Goal: Task Accomplishment & Management: Manage account settings

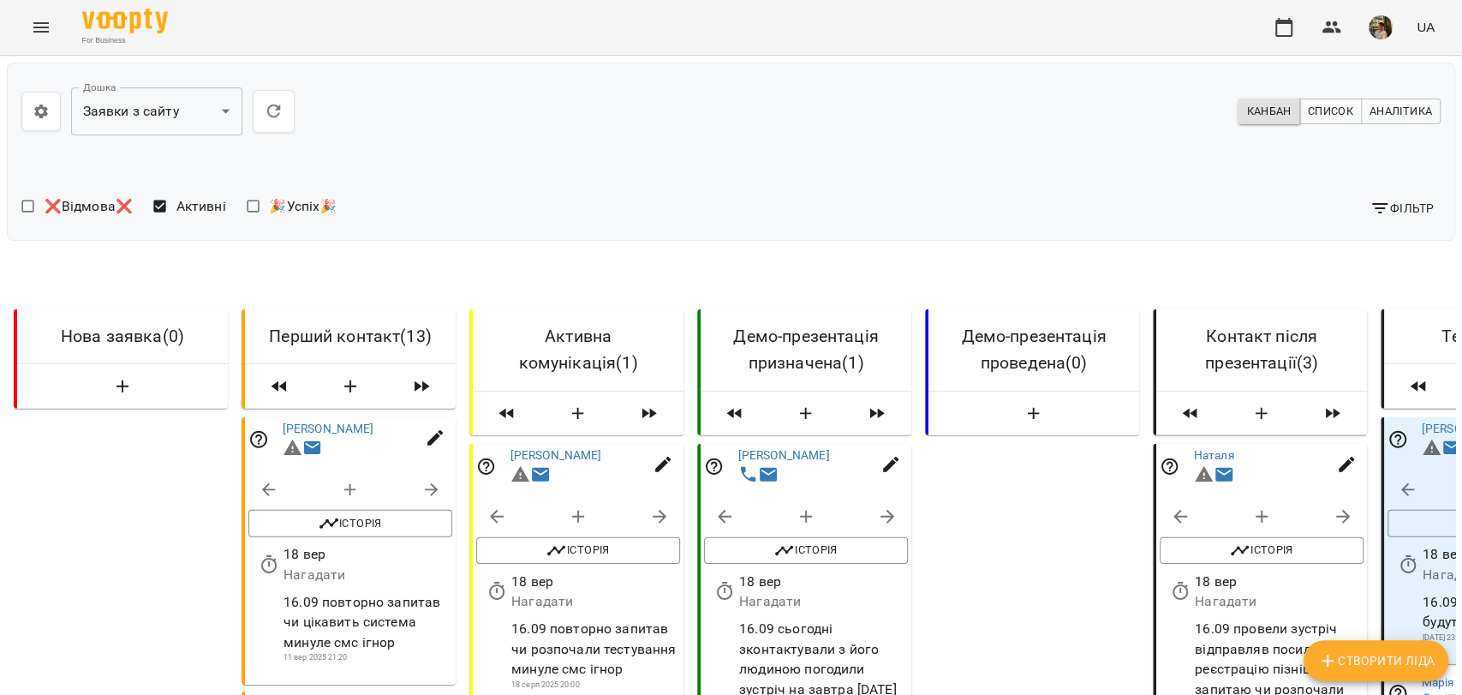
click at [1382, 41] on button "button" at bounding box center [1380, 27] width 45 height 45
click at [1270, 185] on span "Вийти" at bounding box center [1215, 188] width 109 height 21
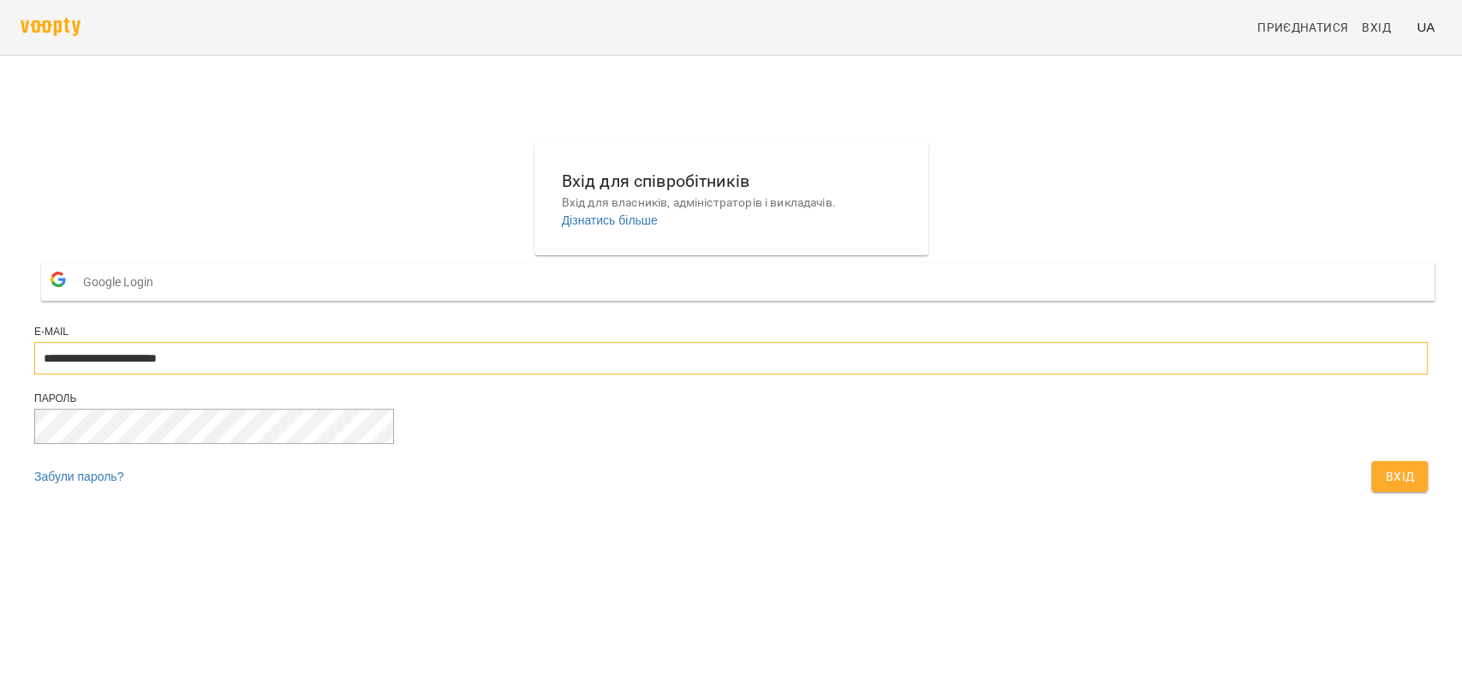
click at [597, 374] on input "**********" at bounding box center [730, 358] width 1393 height 33
type input "**********"
click at [1368, 495] on div "Вхід" at bounding box center [1399, 476] width 63 height 38
click at [1371, 492] on button "Вхід" at bounding box center [1399, 476] width 57 height 31
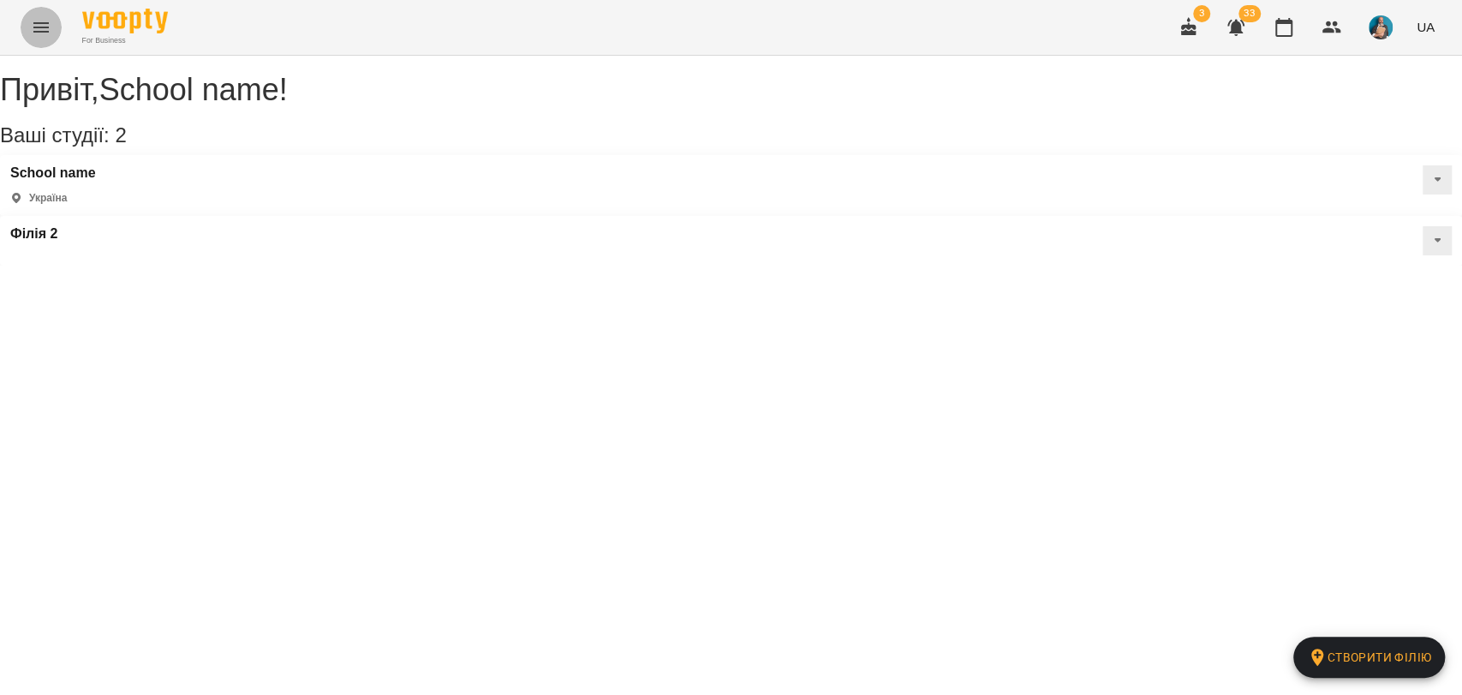
click at [27, 26] on button "Menu" at bounding box center [41, 27] width 41 height 41
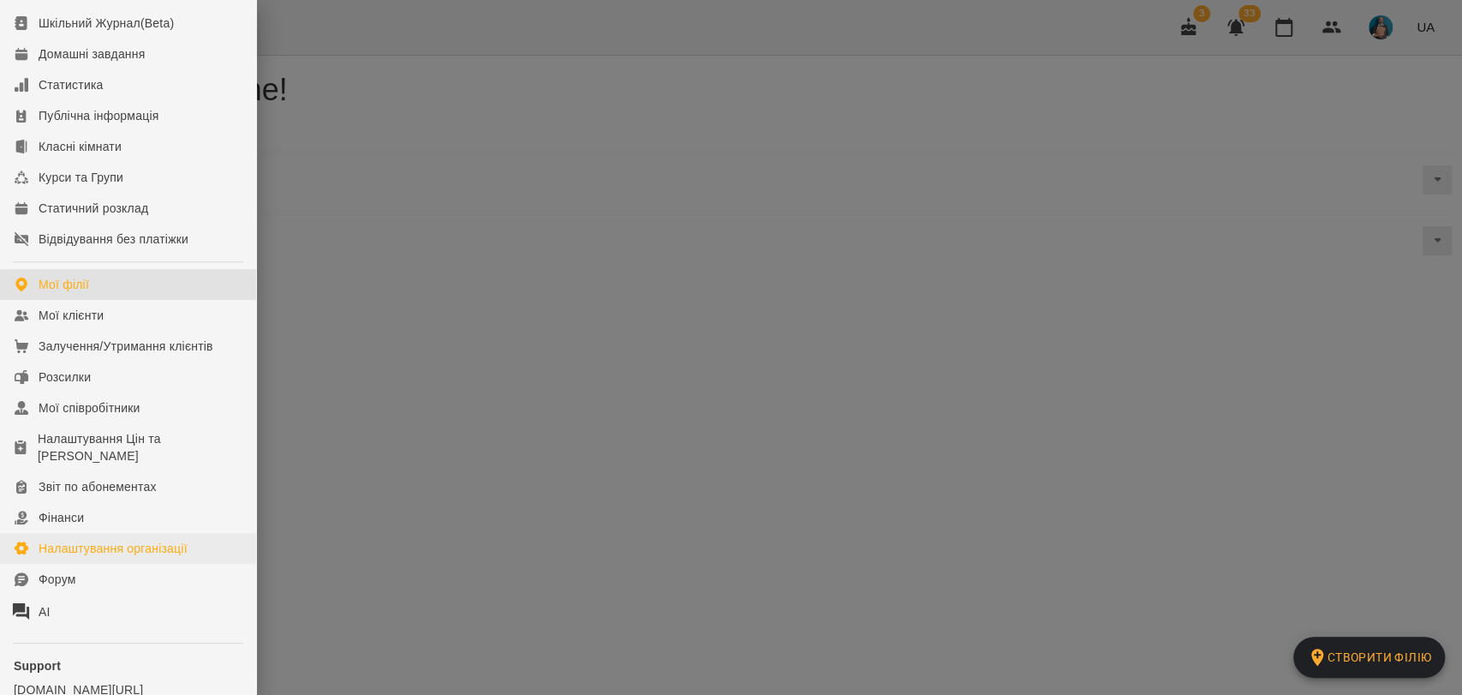
scroll to position [206, 0]
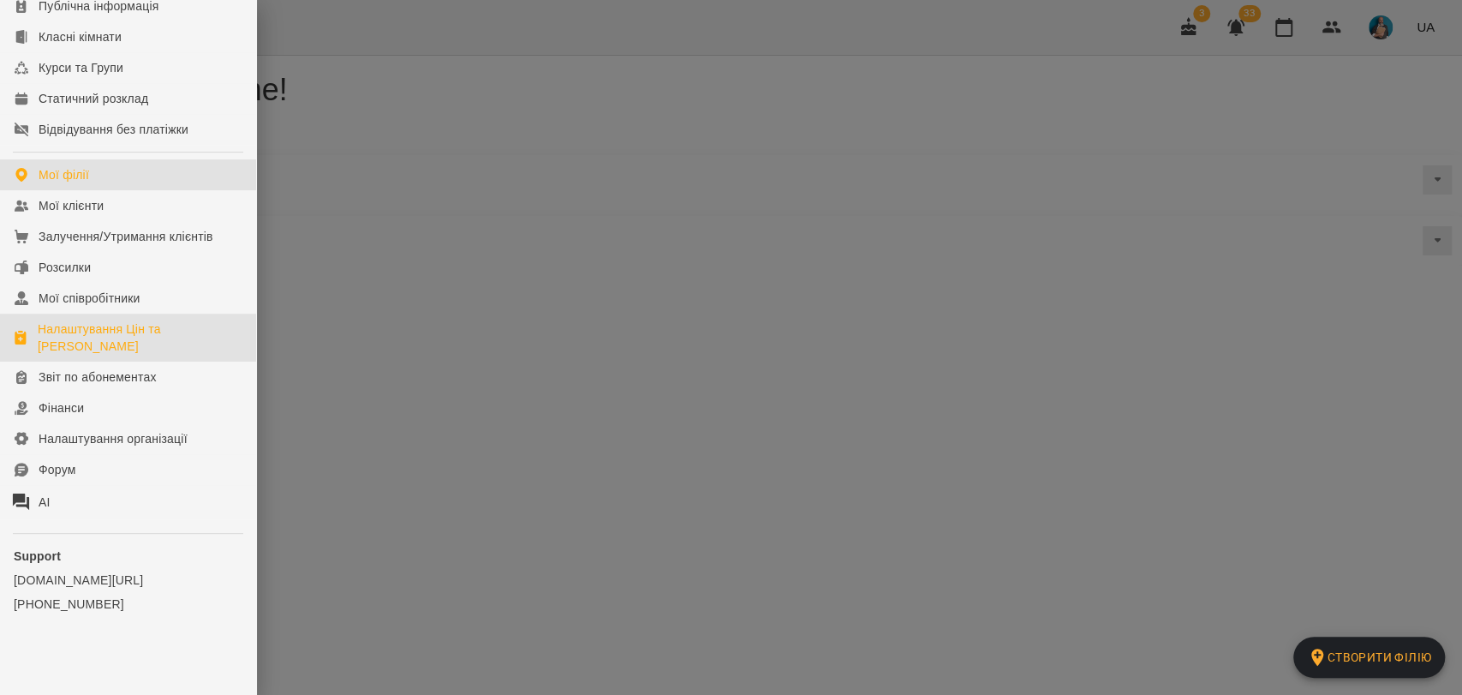
click at [106, 343] on div "Налаштування Цін та Абонементів" at bounding box center [140, 337] width 205 height 34
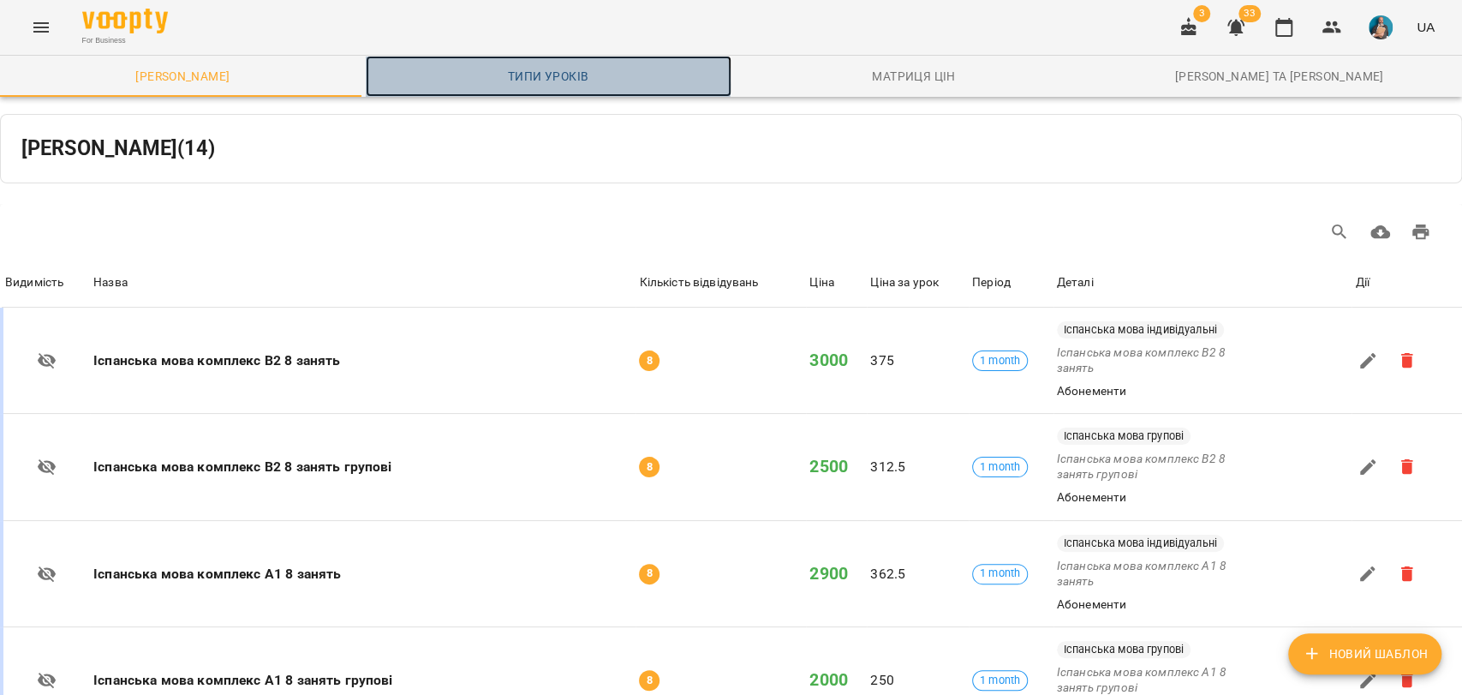
click at [542, 85] on span "Типи уроків" at bounding box center [548, 76] width 345 height 21
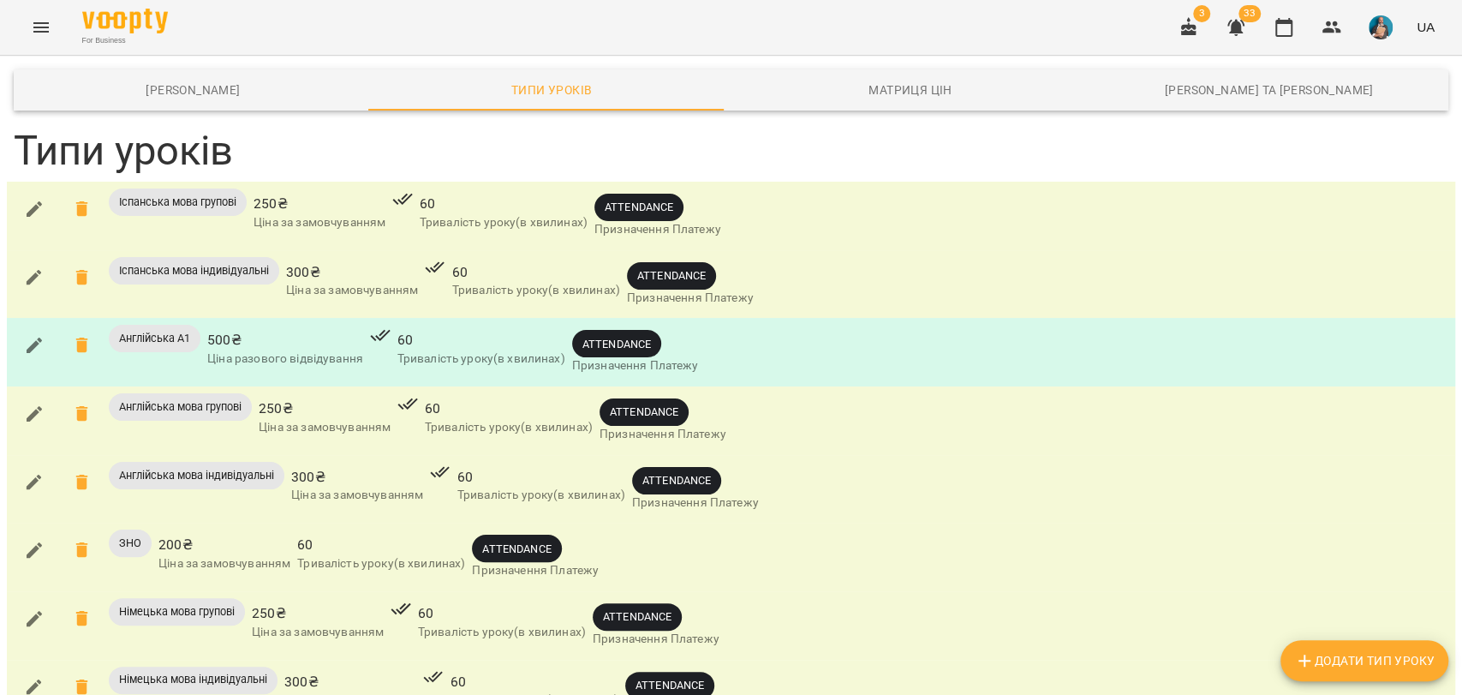
click at [36, 345] on icon "button" at bounding box center [34, 344] width 15 height 15
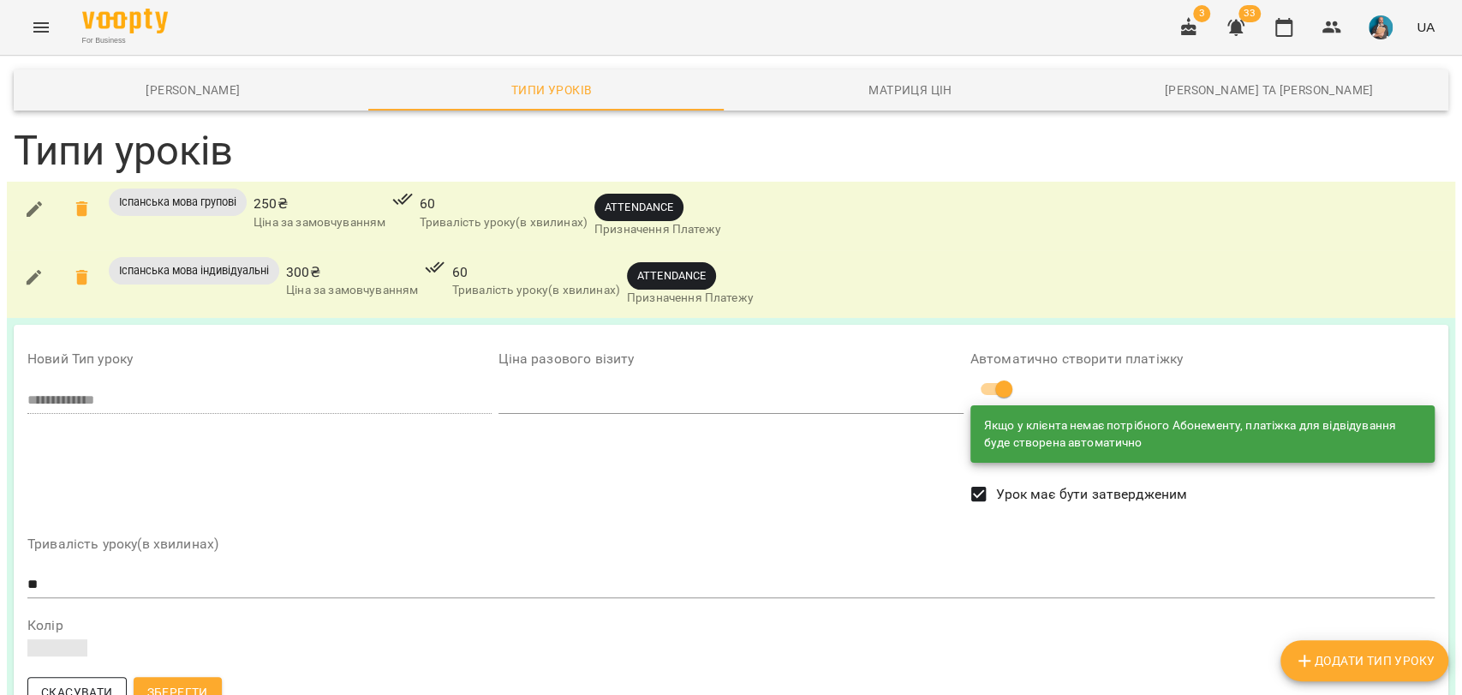
click at [87, 682] on span "Скасувати" at bounding box center [77, 692] width 72 height 21
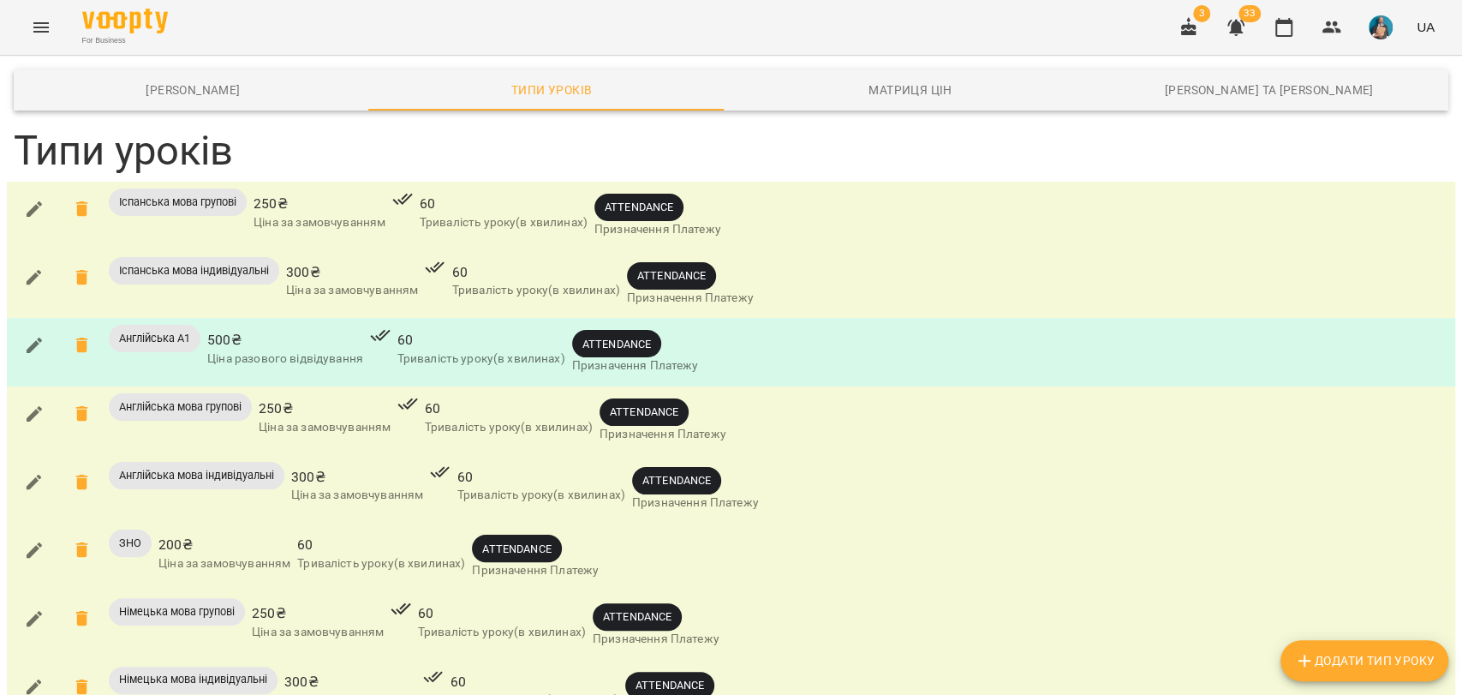
scroll to position [189, 0]
click at [40, 25] on icon "Menu" at bounding box center [41, 27] width 21 height 21
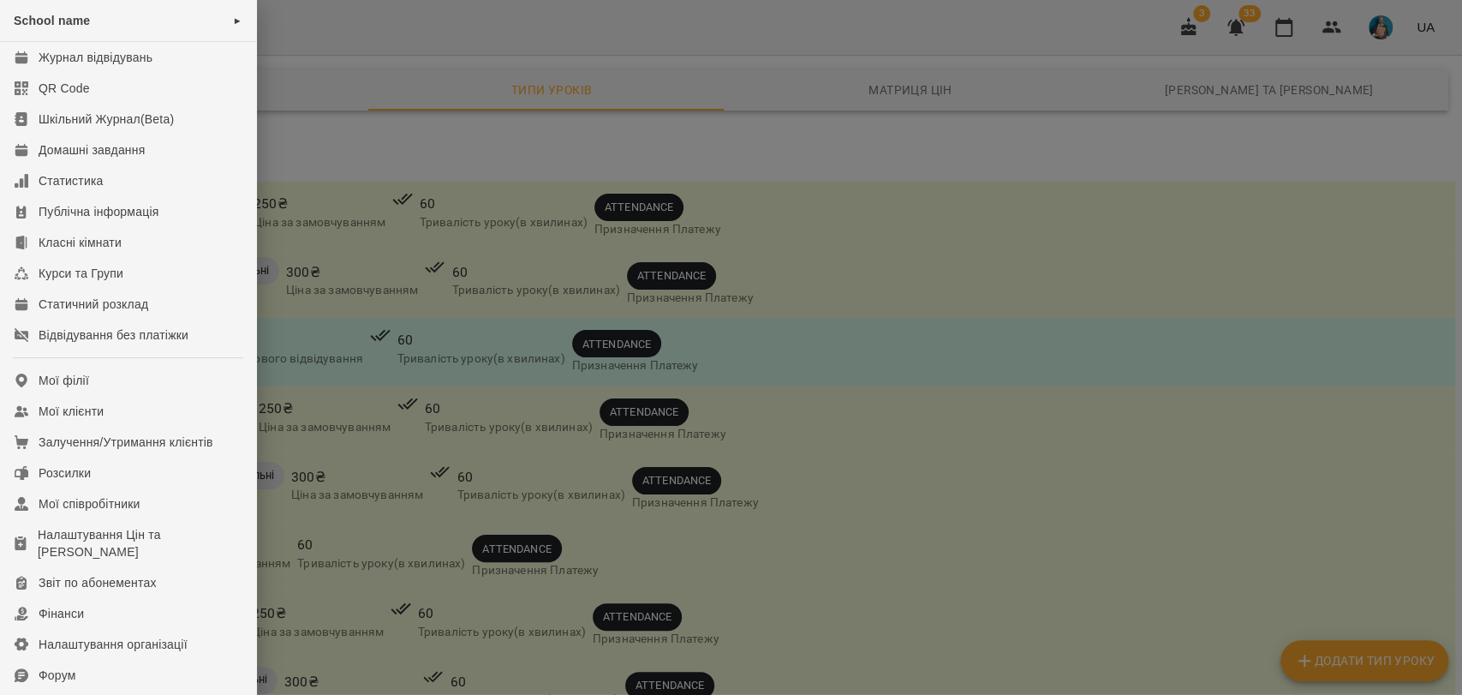
click at [317, 491] on div at bounding box center [731, 347] width 1462 height 695
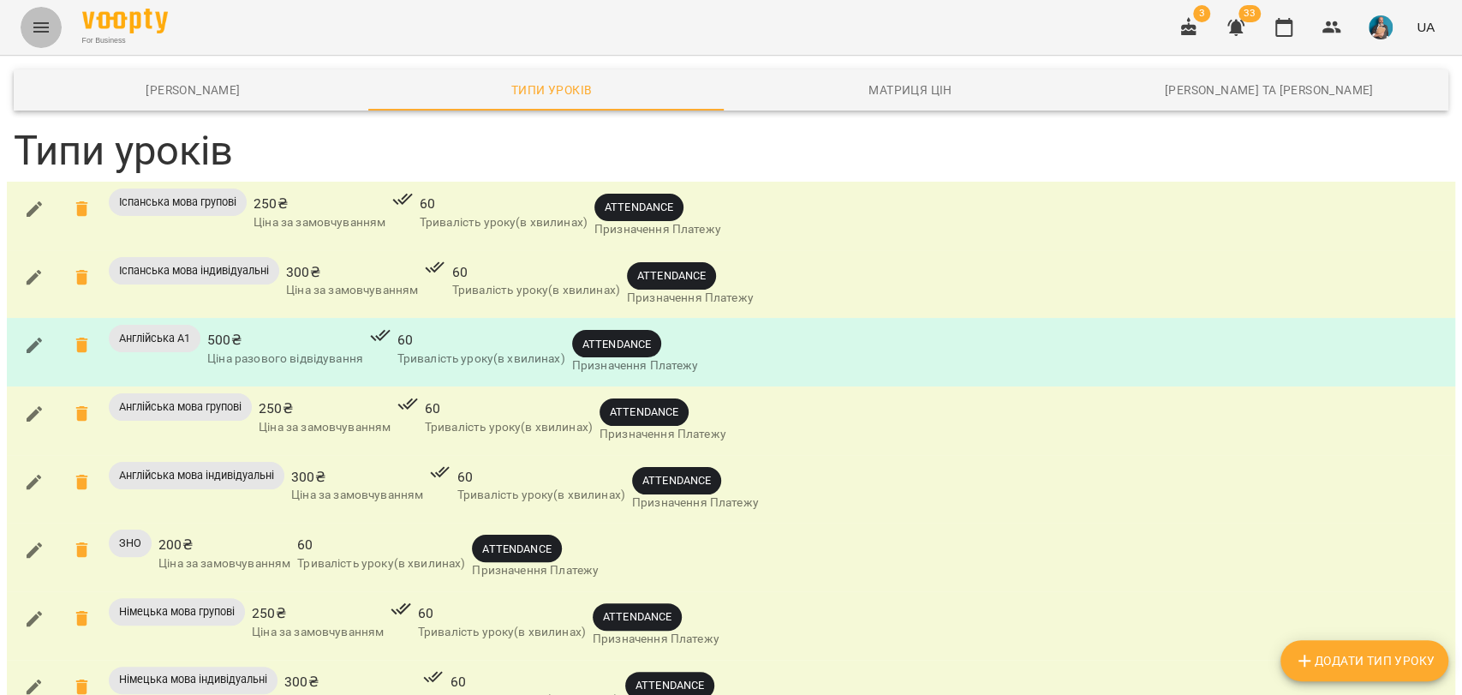
click at [42, 24] on icon "Menu" at bounding box center [41, 27] width 21 height 21
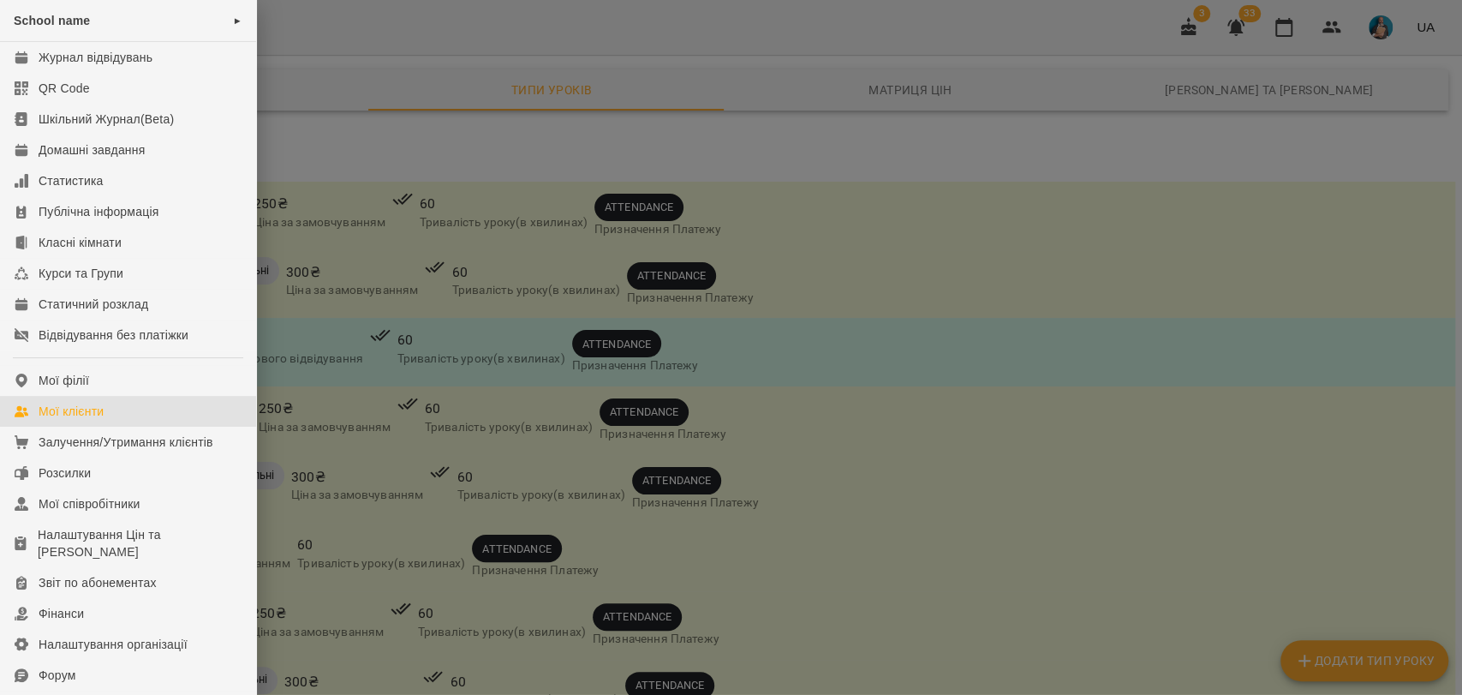
click at [86, 406] on div "Мої клієнти" at bounding box center [71, 411] width 65 height 17
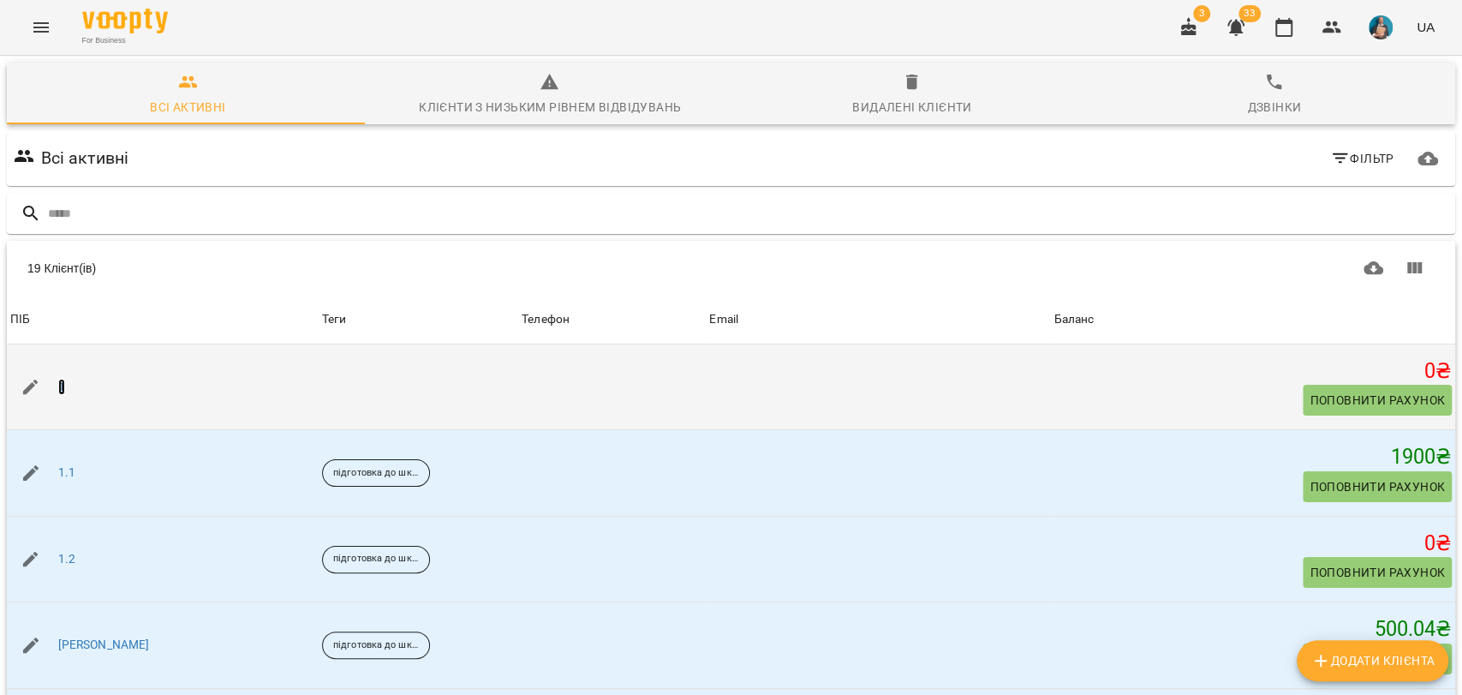
click at [62, 381] on link "1" at bounding box center [61, 387] width 7 height 17
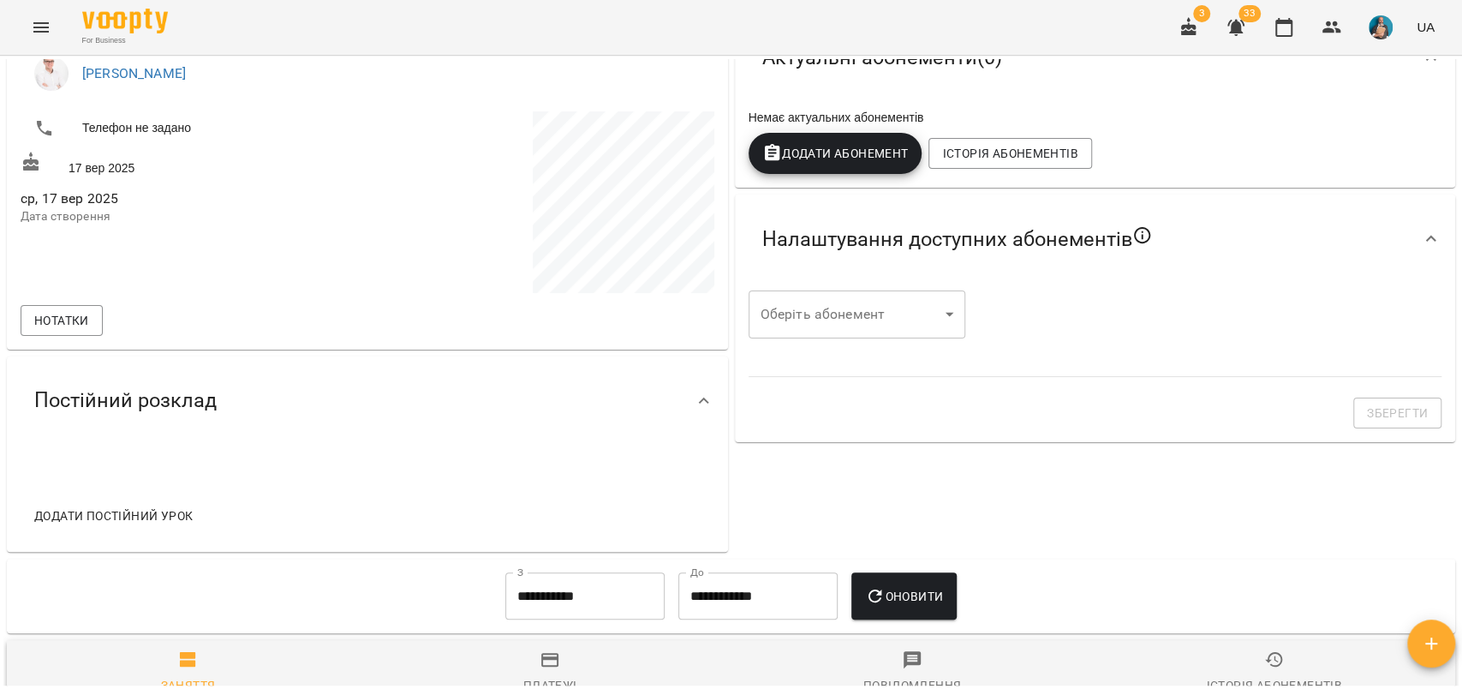
scroll to position [285, 0]
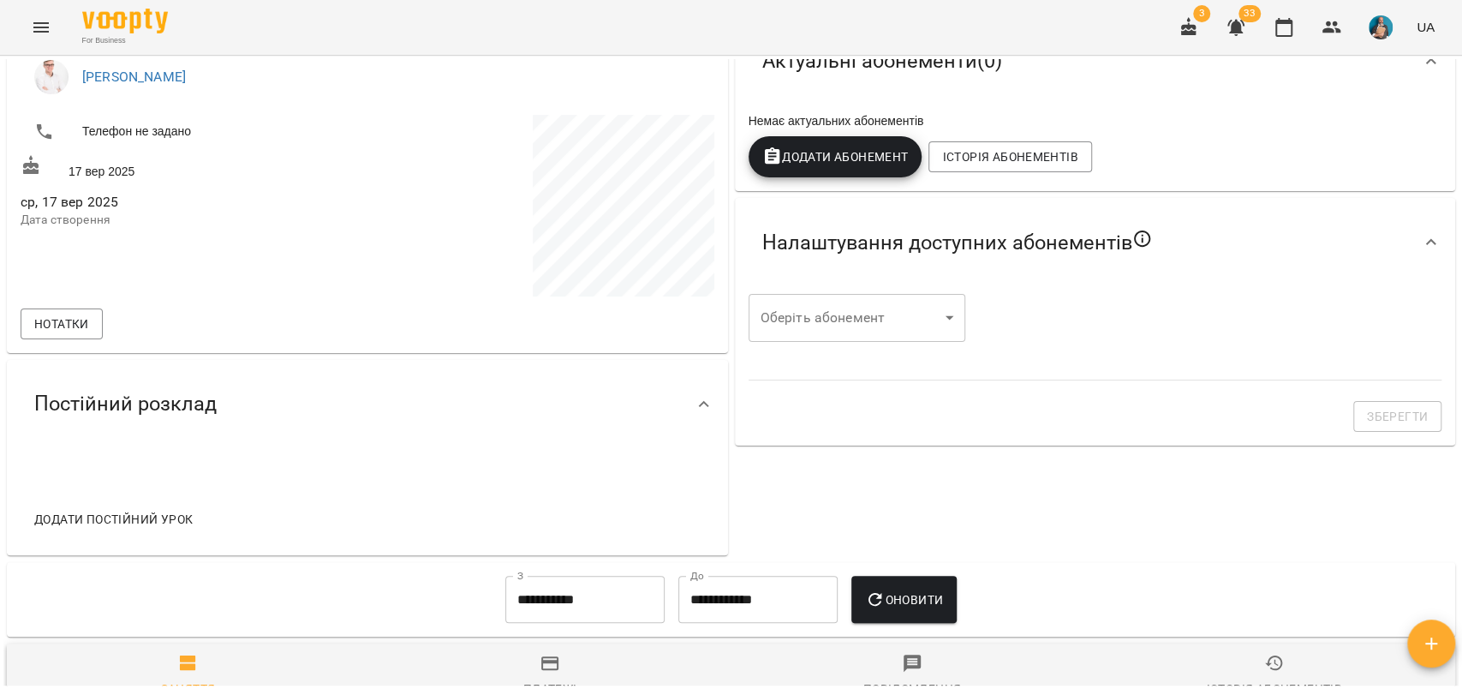
click at [135, 504] on button "Додати постійний урок" at bounding box center [113, 519] width 172 height 31
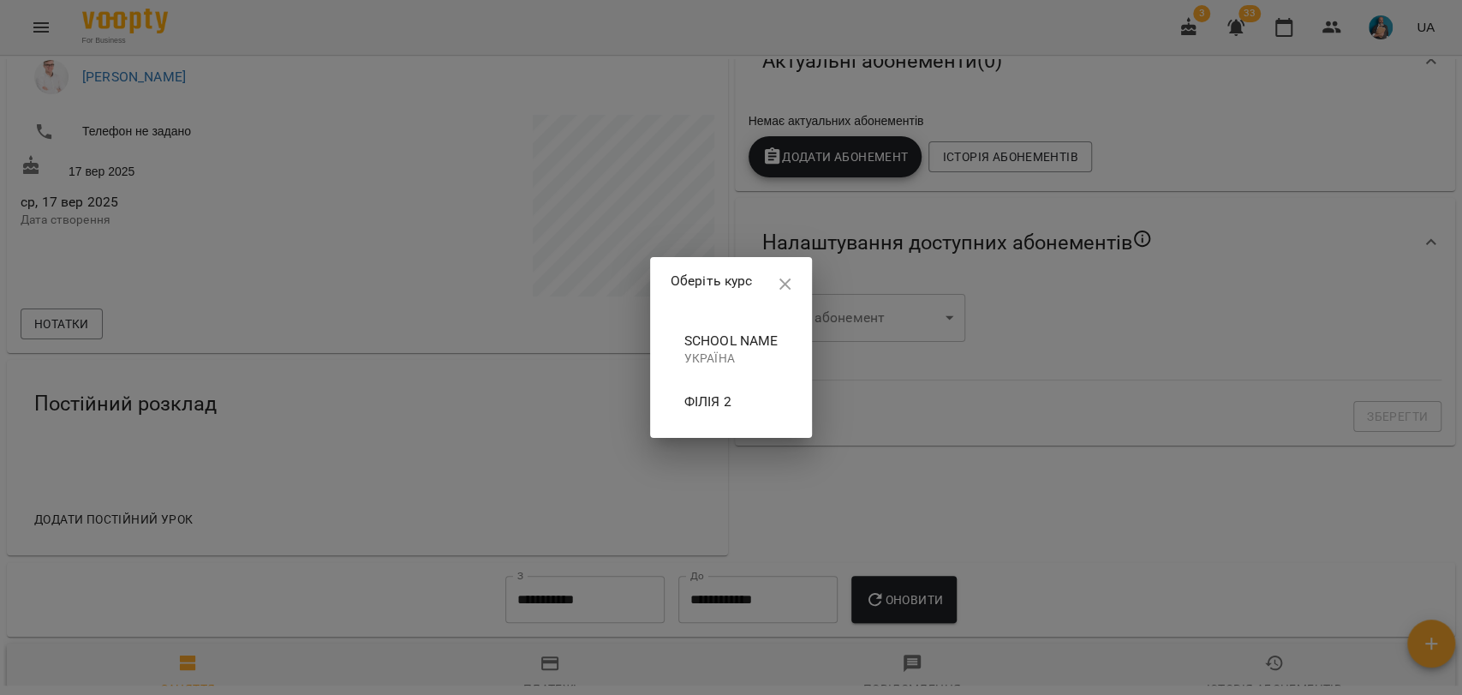
click at [702, 344] on span "School name" at bounding box center [731, 341] width 94 height 21
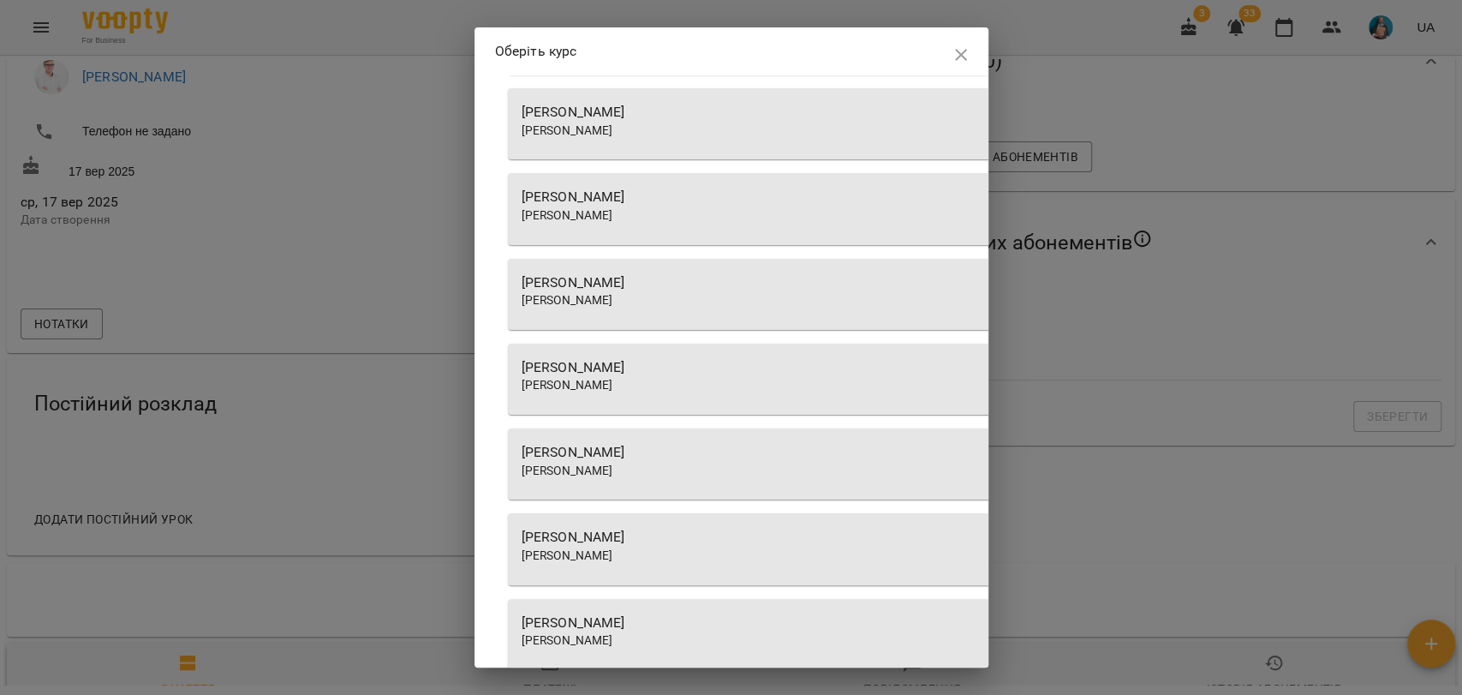
scroll to position [648, 0]
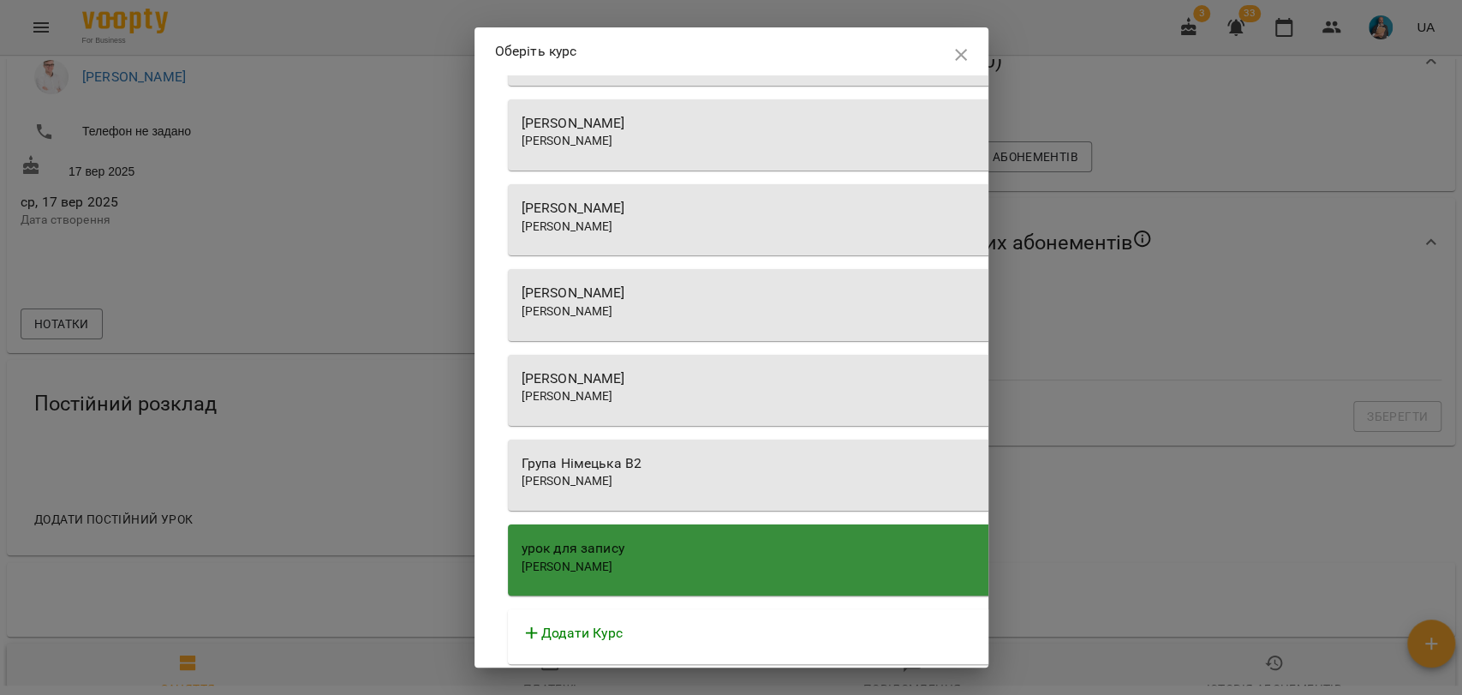
click at [613, 222] on span "Катерина Швачко" at bounding box center [568, 226] width 92 height 14
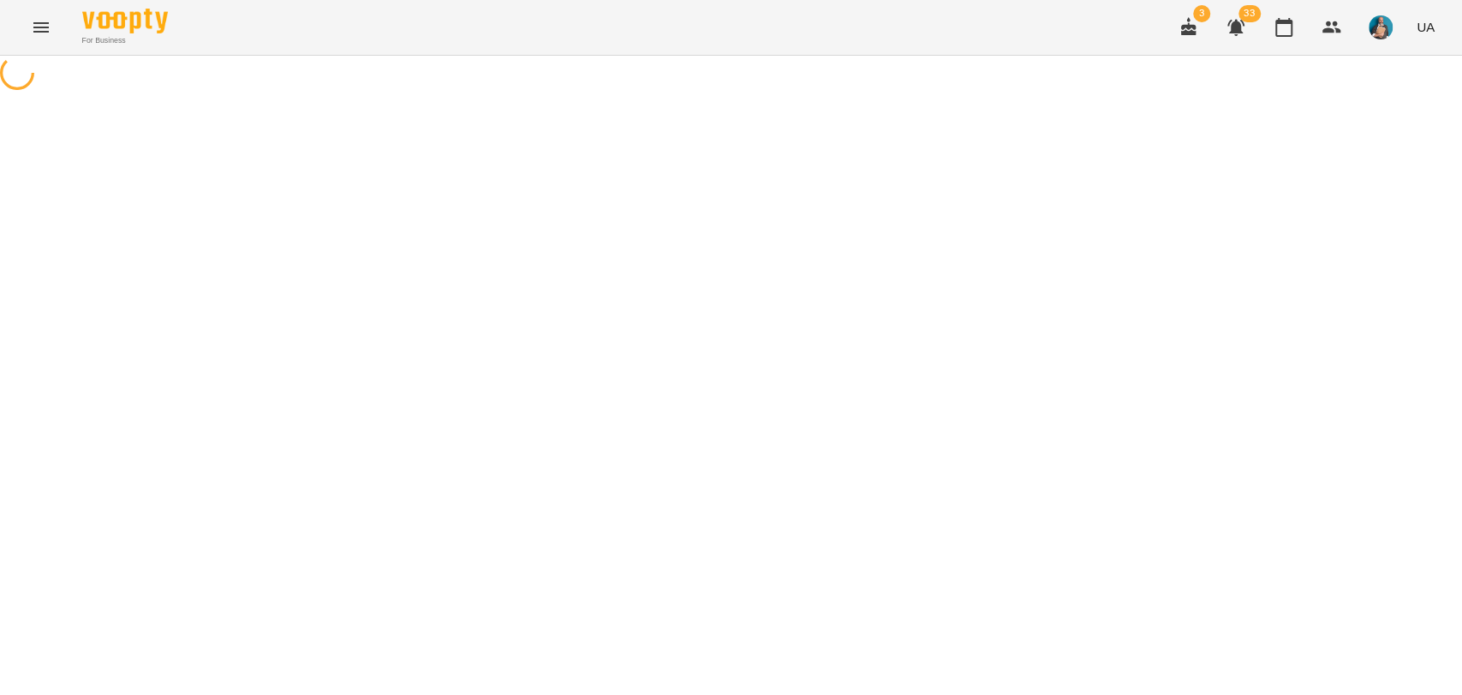
select select "**********"
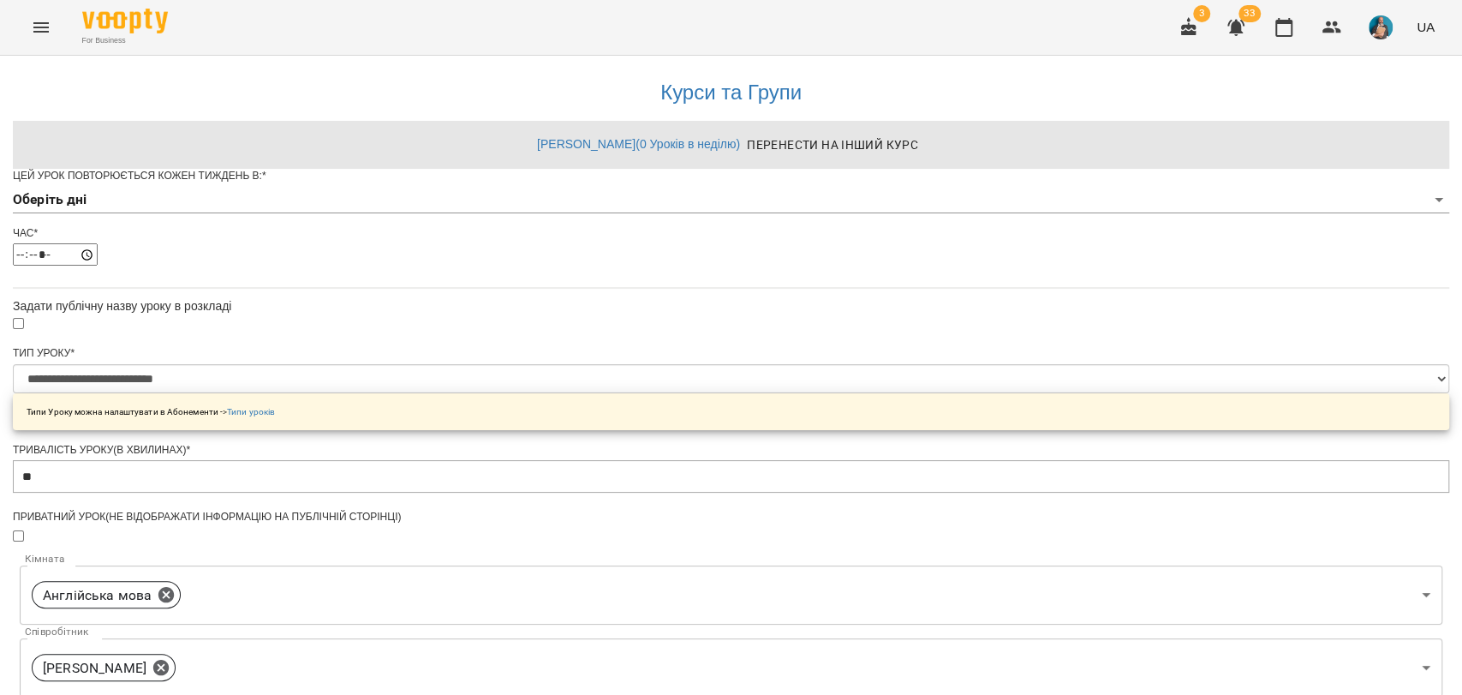
click at [592, 228] on body "**********" at bounding box center [731, 552] width 1462 height 1104
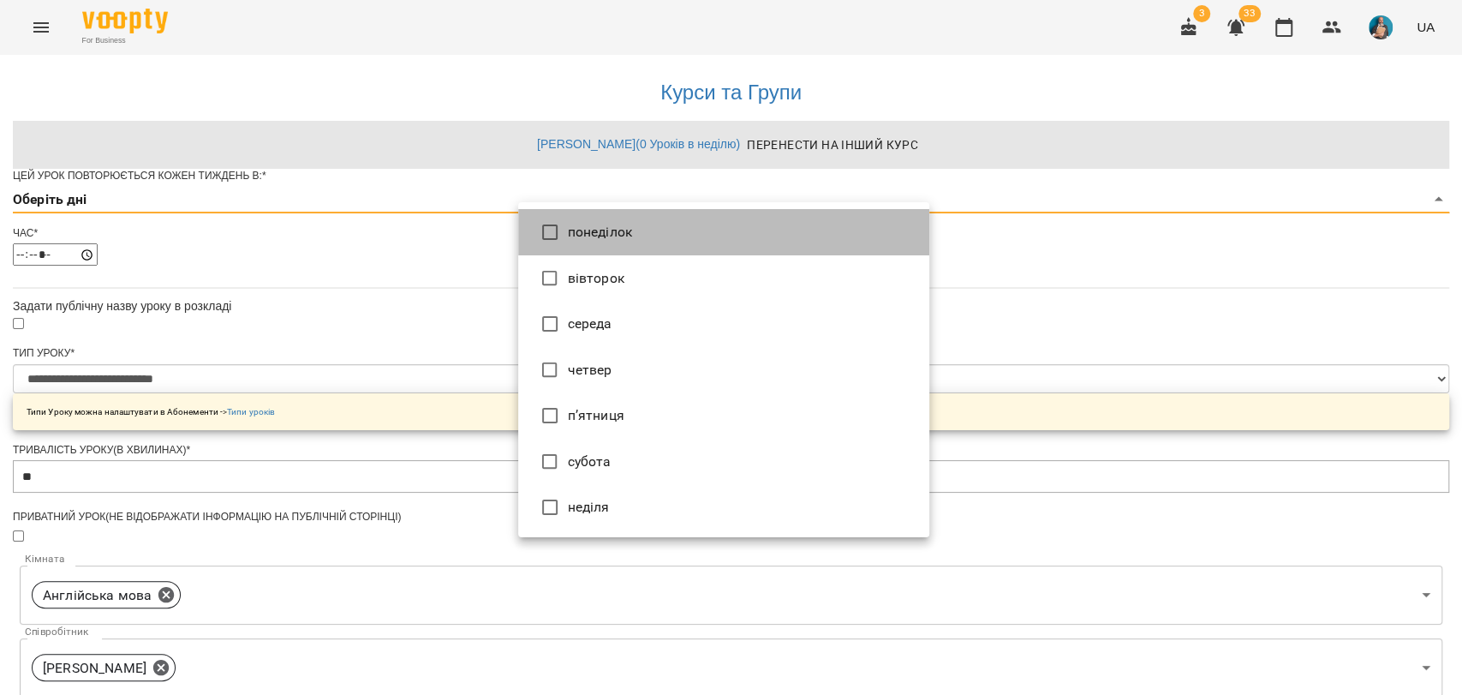
click at [592, 228] on li "понеділок" at bounding box center [723, 232] width 411 height 46
type input "*"
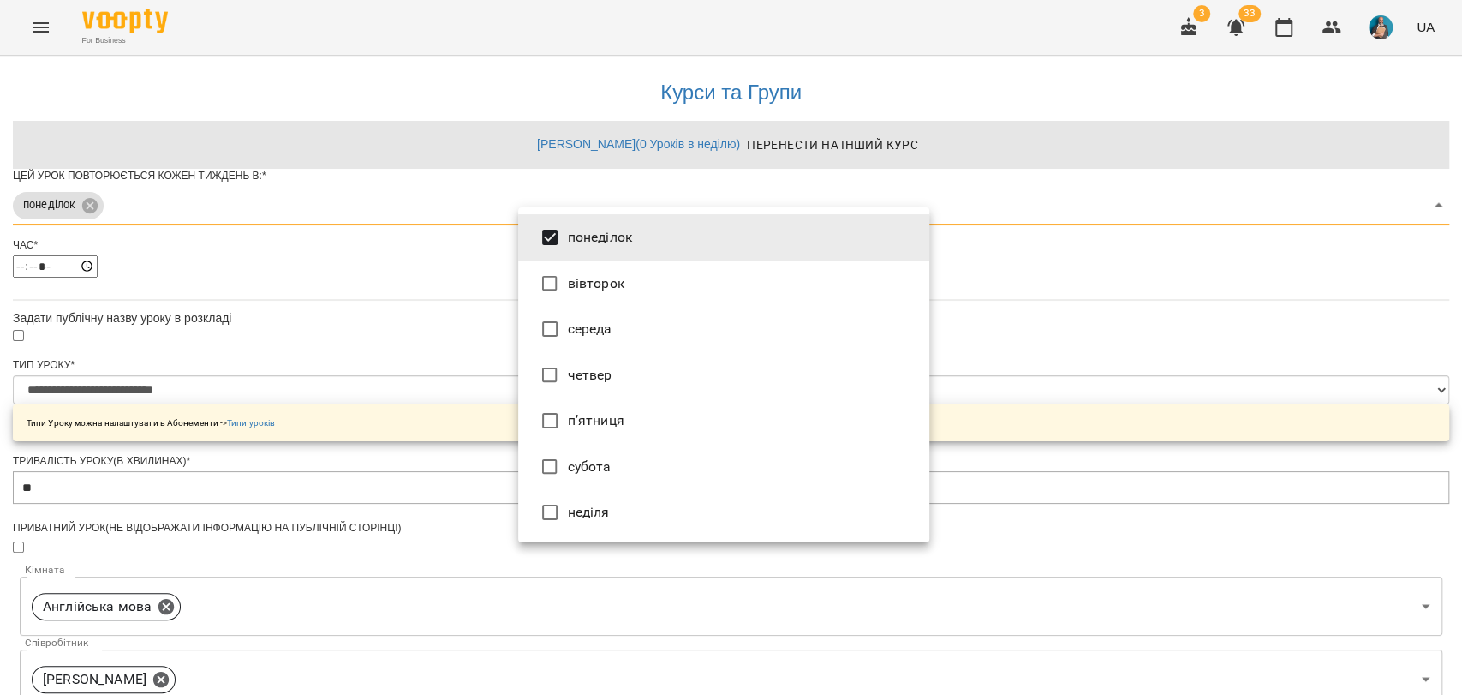
click at [582, 218] on li "понеділок" at bounding box center [723, 237] width 411 height 46
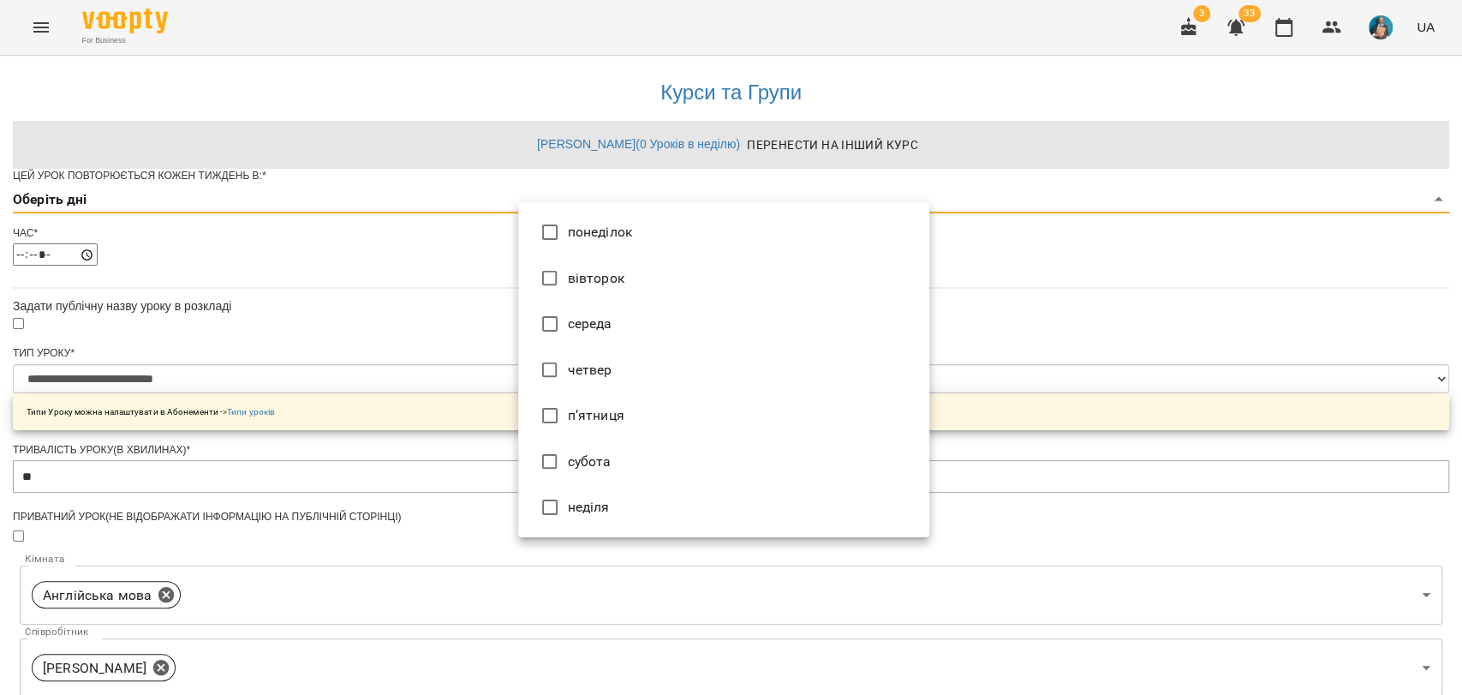
click at [596, 404] on li "п’ятниця" at bounding box center [723, 415] width 411 height 46
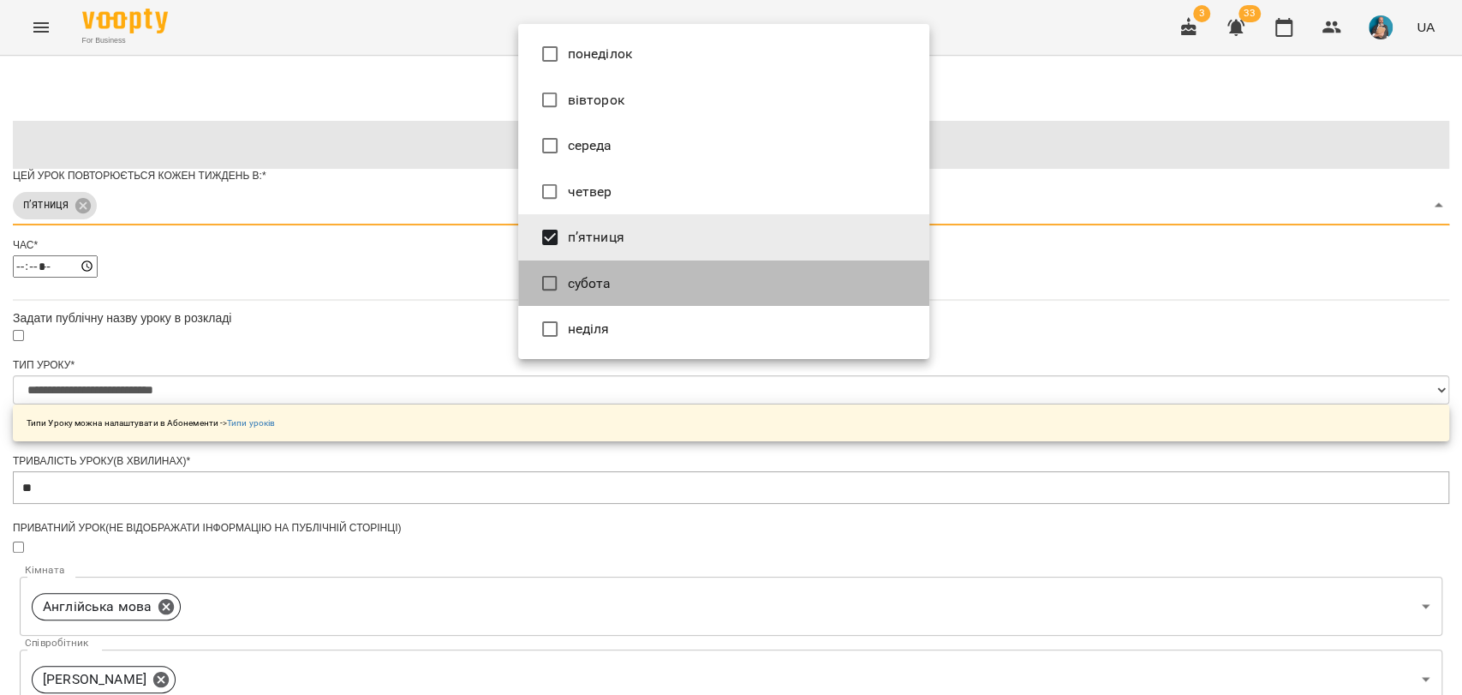
click at [575, 283] on li "субота" at bounding box center [723, 283] width 411 height 46
type input "***"
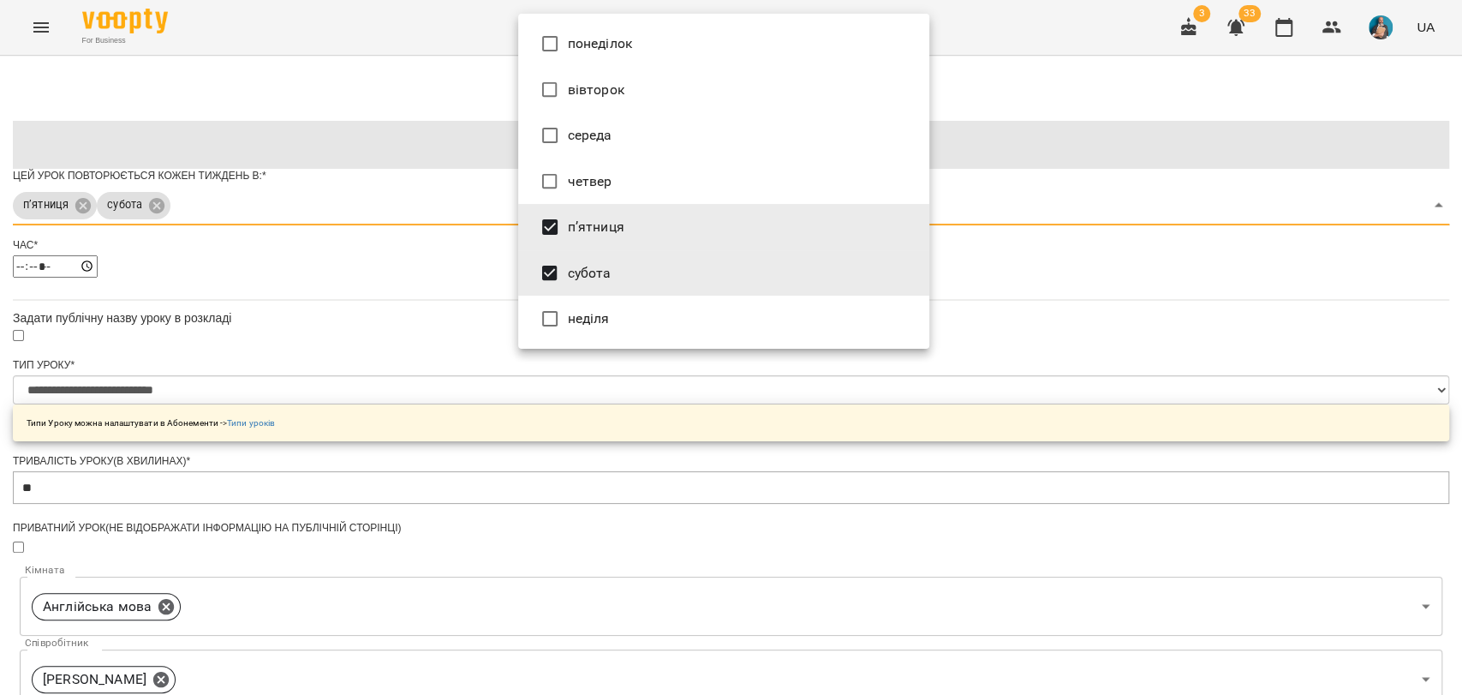
click at [420, 313] on div at bounding box center [731, 347] width 1462 height 695
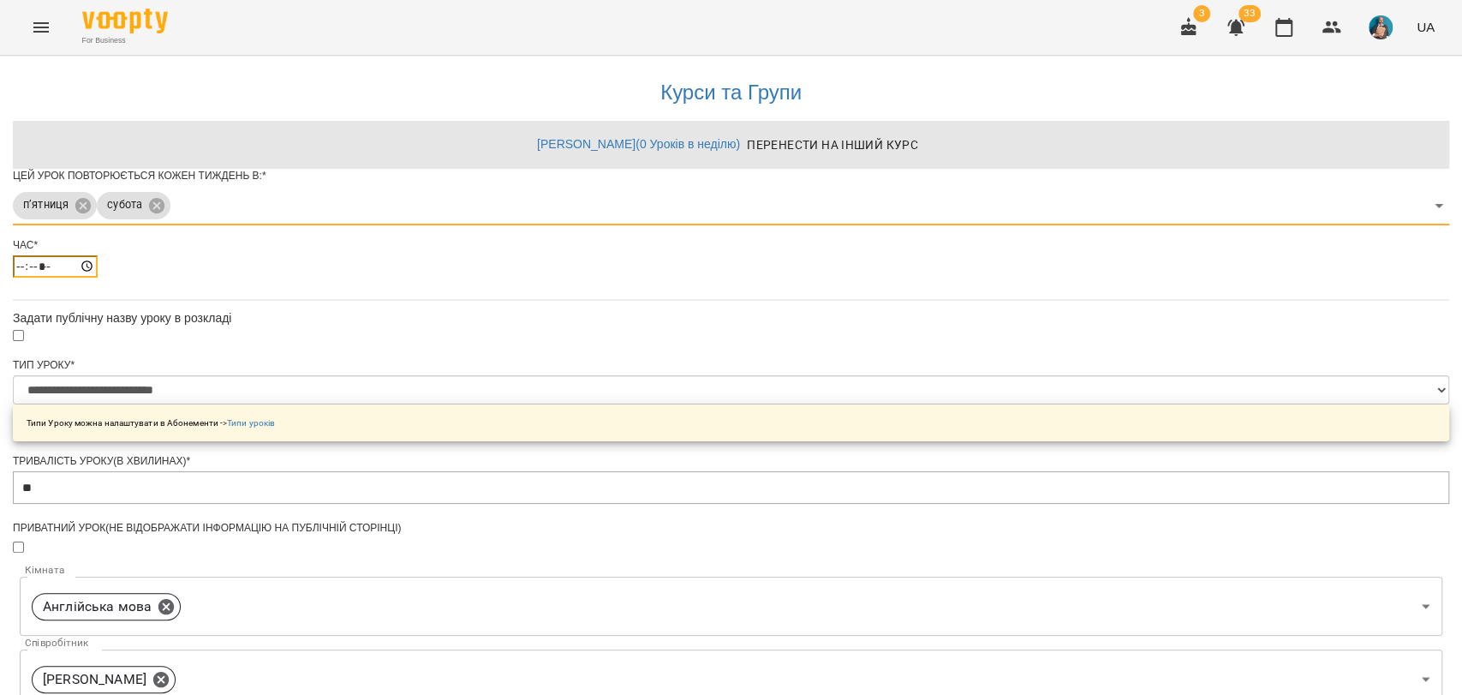
click at [98, 277] on input "*****" at bounding box center [55, 266] width 85 height 22
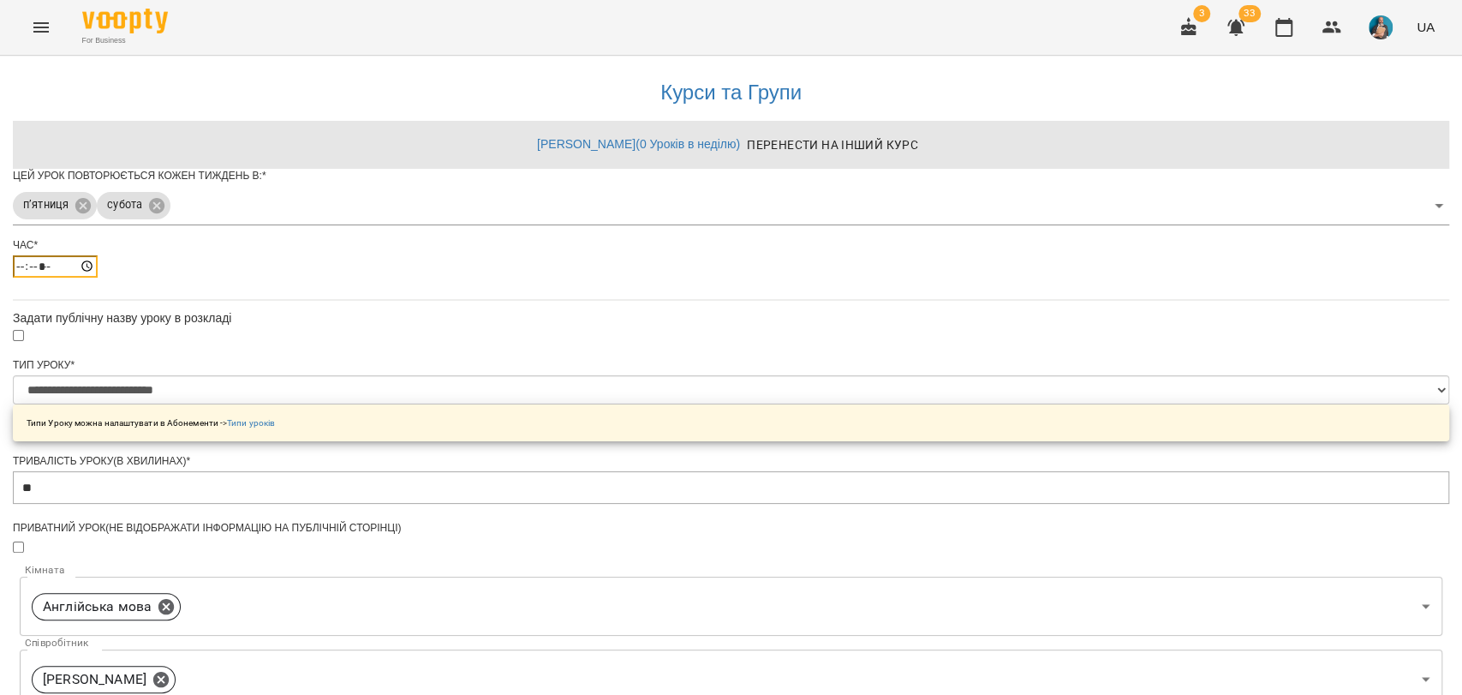
type input "*****"
click at [483, 344] on div "**********" at bounding box center [731, 588] width 1436 height 1064
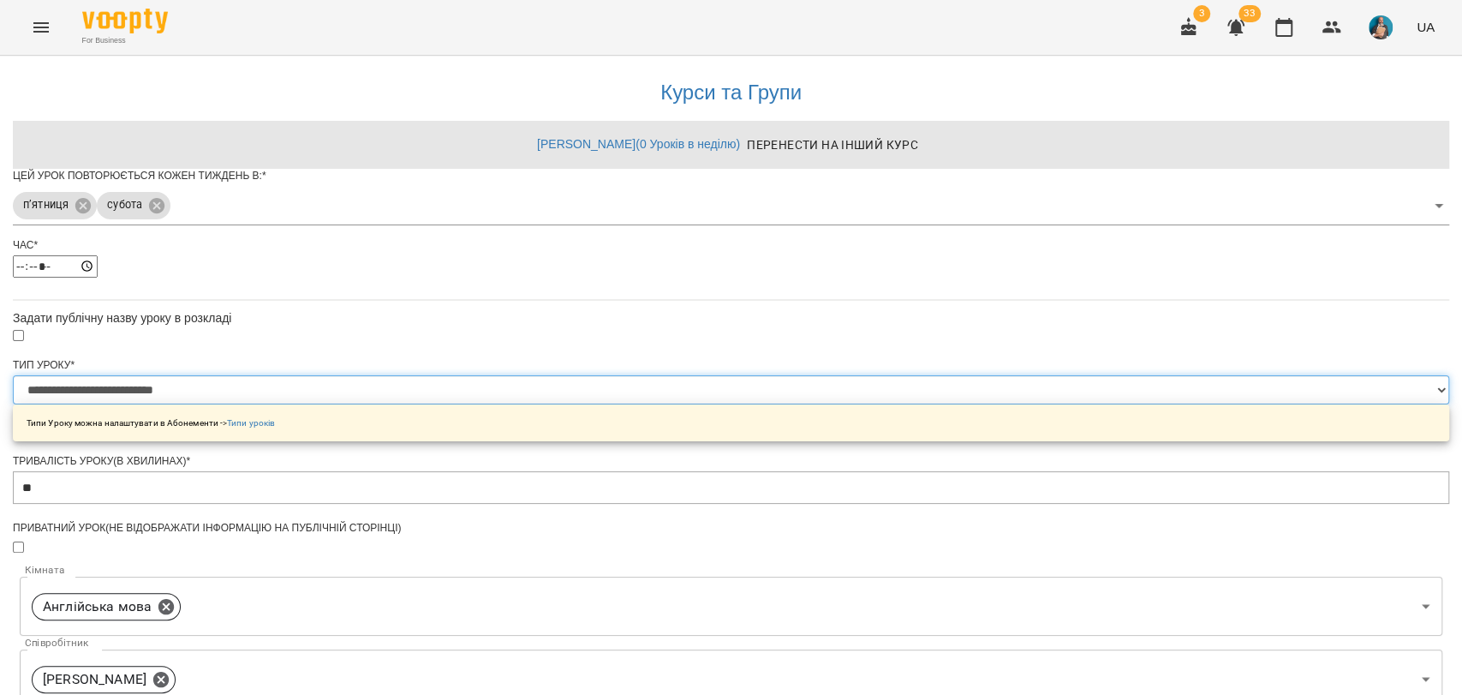
click at [606, 404] on select "**********" at bounding box center [731, 389] width 1436 height 29
select select "**********"
click at [517, 404] on select "**********" at bounding box center [731, 389] width 1436 height 29
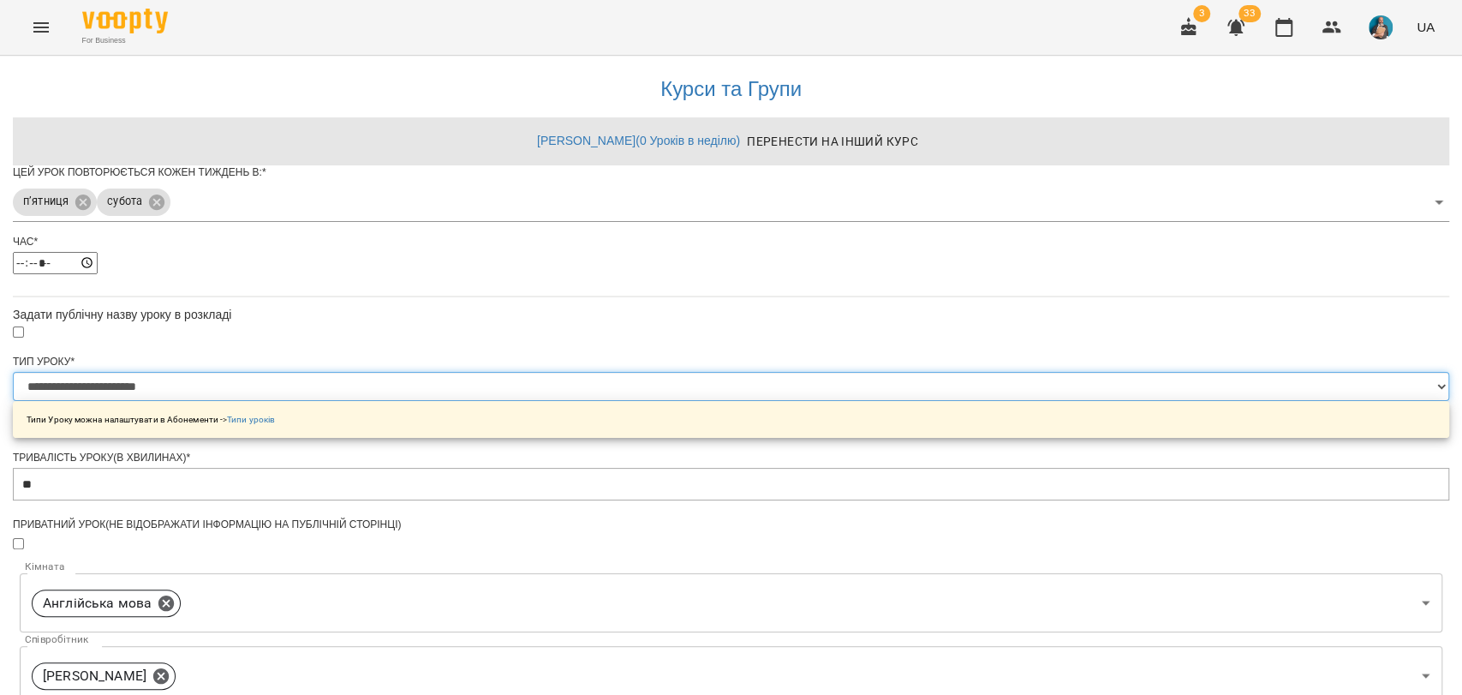
scroll to position [510, 0]
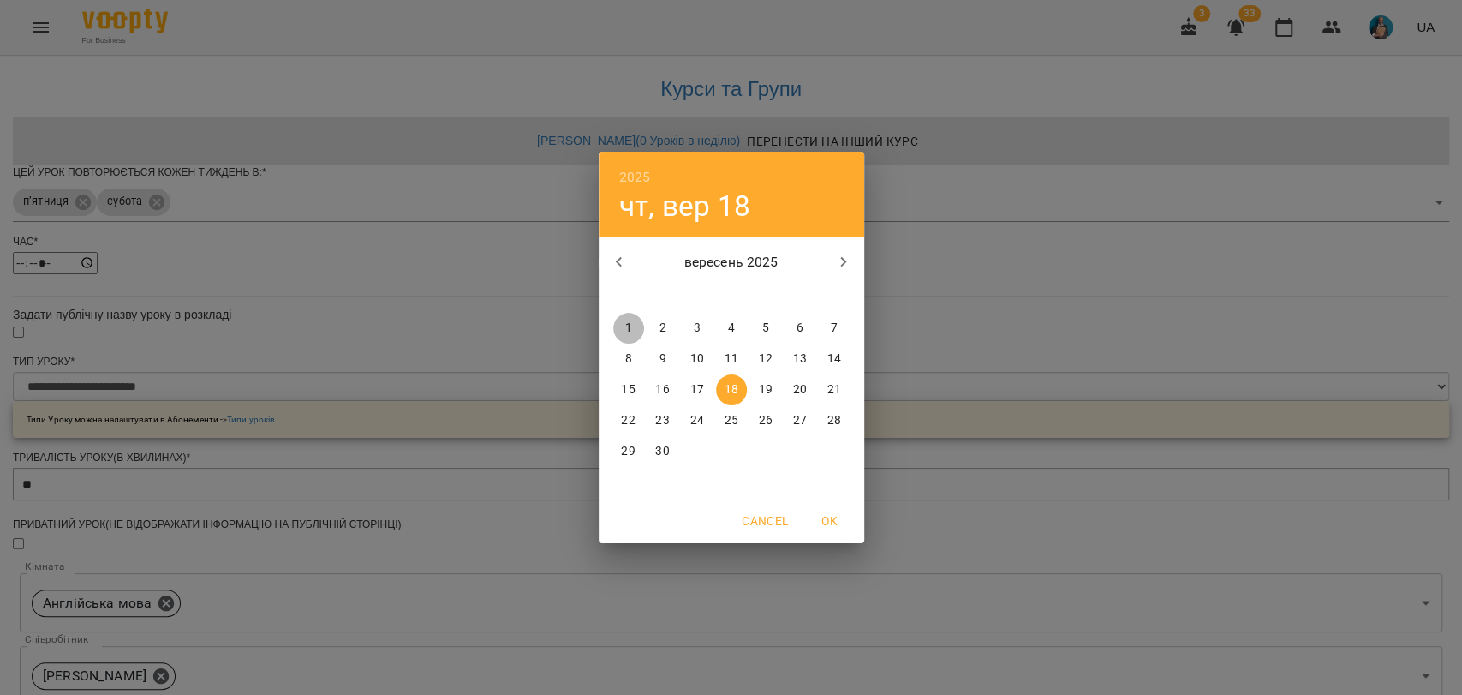
click at [625, 319] on p "1" at bounding box center [627, 327] width 7 height 17
type input "**********"
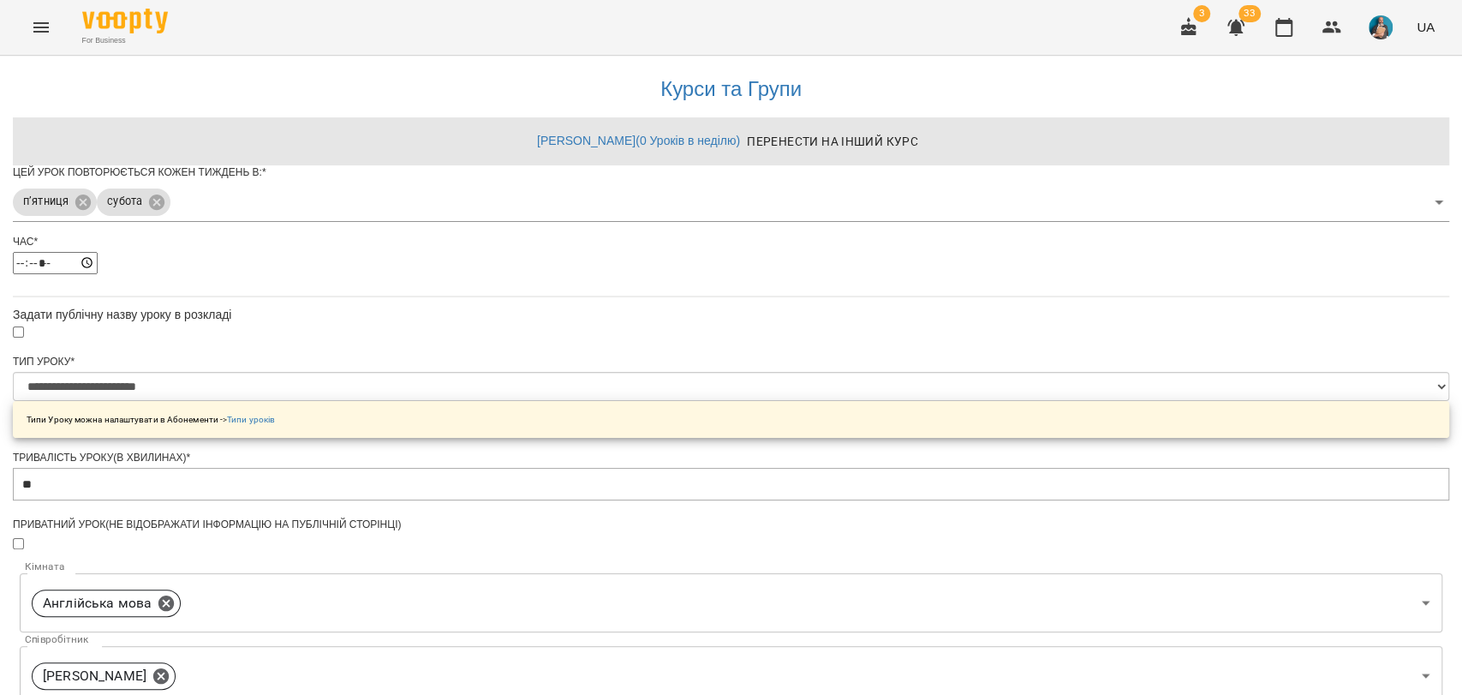
scroll to position [558, 0]
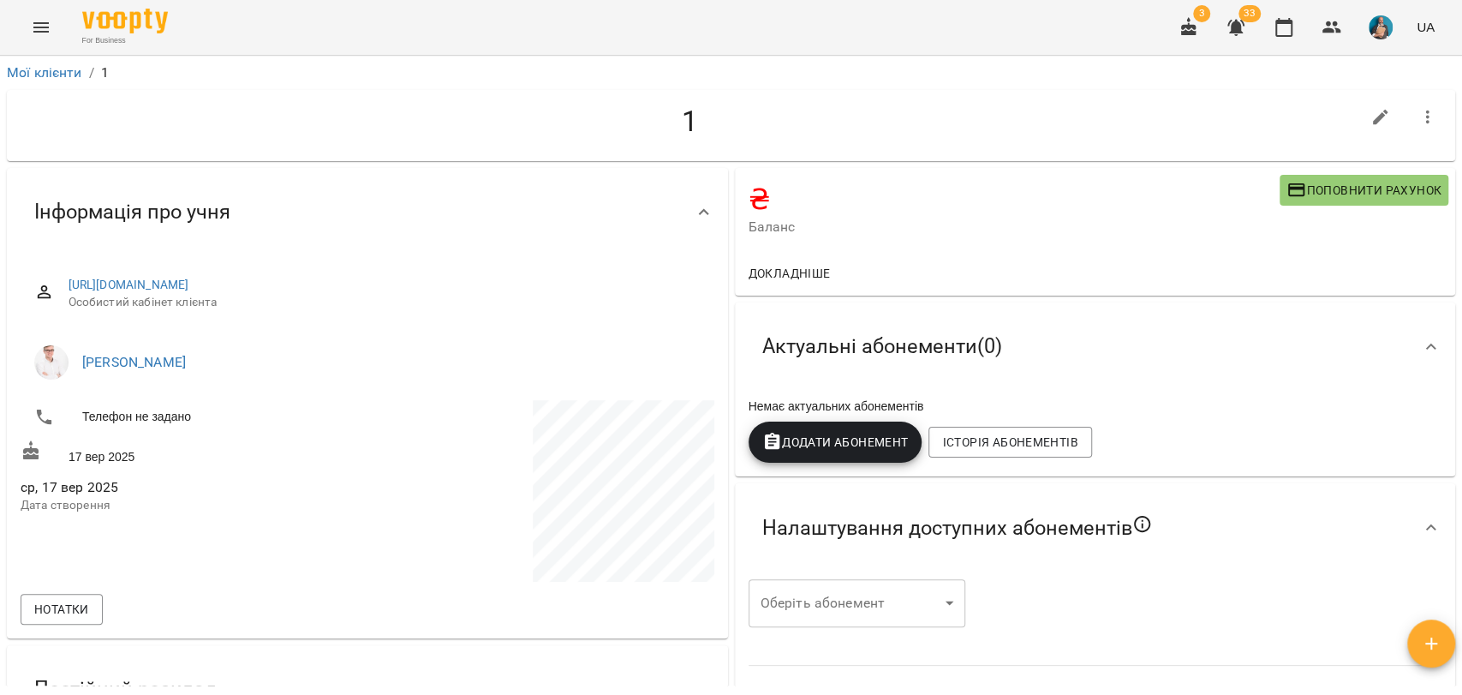
click at [1274, 206] on div "₴ Баланс Поповнити рахунок" at bounding box center [1095, 209] width 721 height 83
click at [1275, 206] on div "₴ Баланс Поповнити рахунок" at bounding box center [1095, 209] width 721 height 83
click at [1286, 200] on icon "button" at bounding box center [1296, 190] width 21 height 21
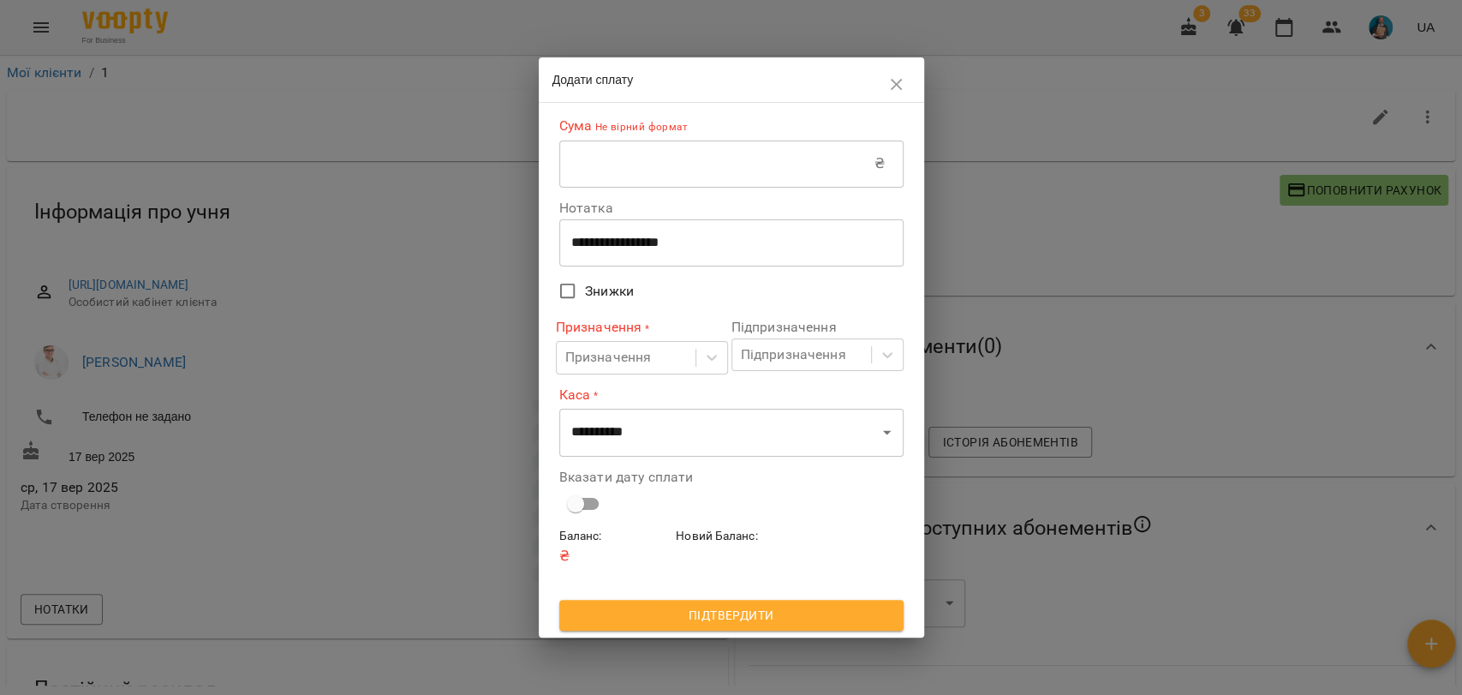
click at [571, 164] on input "text" at bounding box center [716, 164] width 315 height 48
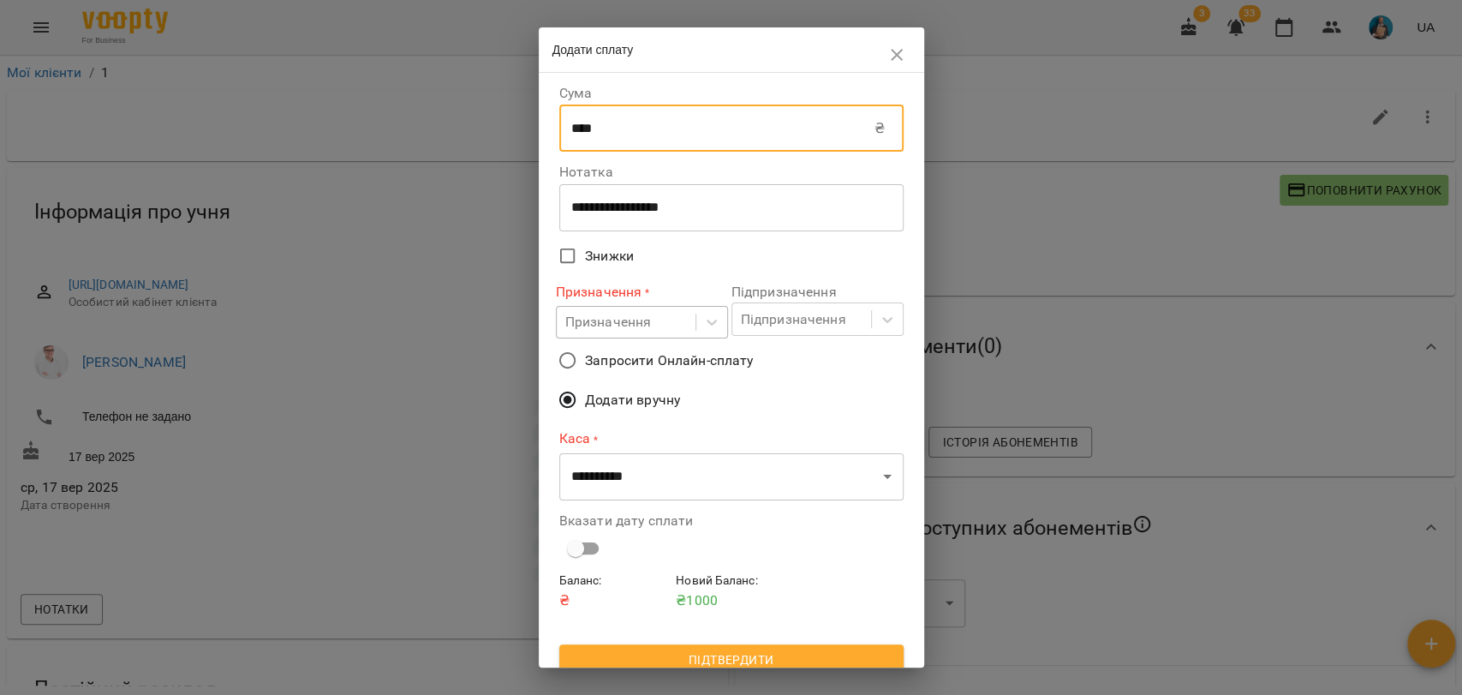
type input "****"
click at [614, 318] on div "Призначення" at bounding box center [608, 322] width 87 height 21
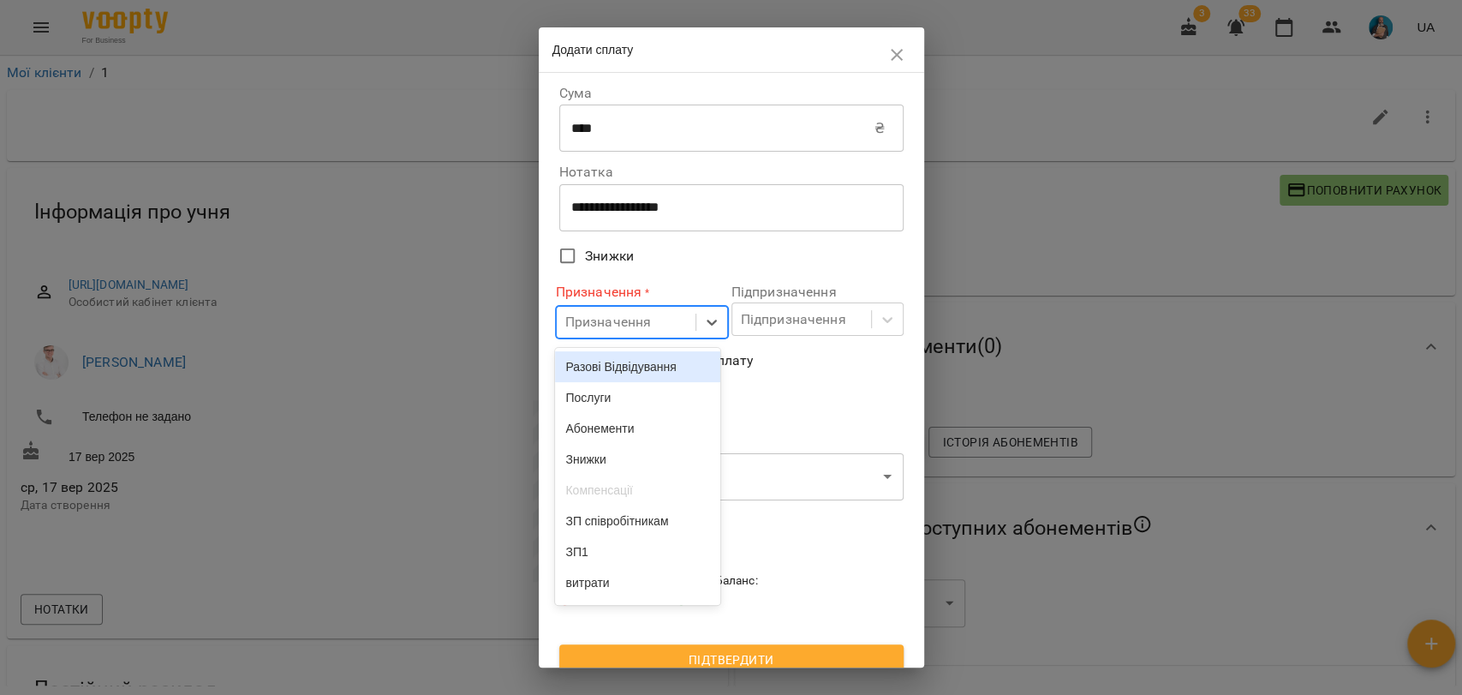
click at [611, 379] on div "Разові Відвідування" at bounding box center [637, 366] width 165 height 31
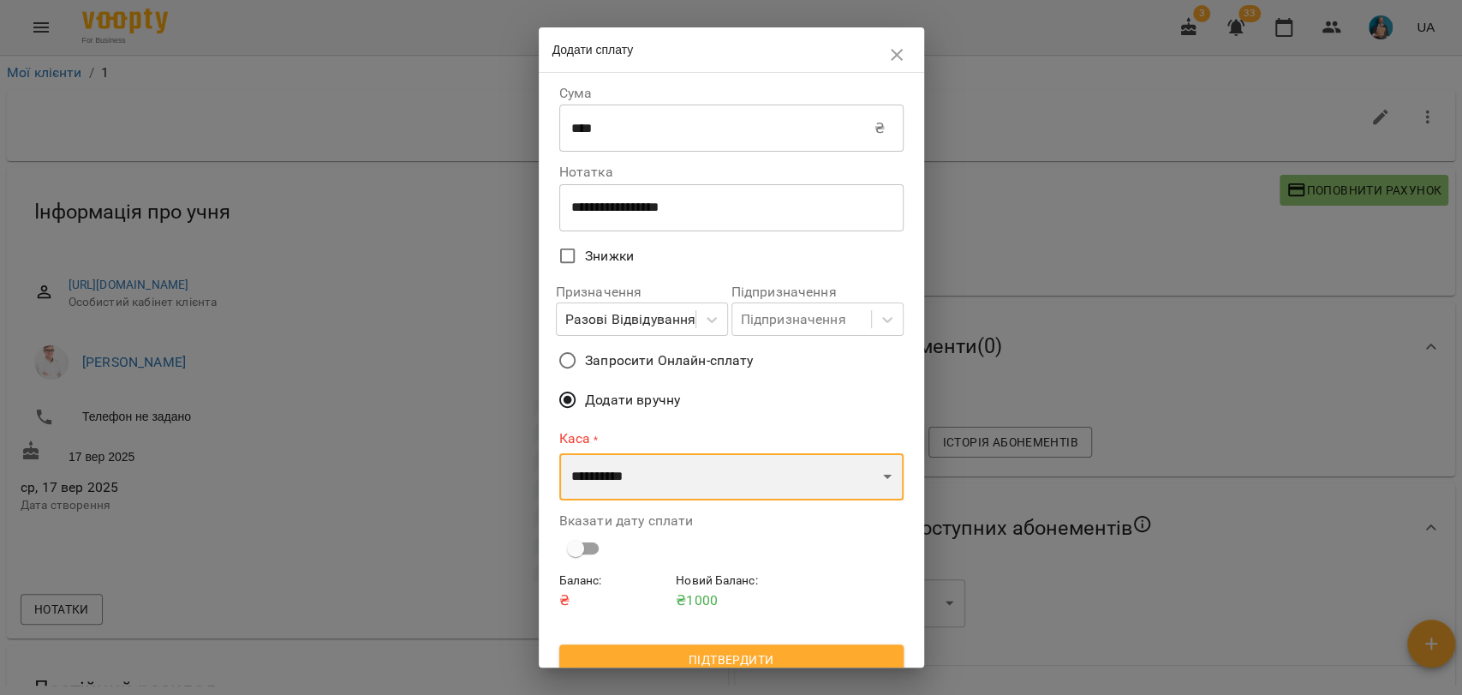
click at [630, 468] on select "**********" at bounding box center [731, 477] width 344 height 48
select select "****"
click at [559, 453] on select "**********" at bounding box center [731, 477] width 344 height 48
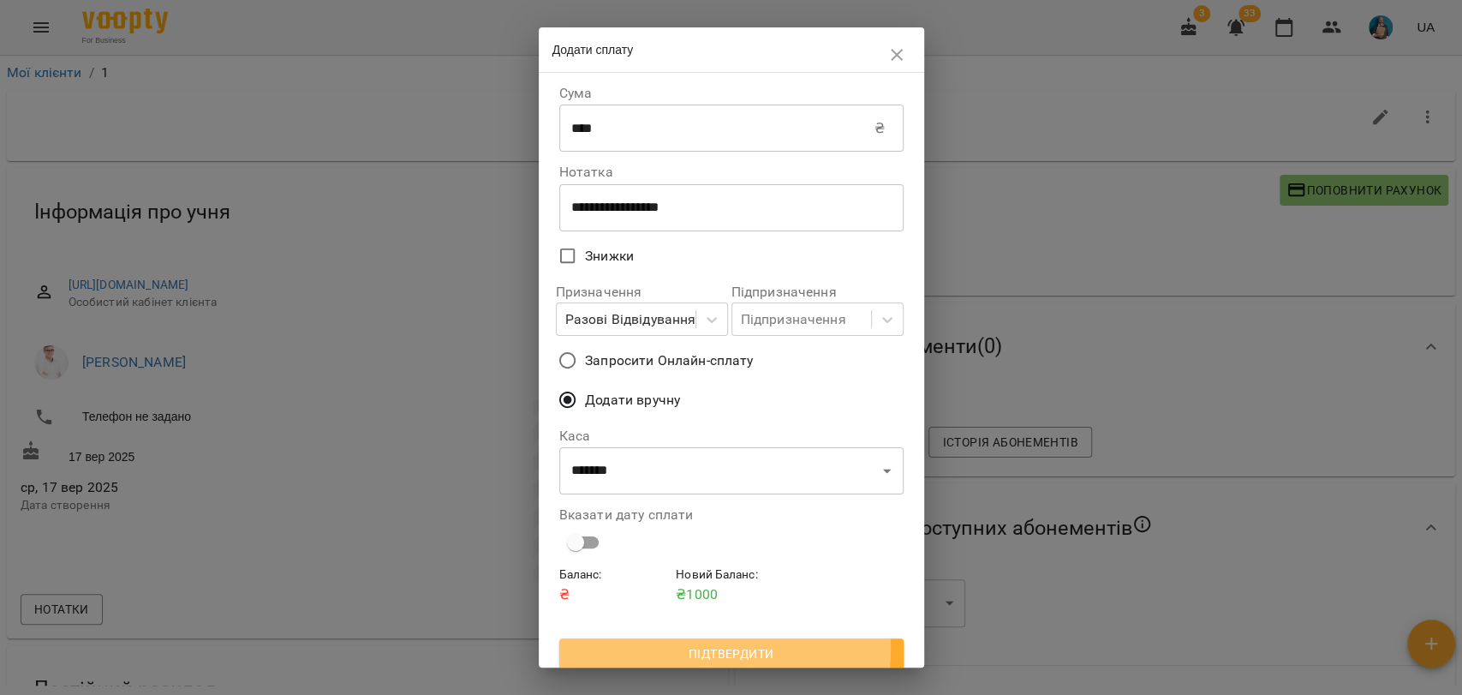
click at [702, 650] on span "Підтвердити" at bounding box center [731, 653] width 317 height 21
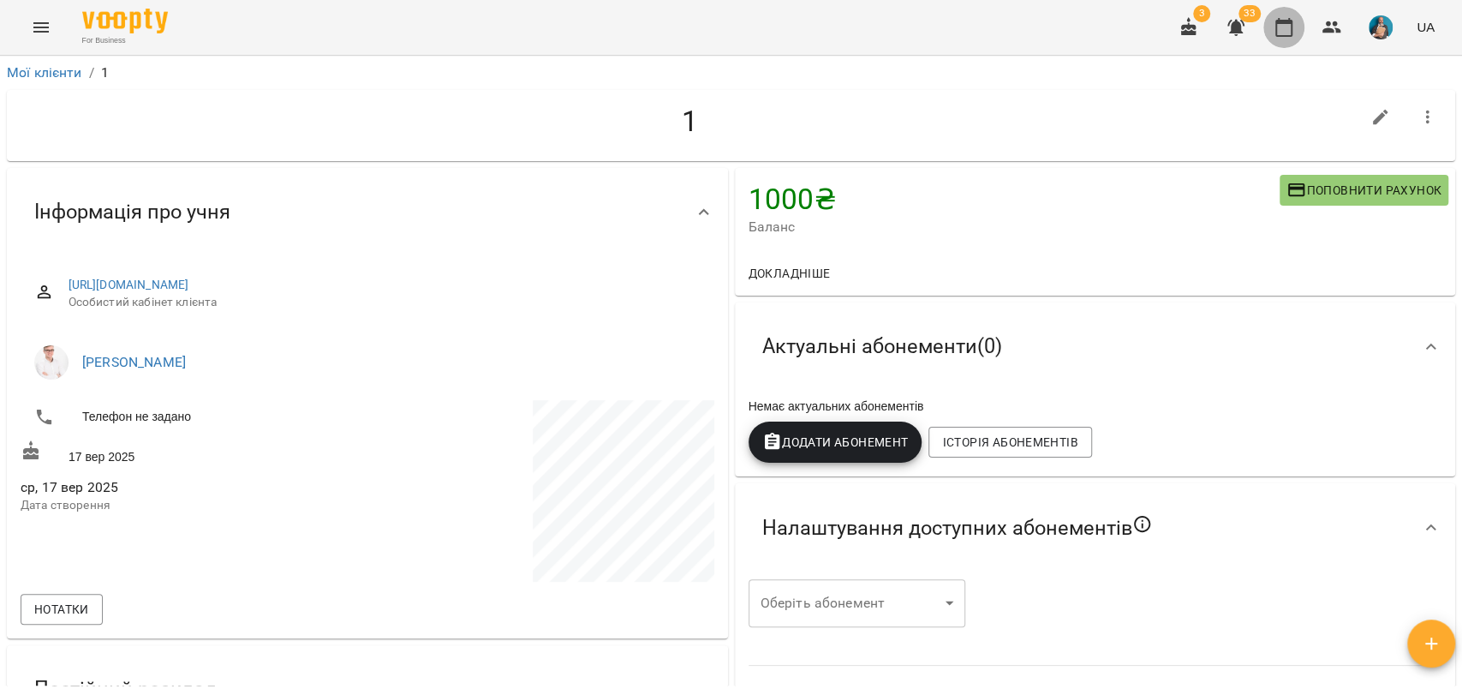
click at [1292, 21] on icon "button" at bounding box center [1283, 27] width 17 height 19
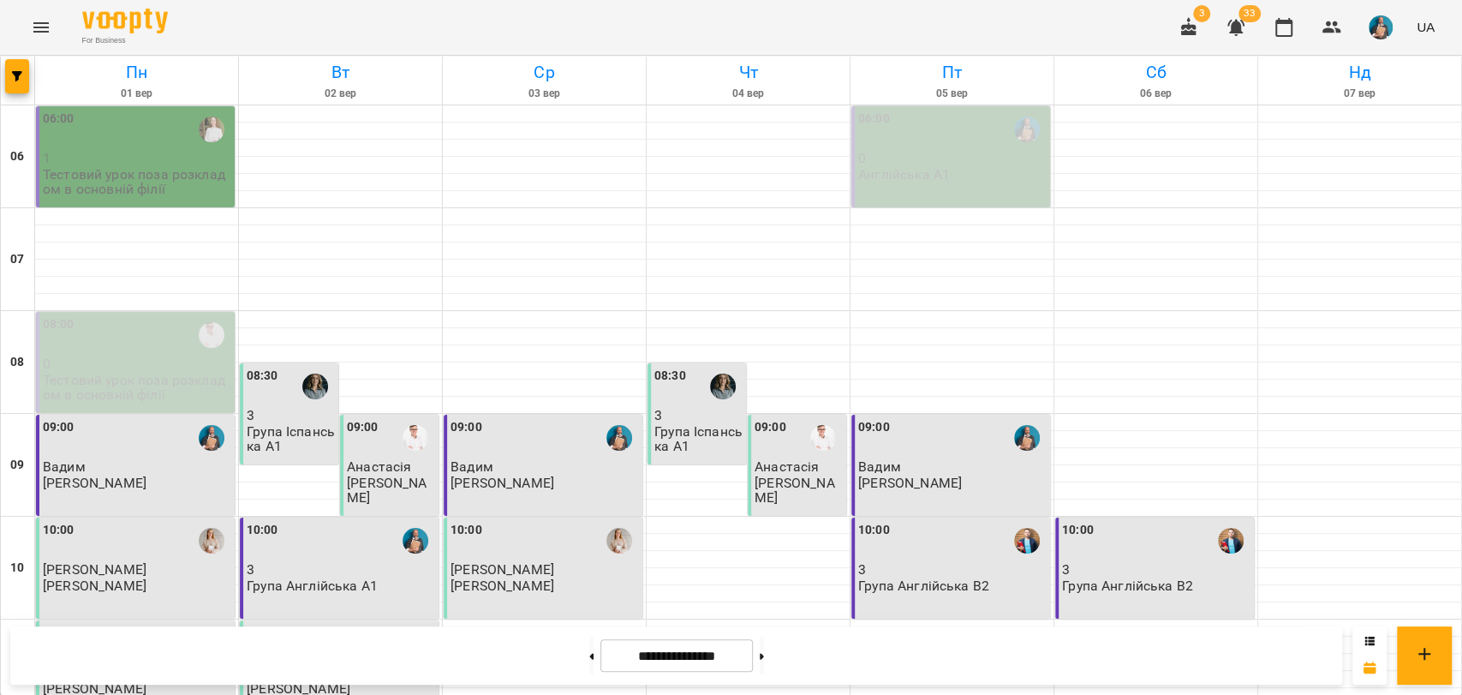
scroll to position [761, 0]
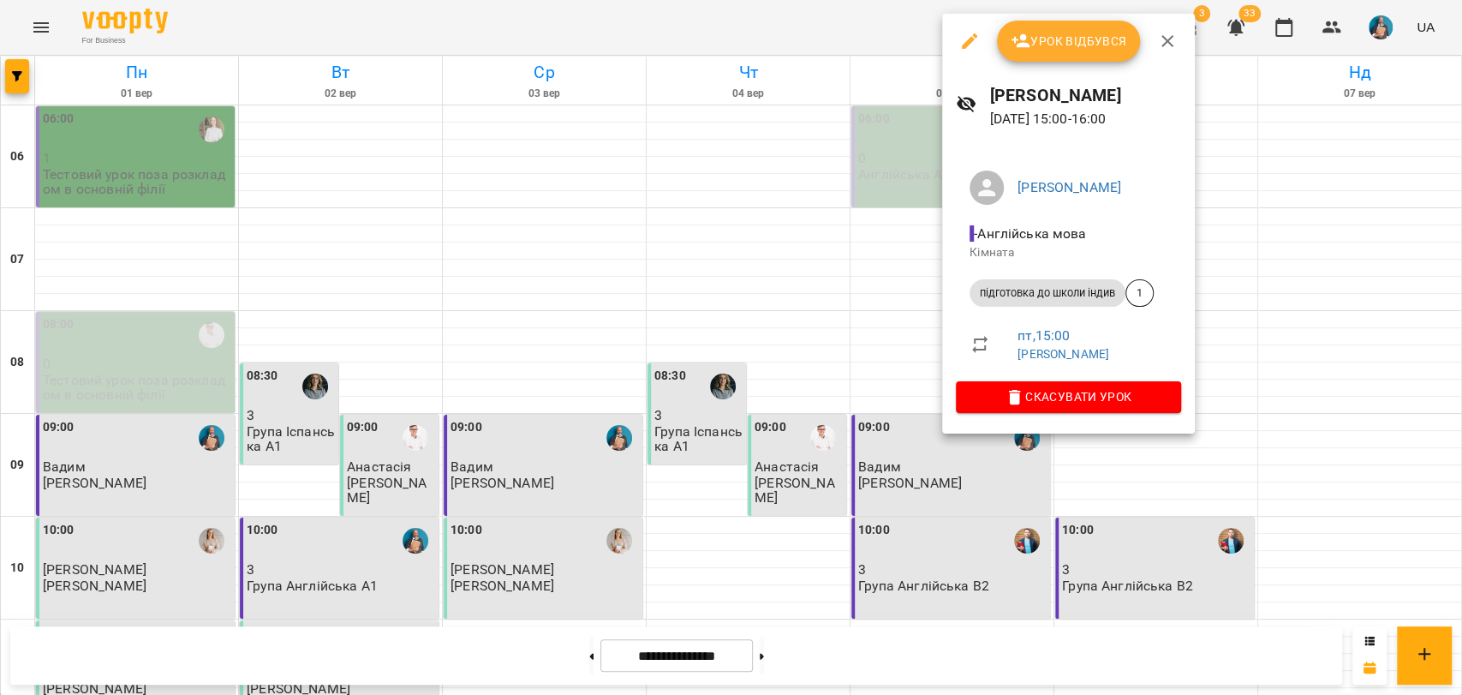
click at [1062, 9] on div at bounding box center [731, 347] width 1462 height 695
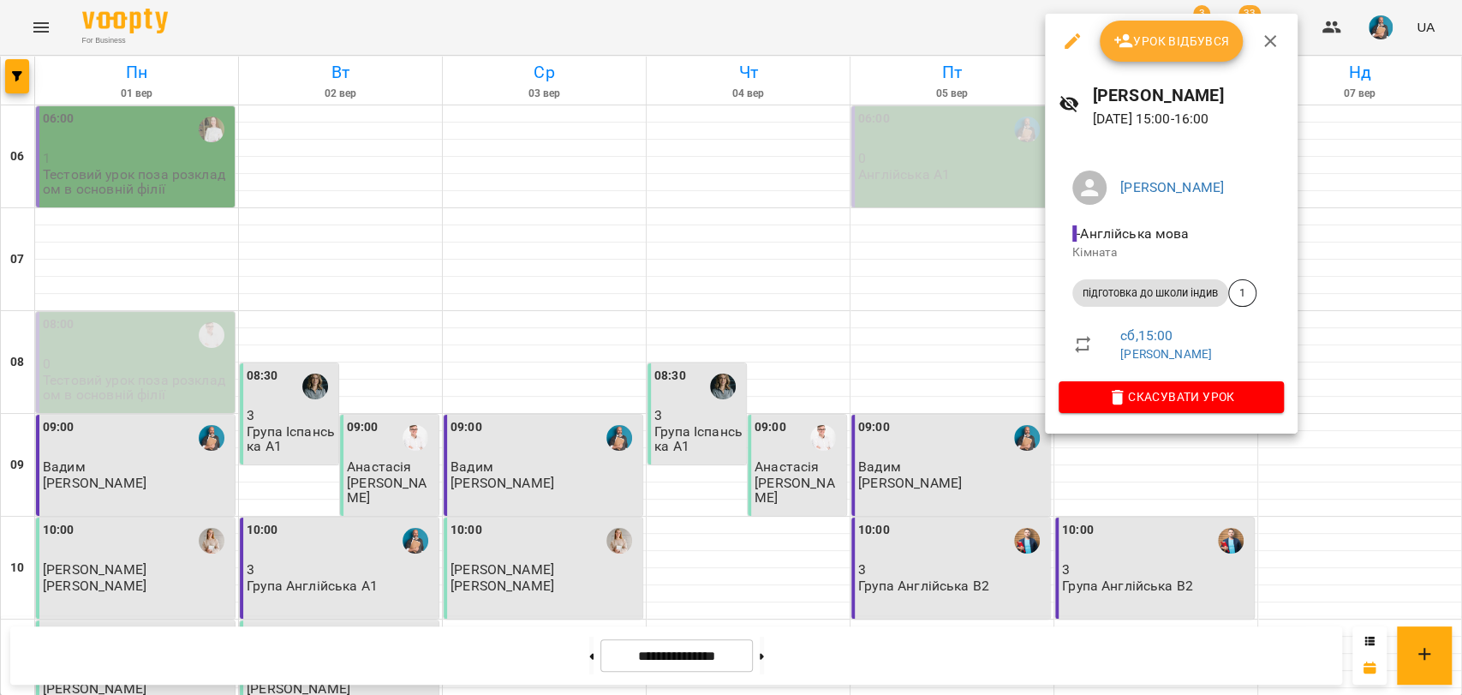
click at [1041, 303] on div at bounding box center [731, 347] width 1462 height 695
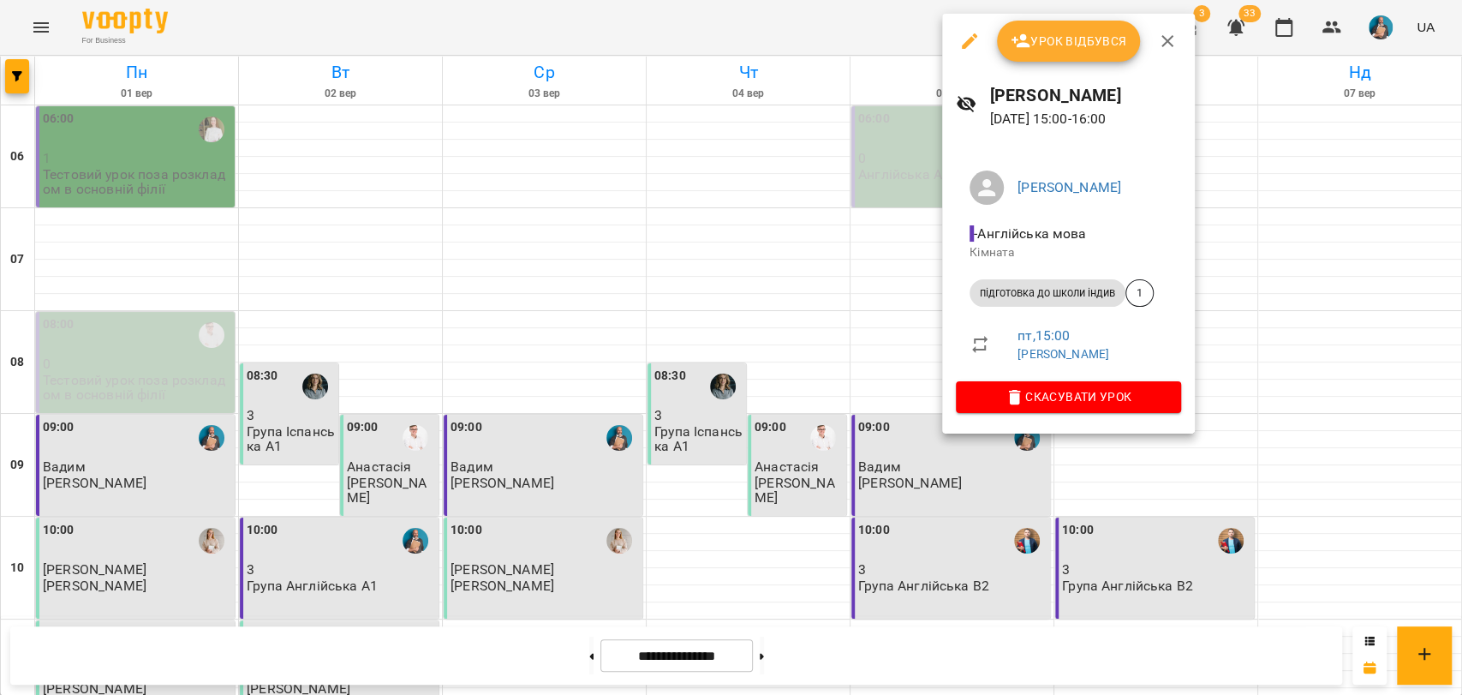
click at [1048, 65] on div "Урок відбувся" at bounding box center [1068, 41] width 253 height 55
click at [1048, 54] on button "Урок відбувся" at bounding box center [1069, 41] width 144 height 41
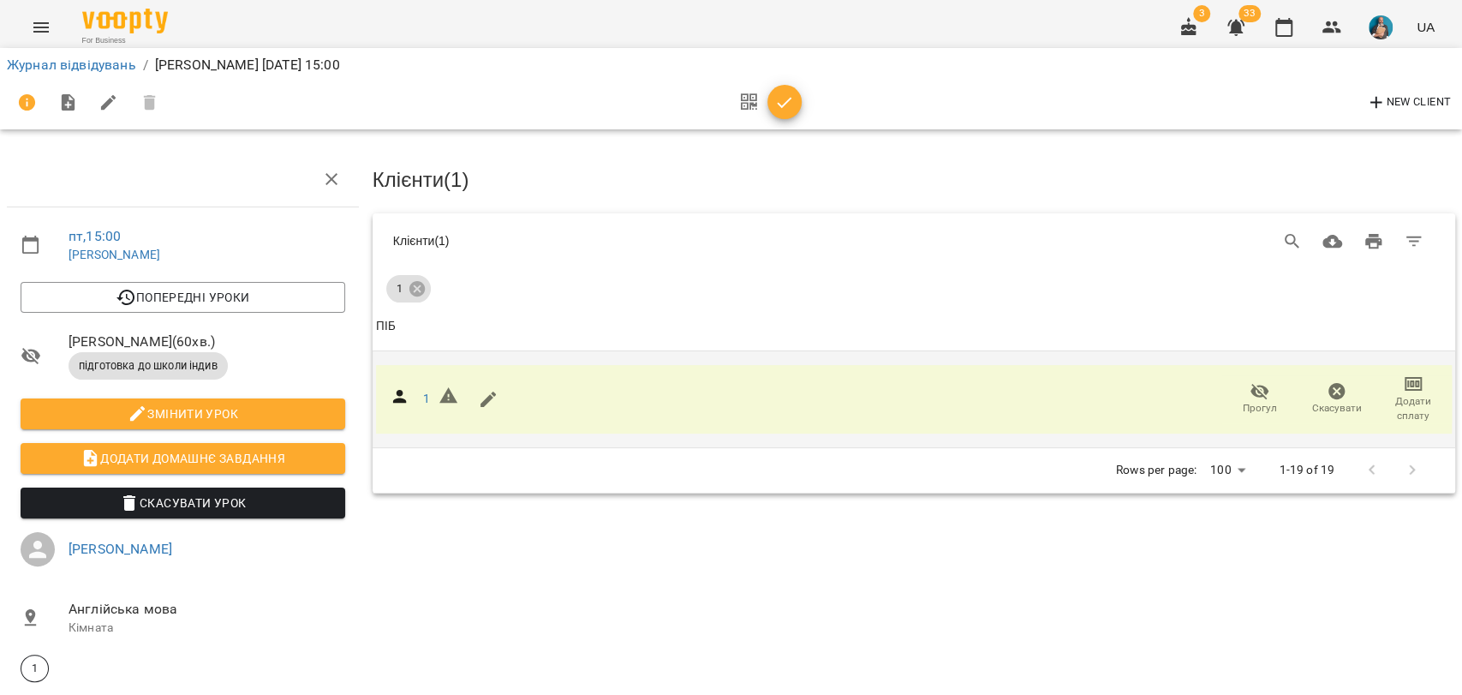
click at [1389, 400] on span "Додати сплату" at bounding box center [1413, 408] width 57 height 29
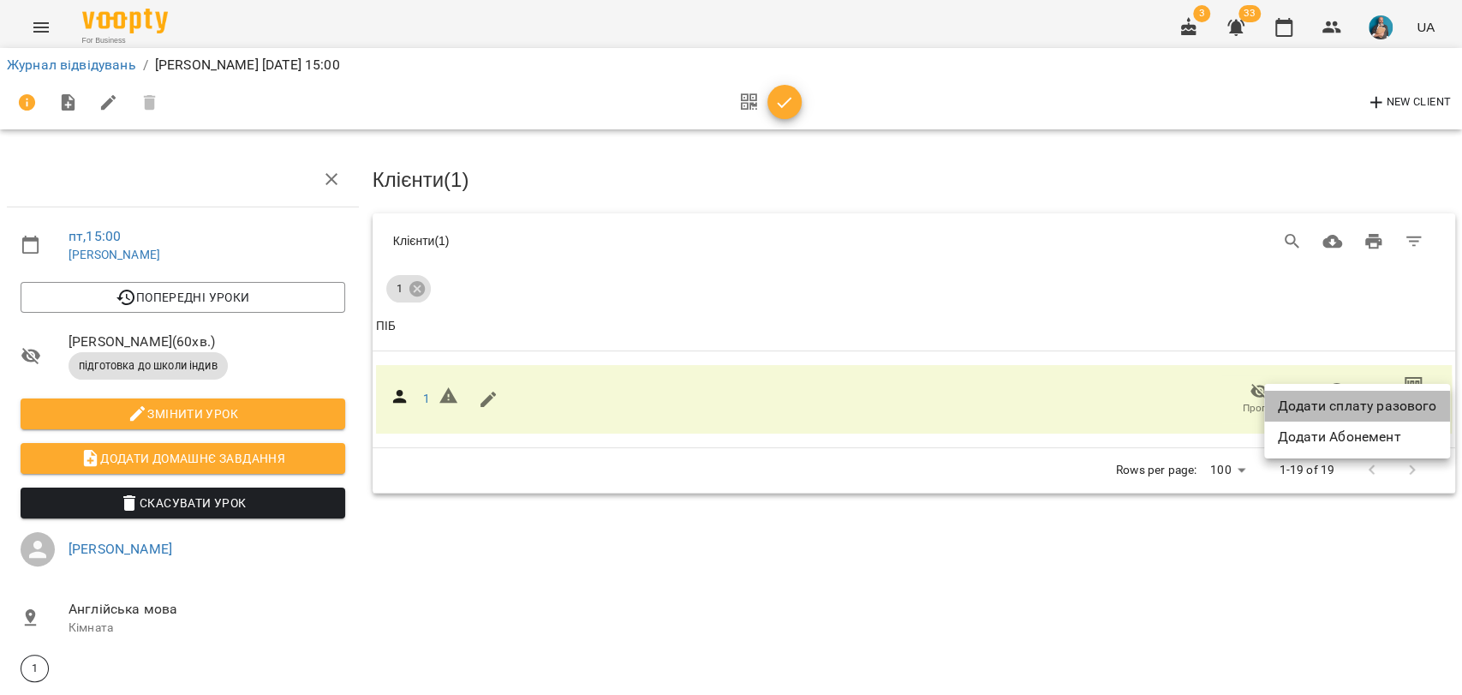
click at [1333, 417] on li "Додати сплату разового" at bounding box center [1357, 406] width 186 height 31
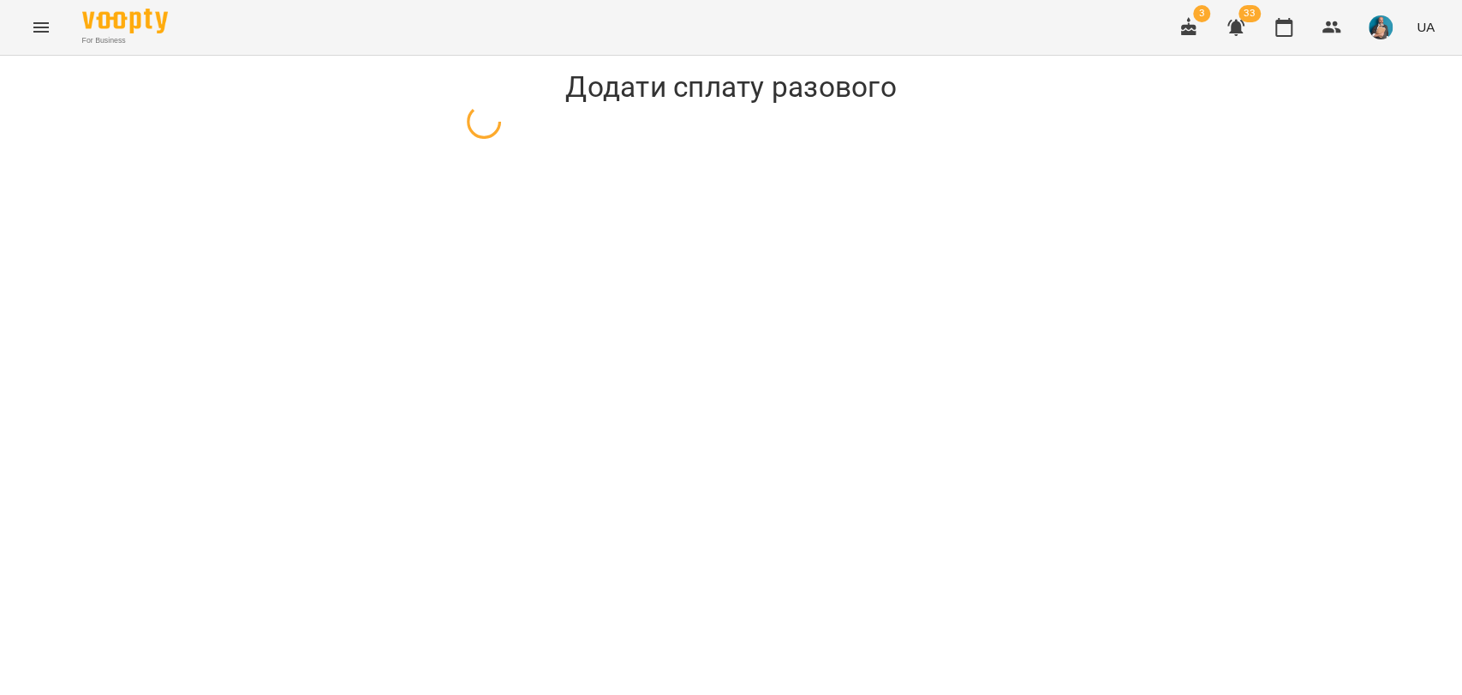
select select "**********"
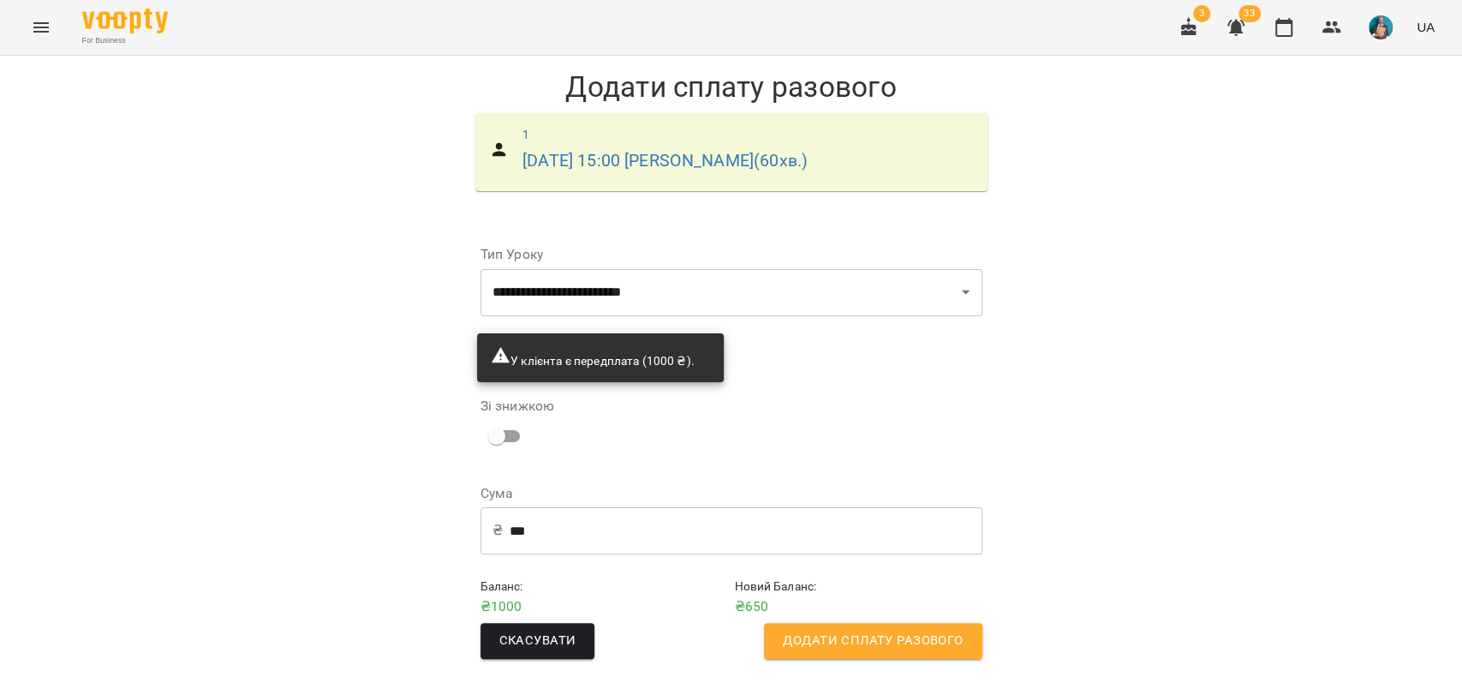
click at [48, 22] on icon "Menu" at bounding box center [41, 27] width 21 height 21
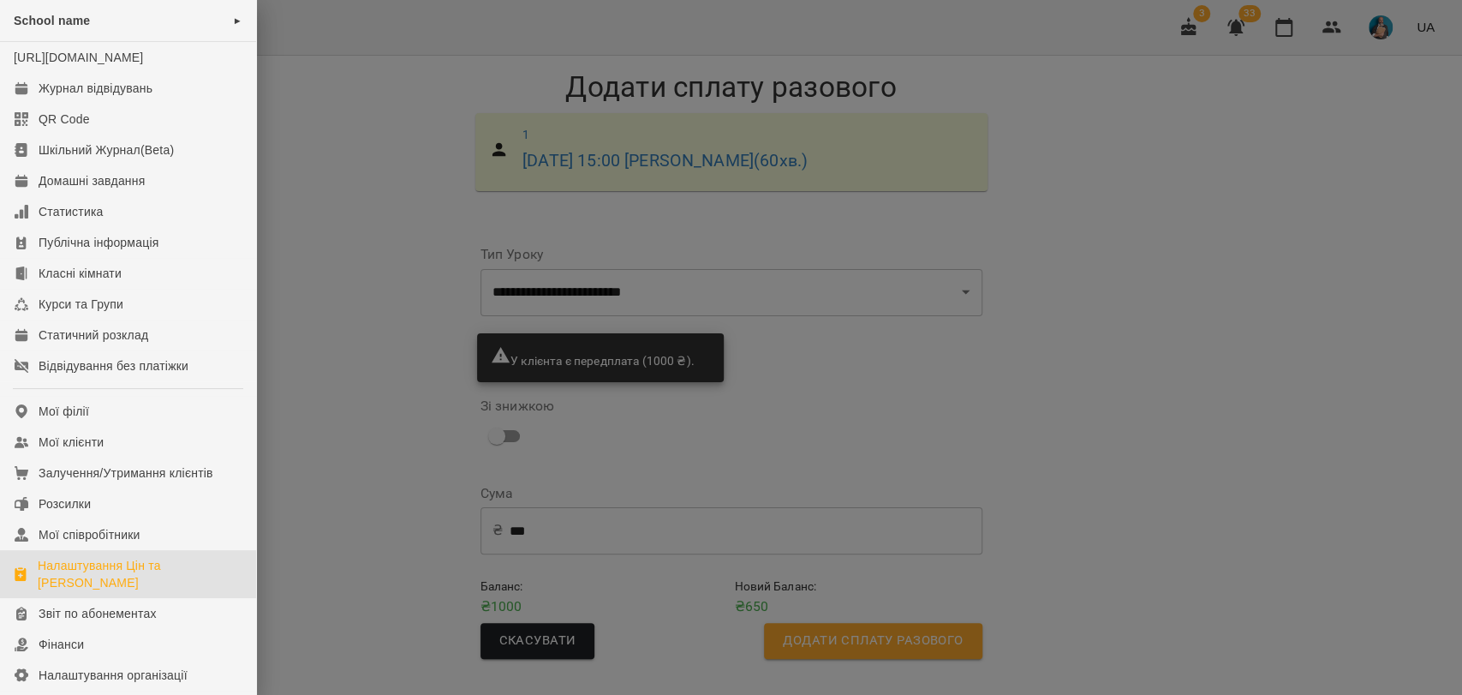
click at [116, 572] on link "Налаштування Цін та [PERSON_NAME]" at bounding box center [128, 574] width 256 height 48
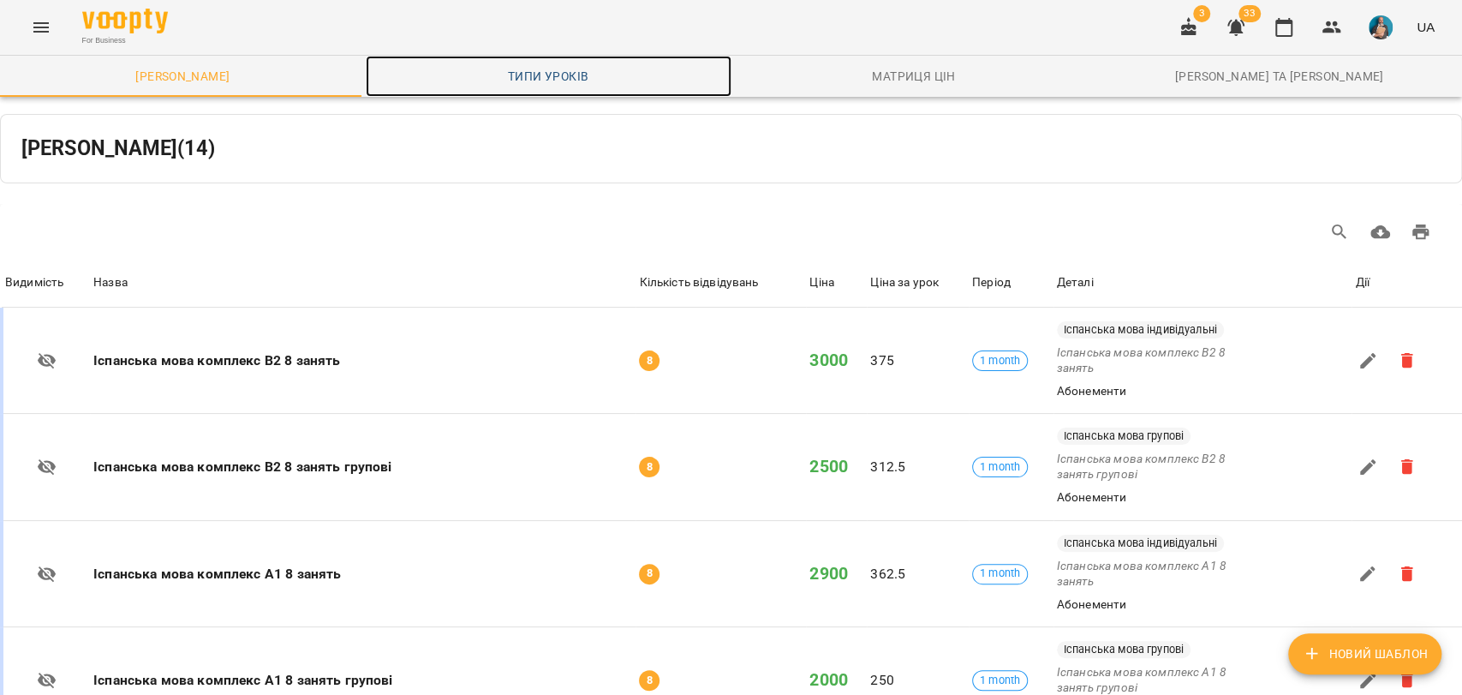
click at [565, 81] on span "Типи уроків" at bounding box center [548, 76] width 345 height 21
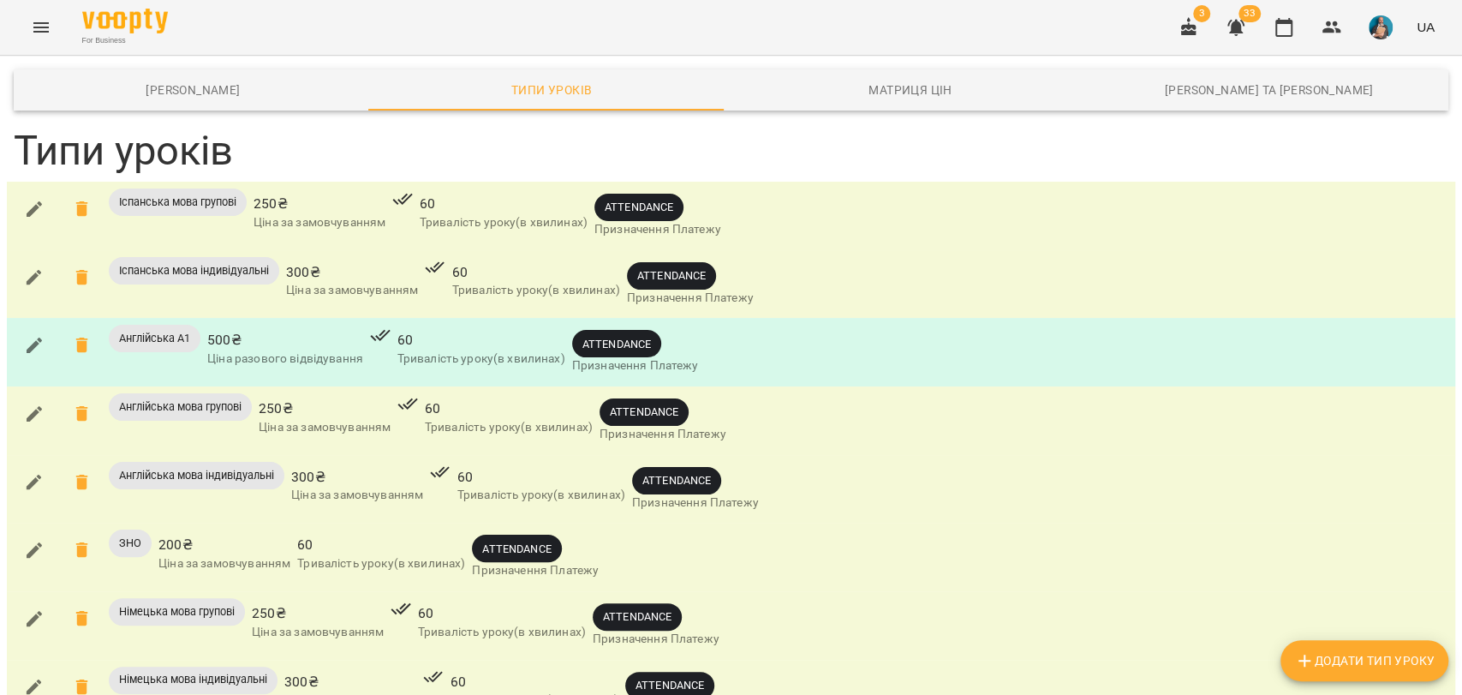
scroll to position [189, 0]
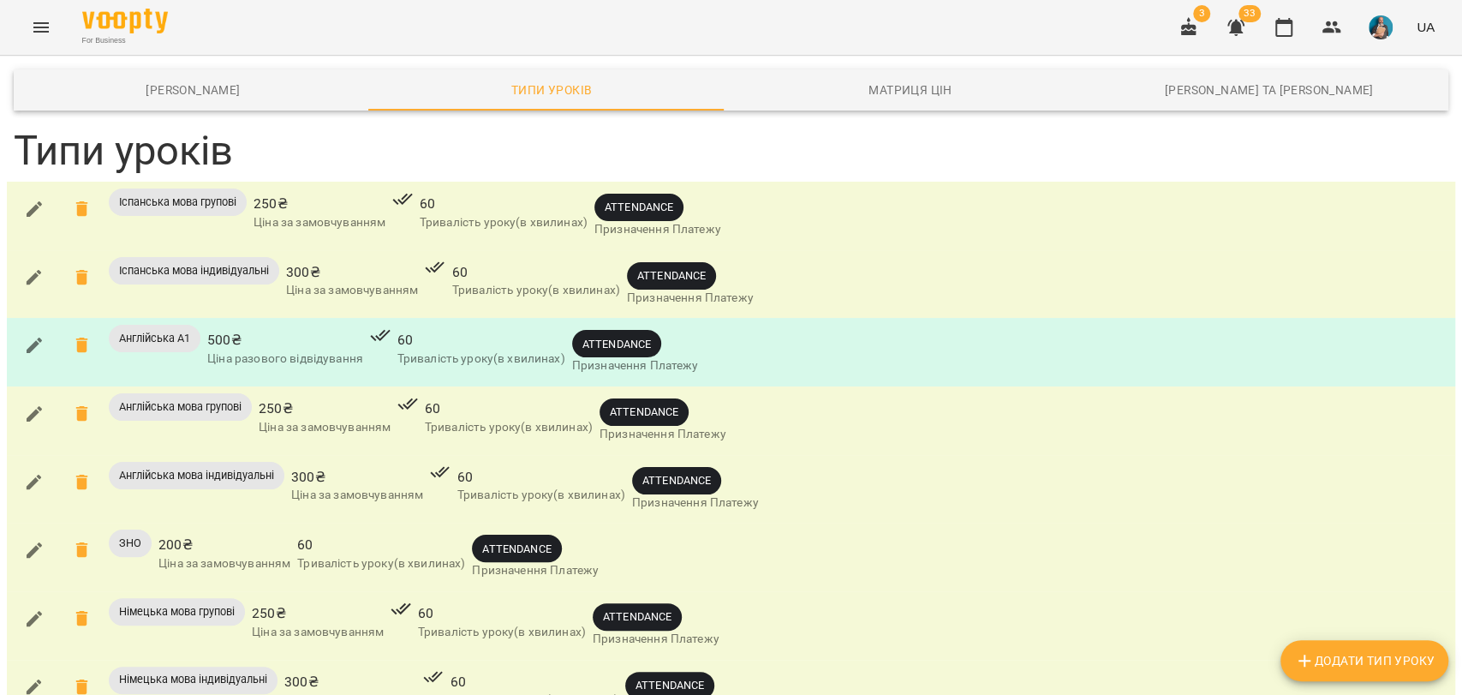
scroll to position [0, 0]
click at [1275, 29] on icon "button" at bounding box center [1284, 27] width 21 height 21
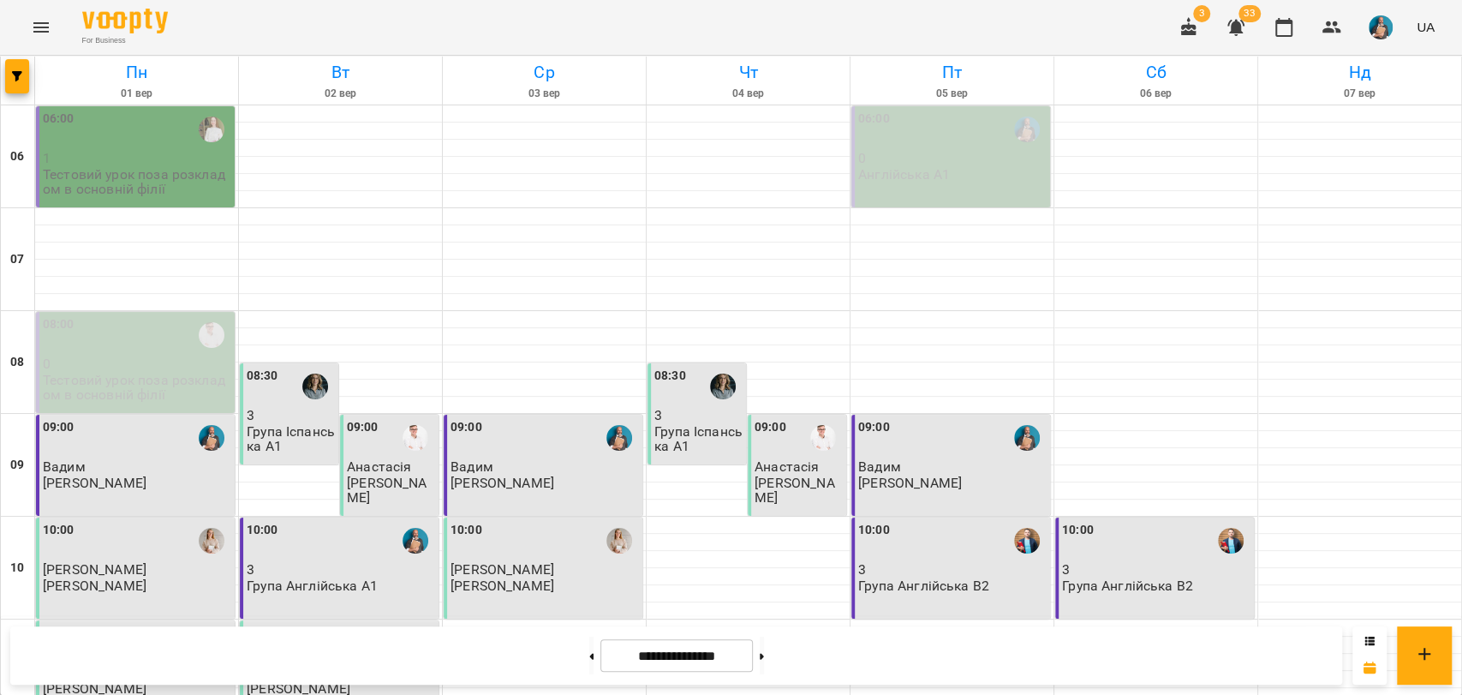
scroll to position [761, 0]
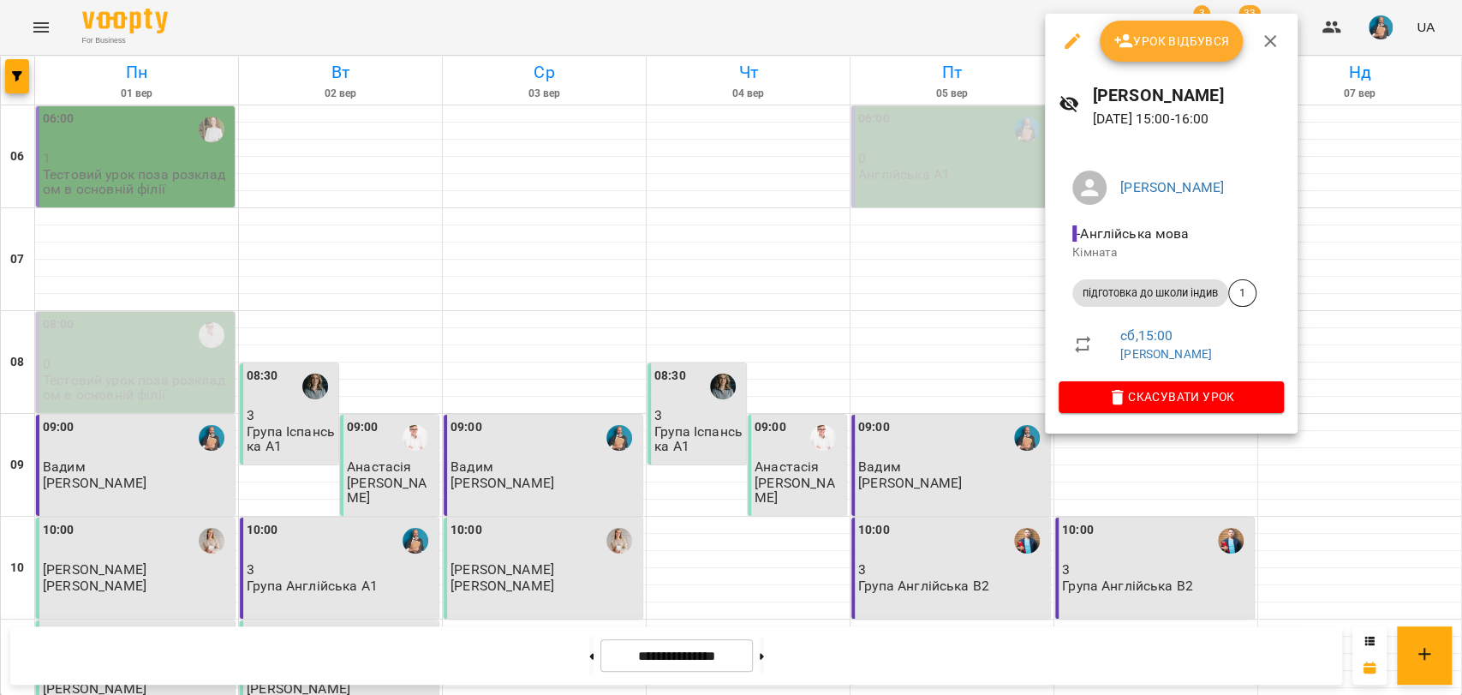
click at [1163, 33] on span "Урок відбувся" at bounding box center [1171, 41] width 116 height 21
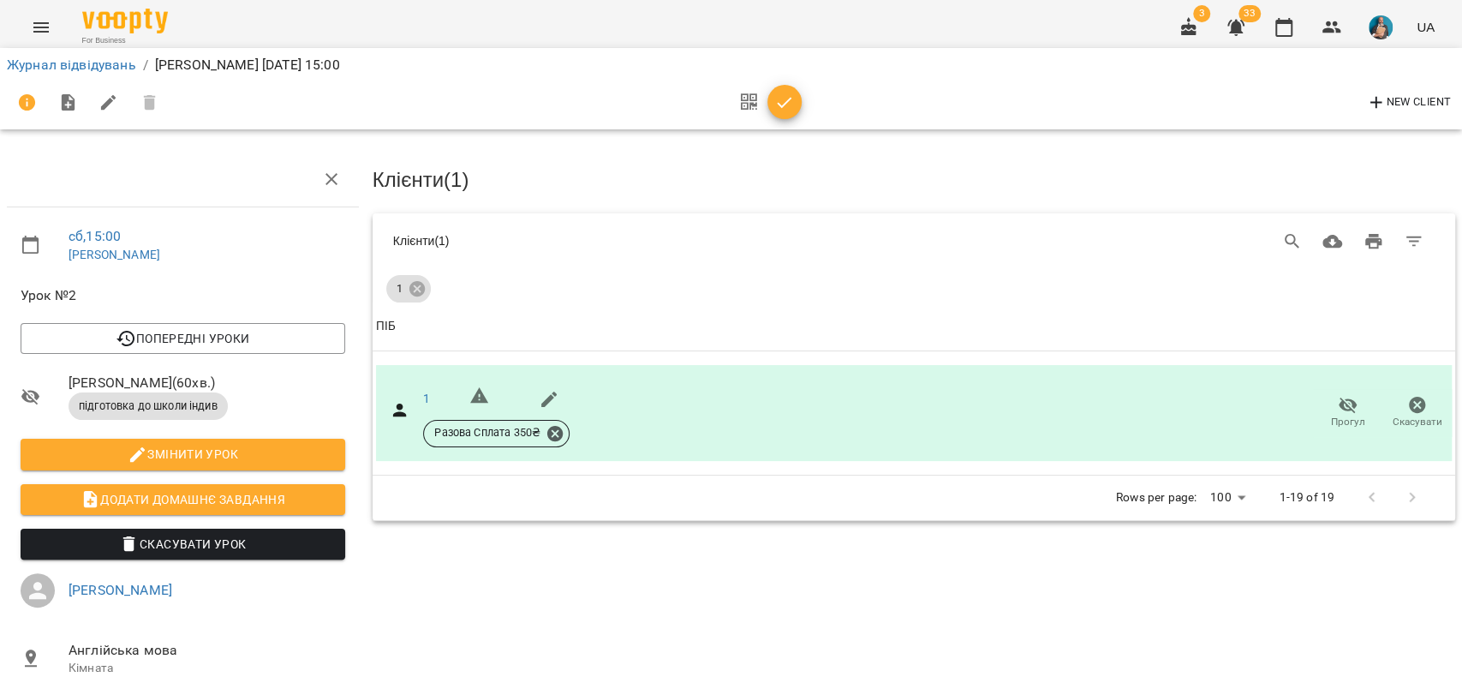
click at [32, 36] on icon "Menu" at bounding box center [41, 27] width 21 height 21
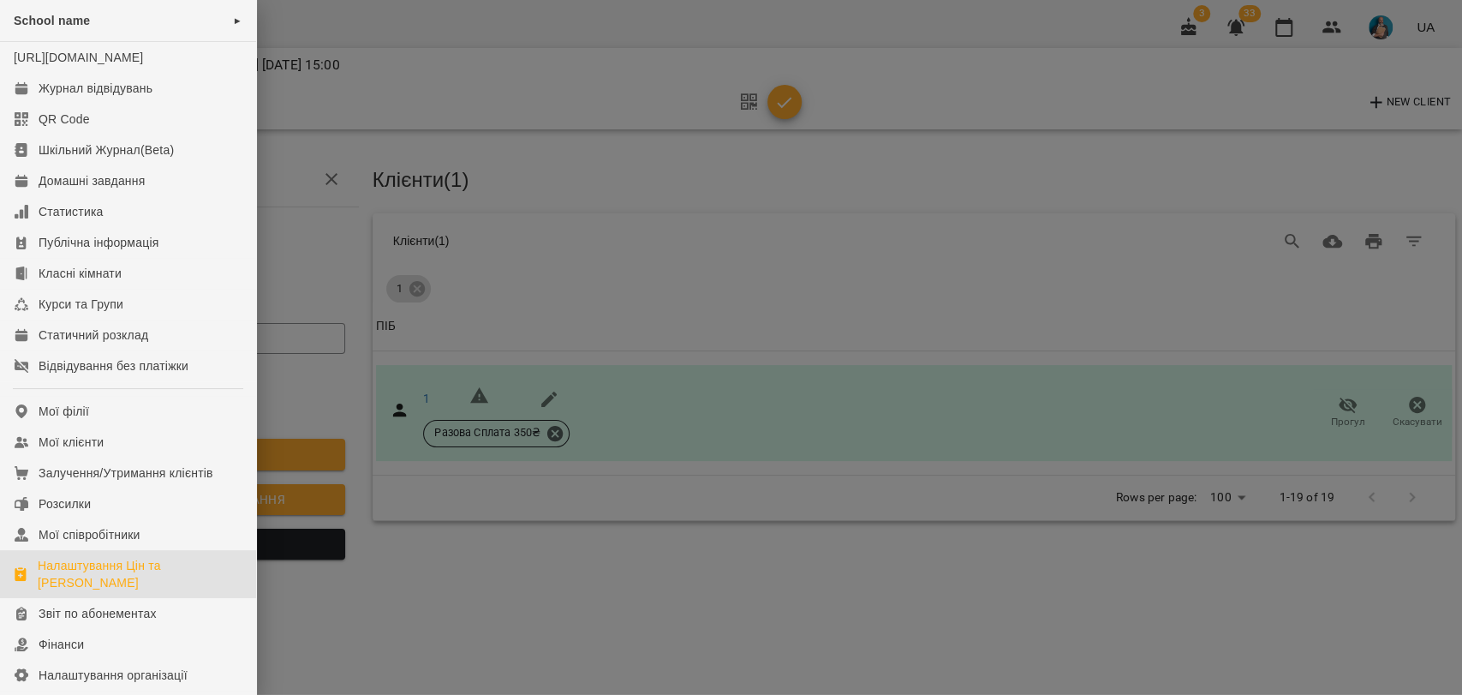
click at [97, 584] on div "Налаштування Цін та Абонементів" at bounding box center [140, 574] width 205 height 34
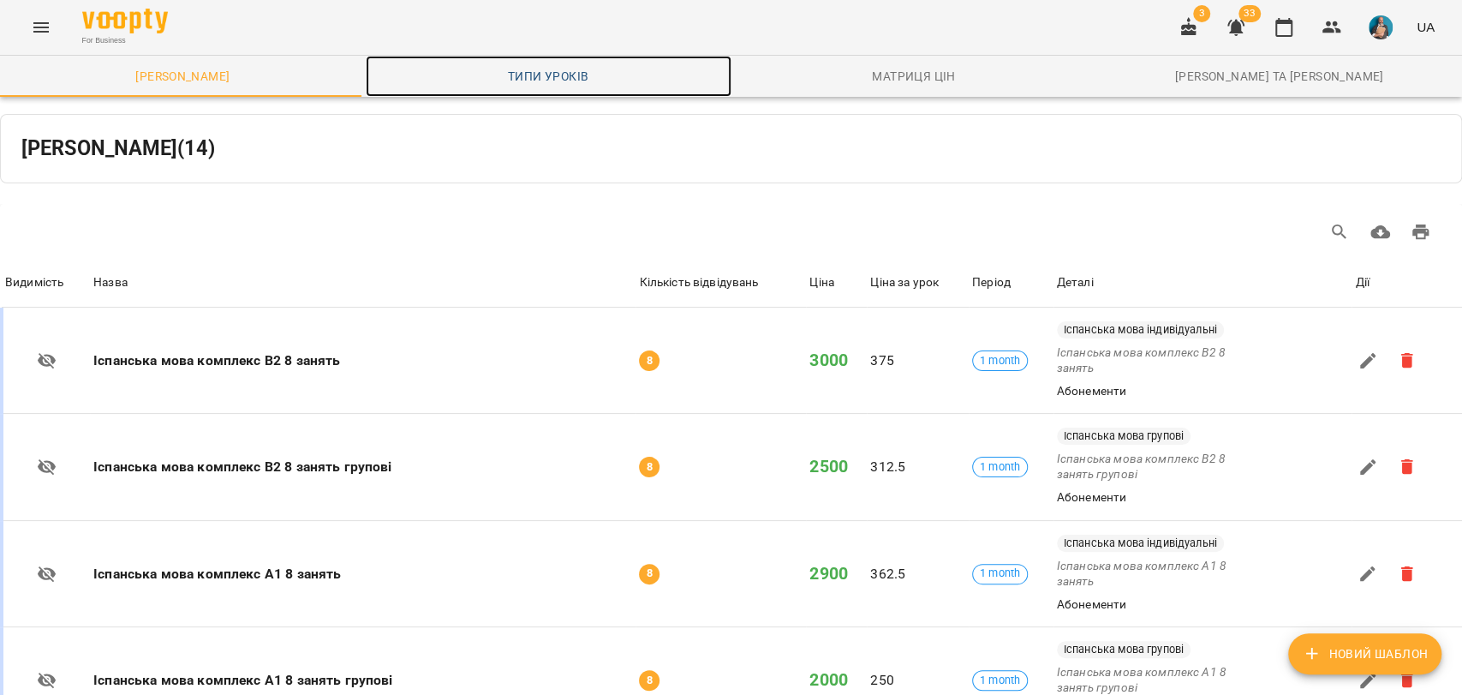
click at [531, 75] on span "Типи уроків" at bounding box center [548, 76] width 345 height 21
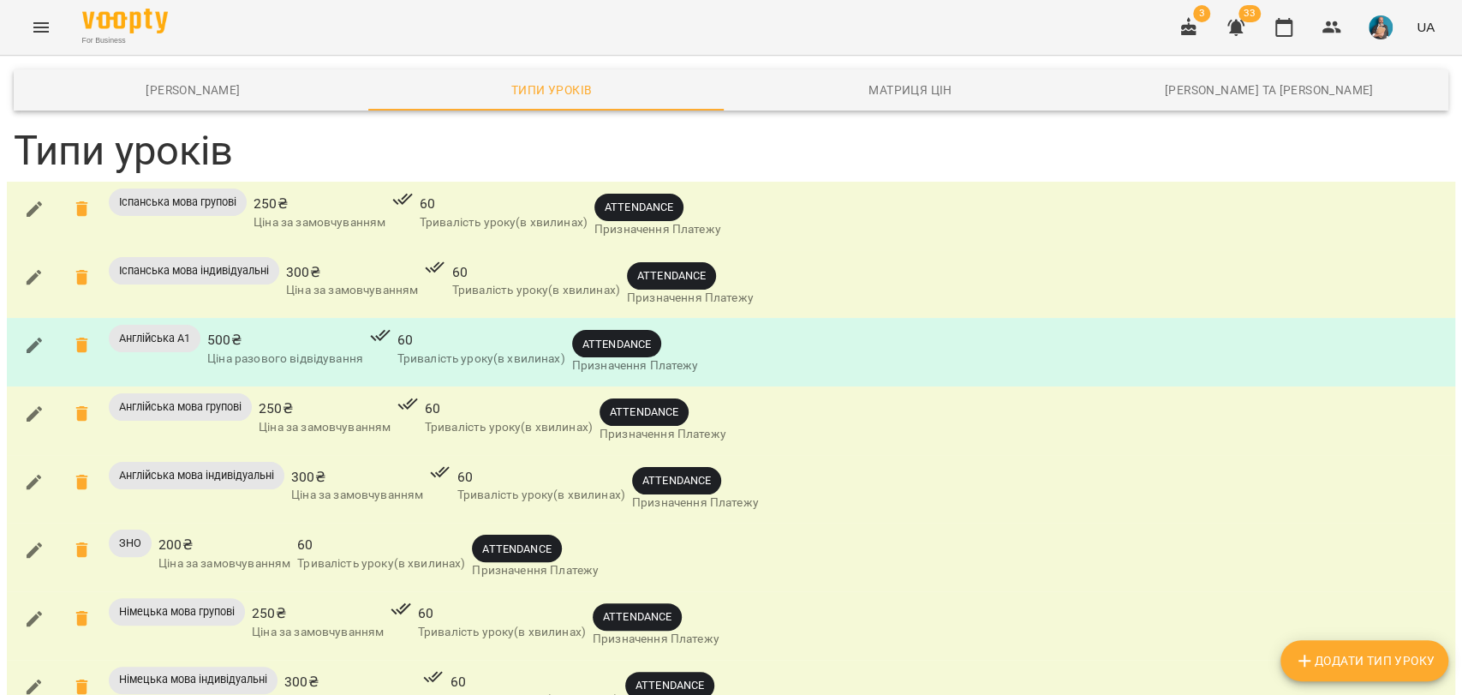
scroll to position [189, 0]
click at [1375, 662] on span "Додати Тип Уроку" at bounding box center [1364, 660] width 140 height 21
type input "****"
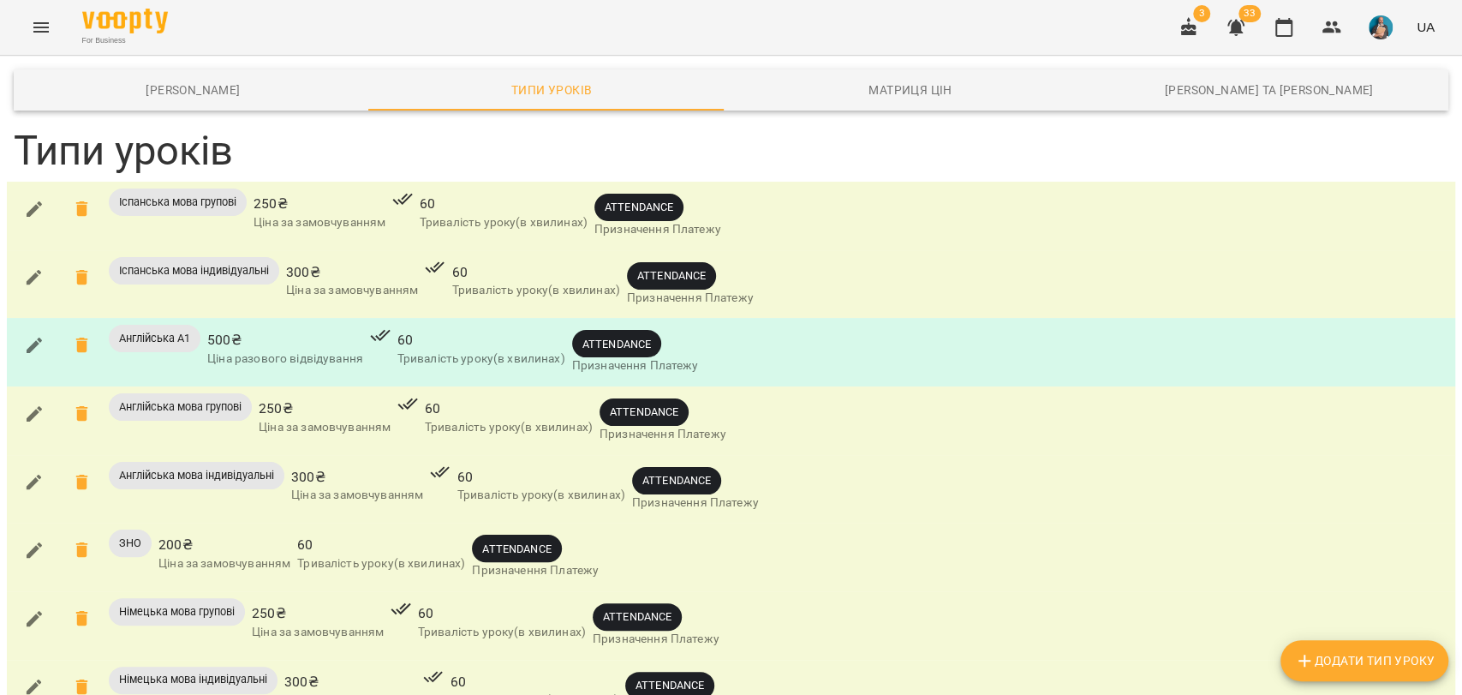
type input "**"
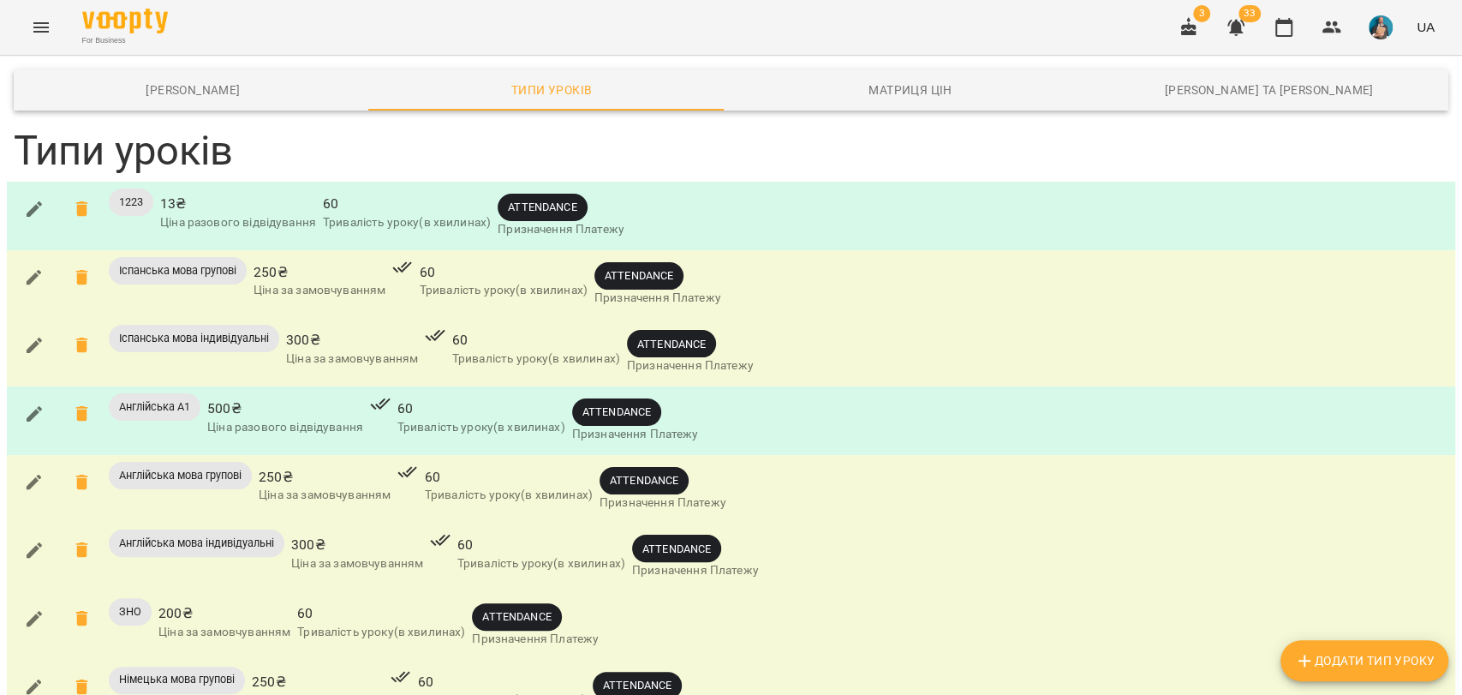
scroll to position [0, 0]
click at [31, 207] on icon "button" at bounding box center [34, 209] width 21 height 21
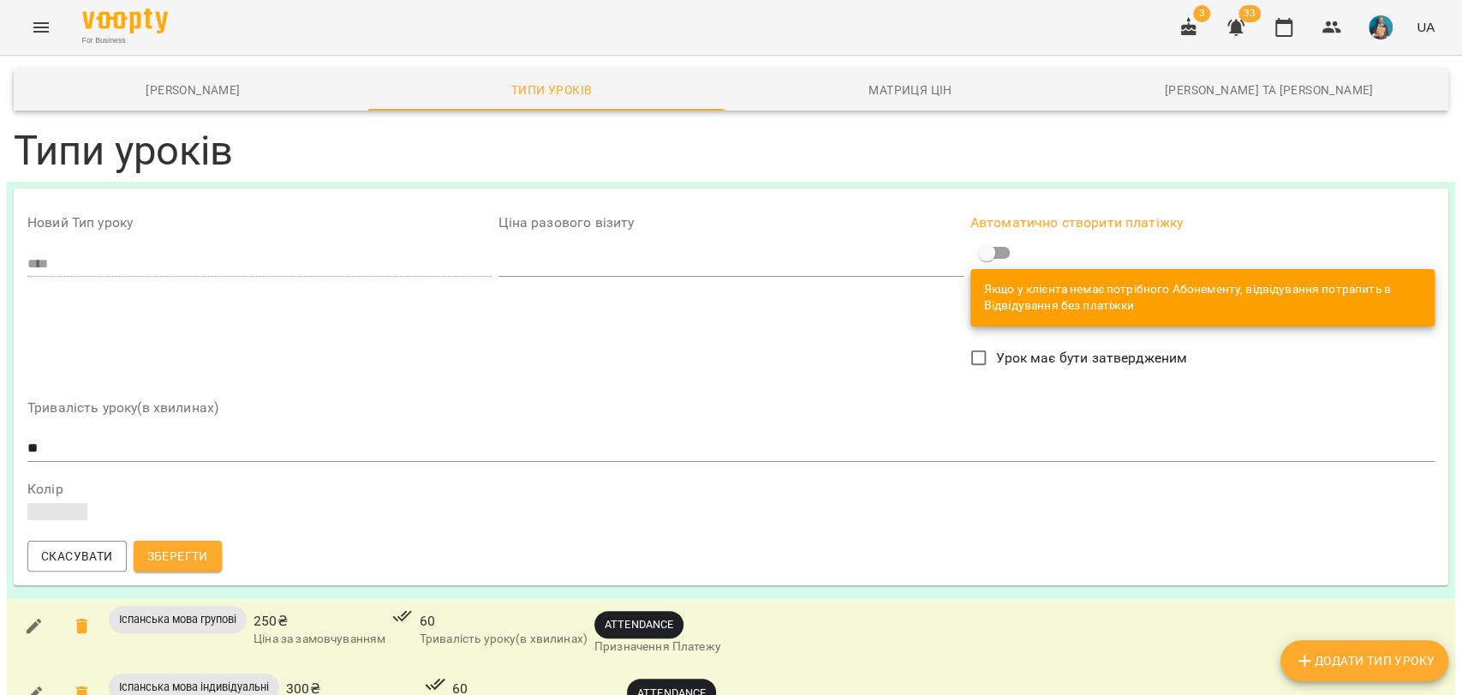
click at [171, 552] on span "Зберегти" at bounding box center [177, 556] width 61 height 21
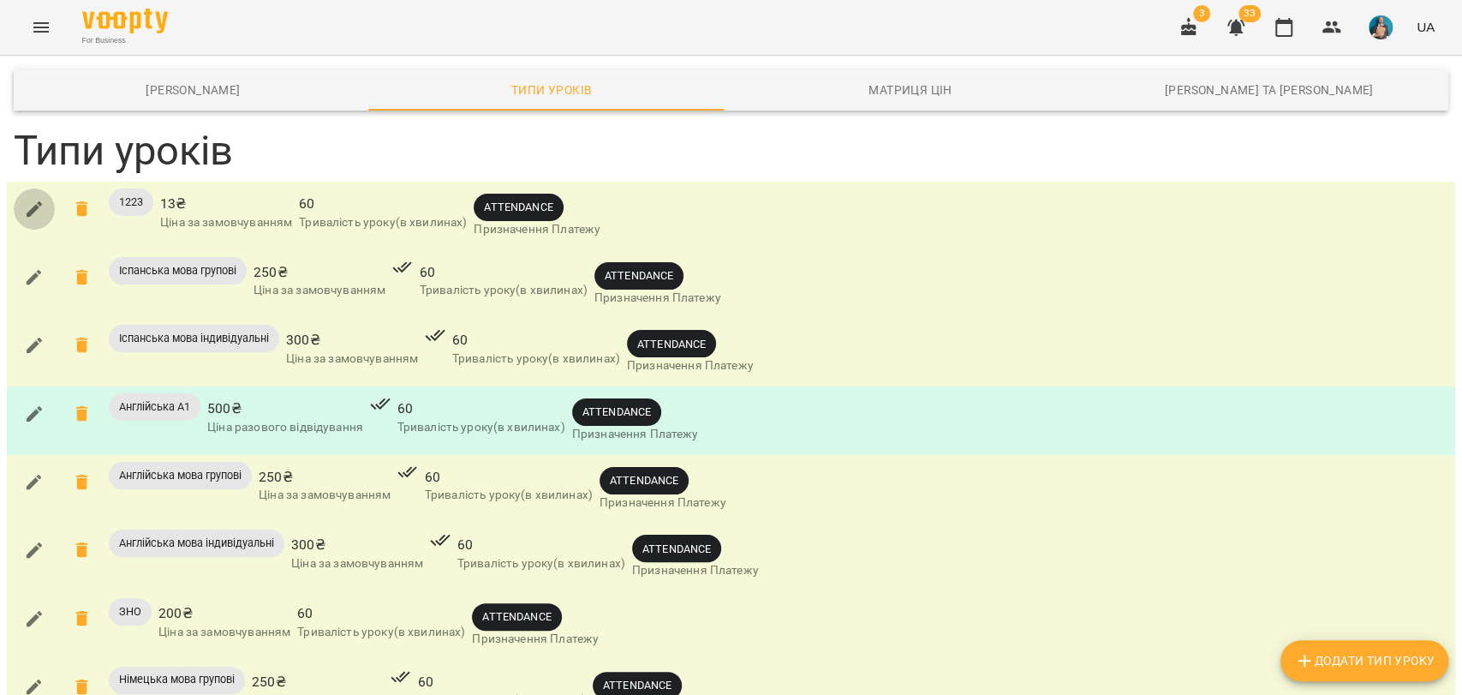
click at [15, 206] on button "button" at bounding box center [34, 208] width 41 height 41
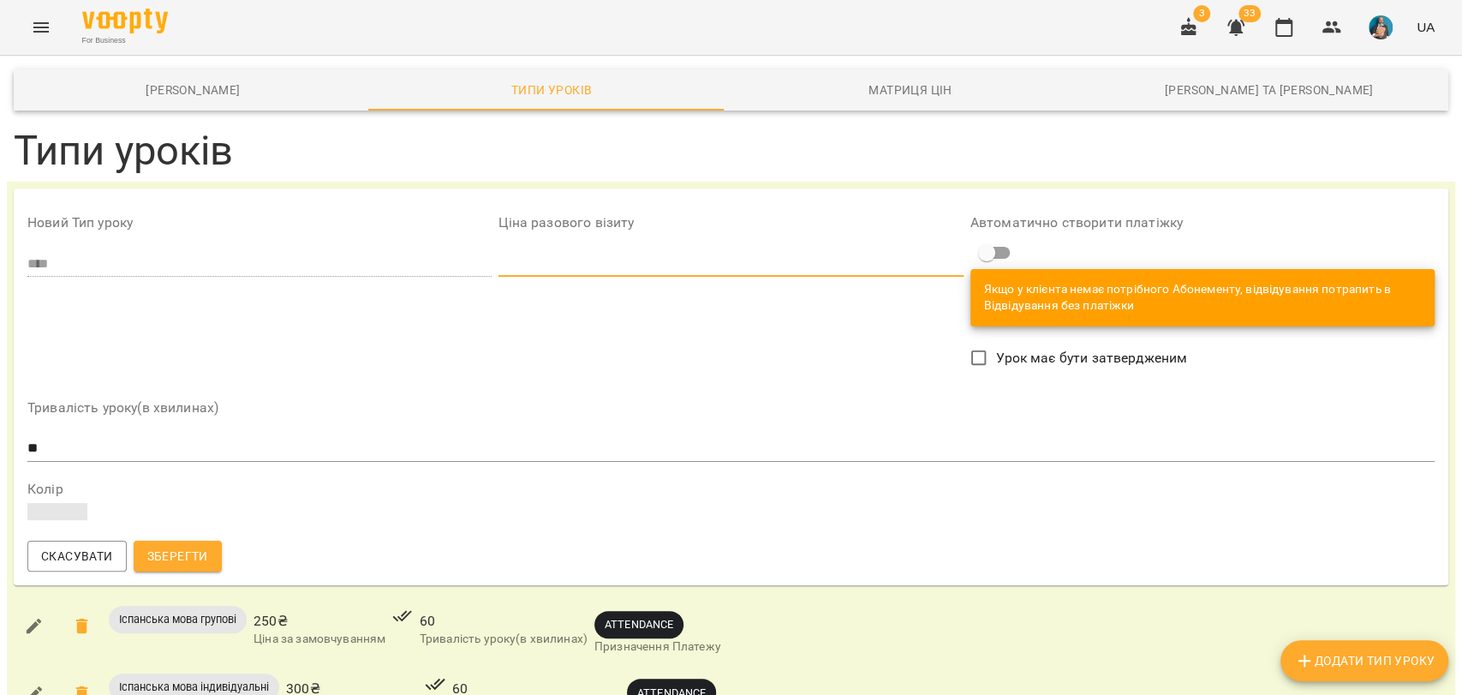
click at [451, 269] on div "Новий Тип уроку **** Ціна разового візиту ** Автоматично створити платіжку Якщо…" at bounding box center [731, 387] width 1414 height 376
click at [219, 546] on button "Зберегти" at bounding box center [178, 555] width 88 height 31
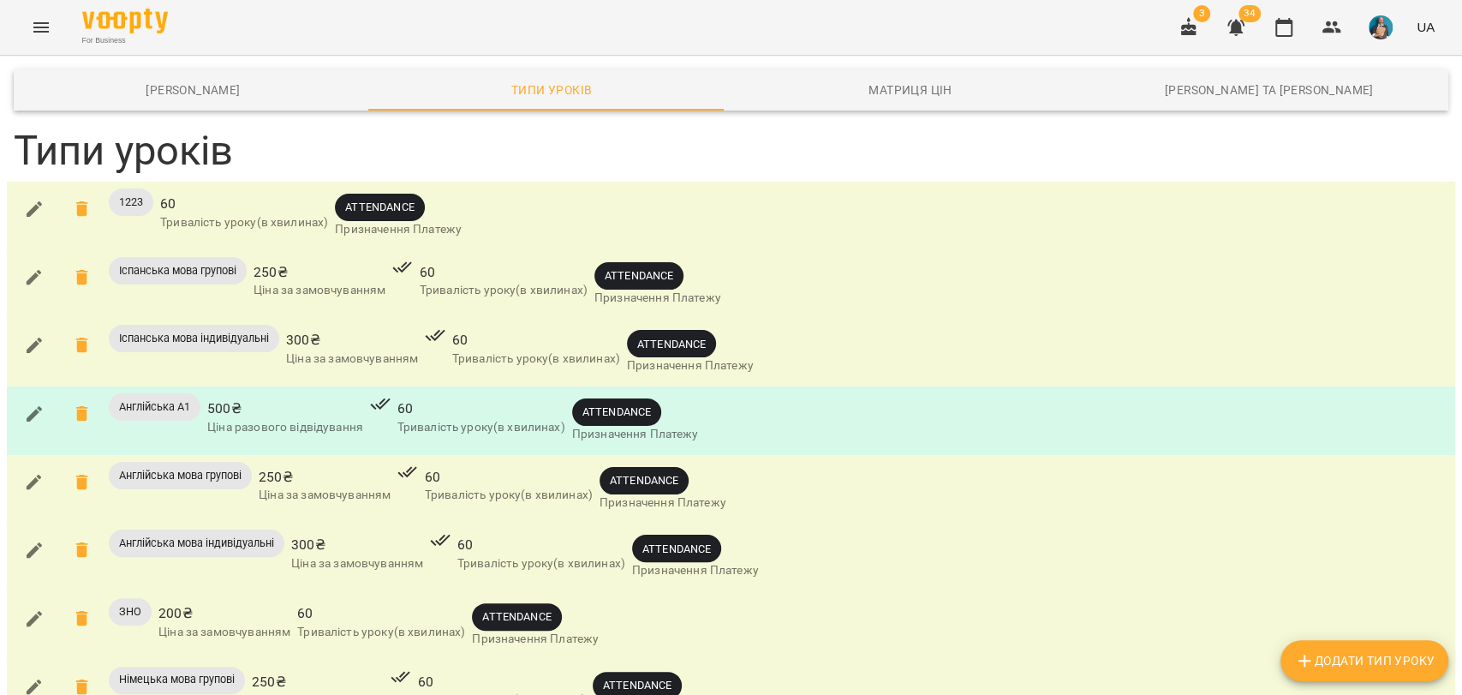
click at [1390, 31] on img "button" at bounding box center [1381, 27] width 24 height 24
click at [1355, 155] on span "Вийти" at bounding box center [1355, 157] width 42 height 21
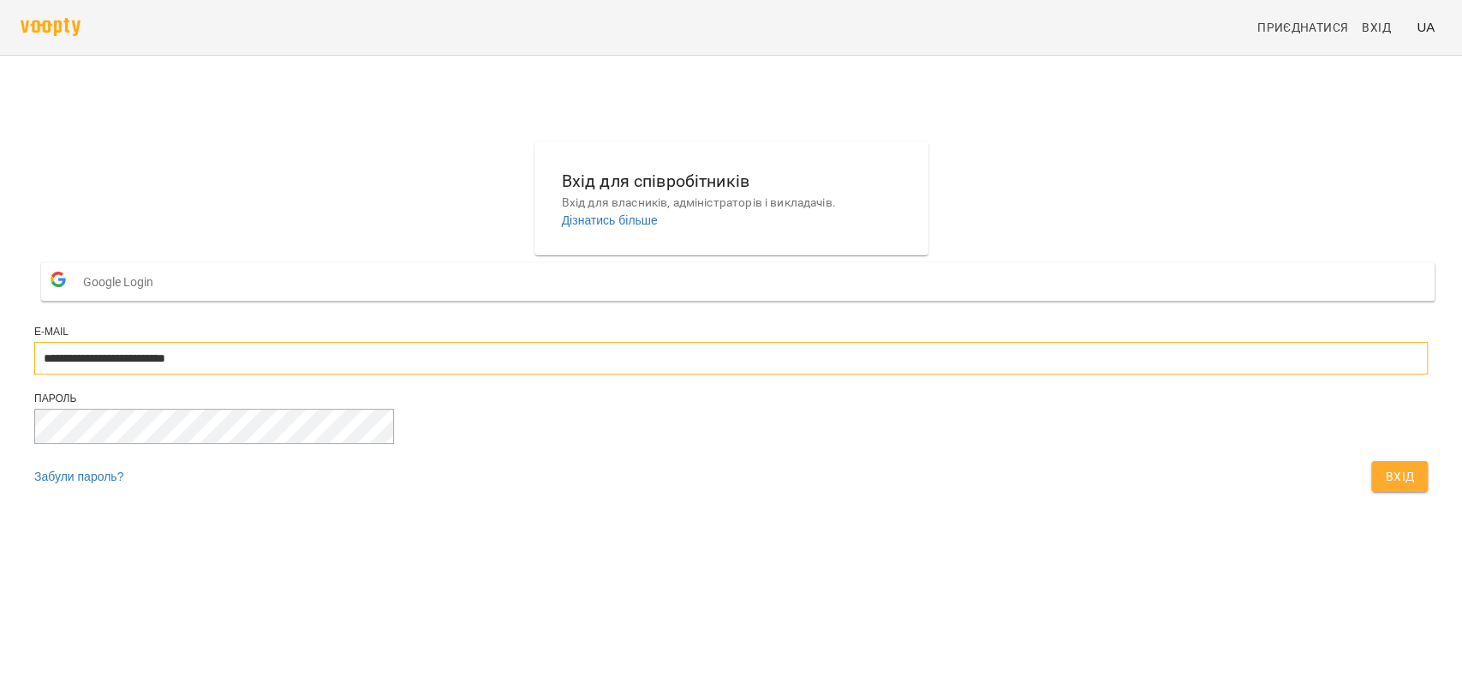
click at [677, 374] on input "**********" at bounding box center [730, 358] width 1393 height 33
type input "**********"
click at [1371, 492] on button "Вхід" at bounding box center [1399, 476] width 57 height 31
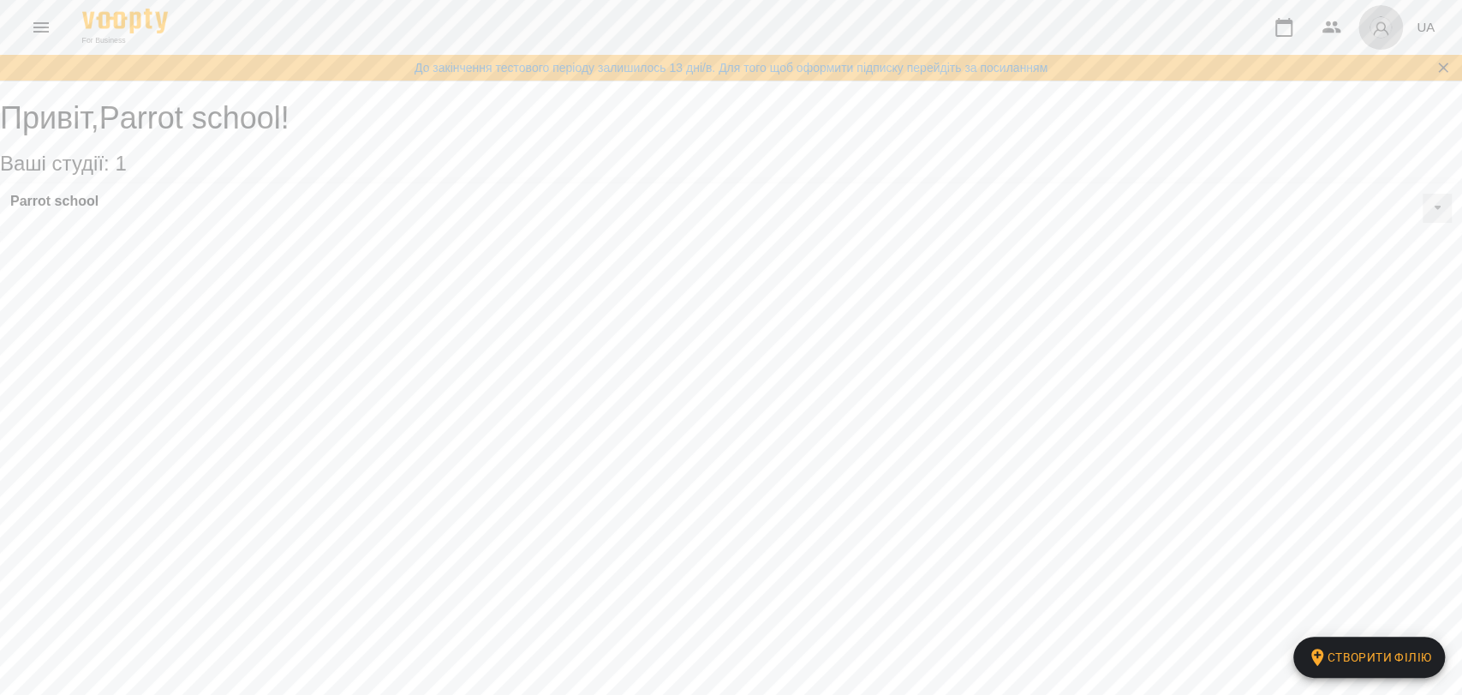
click at [1371, 27] on img "button" at bounding box center [1381, 27] width 24 height 24
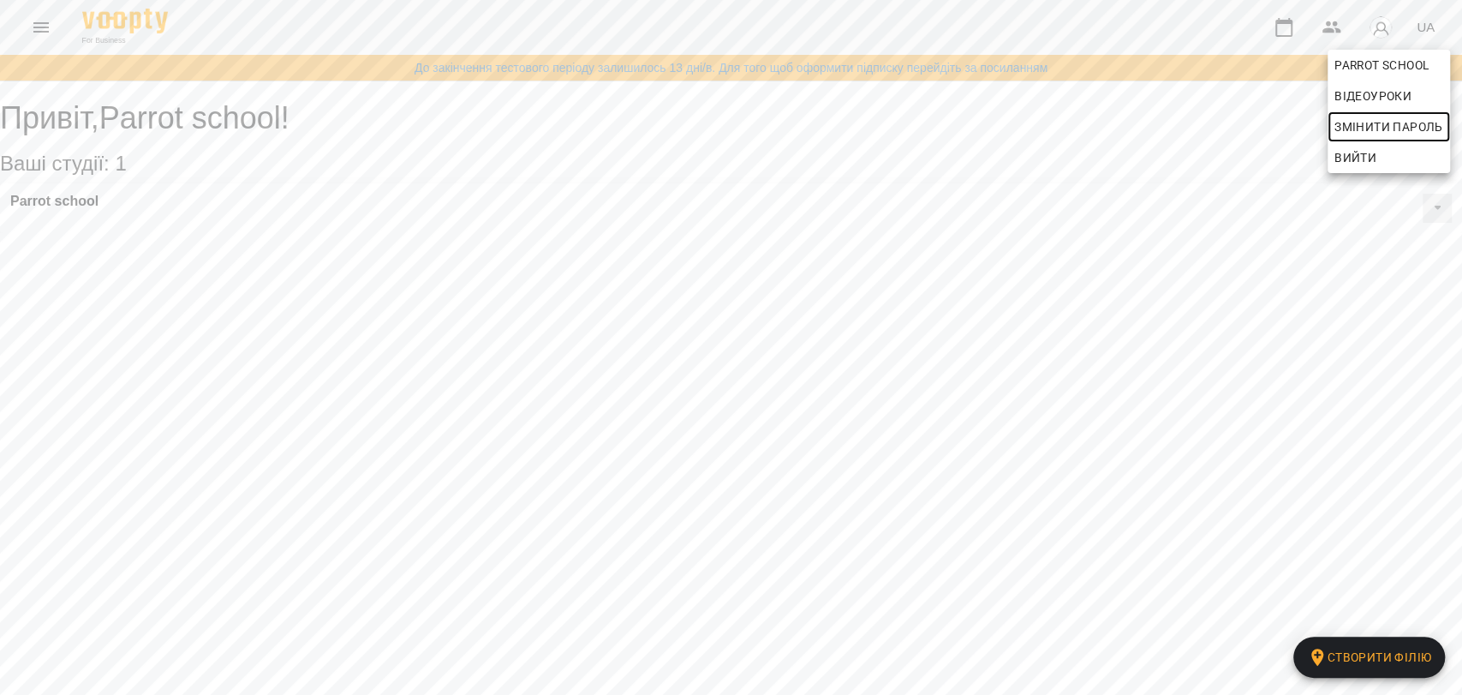
click at [1370, 132] on span "Змінити пароль" at bounding box center [1388, 126] width 109 height 21
click at [1335, 181] on div at bounding box center [731, 347] width 1462 height 695
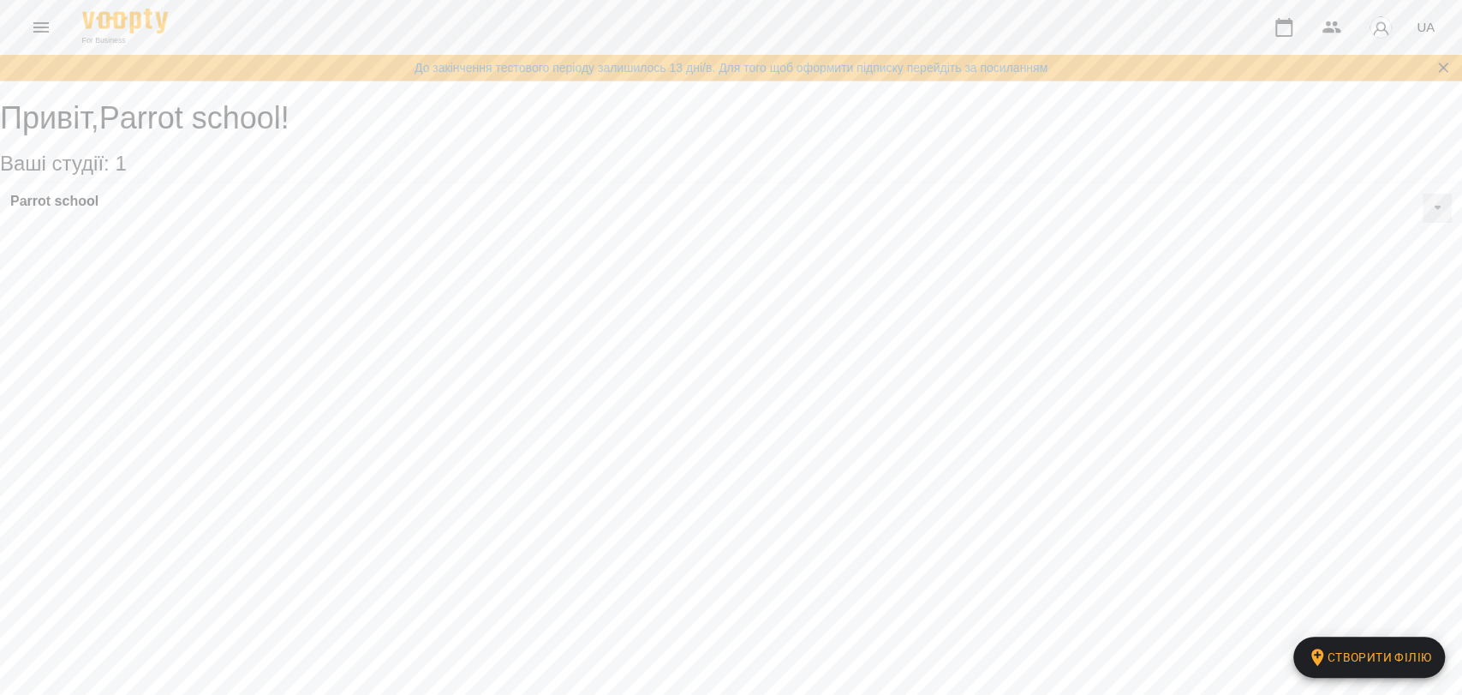
click at [1387, 27] on img "button" at bounding box center [1381, 27] width 24 height 24
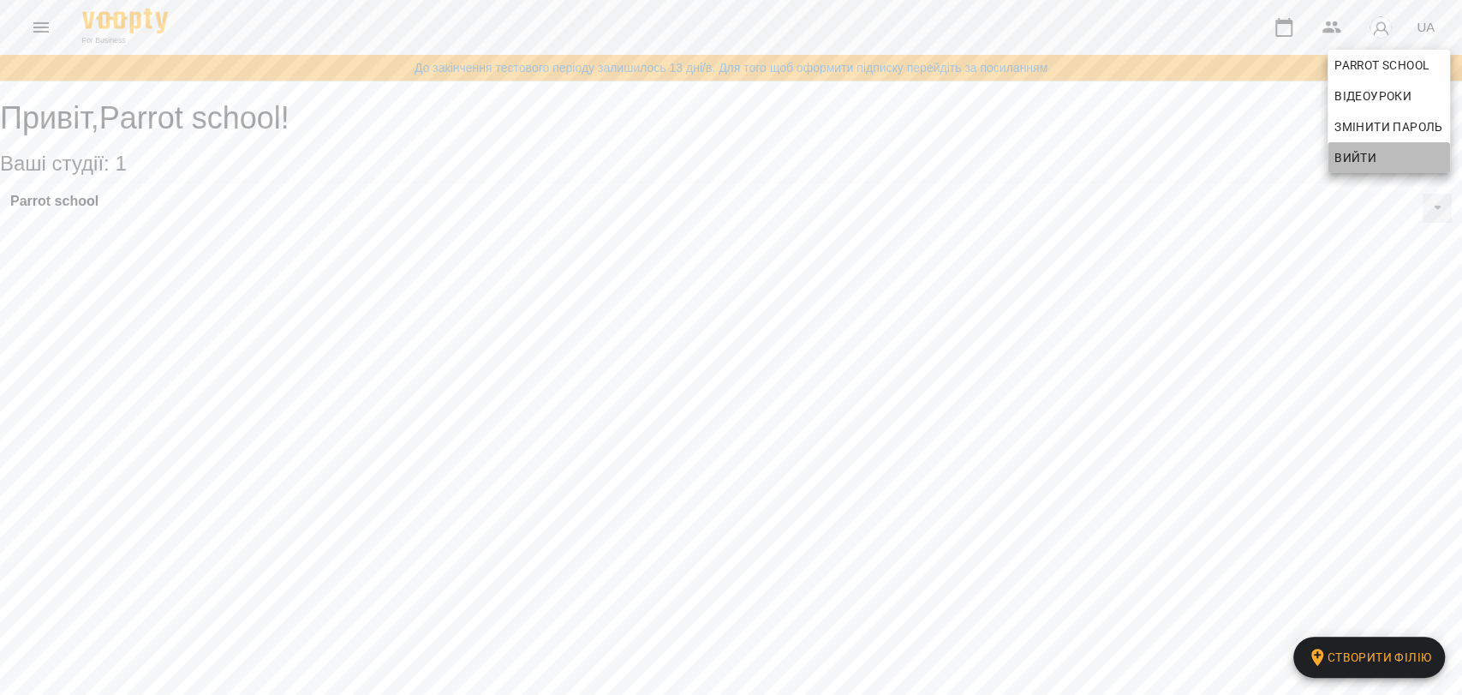
click at [1346, 164] on span "Вийти" at bounding box center [1355, 157] width 42 height 21
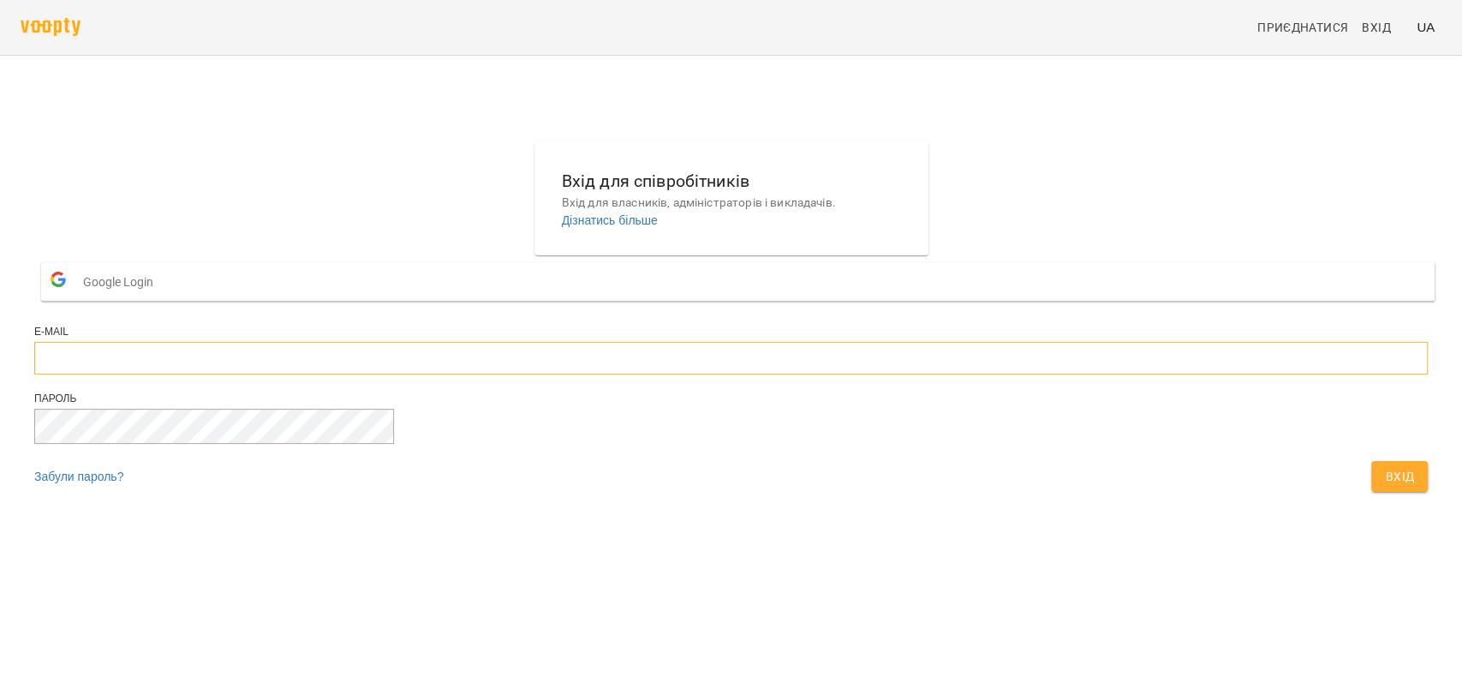
type input "**********"
drag, startPoint x: 778, startPoint y: 384, endPoint x: 804, endPoint y: 403, distance: 32.6
click at [778, 374] on input "**********" at bounding box center [730, 358] width 1393 height 33
click at [971, 194] on div "**********" at bounding box center [730, 320] width 1407 height 373
click at [1385, 486] on span "Вхід" at bounding box center [1399, 476] width 29 height 21
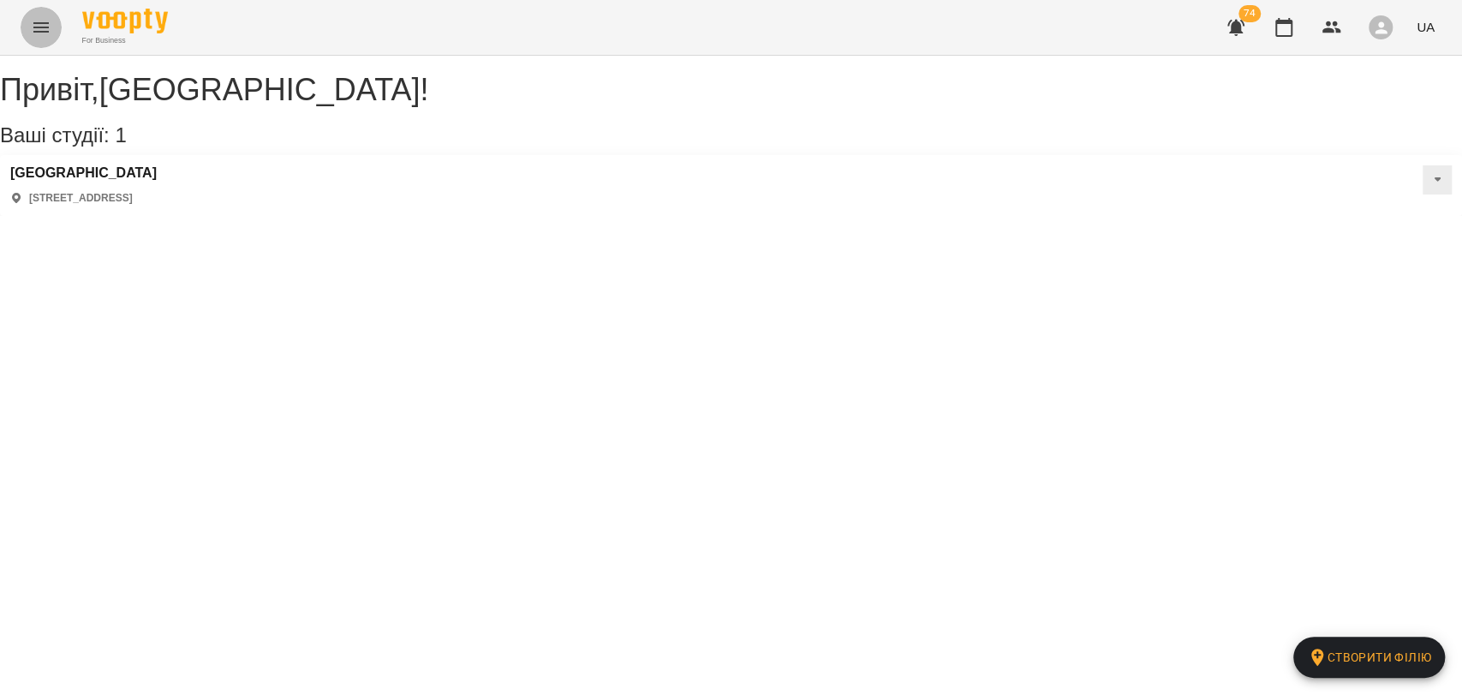
click at [57, 23] on button "Menu" at bounding box center [41, 27] width 41 height 41
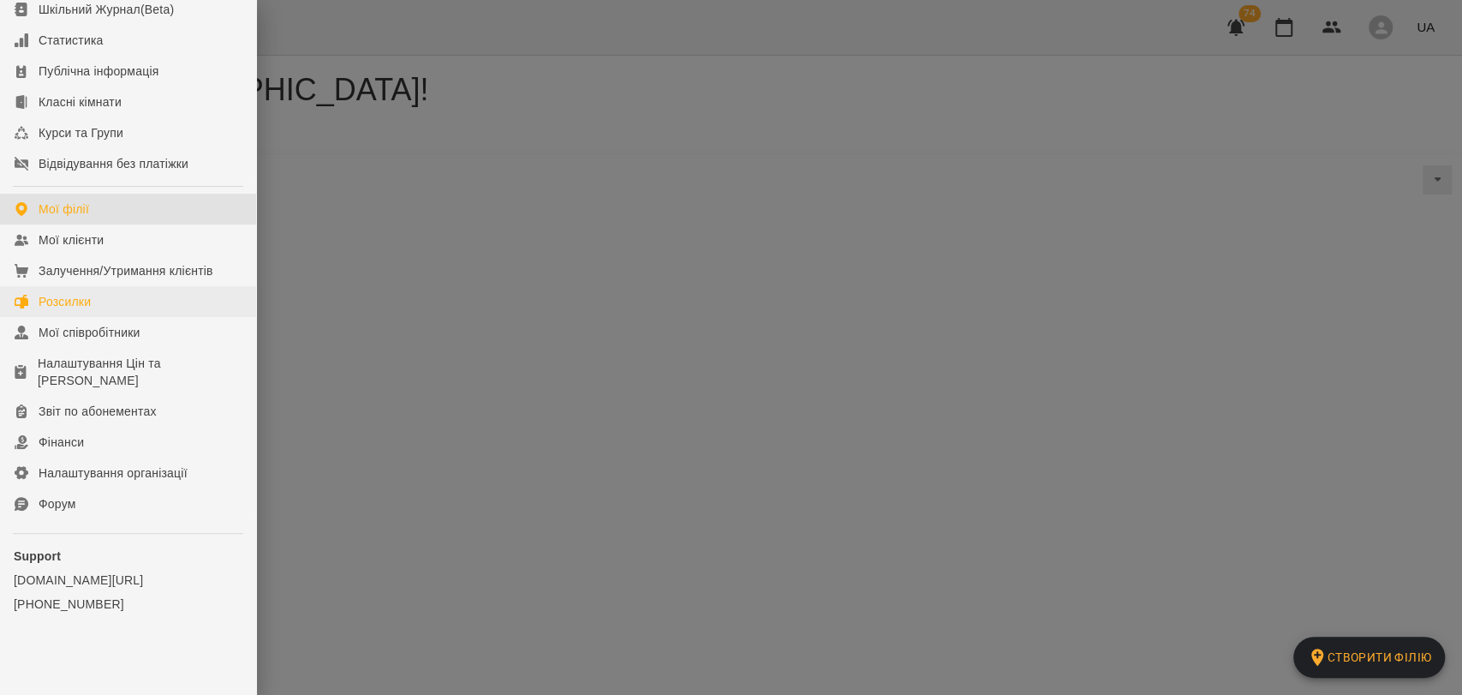
scroll to position [110, 0]
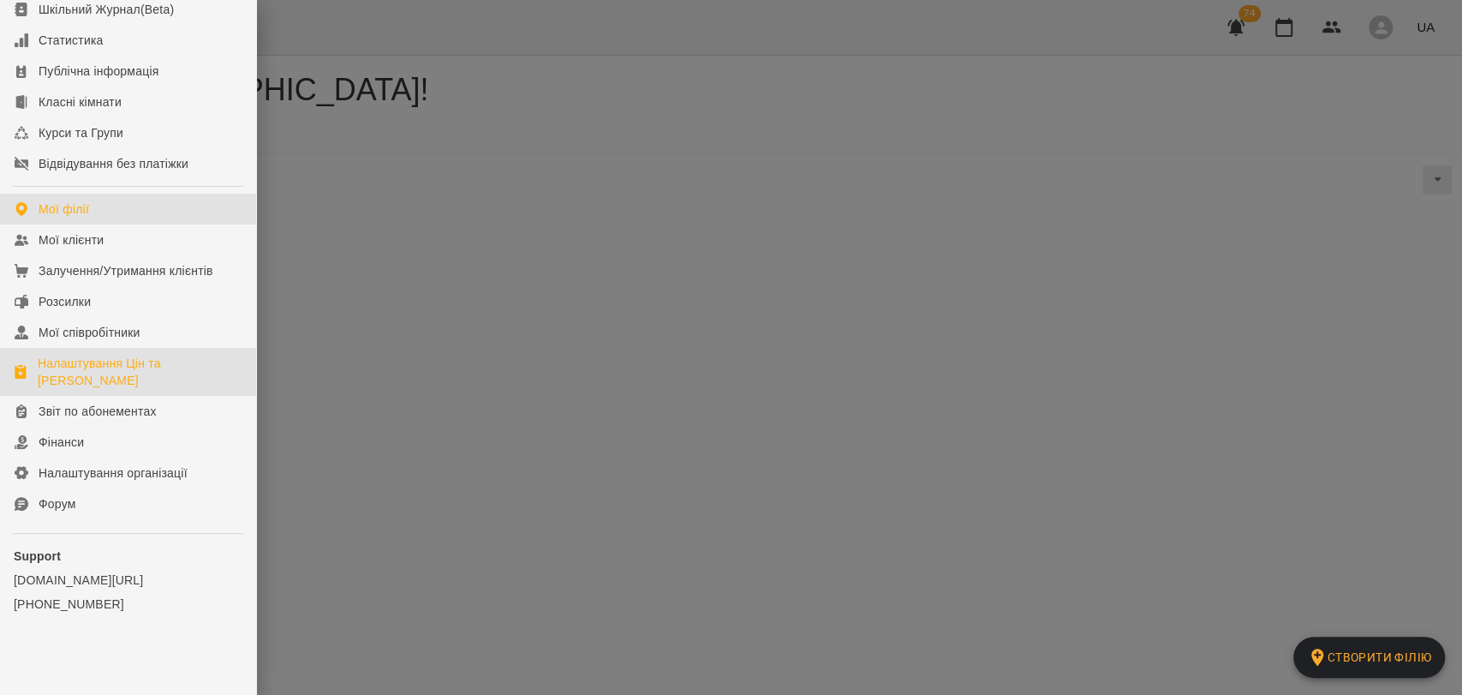
click at [96, 357] on div "Налаштування Цін та Абонементів" at bounding box center [140, 372] width 205 height 34
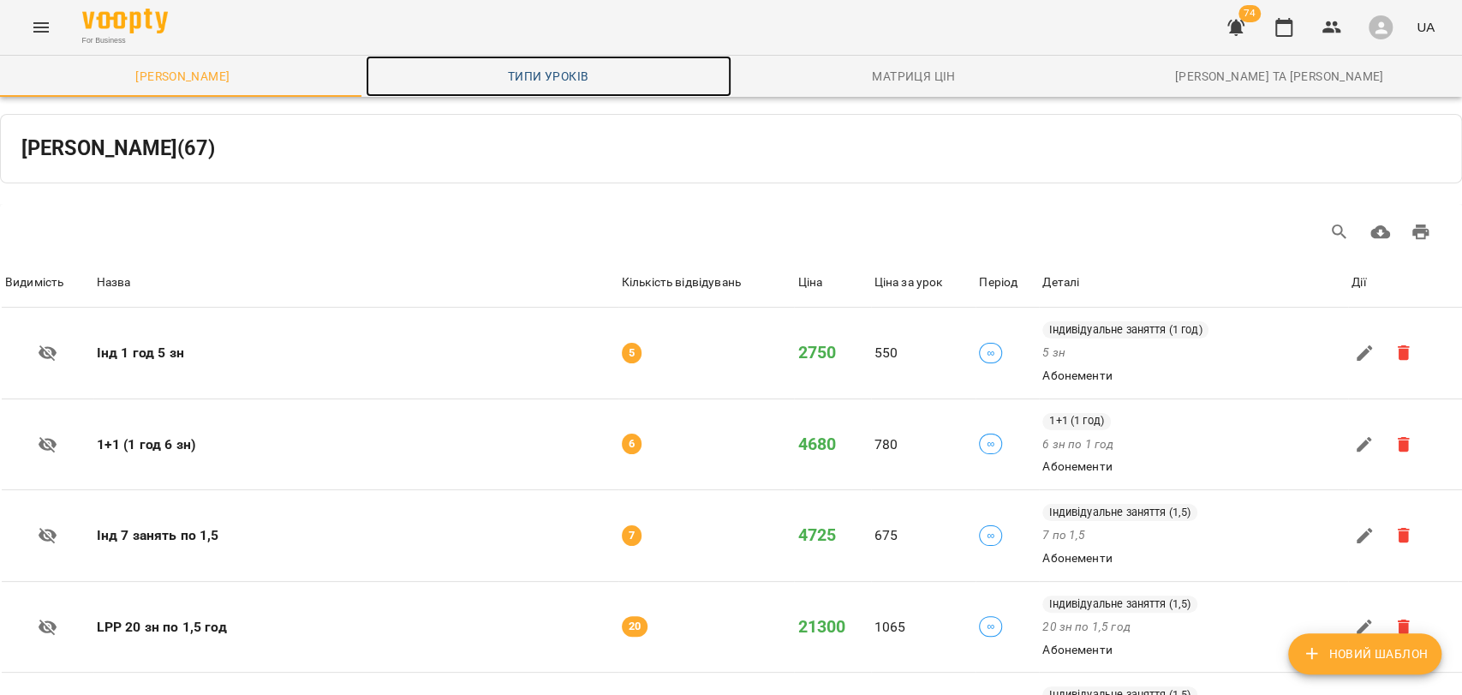
click at [550, 83] on span "Типи уроків" at bounding box center [548, 76] width 345 height 21
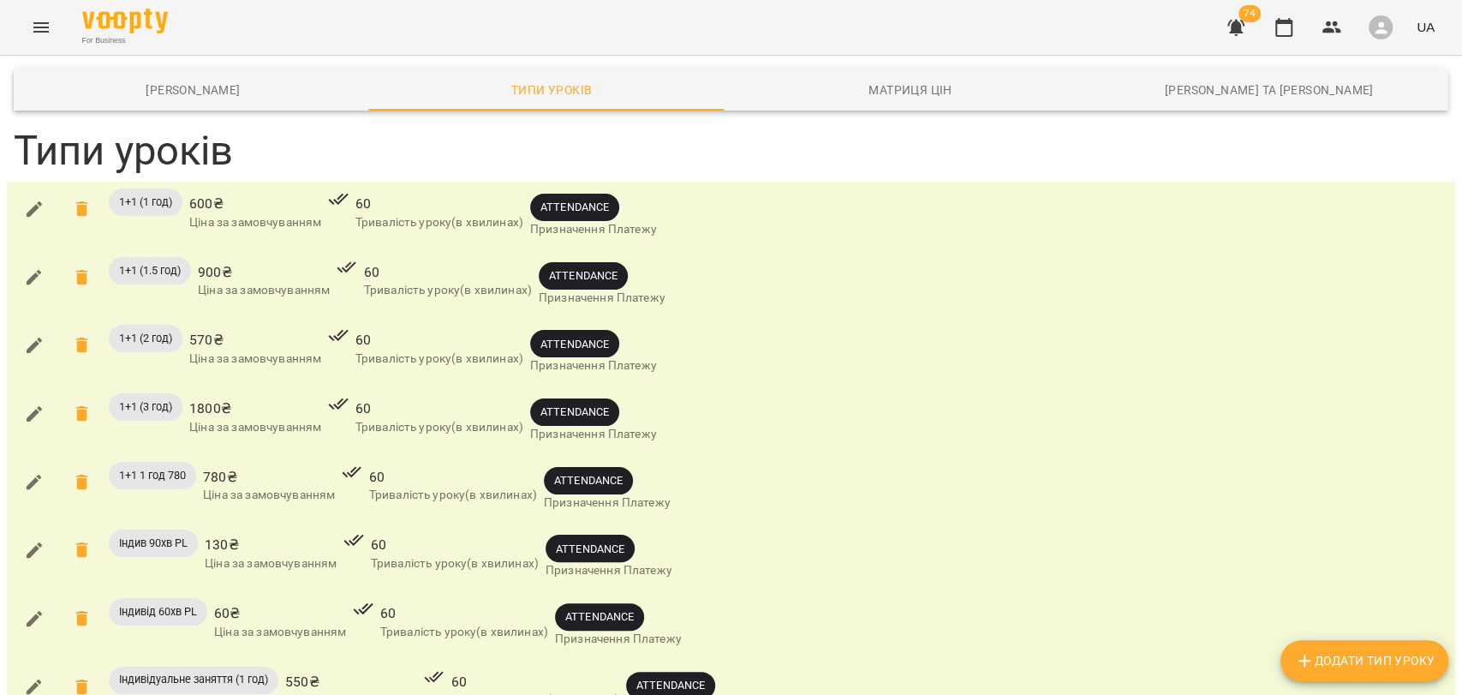
scroll to position [285, 0]
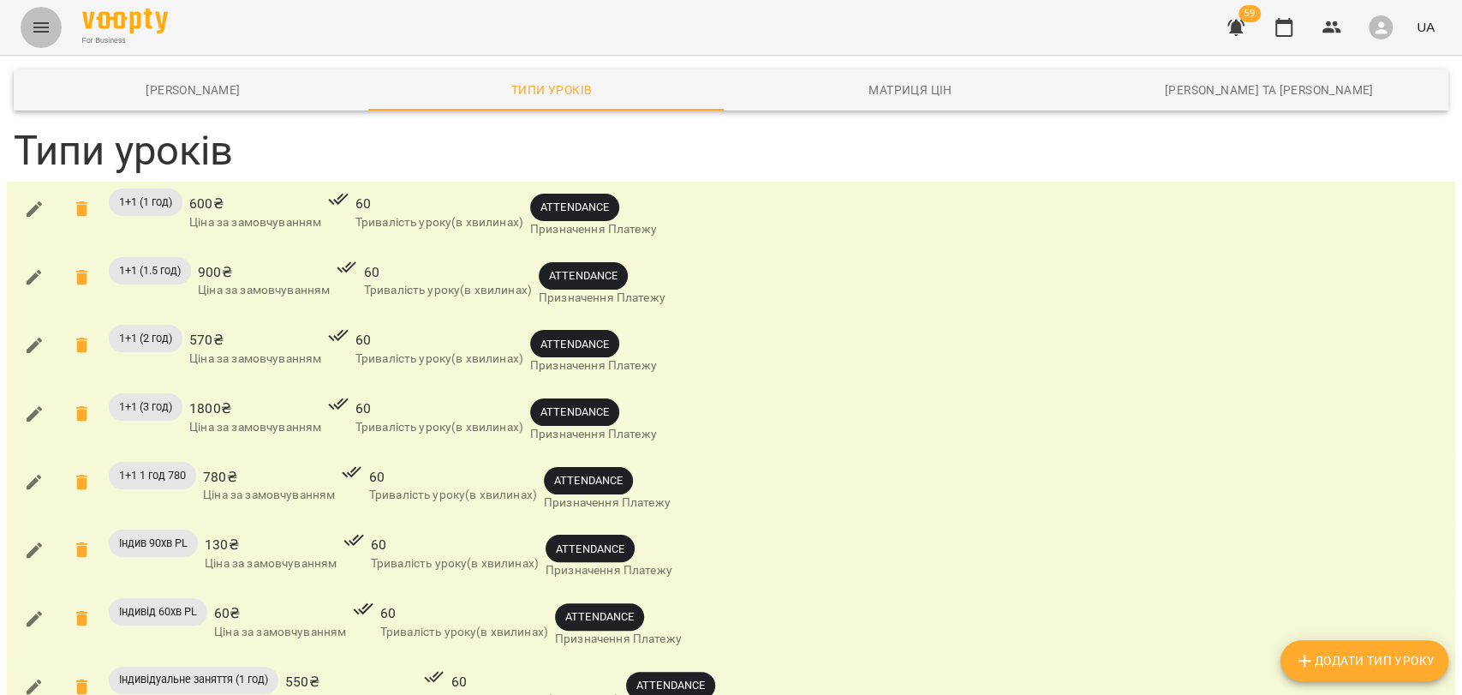
click at [52, 33] on button "Menu" at bounding box center [41, 27] width 41 height 41
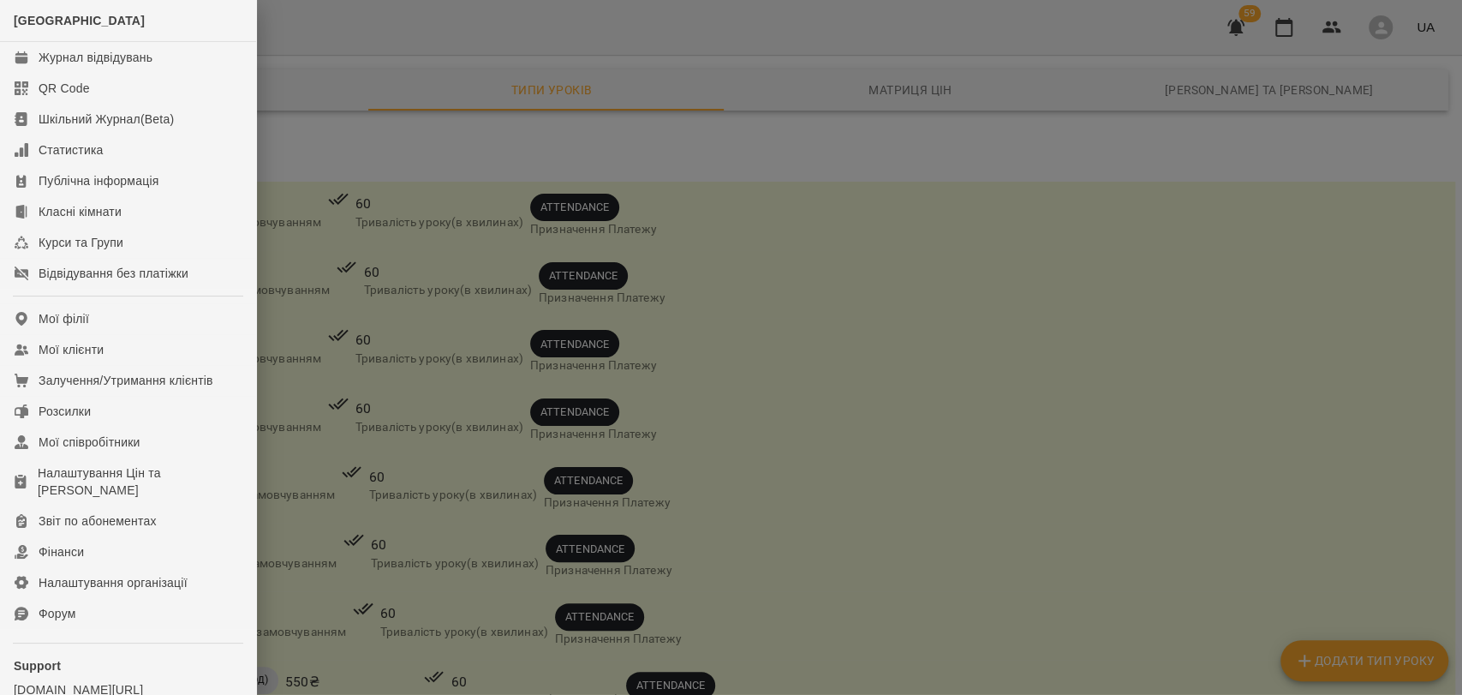
drag, startPoint x: 483, startPoint y: 212, endPoint x: 737, endPoint y: 468, distance: 359.7
click at [484, 214] on div at bounding box center [731, 347] width 1462 height 695
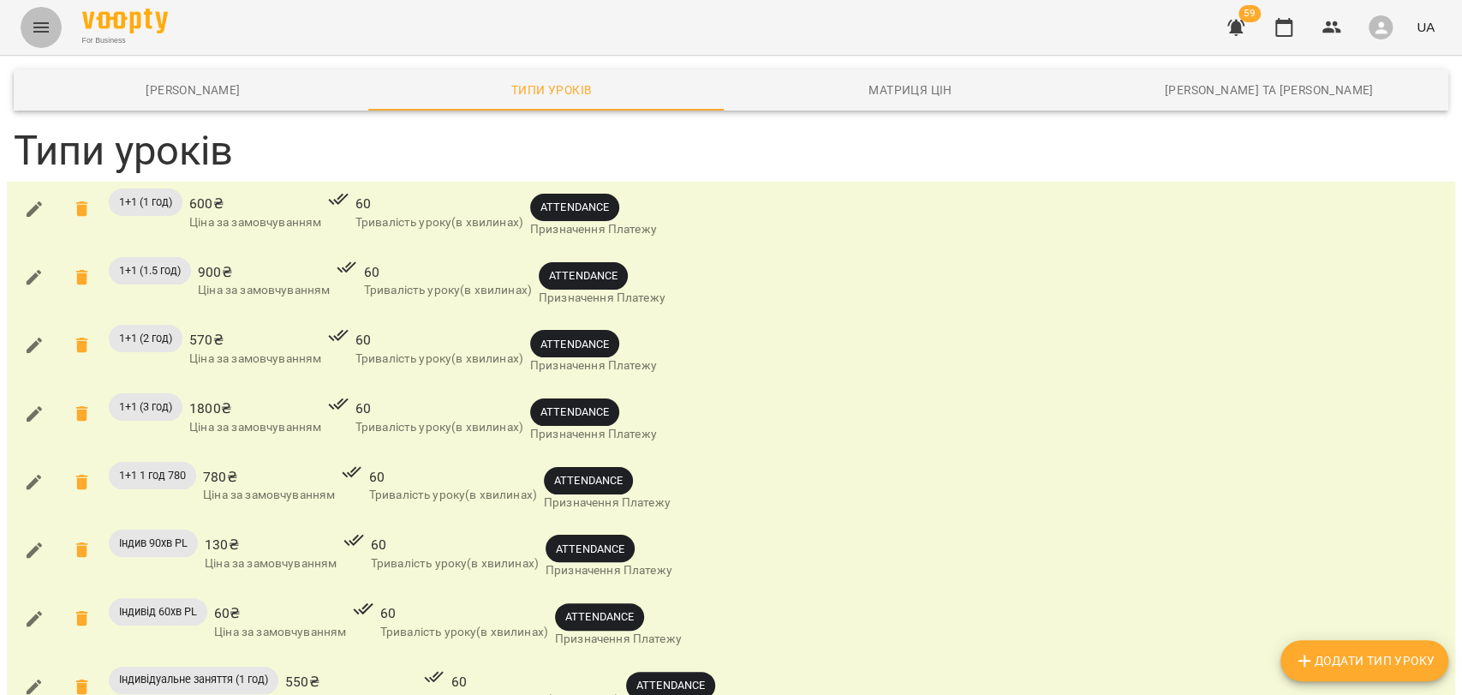
click at [33, 23] on icon "Menu" at bounding box center [41, 27] width 21 height 21
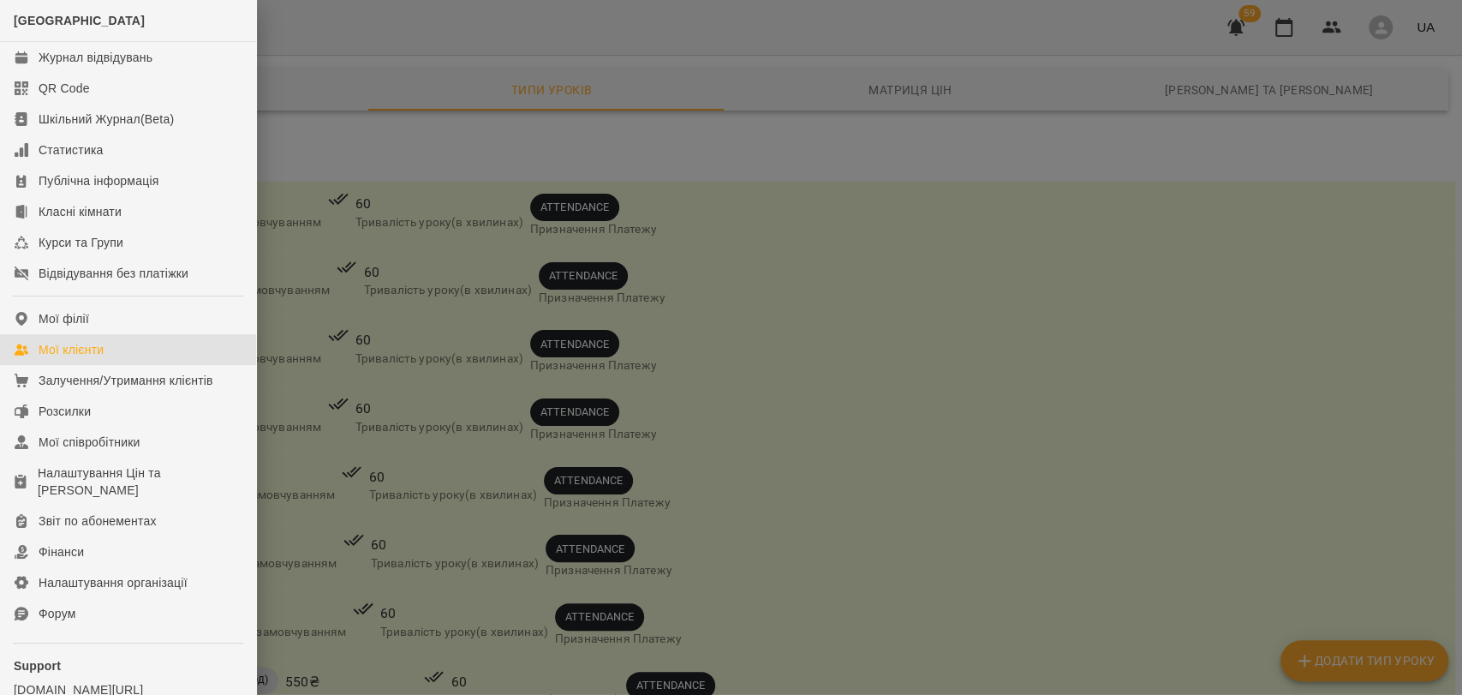
click at [157, 344] on link "Мої клієнти" at bounding box center [128, 349] width 256 height 31
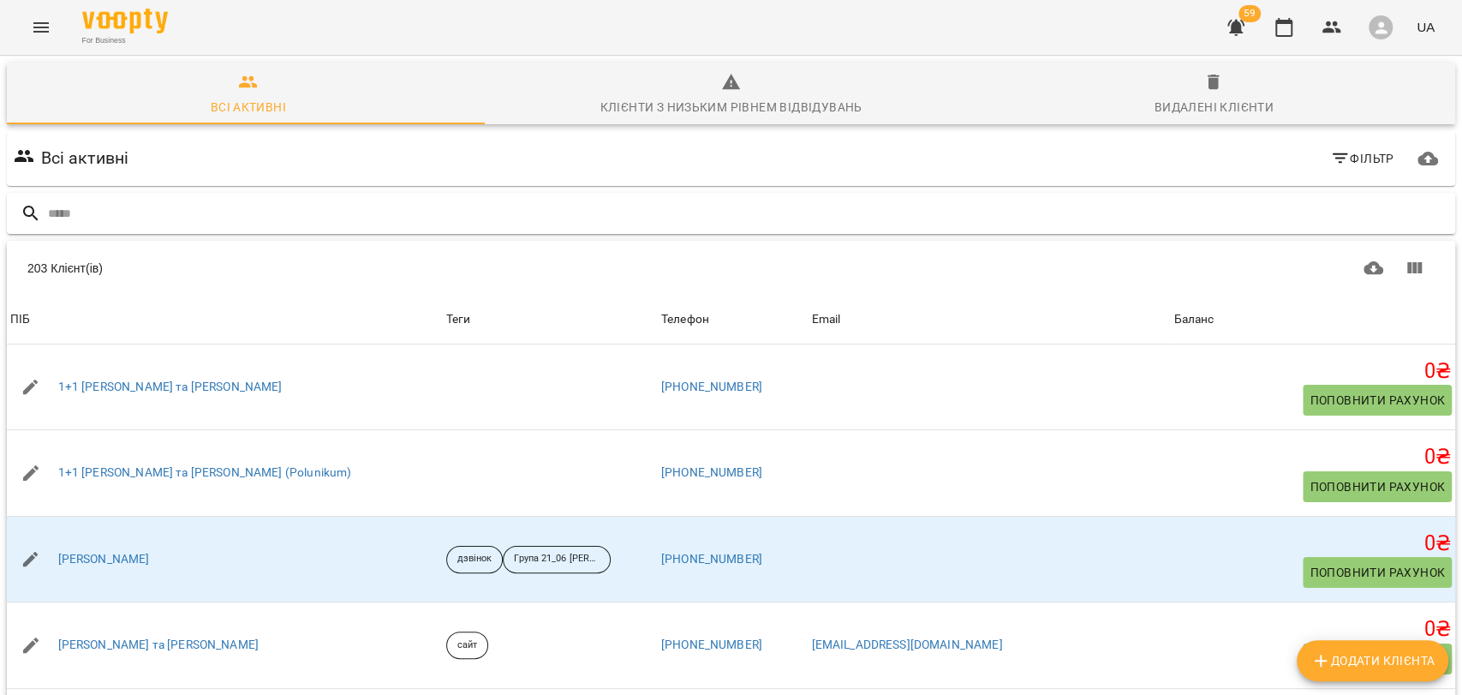
click at [356, 219] on input "text" at bounding box center [748, 214] width 1400 height 28
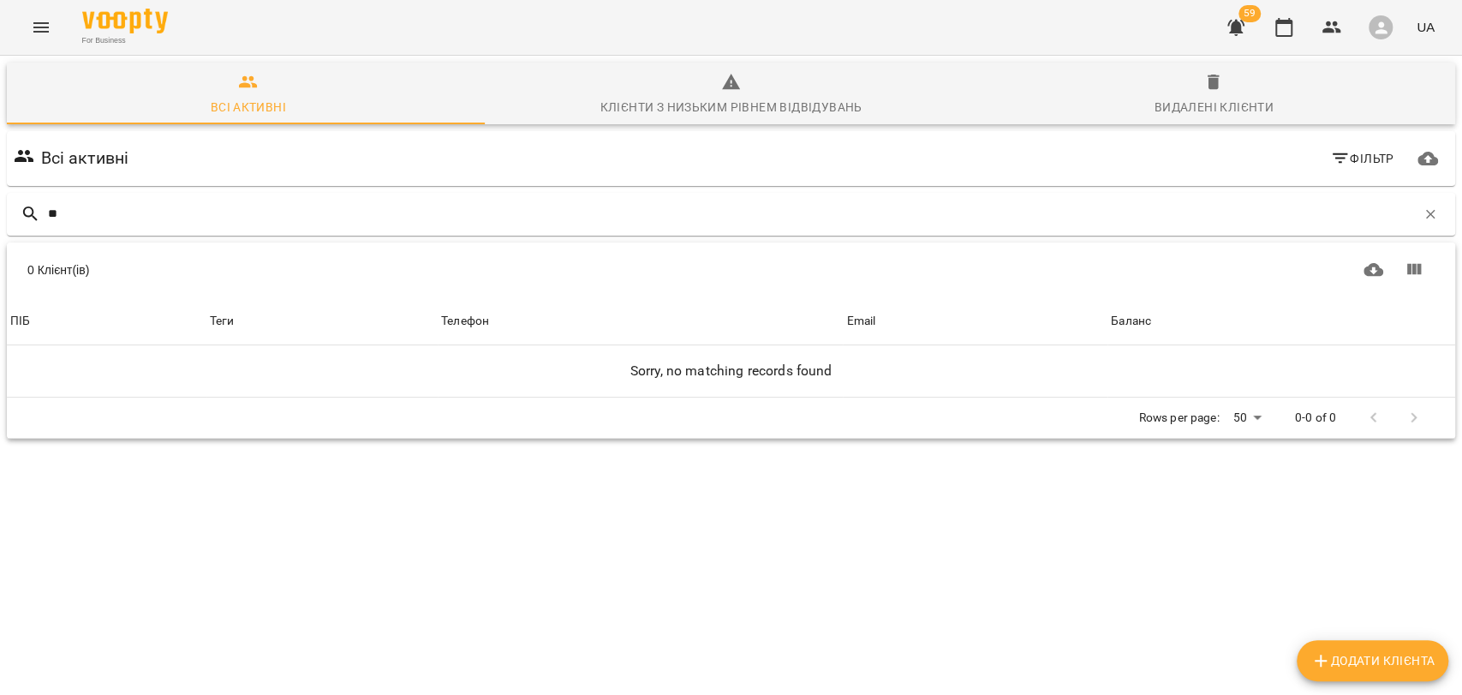
type input "*"
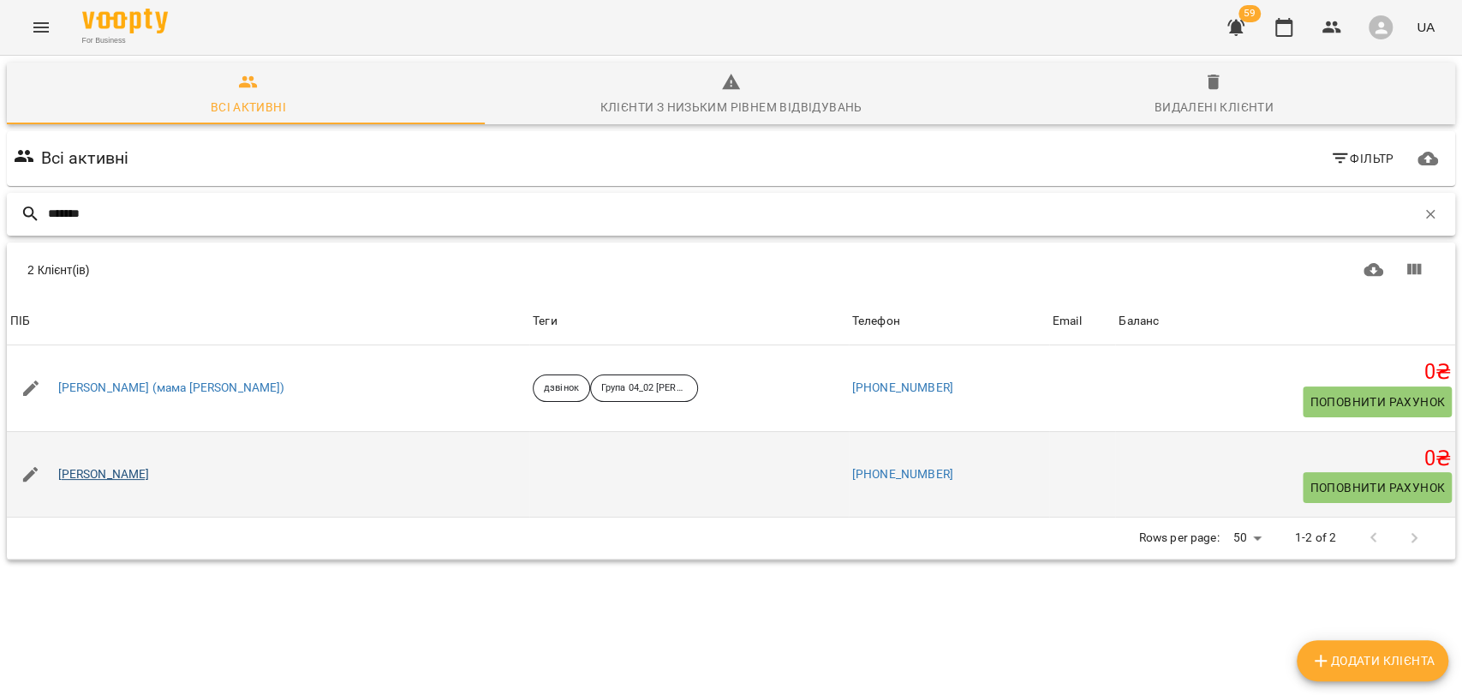
type input "*******"
click at [100, 474] on link "[PERSON_NAME]" at bounding box center [104, 474] width 92 height 17
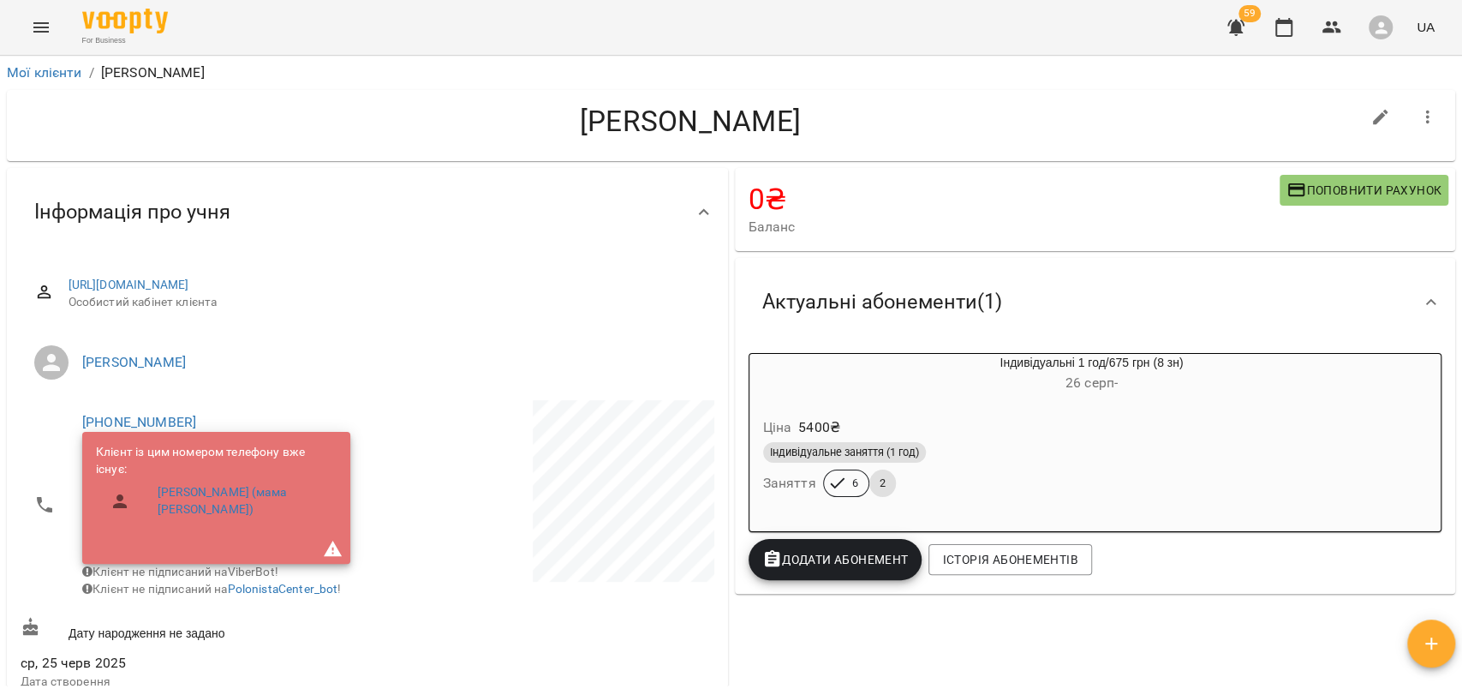
click at [851, 432] on div "Ціна 5400 ₴" at bounding box center [1051, 427] width 582 height 31
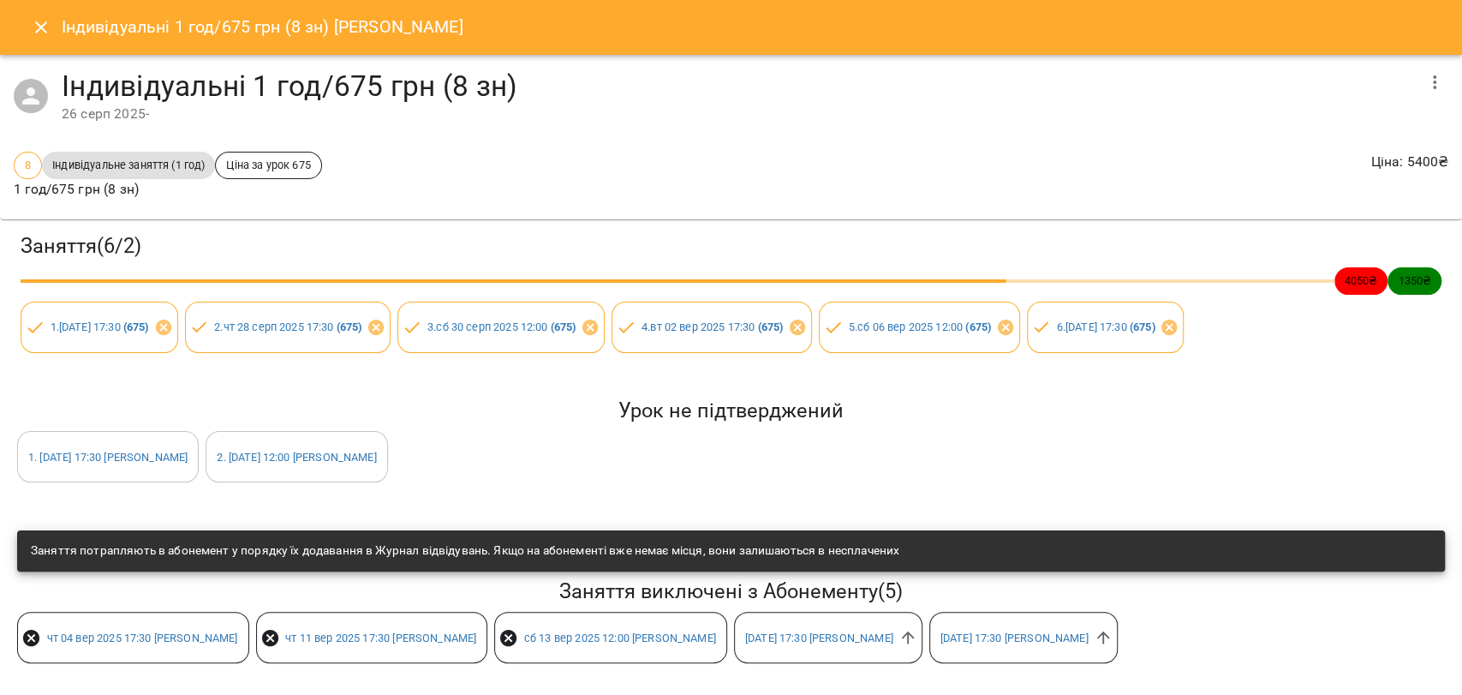
scroll to position [3, 0]
click at [917, 636] on icon at bounding box center [907, 637] width 19 height 19
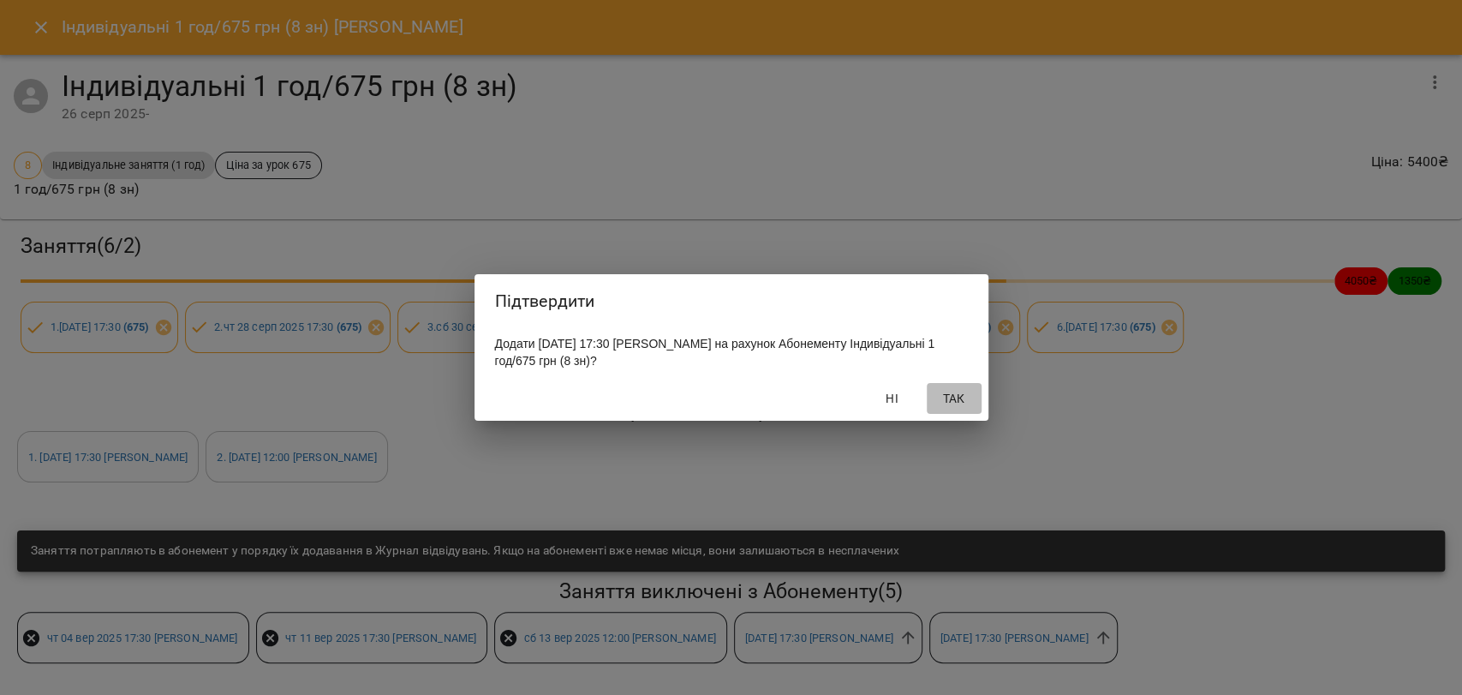
click at [954, 398] on span "Так" at bounding box center [954, 398] width 41 height 21
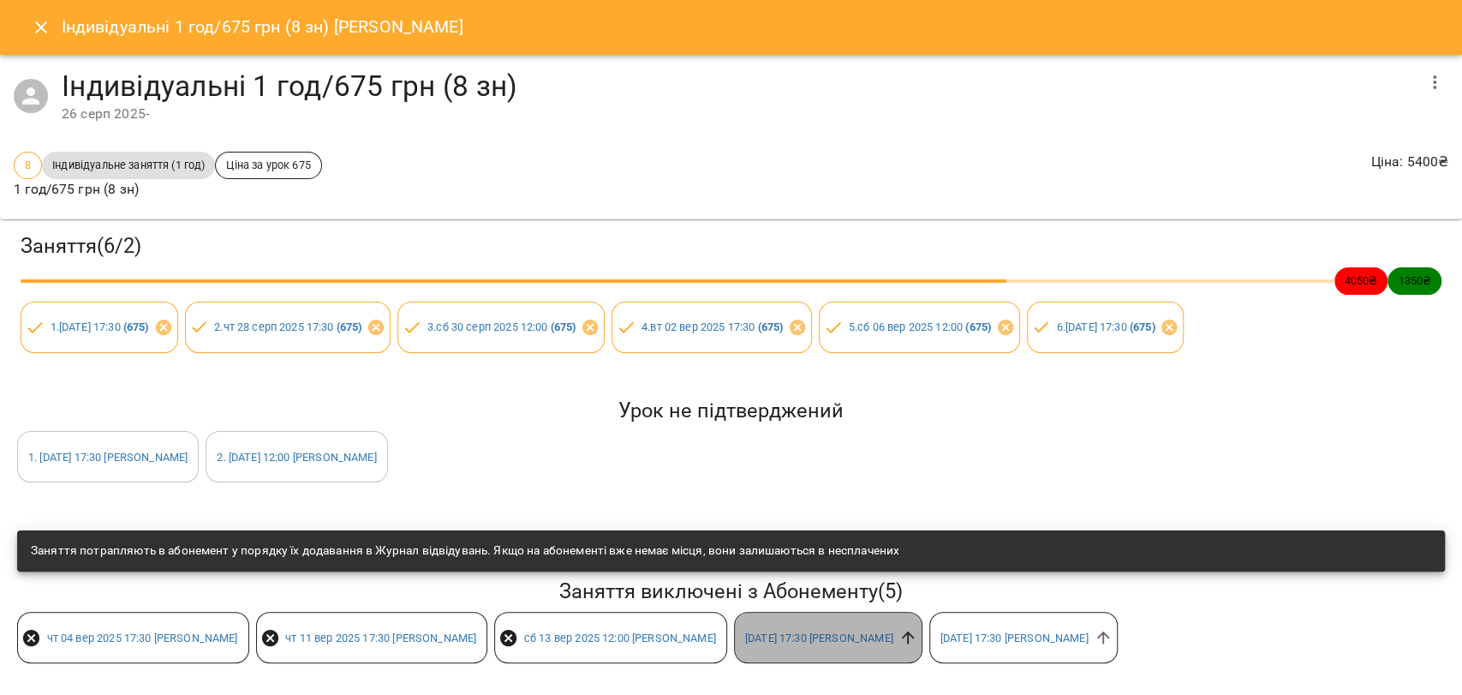
click at [917, 633] on icon at bounding box center [907, 637] width 19 height 19
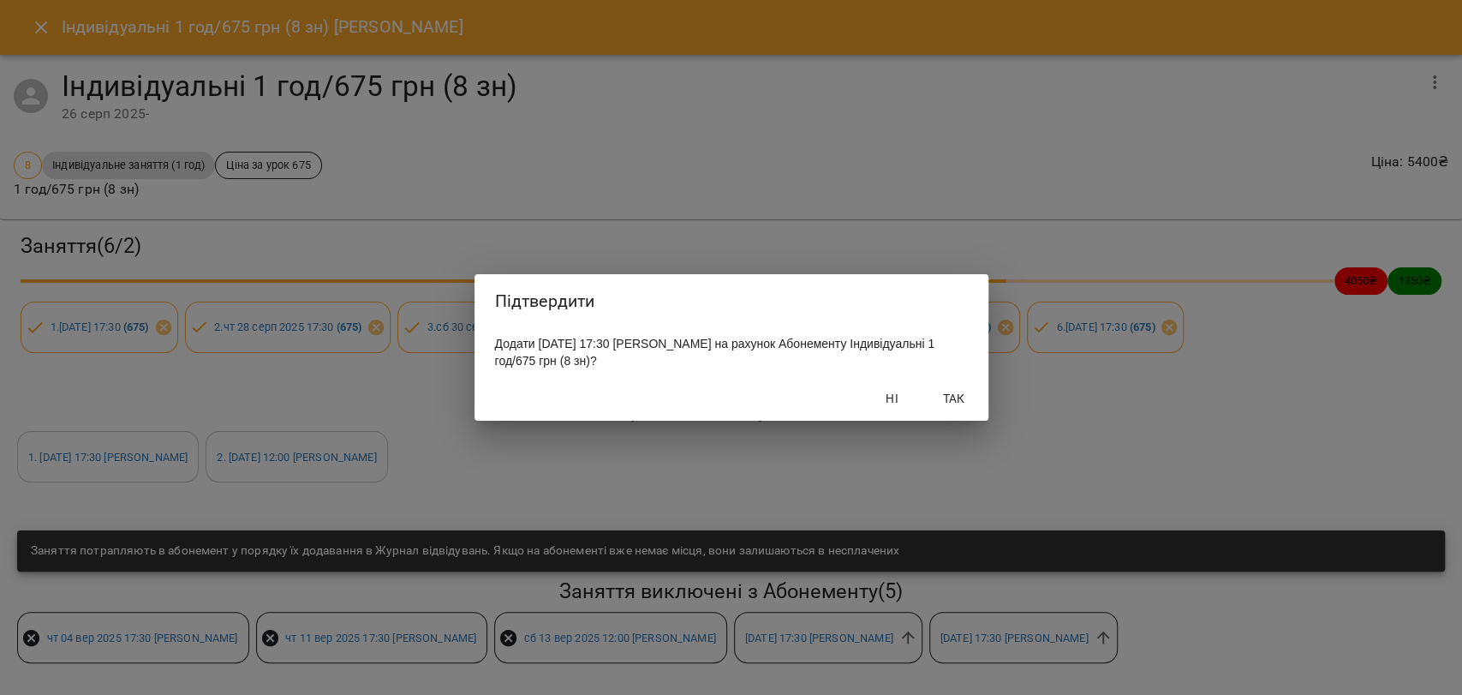
click at [946, 409] on span "Так" at bounding box center [954, 398] width 41 height 21
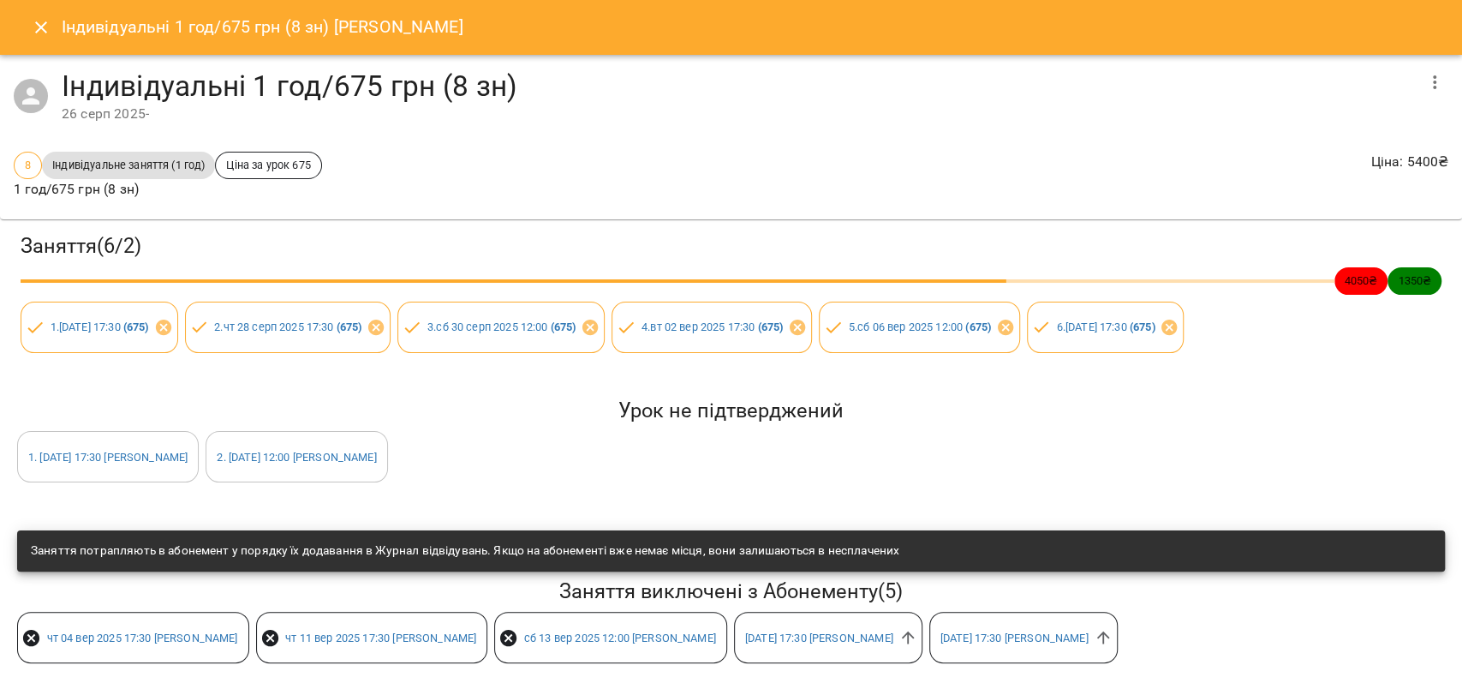
click at [39, 22] on icon "Close" at bounding box center [41, 27] width 21 height 21
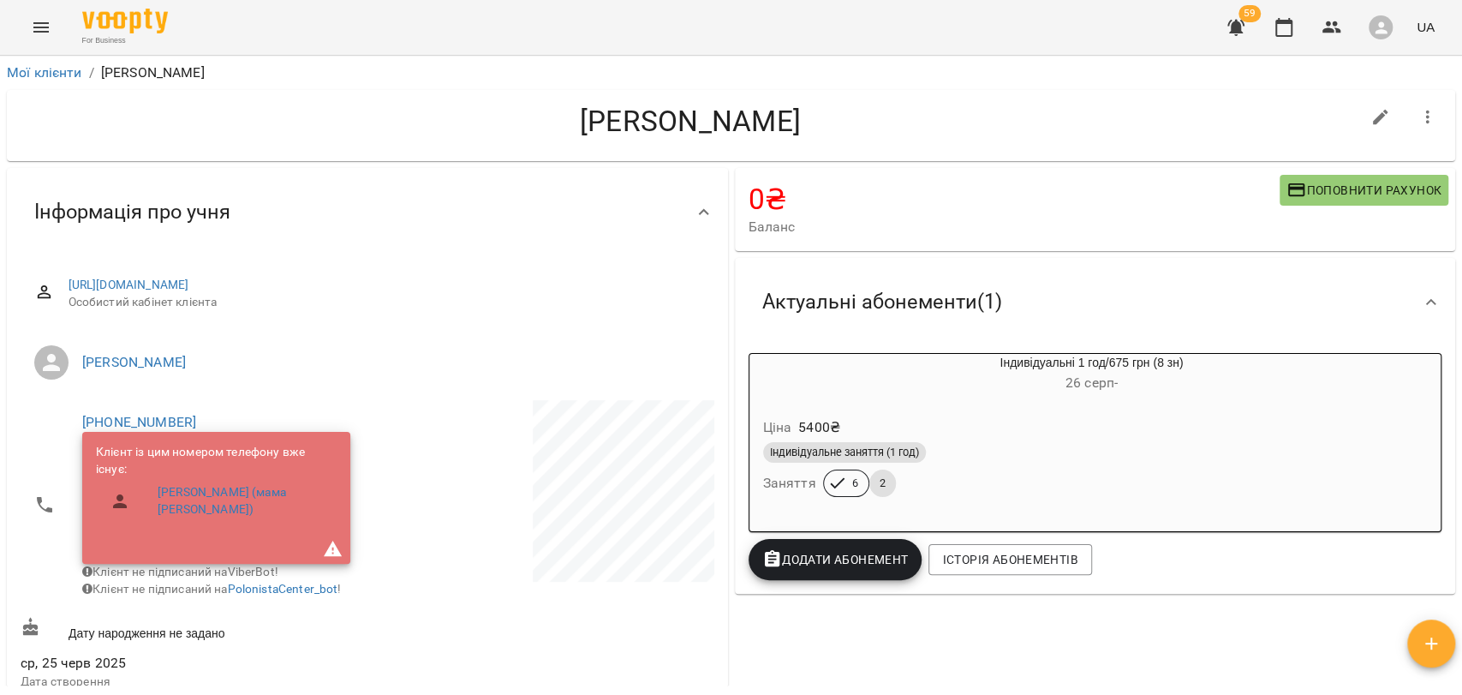
click at [886, 424] on div "Ціна 5400 ₴" at bounding box center [1051, 427] width 582 height 31
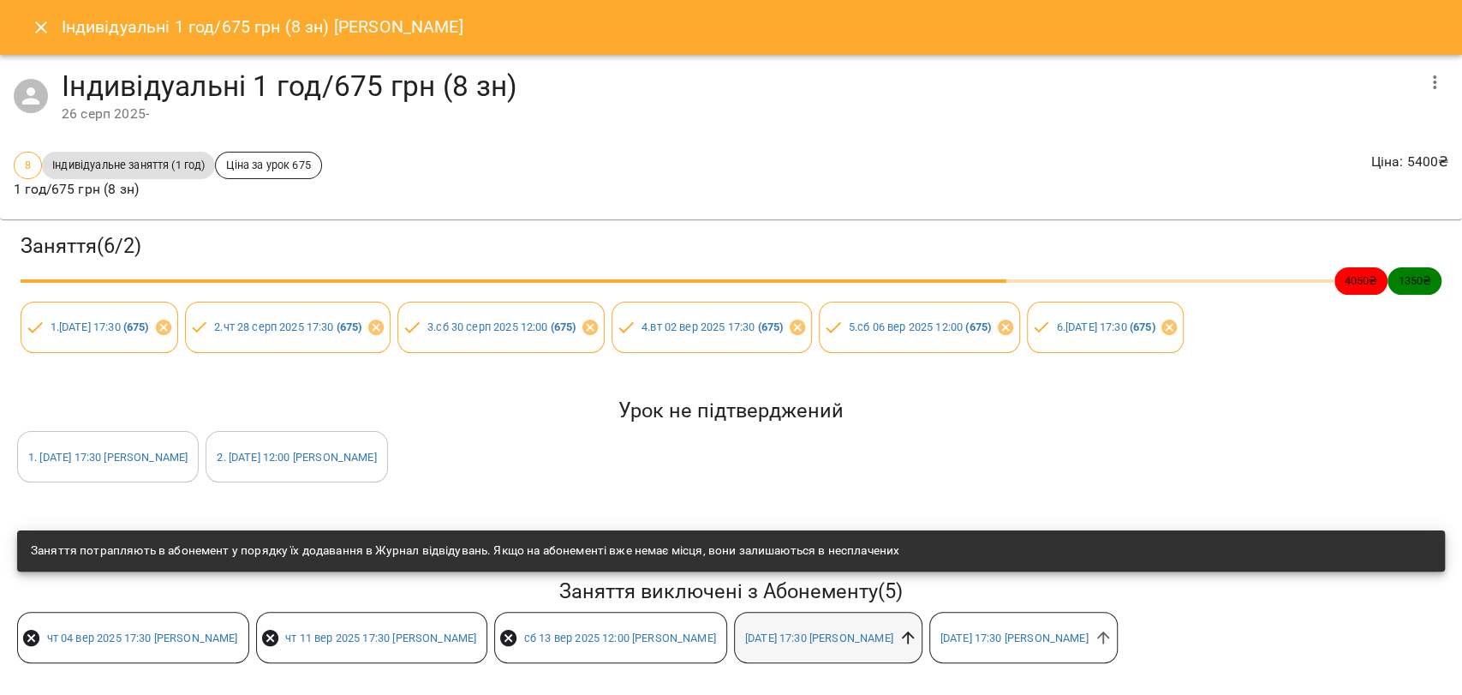
click at [917, 640] on icon at bounding box center [907, 637] width 19 height 19
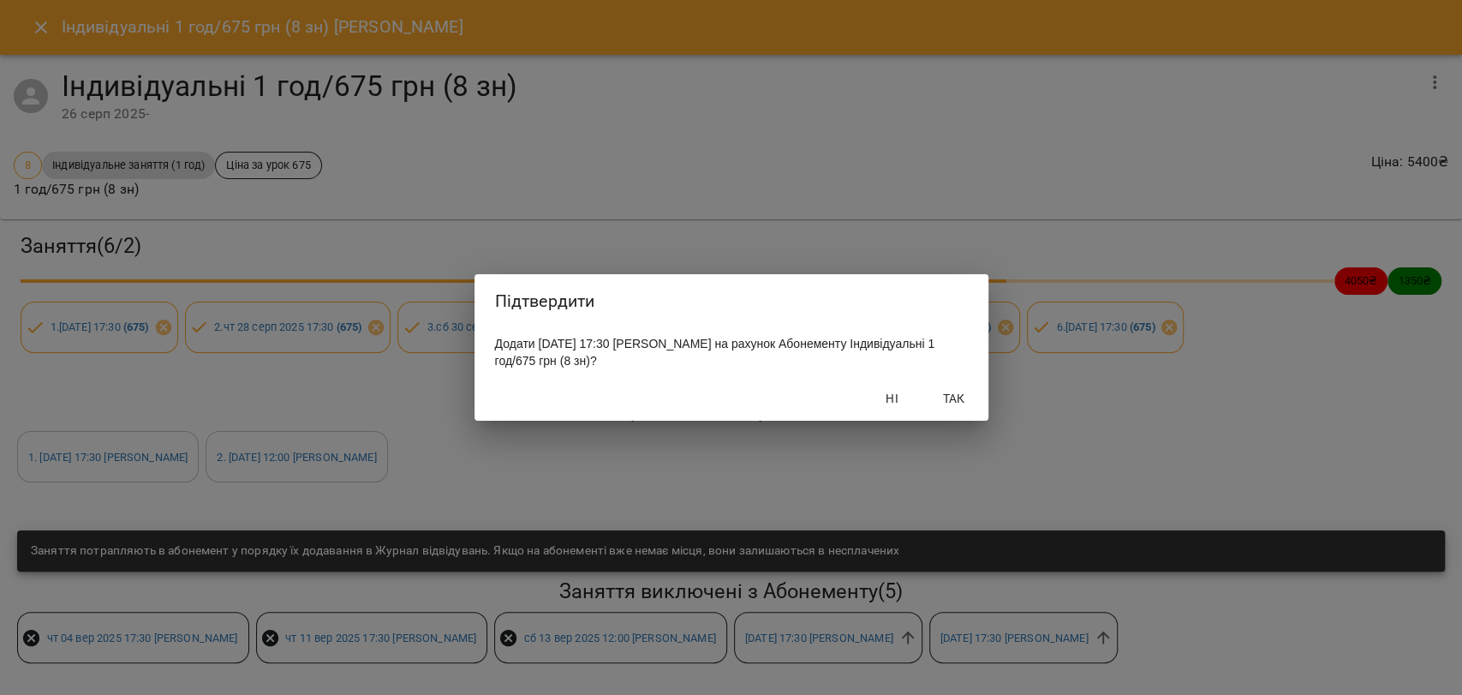
click at [955, 405] on span "Так" at bounding box center [954, 398] width 41 height 21
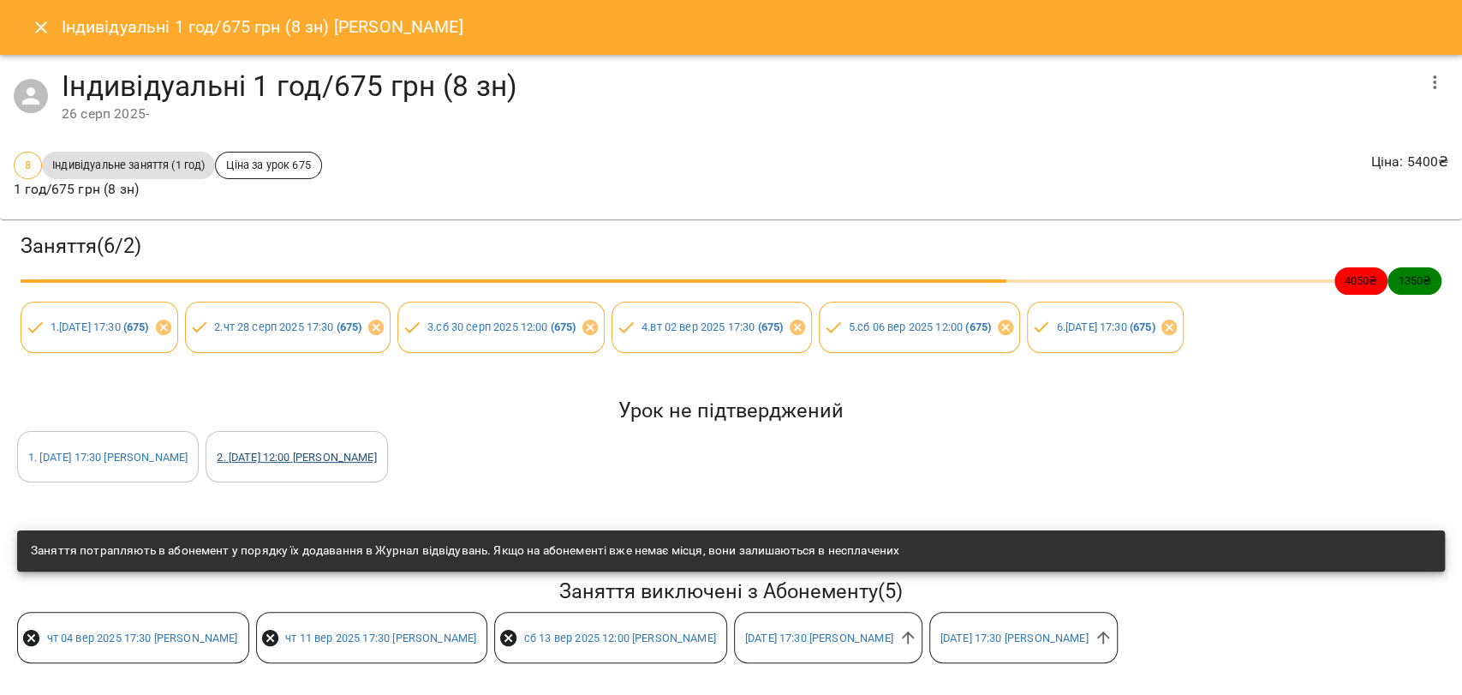
scroll to position [3, 0]
click at [33, 18] on icon "Close" at bounding box center [41, 27] width 21 height 21
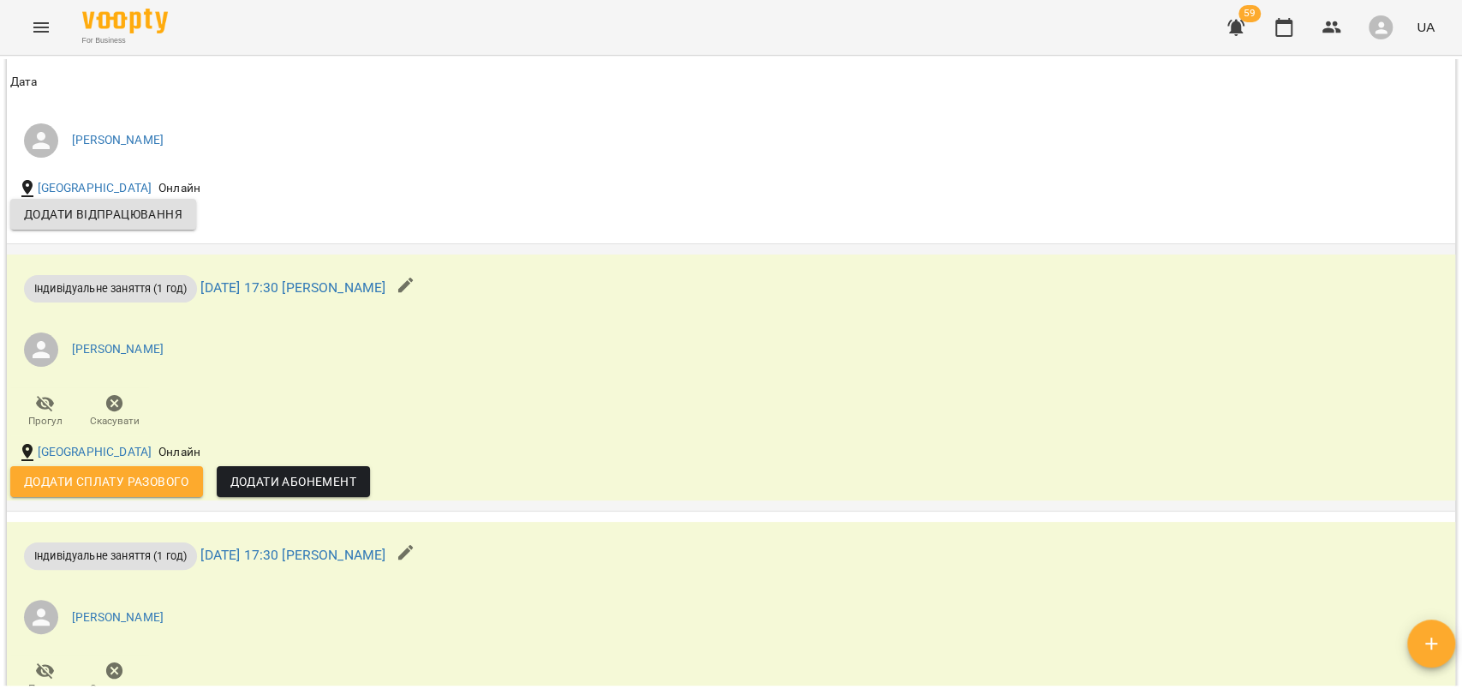
scroll to position [1808, 0]
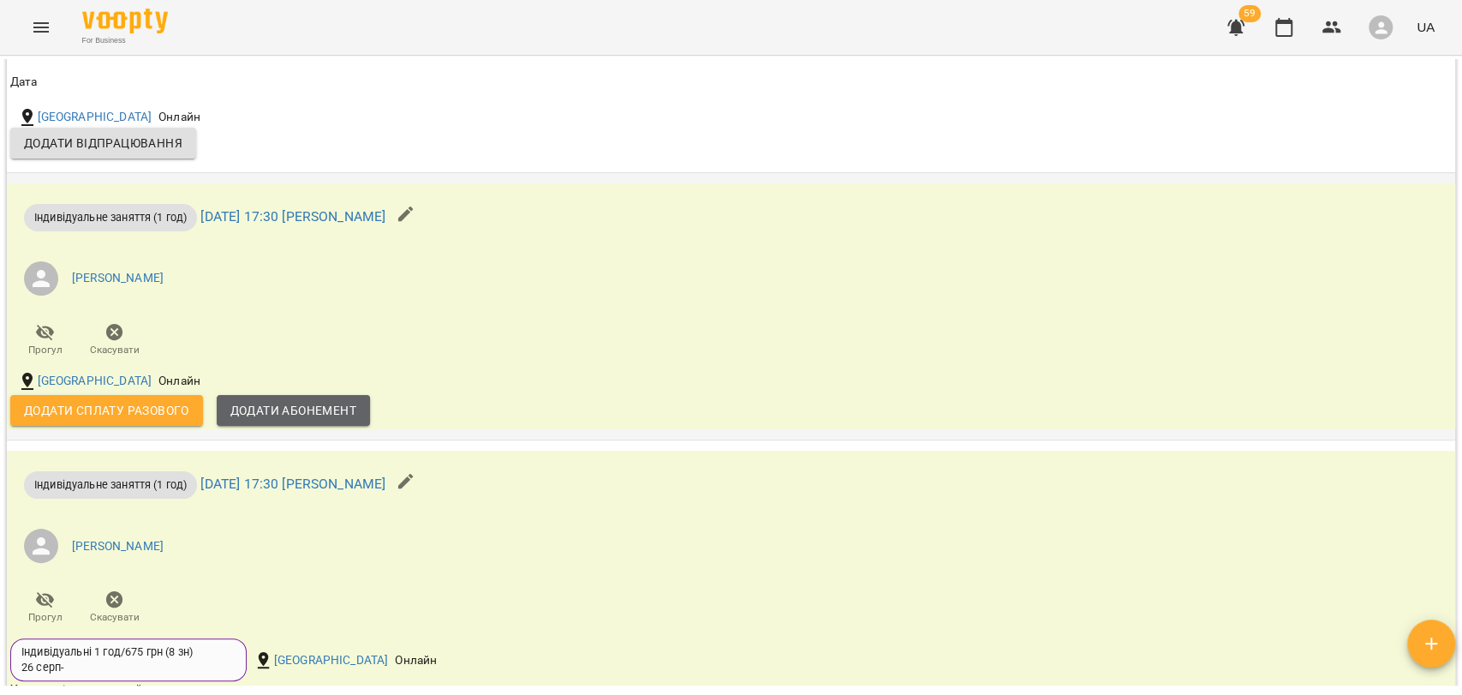
click at [254, 414] on span "Додати Абонемент" at bounding box center [293, 410] width 126 height 21
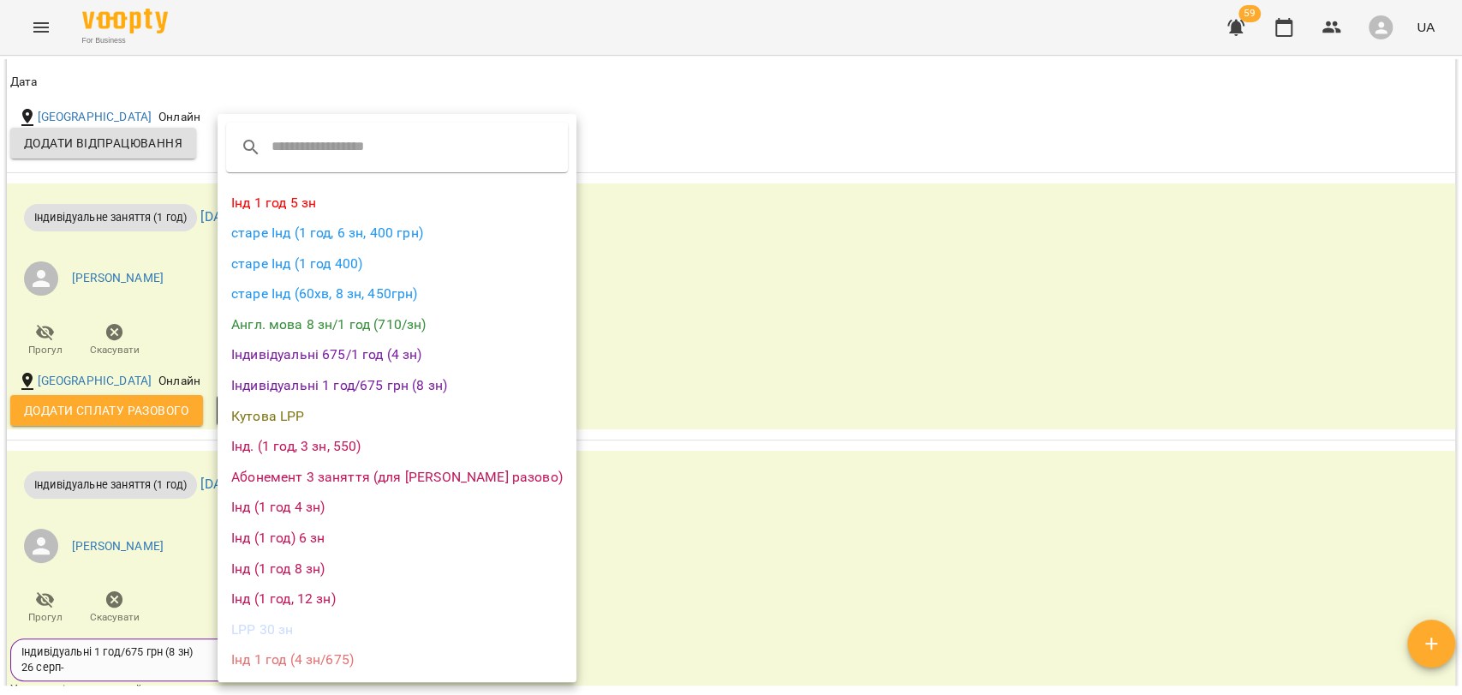
click at [753, 289] on div at bounding box center [731, 347] width 1462 height 695
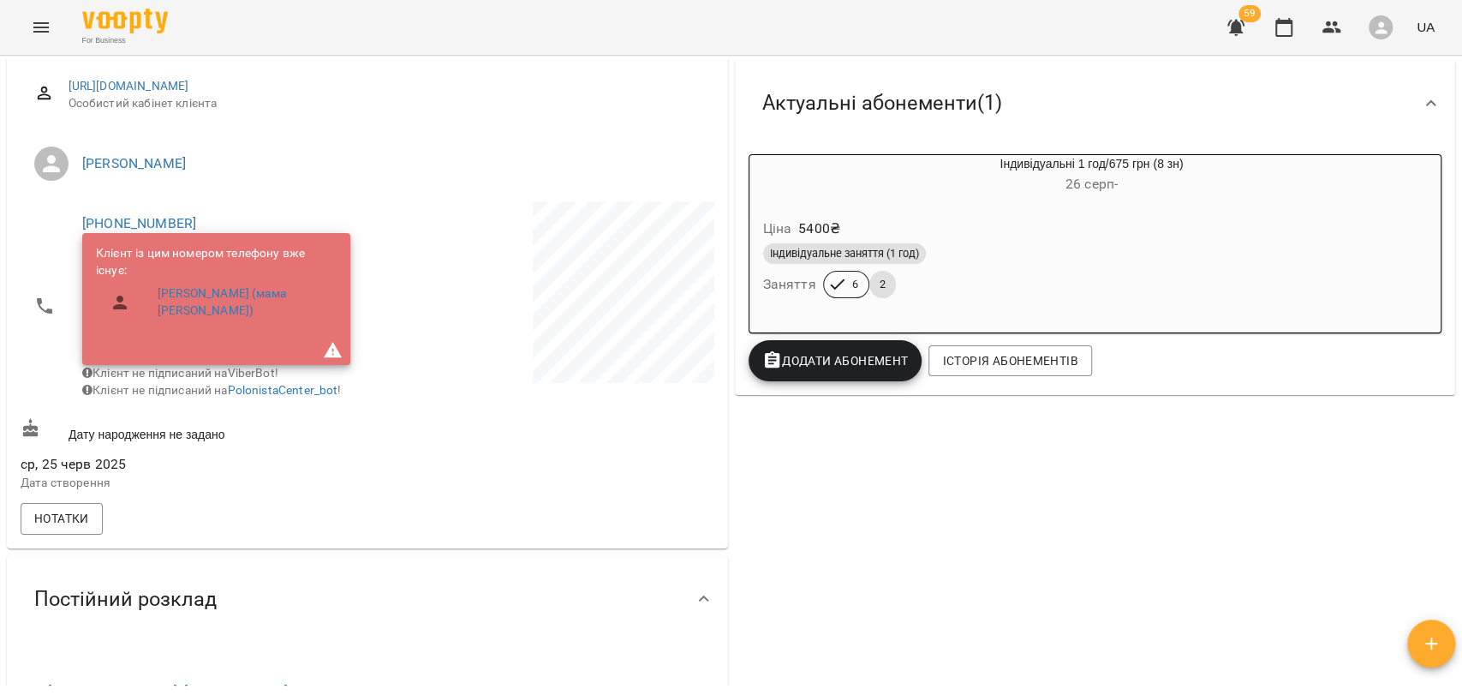
scroll to position [95, 0]
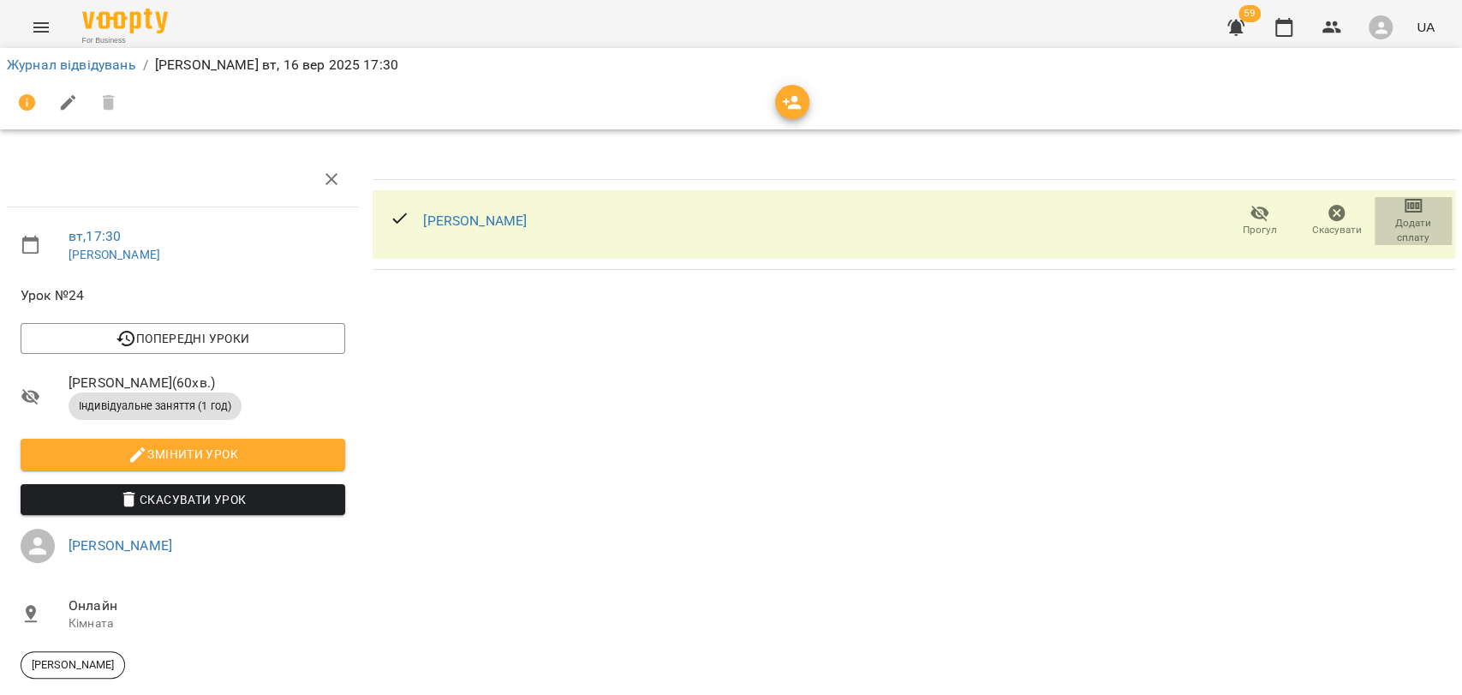
click at [1408, 207] on icon "button" at bounding box center [1413, 205] width 21 height 21
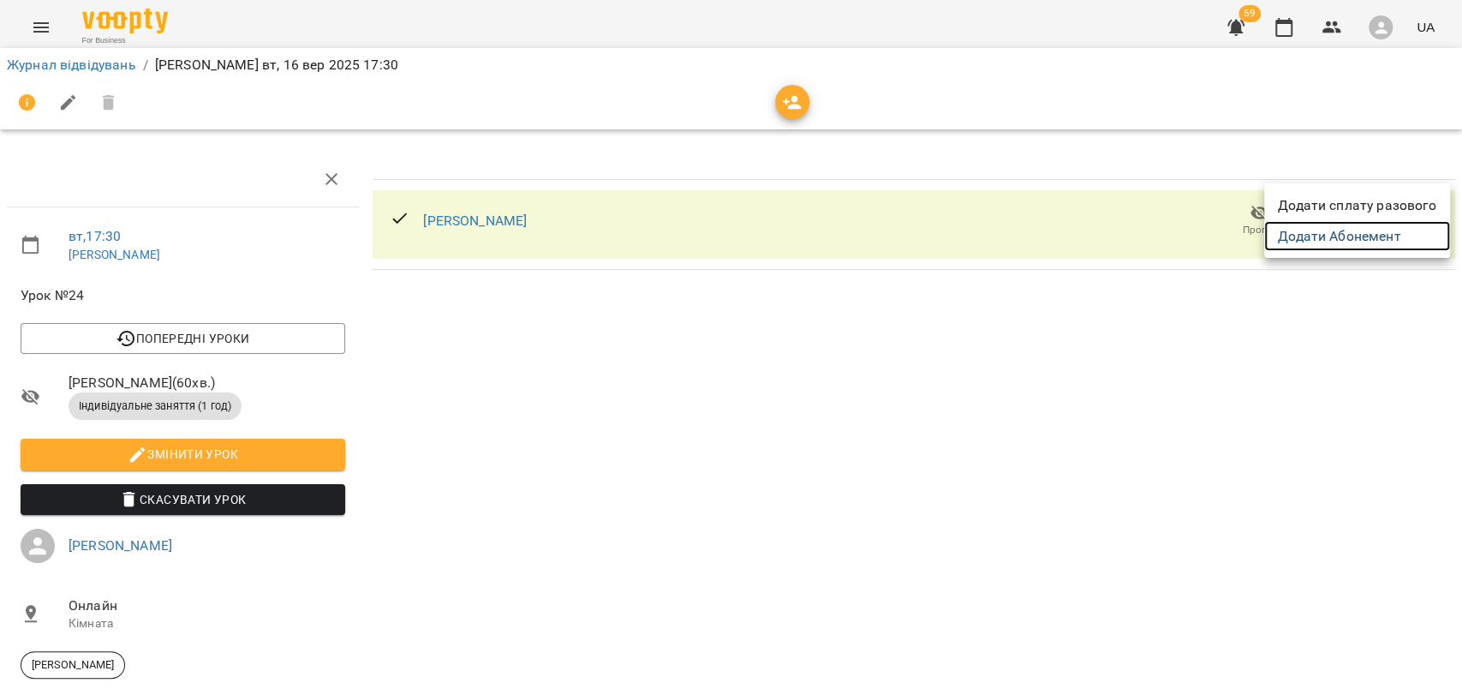
click at [1370, 238] on link "Додати Абонемент" at bounding box center [1357, 236] width 186 height 31
click at [1193, 320] on div at bounding box center [731, 347] width 1462 height 695
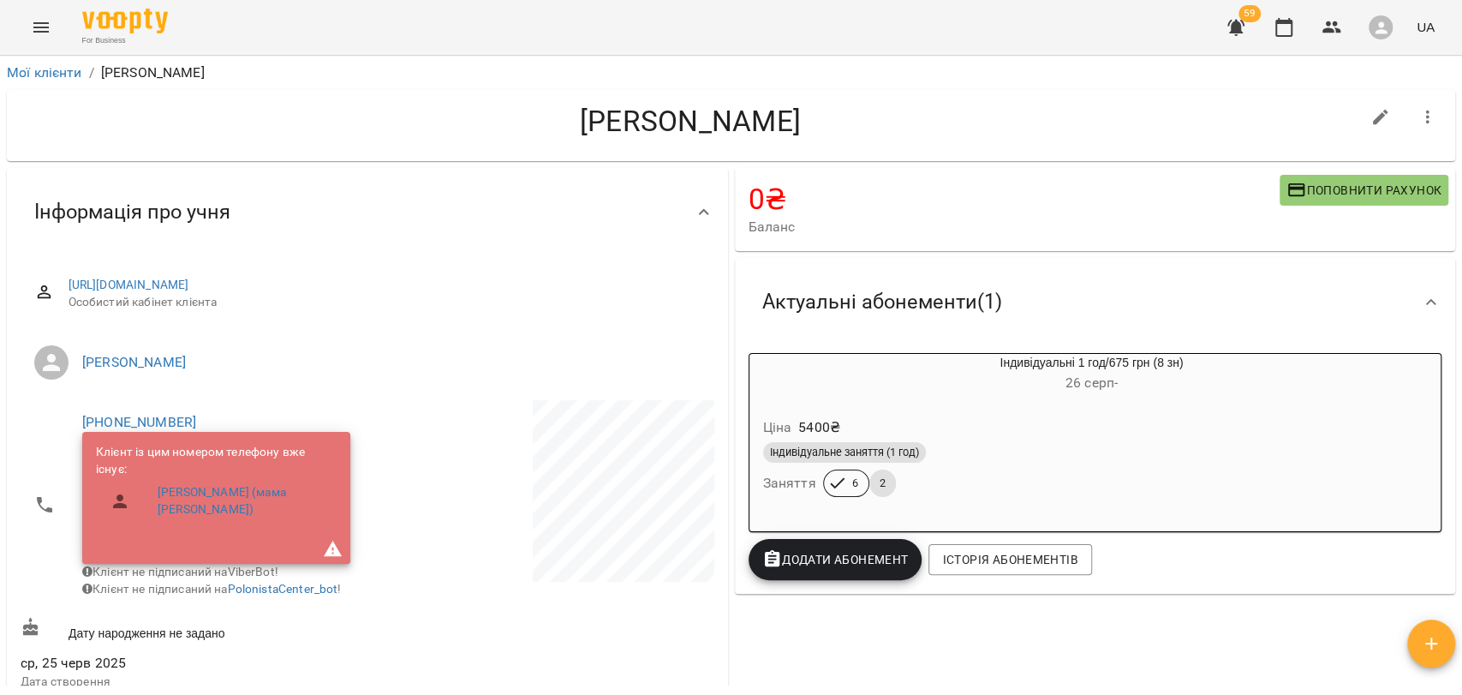
click at [1030, 400] on div "Ціна 5400 ₴ Індивідуальне заняття (1 год) Заняття 6 2" at bounding box center [1051, 459] width 610 height 123
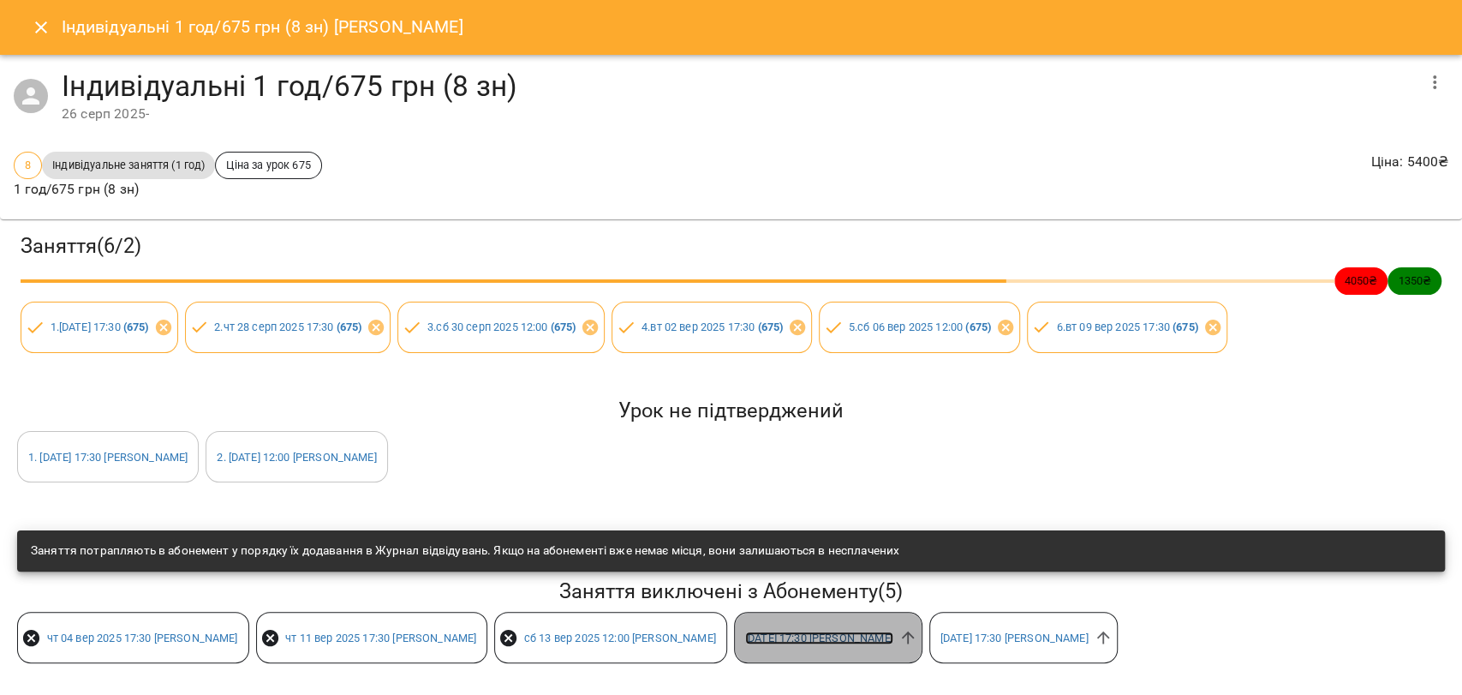
click at [893, 639] on link "[DATE] 17:30 [PERSON_NAME]" at bounding box center [819, 637] width 148 height 13
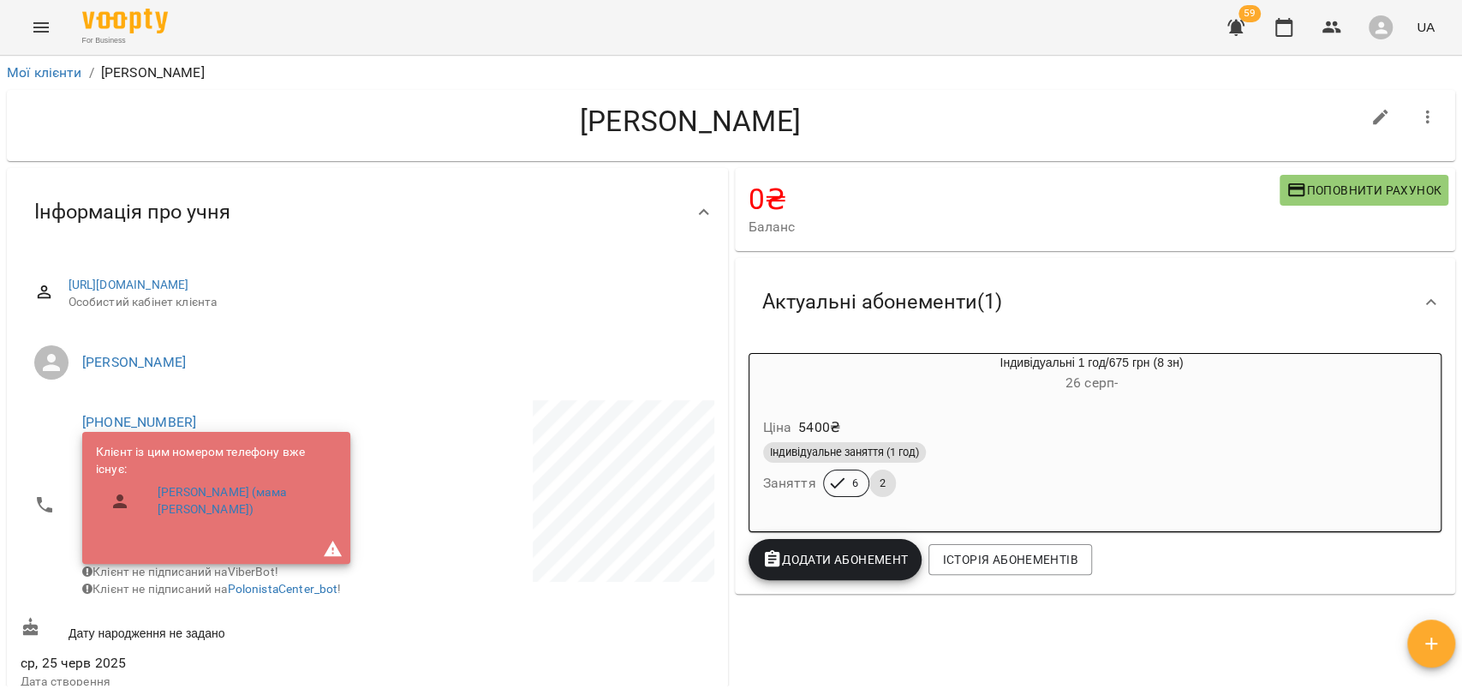
click at [998, 392] on h6 "26 серп -" at bounding box center [1092, 383] width 521 height 24
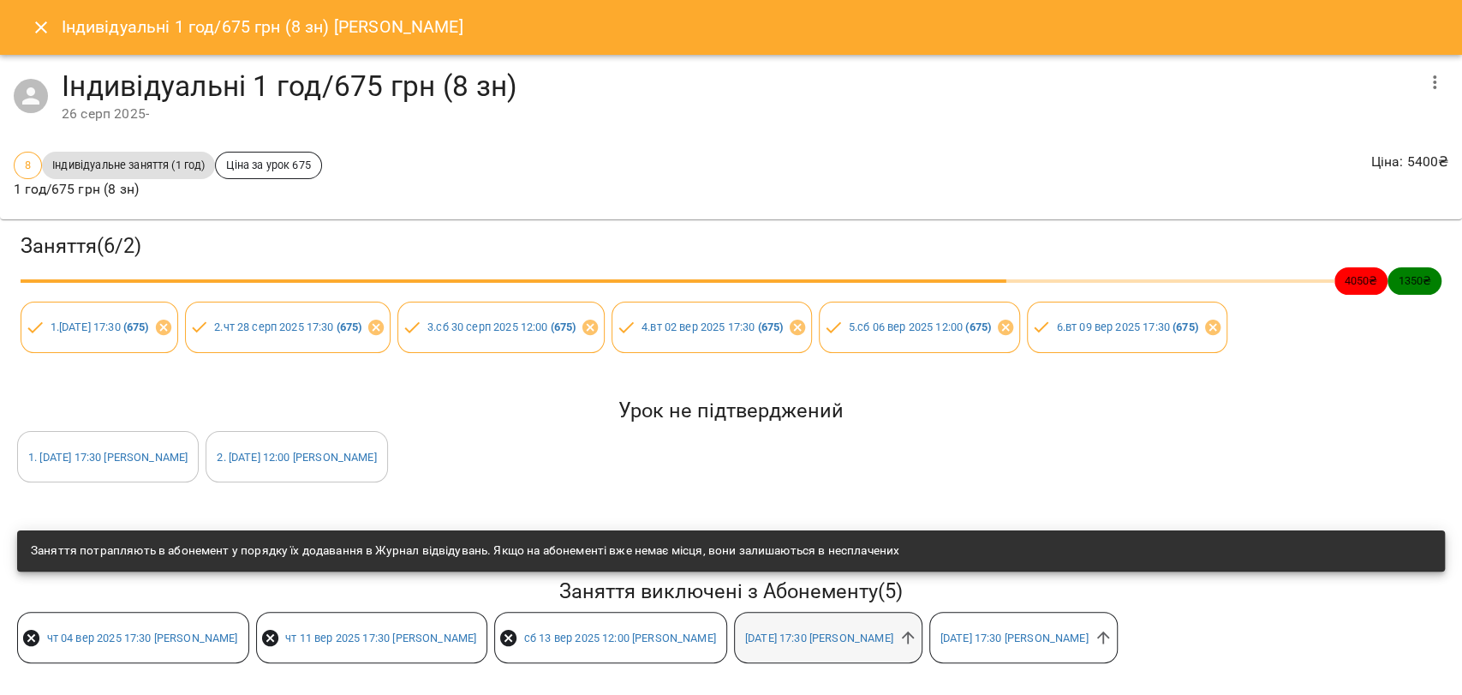
scroll to position [3, 0]
click at [914, 631] on icon at bounding box center [907, 637] width 13 height 13
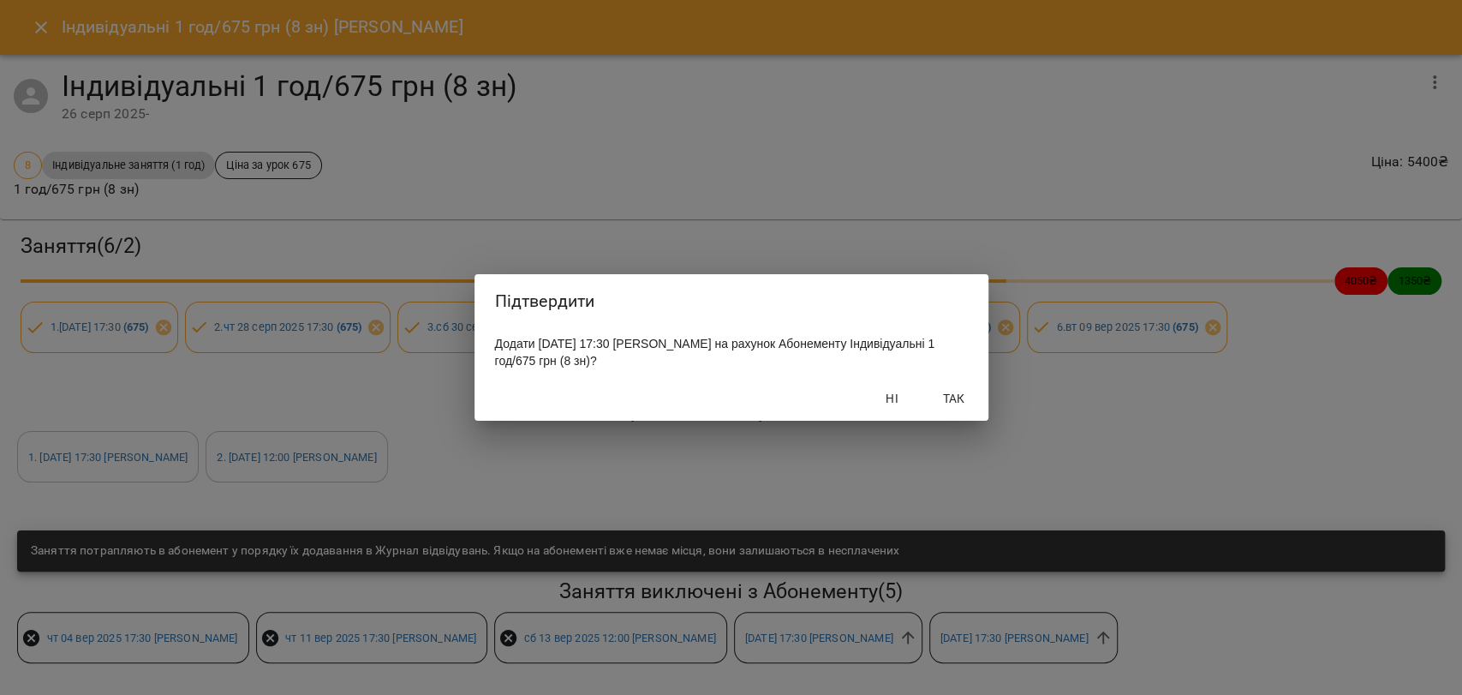
click at [963, 401] on span "Так" at bounding box center [954, 398] width 41 height 21
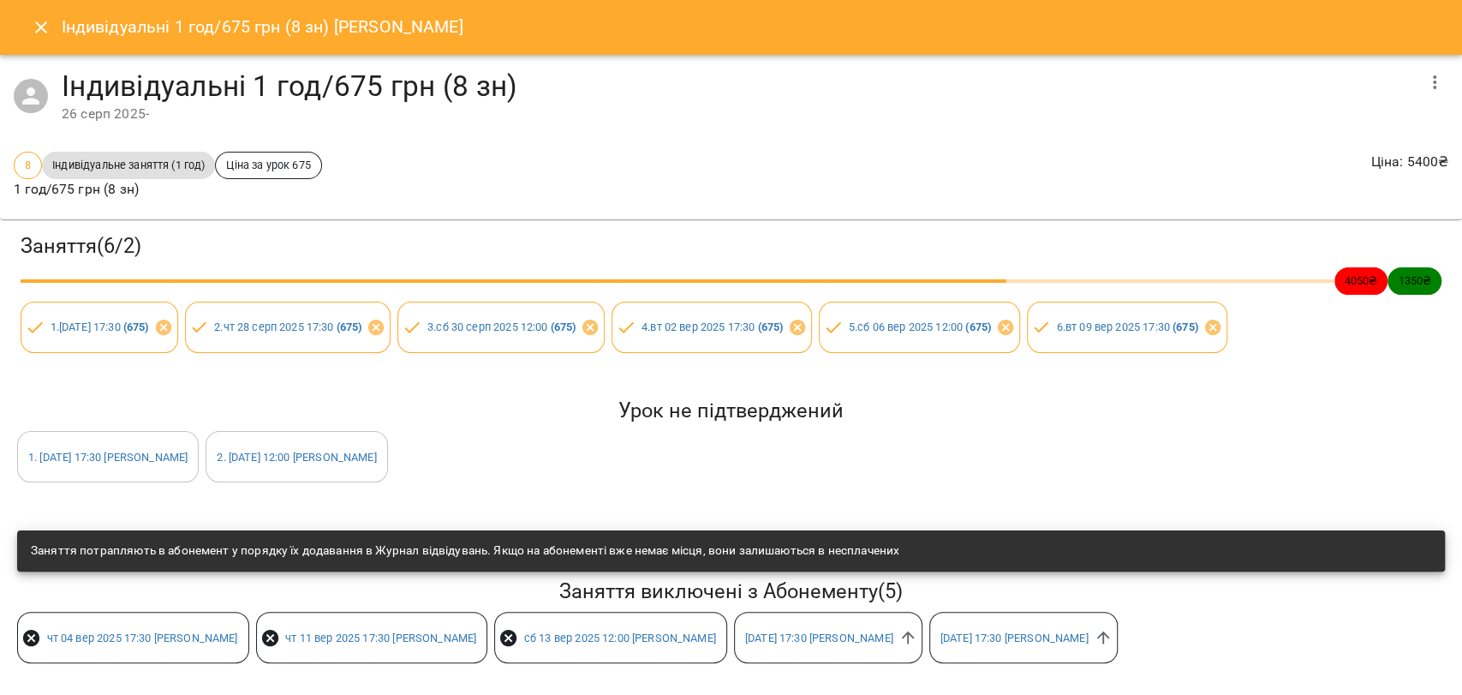
click at [42, 37] on button "Close" at bounding box center [41, 27] width 41 height 41
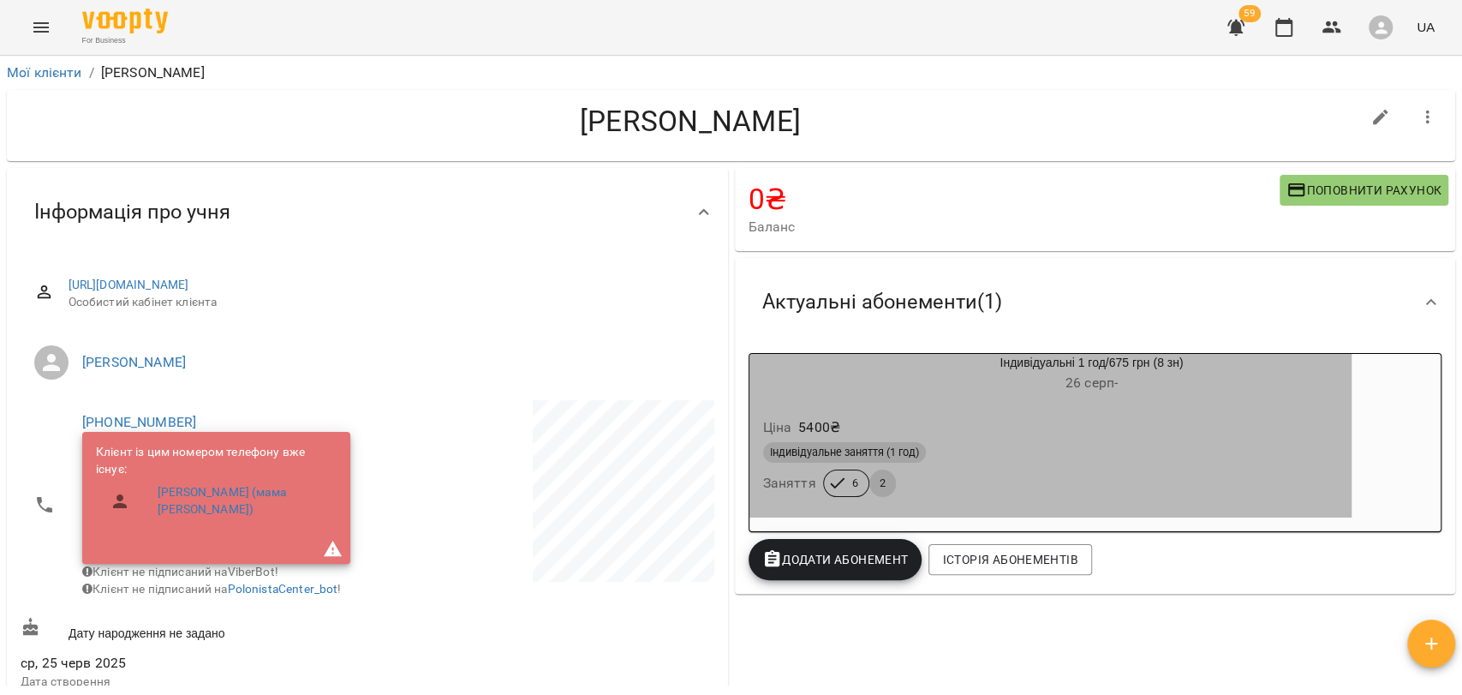
click at [955, 431] on div "Ціна 5400 ₴" at bounding box center [1051, 427] width 582 height 31
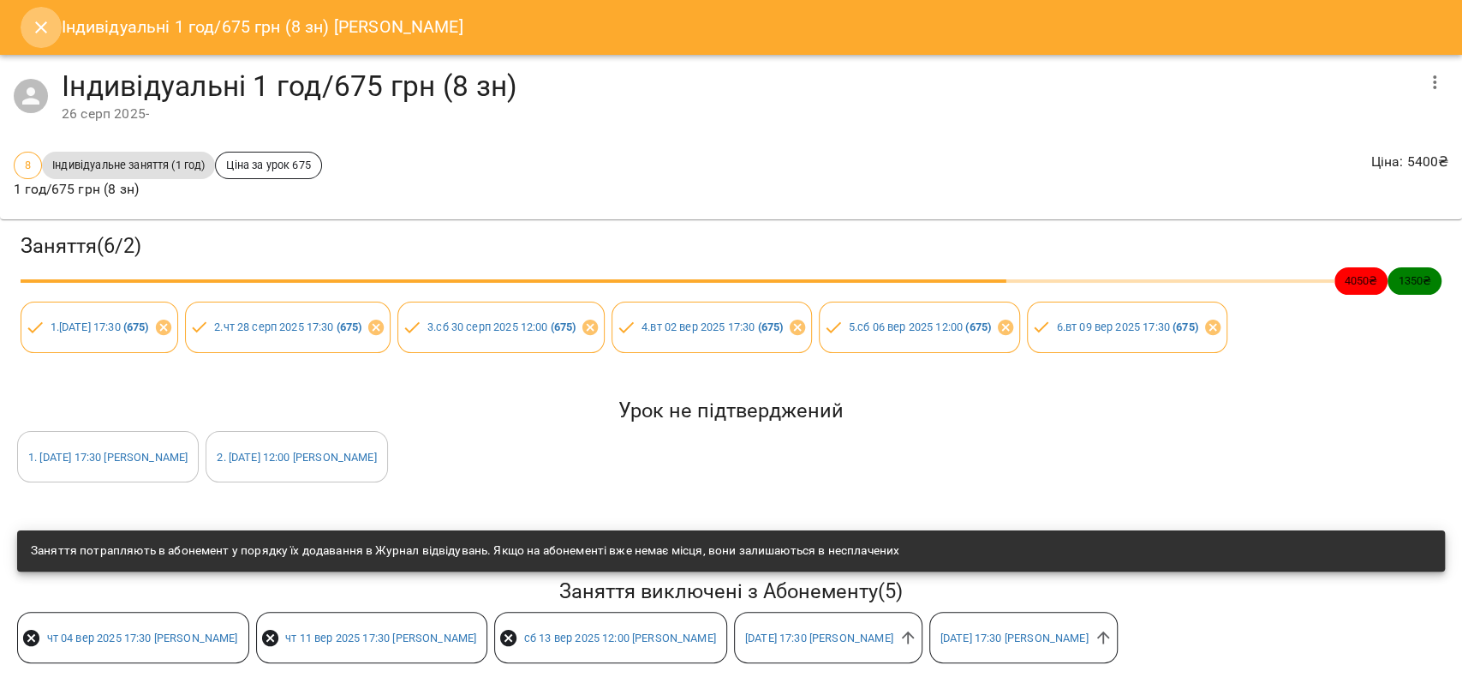
click at [33, 18] on icon "Close" at bounding box center [41, 27] width 21 height 21
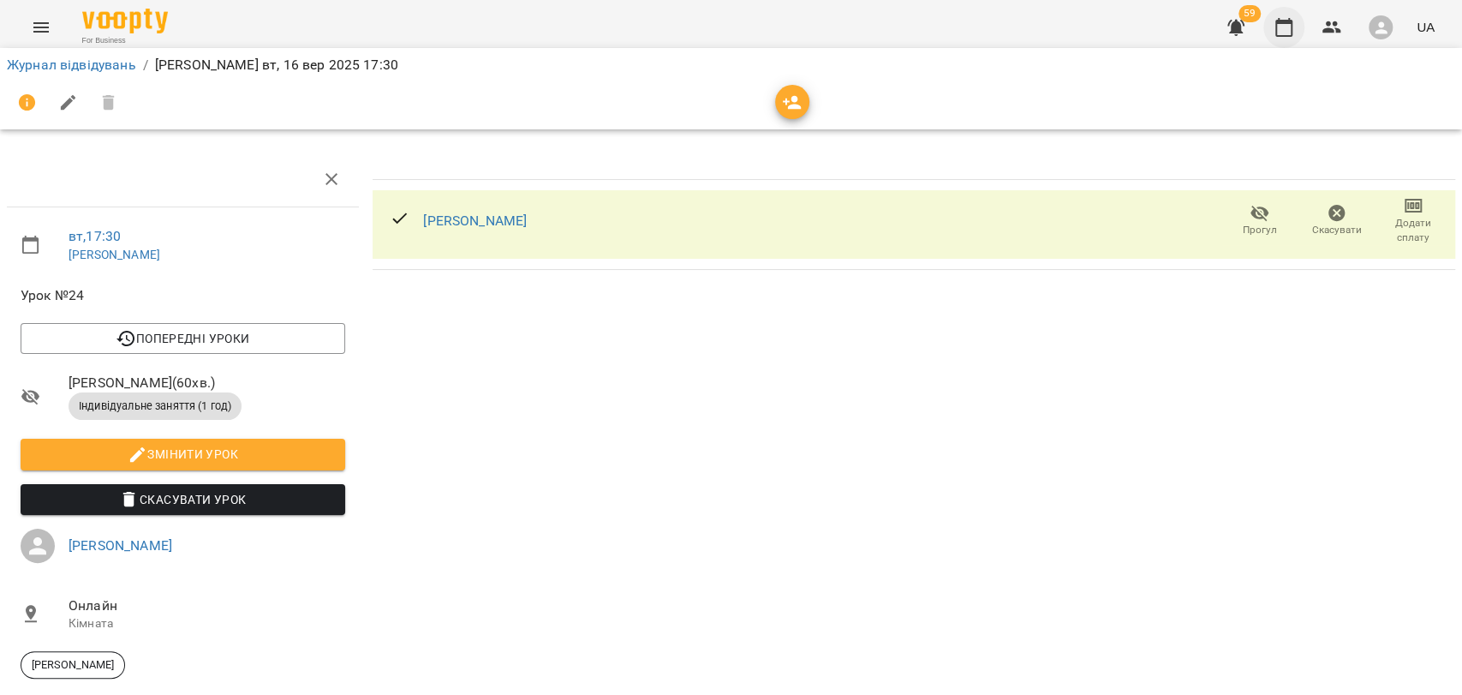
click at [1281, 21] on icon "button" at bounding box center [1283, 27] width 17 height 19
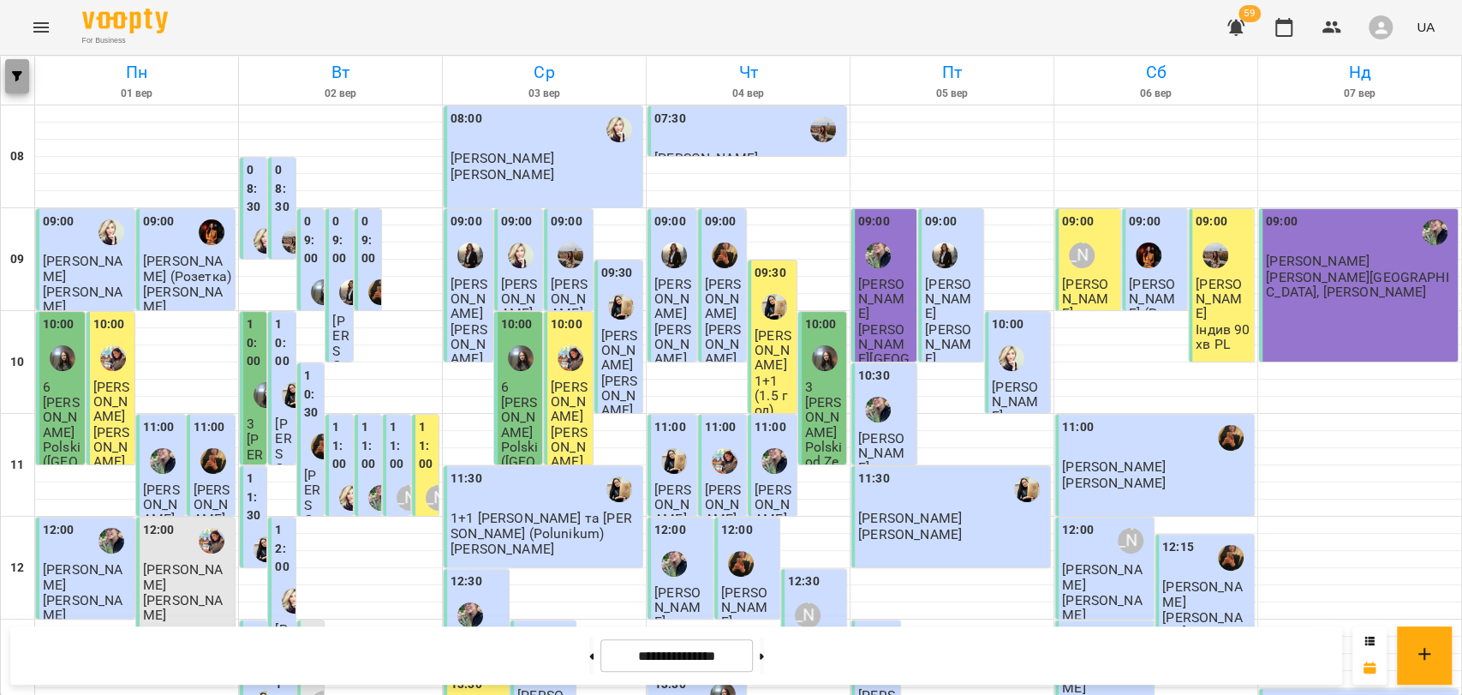
click at [15, 77] on icon "button" at bounding box center [17, 76] width 10 height 10
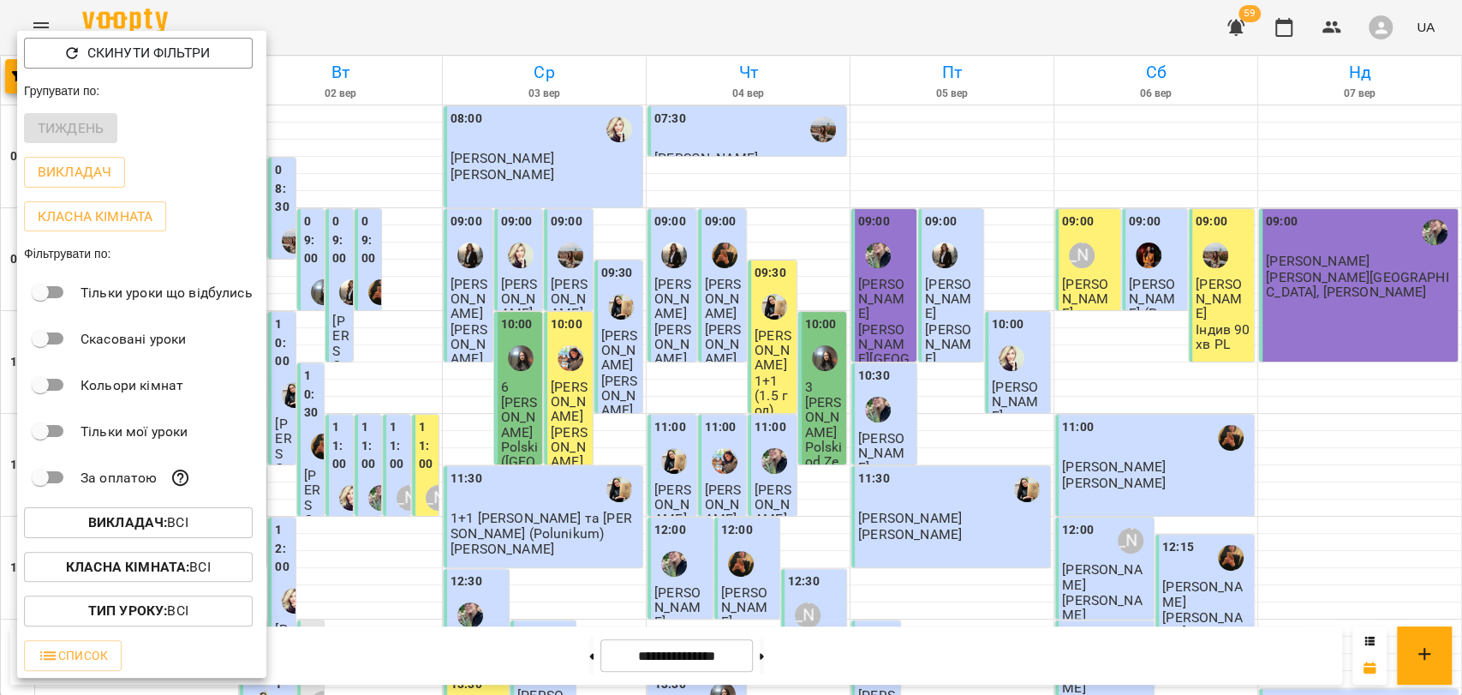
drag, startPoint x: 570, startPoint y: 317, endPoint x: 604, endPoint y: 331, distance: 36.9
click at [572, 318] on div at bounding box center [731, 347] width 1462 height 695
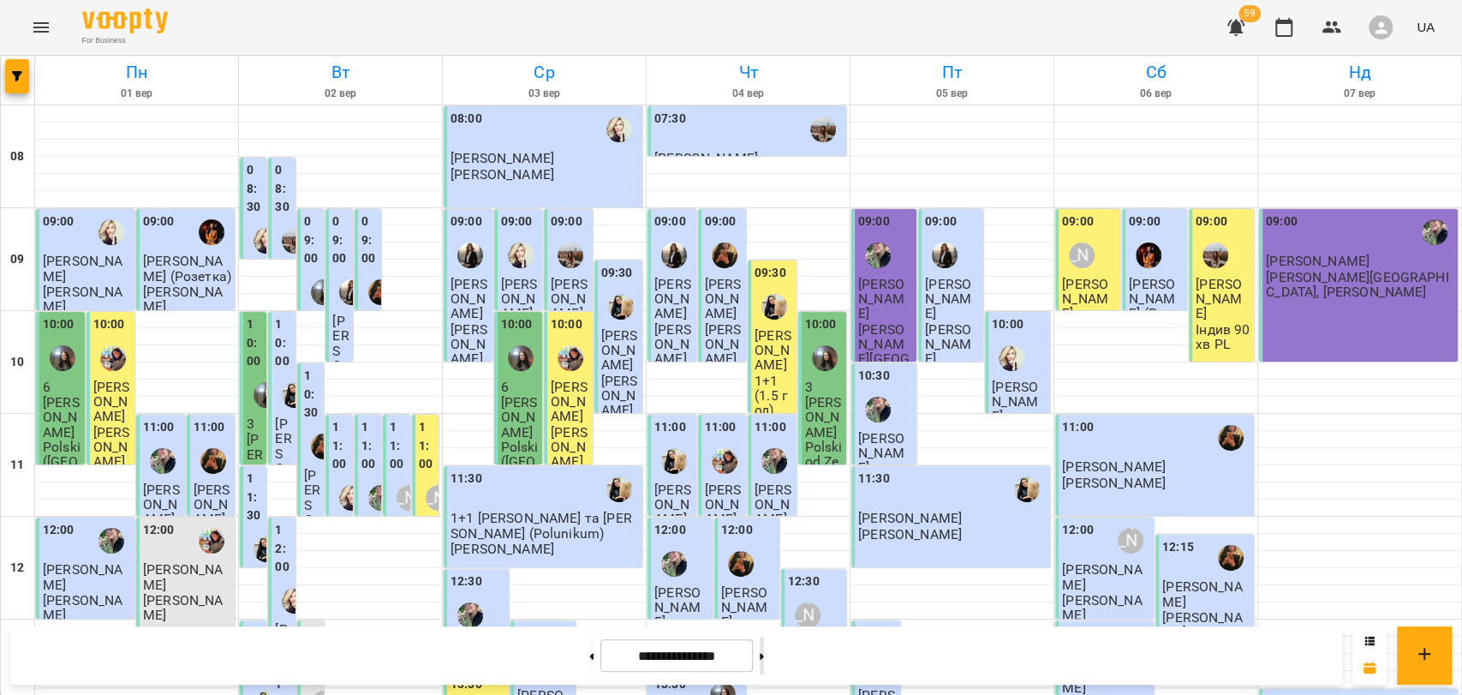
click at [764, 656] on button at bounding box center [762, 655] width 4 height 38
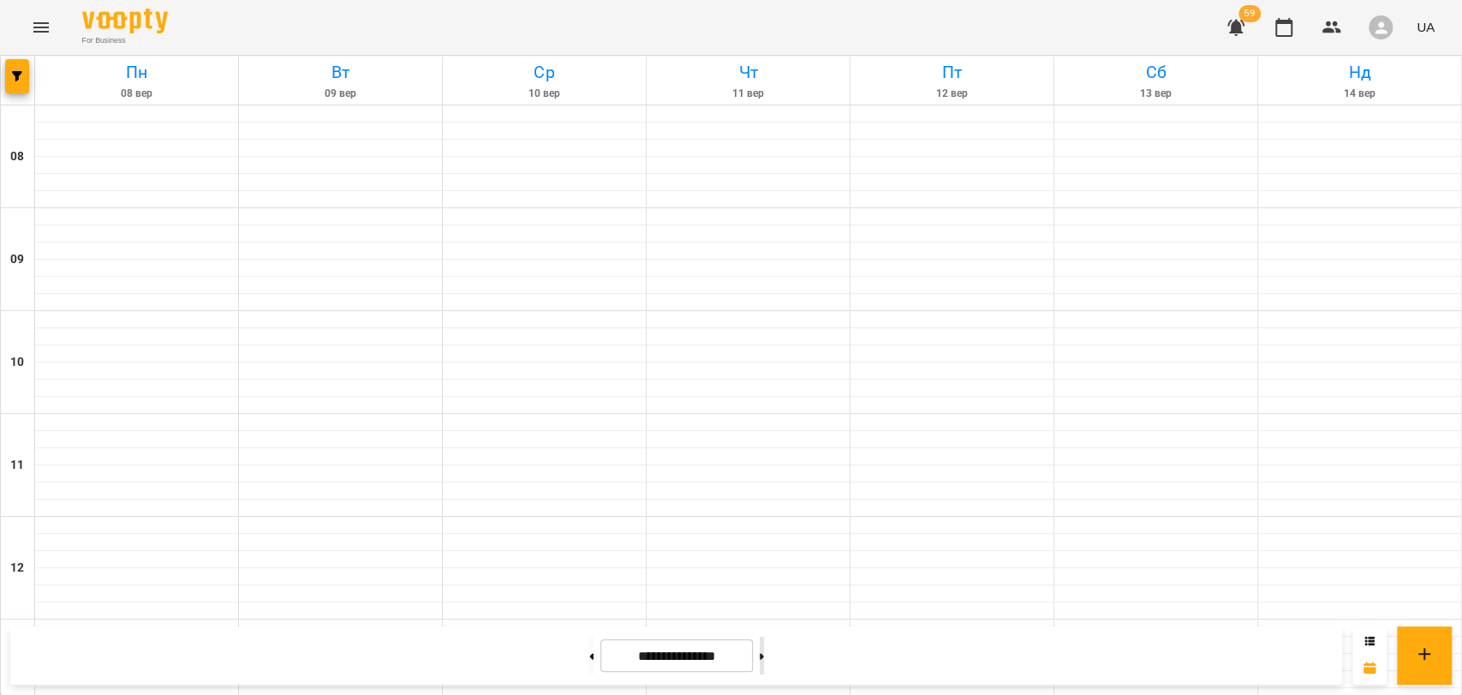
click at [764, 653] on button at bounding box center [762, 655] width 4 height 38
type input "**********"
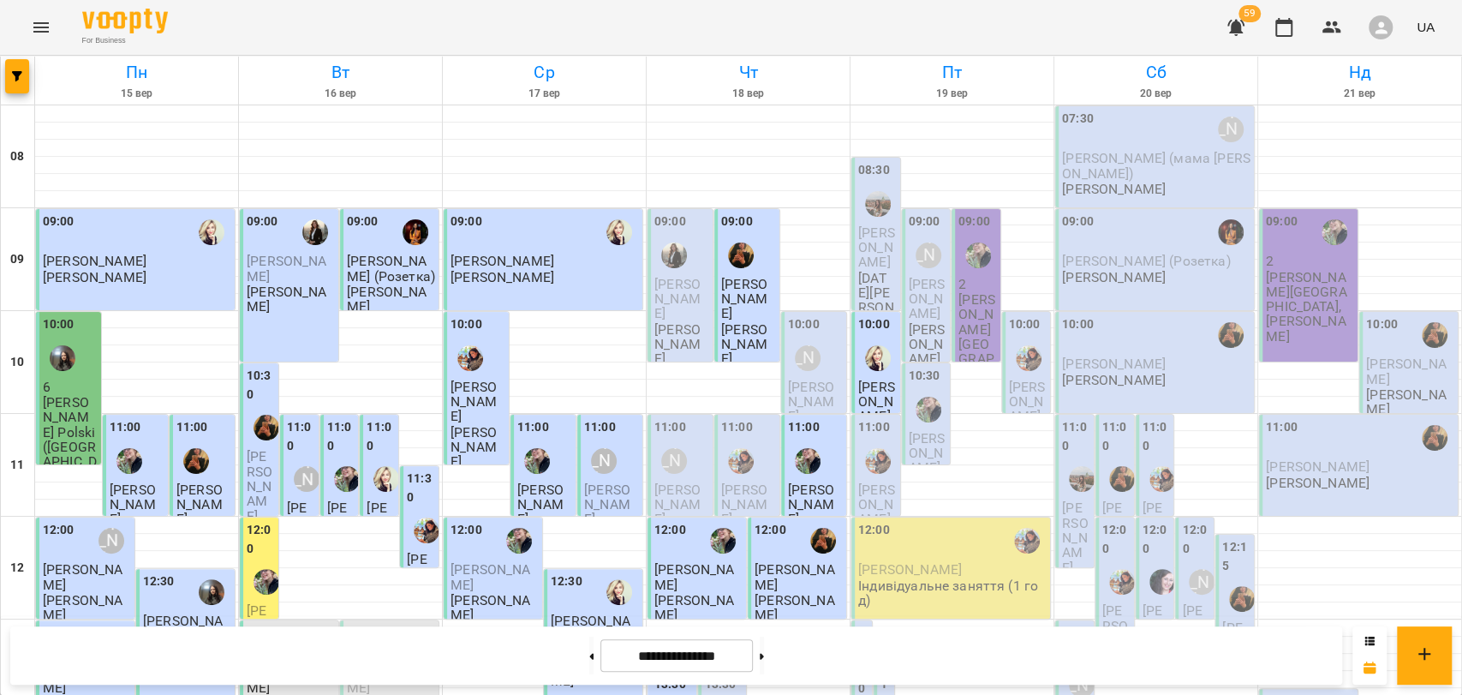
scroll to position [761, 0]
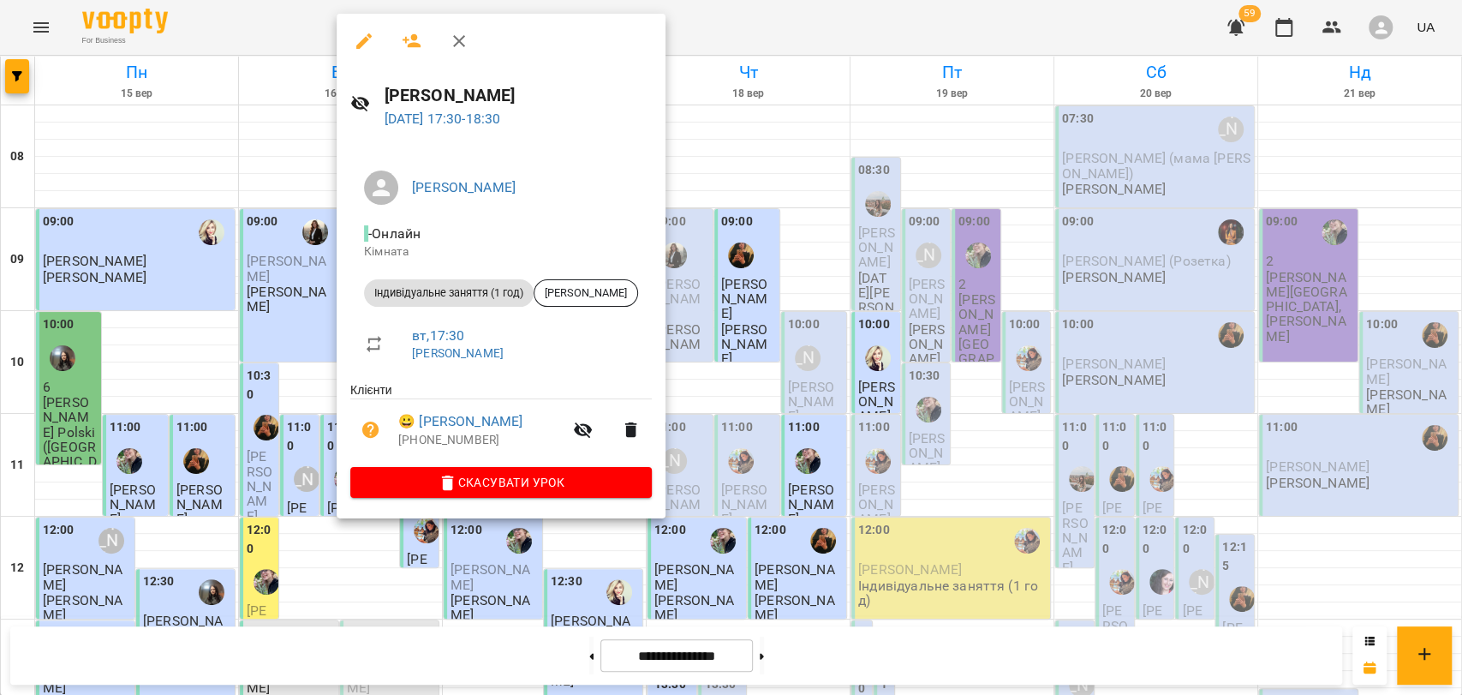
click at [360, 43] on icon "button" at bounding box center [363, 40] width 15 height 15
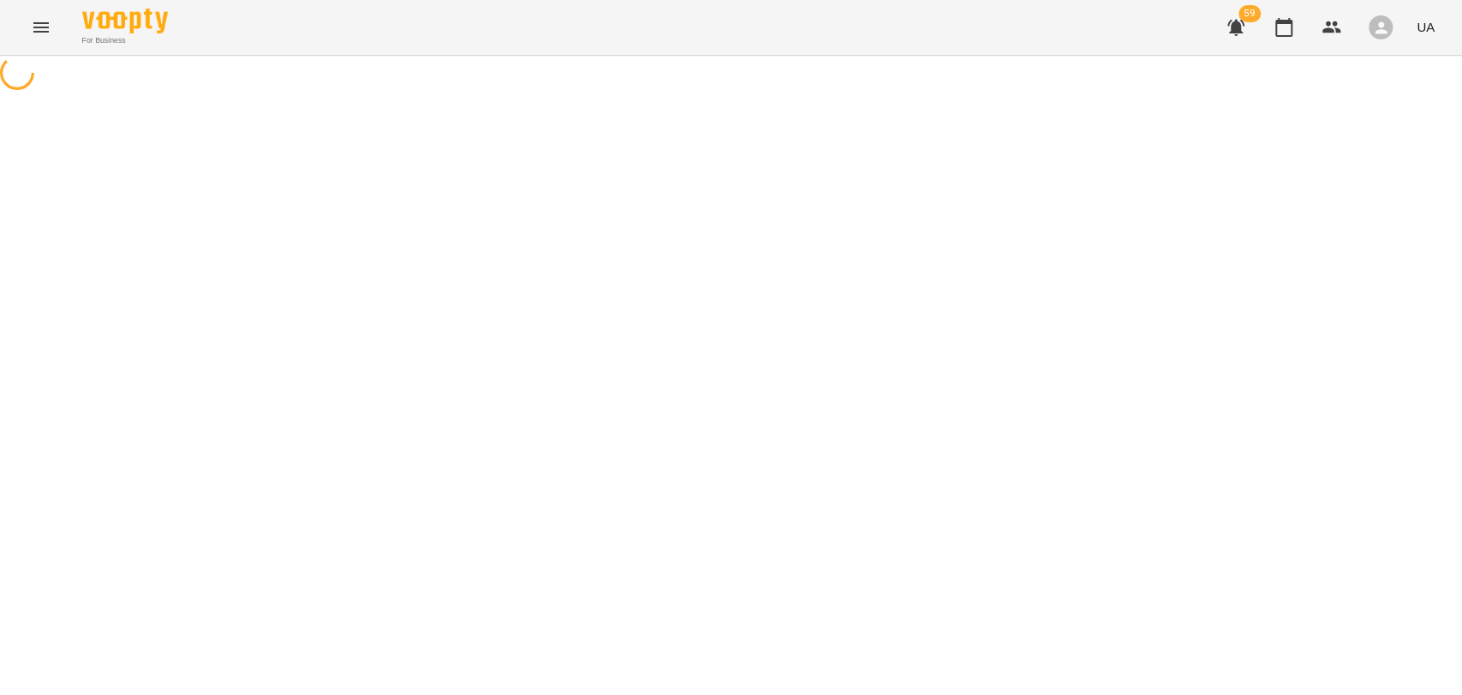
select select "**********"
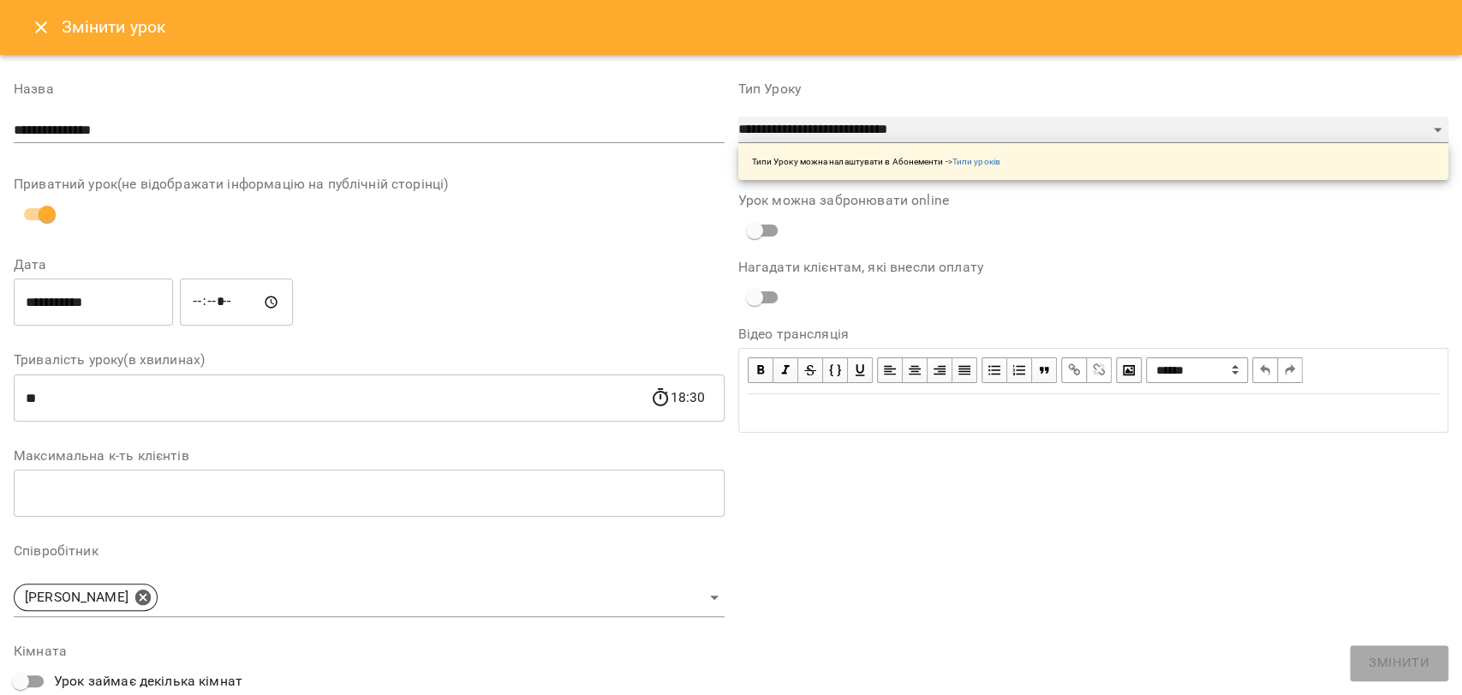
click at [922, 138] on select "**********" at bounding box center [1093, 129] width 711 height 27
click at [738, 116] on select "**********" at bounding box center [1093, 129] width 711 height 27
click at [39, 27] on icon "Close" at bounding box center [41, 27] width 12 height 12
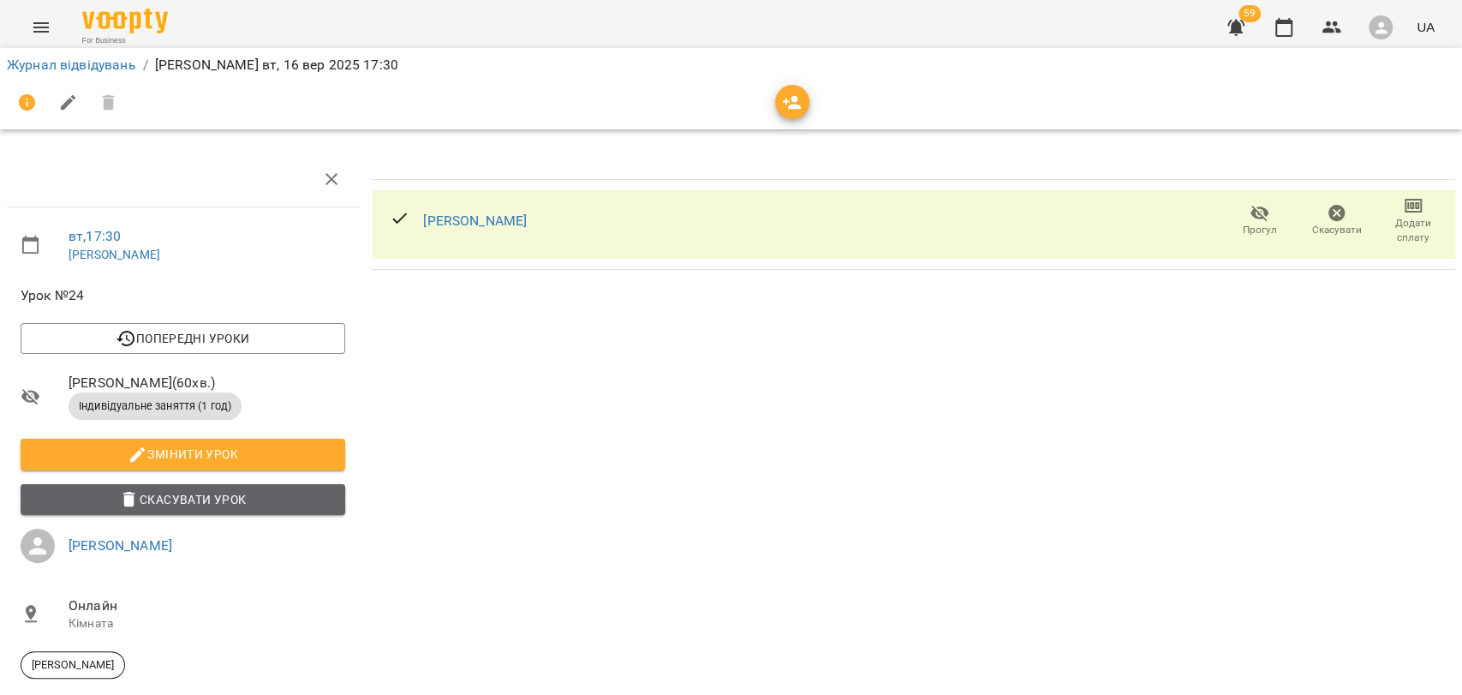
click at [248, 493] on span "Скасувати Урок" at bounding box center [182, 499] width 297 height 21
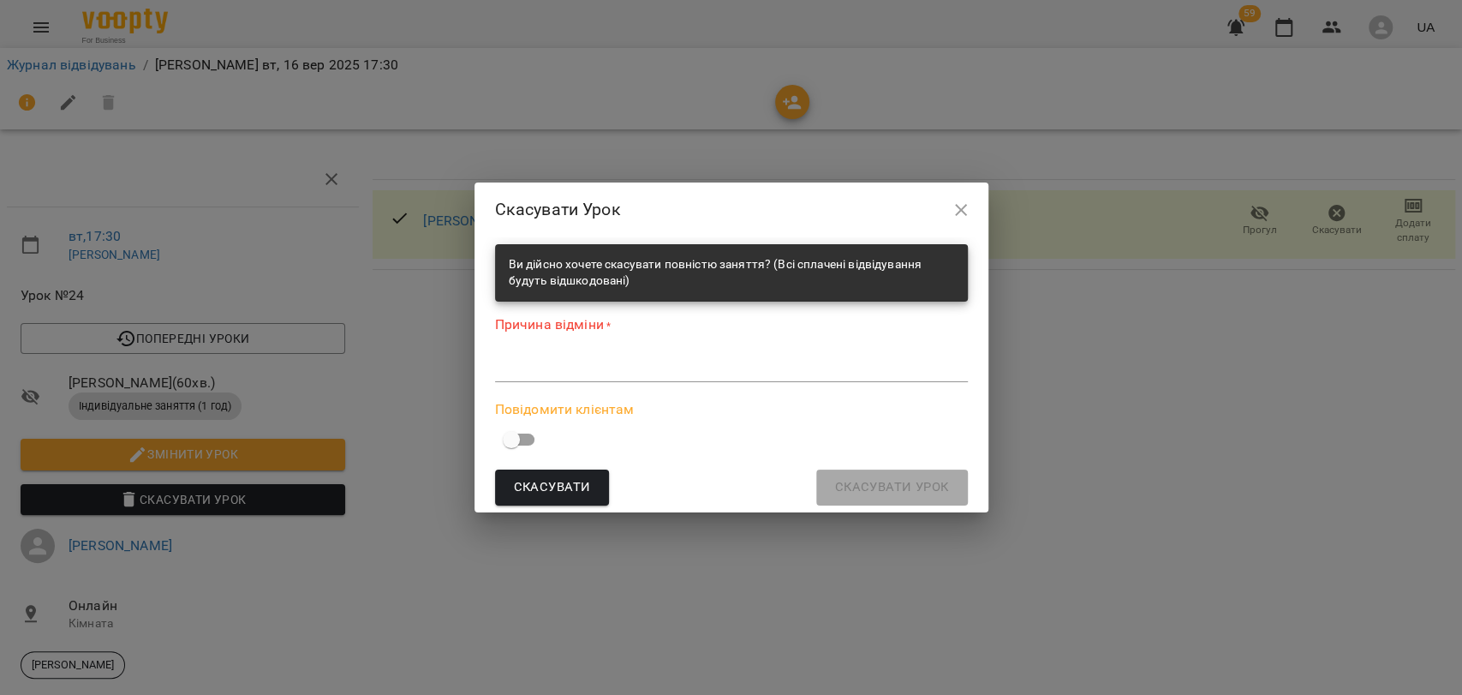
click at [537, 373] on textarea at bounding box center [731, 368] width 473 height 16
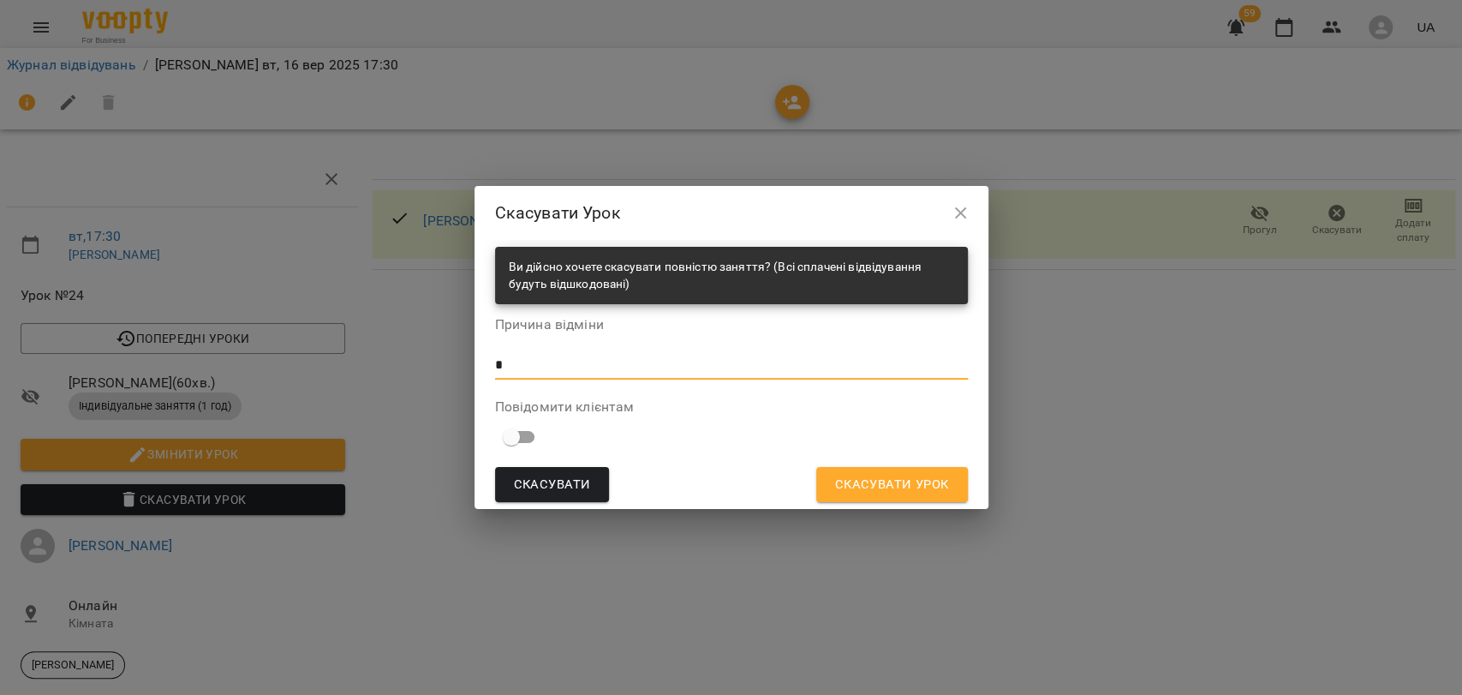
type textarea "*"
click at [876, 479] on span "Скасувати Урок" at bounding box center [892, 485] width 114 height 22
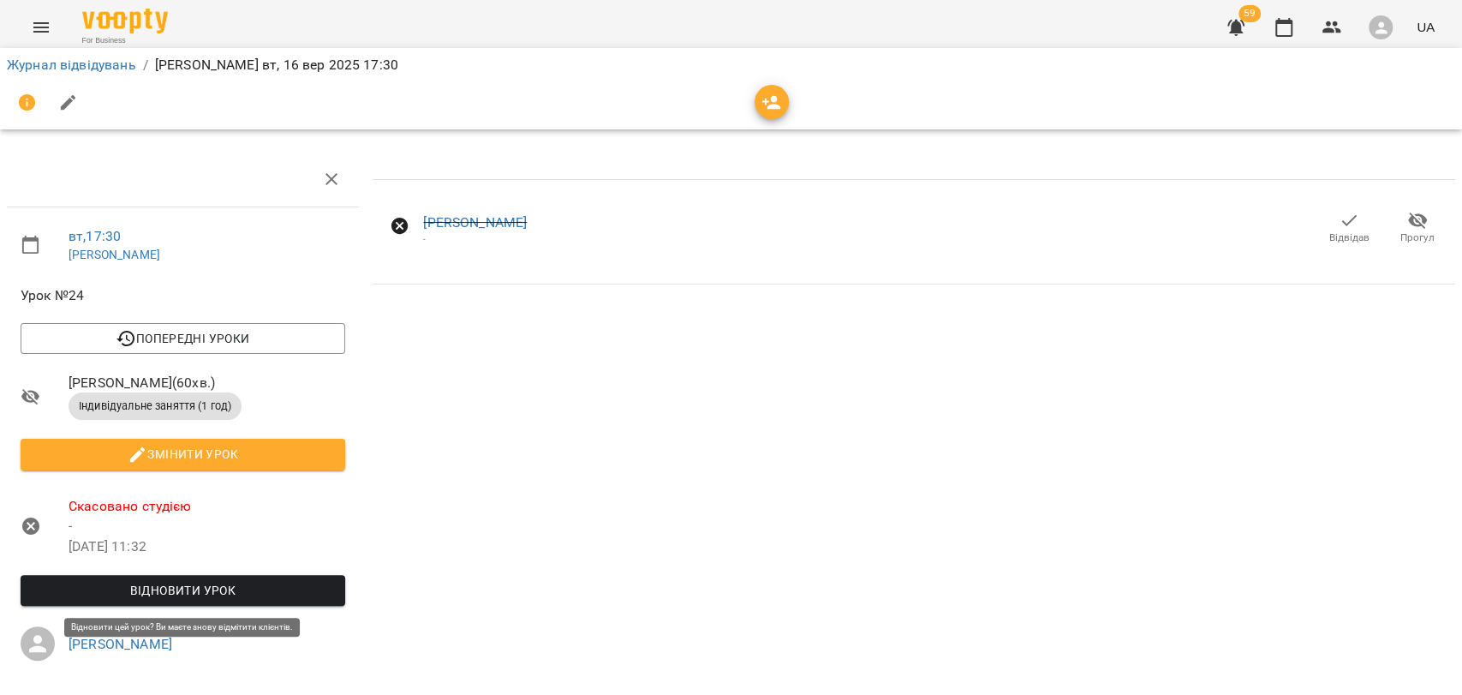
click at [225, 581] on span "Відновити урок" at bounding box center [182, 590] width 297 height 21
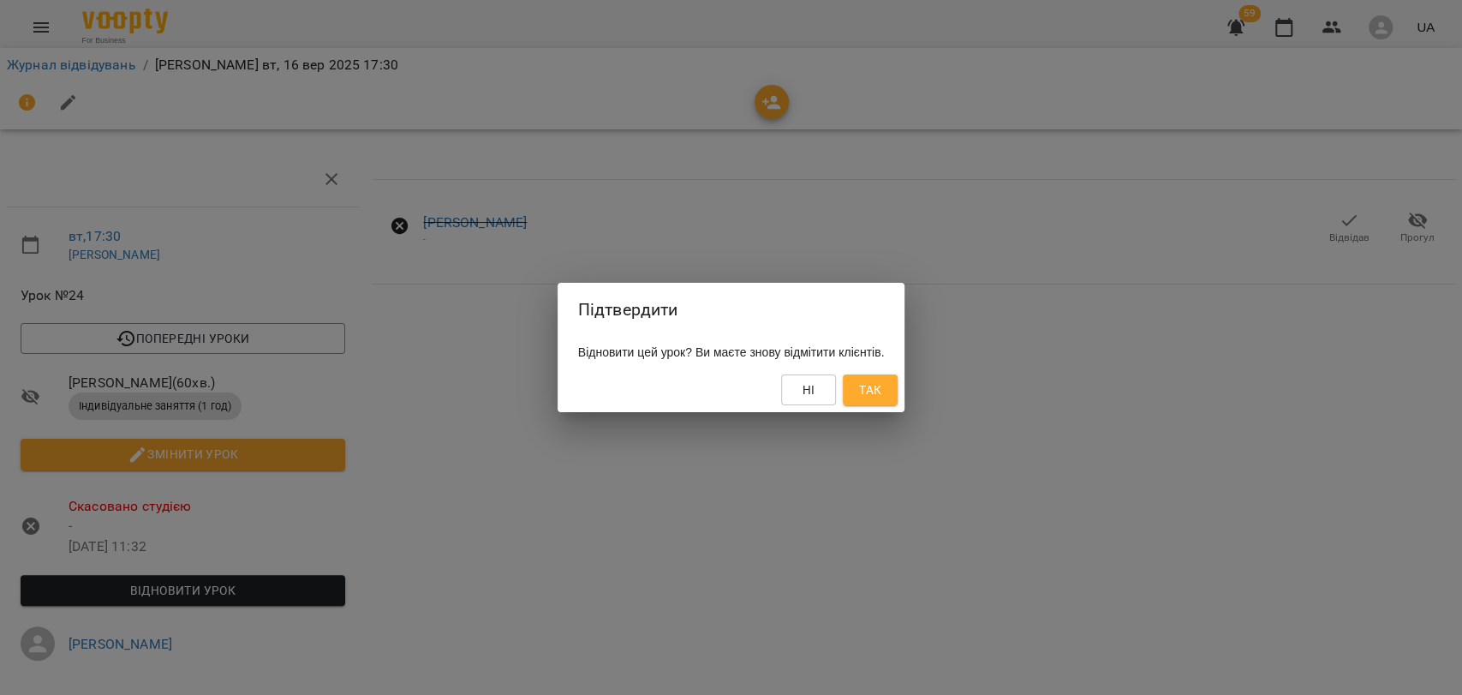
click at [877, 386] on button "Так" at bounding box center [870, 389] width 55 height 31
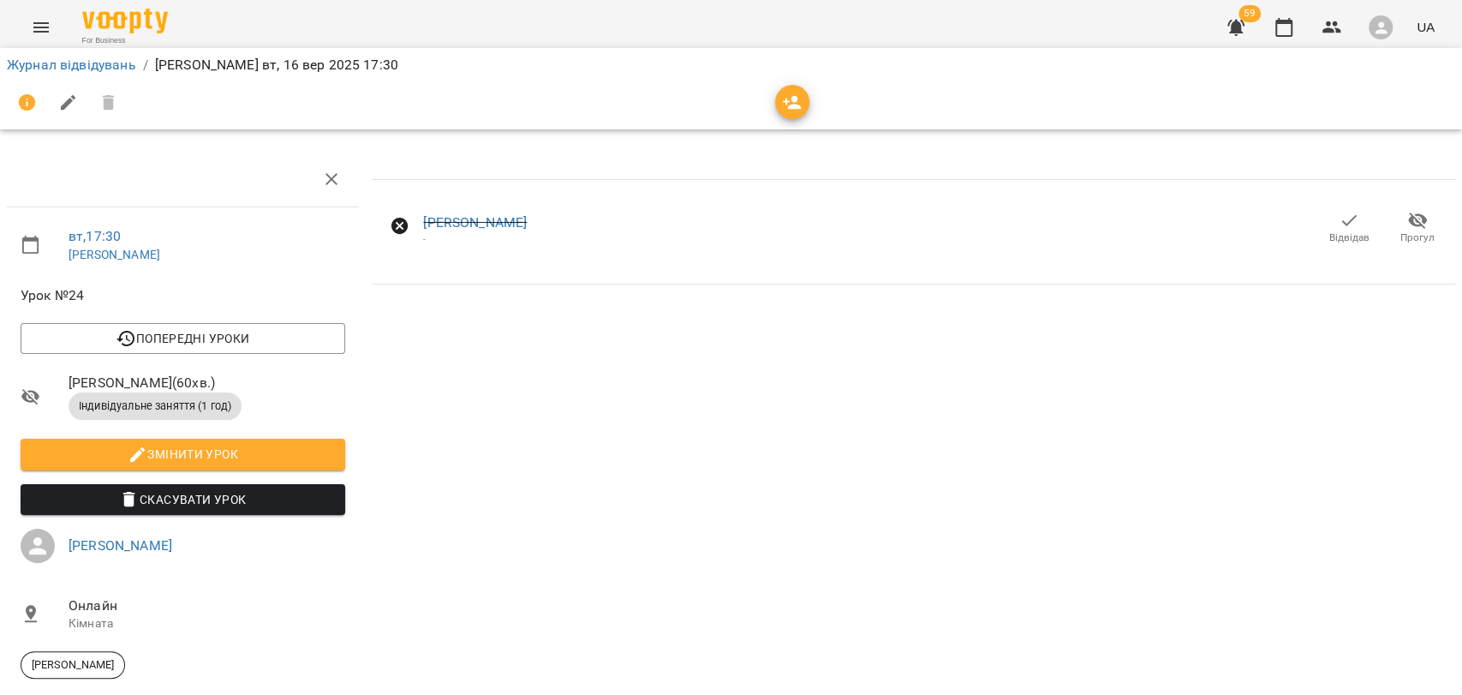
click at [1325, 228] on span "Відвідав" at bounding box center [1349, 227] width 48 height 34
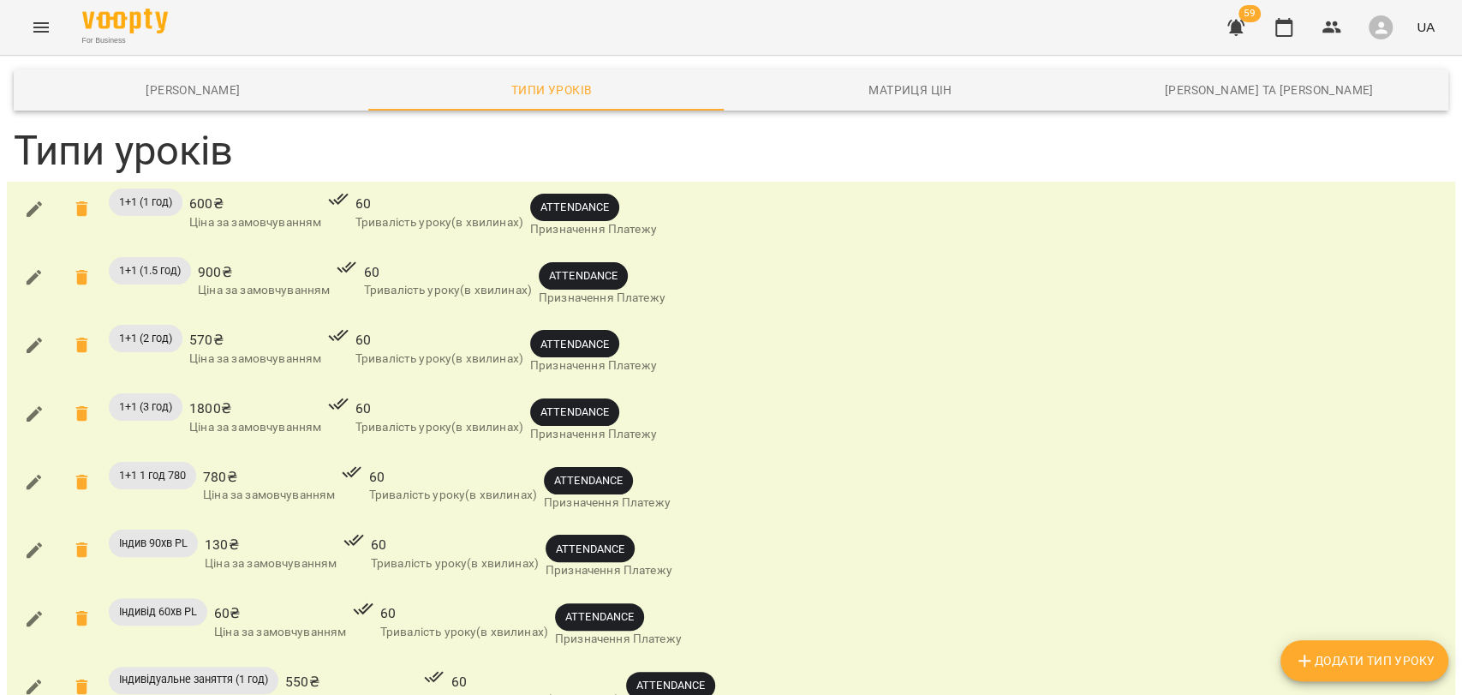
scroll to position [285, 0]
click at [27, 677] on icon "button" at bounding box center [34, 687] width 21 height 21
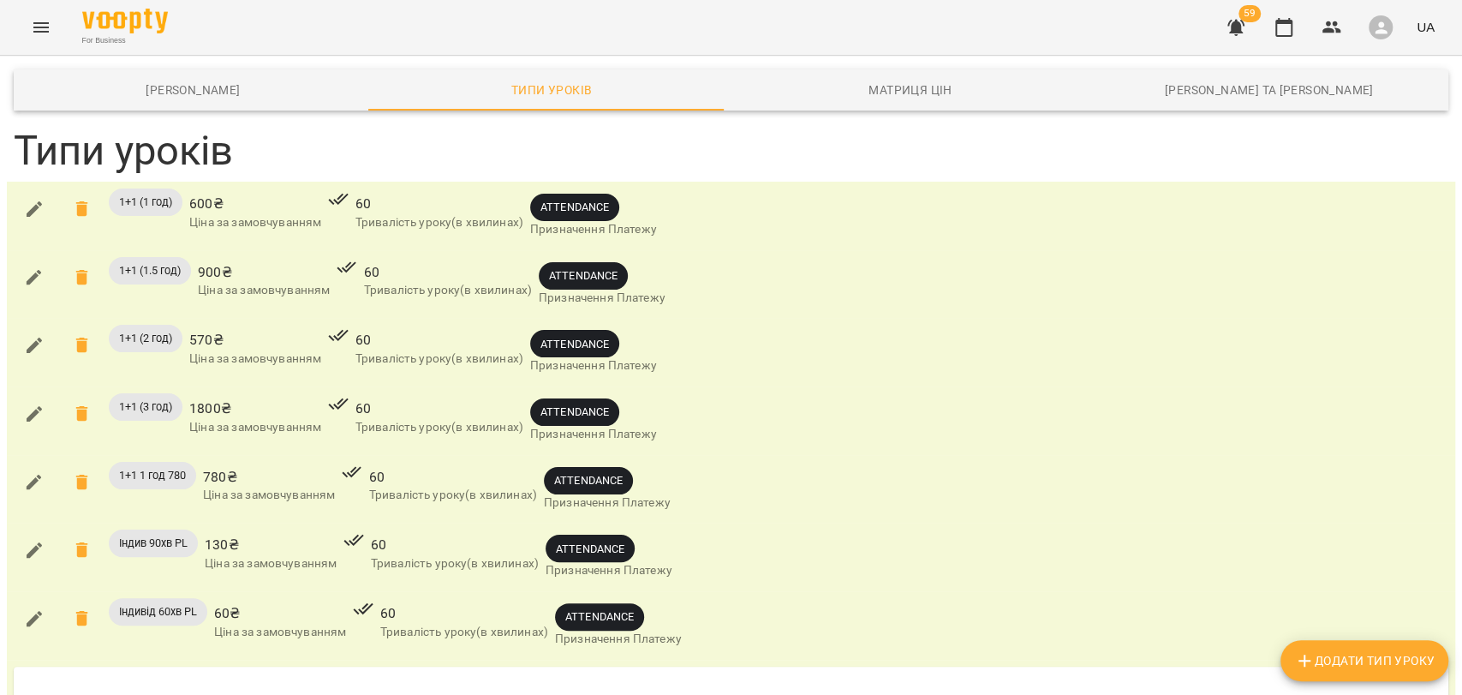
scroll to position [570, 0]
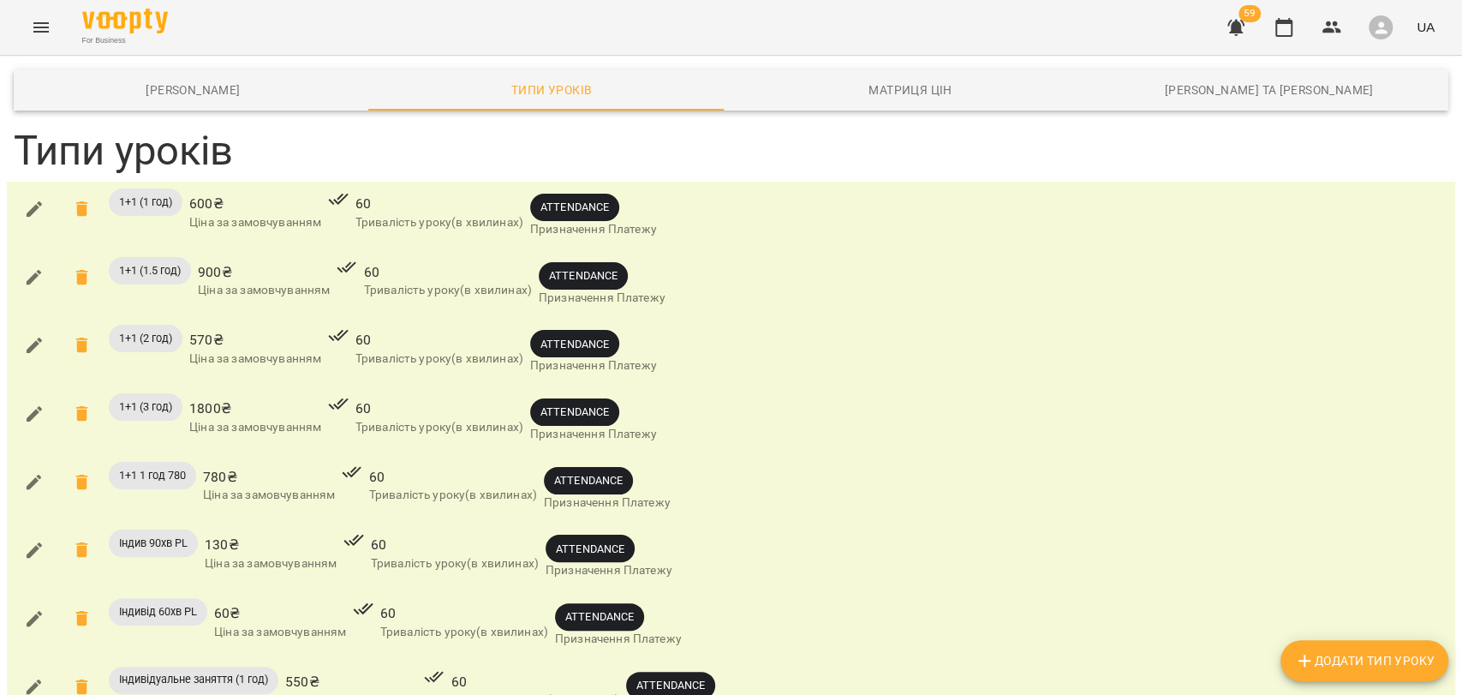
scroll to position [380, 0]
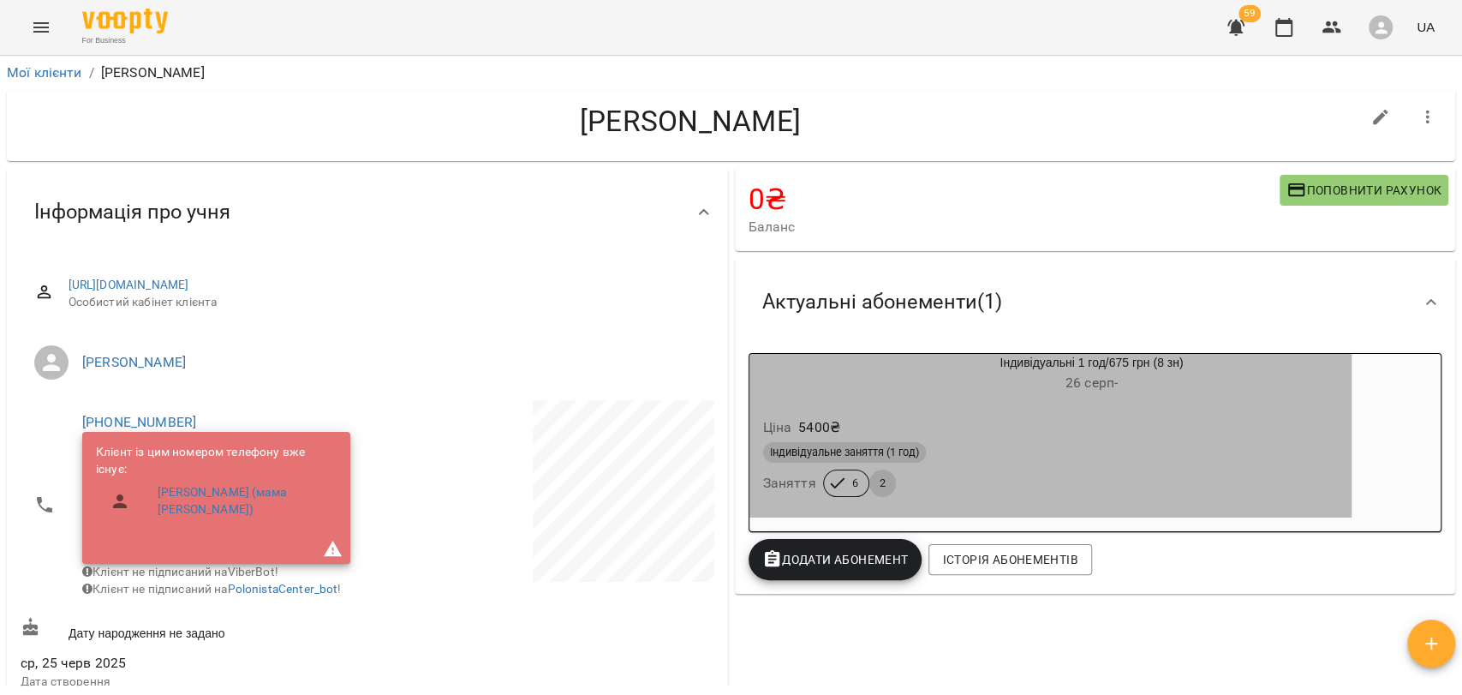
click at [959, 449] on div "Індивідуальне заняття (1 год)" at bounding box center [1051, 452] width 576 height 21
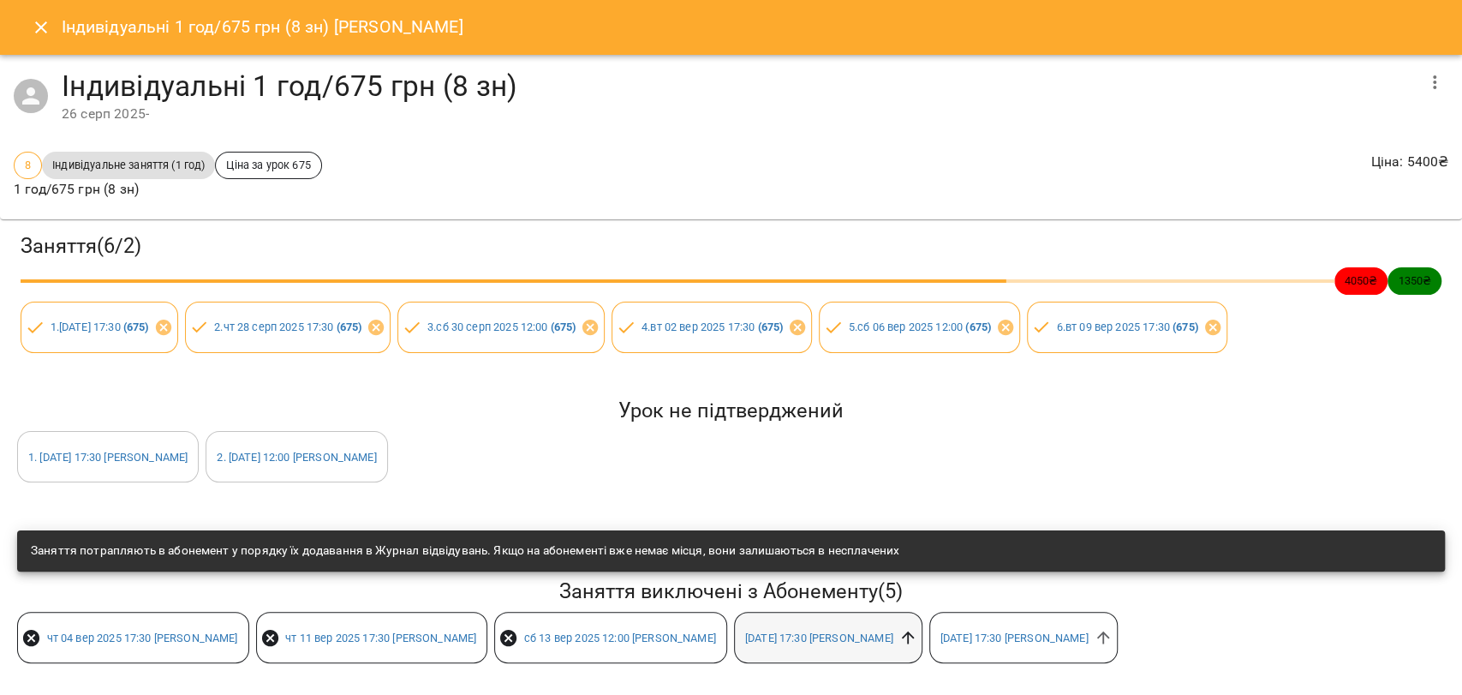
click at [917, 635] on icon at bounding box center [907, 637] width 19 height 19
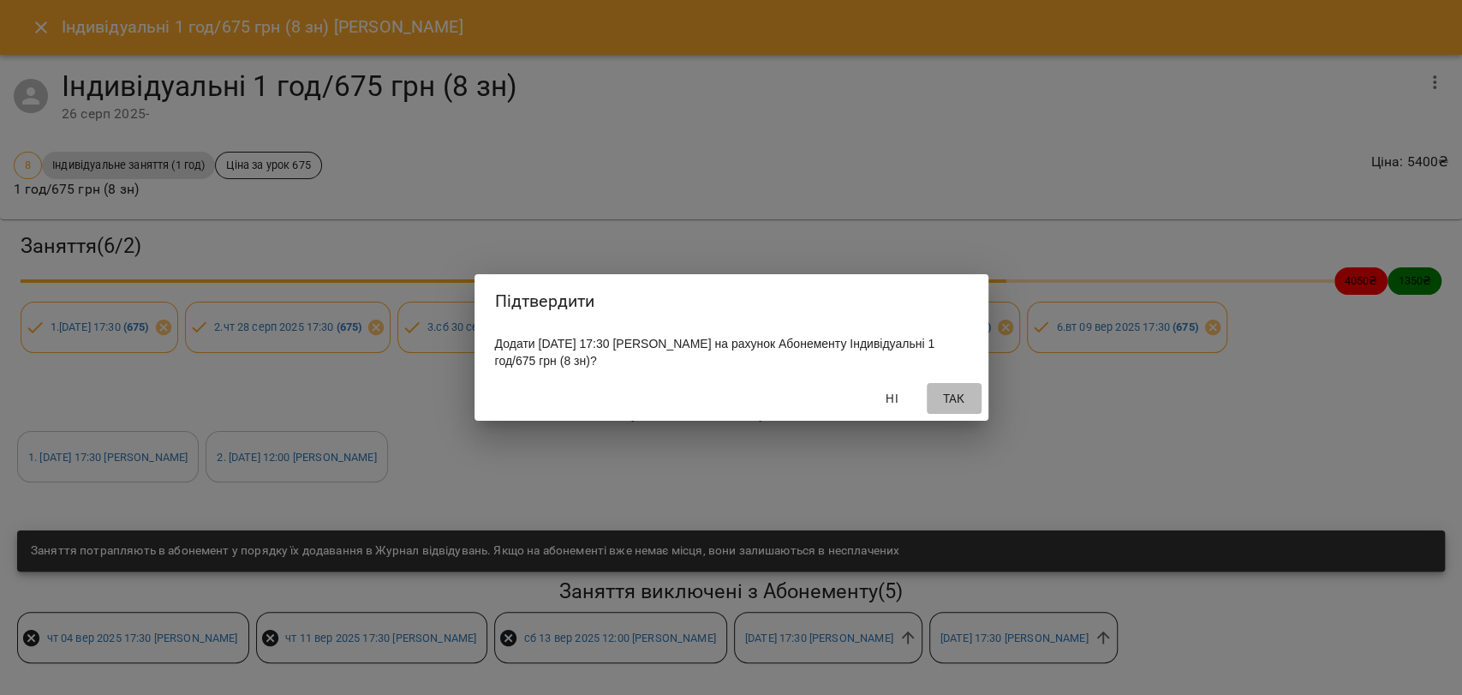
click at [968, 387] on button "Так" at bounding box center [954, 398] width 55 height 31
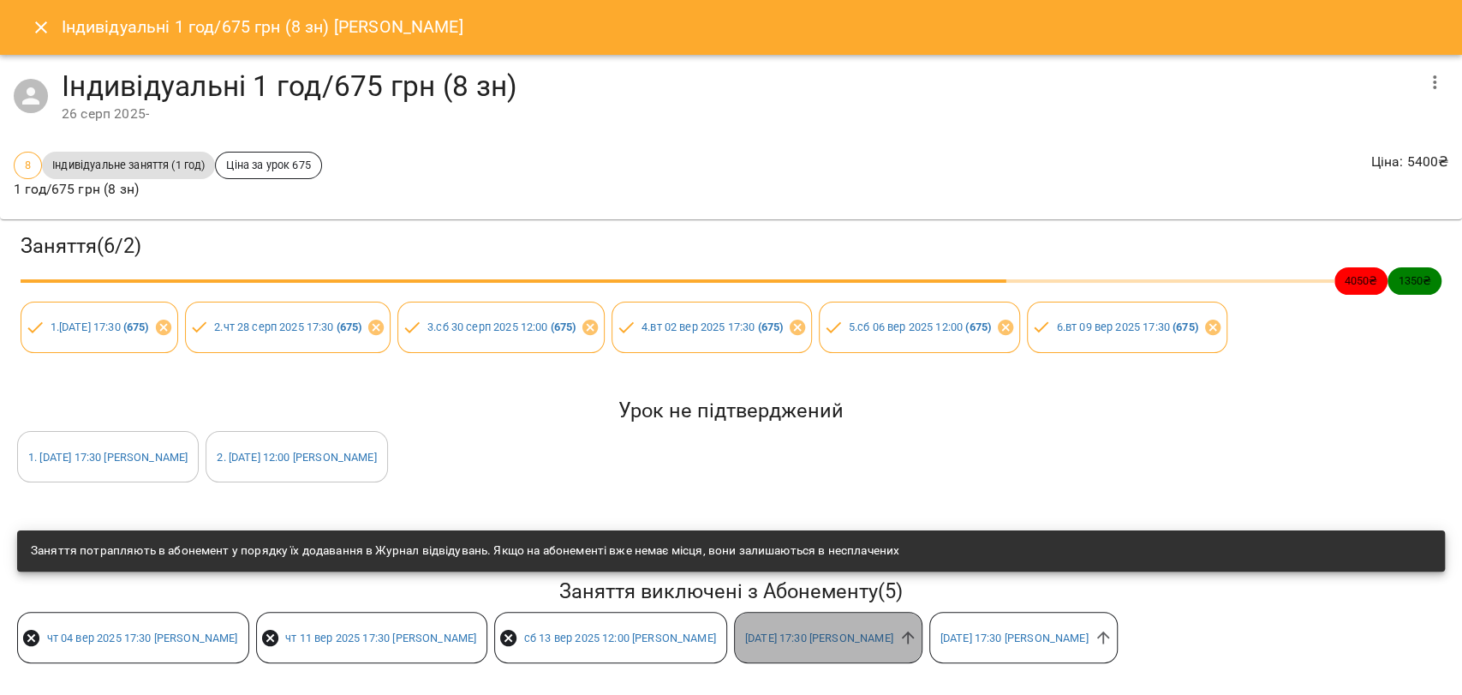
drag, startPoint x: 986, startPoint y: 635, endPoint x: 979, endPoint y: 618, distance: 18.4
click at [922, 618] on div "вт 16 вер 2025 17:30 Maksym Yasichak" at bounding box center [828, 636] width 188 height 51
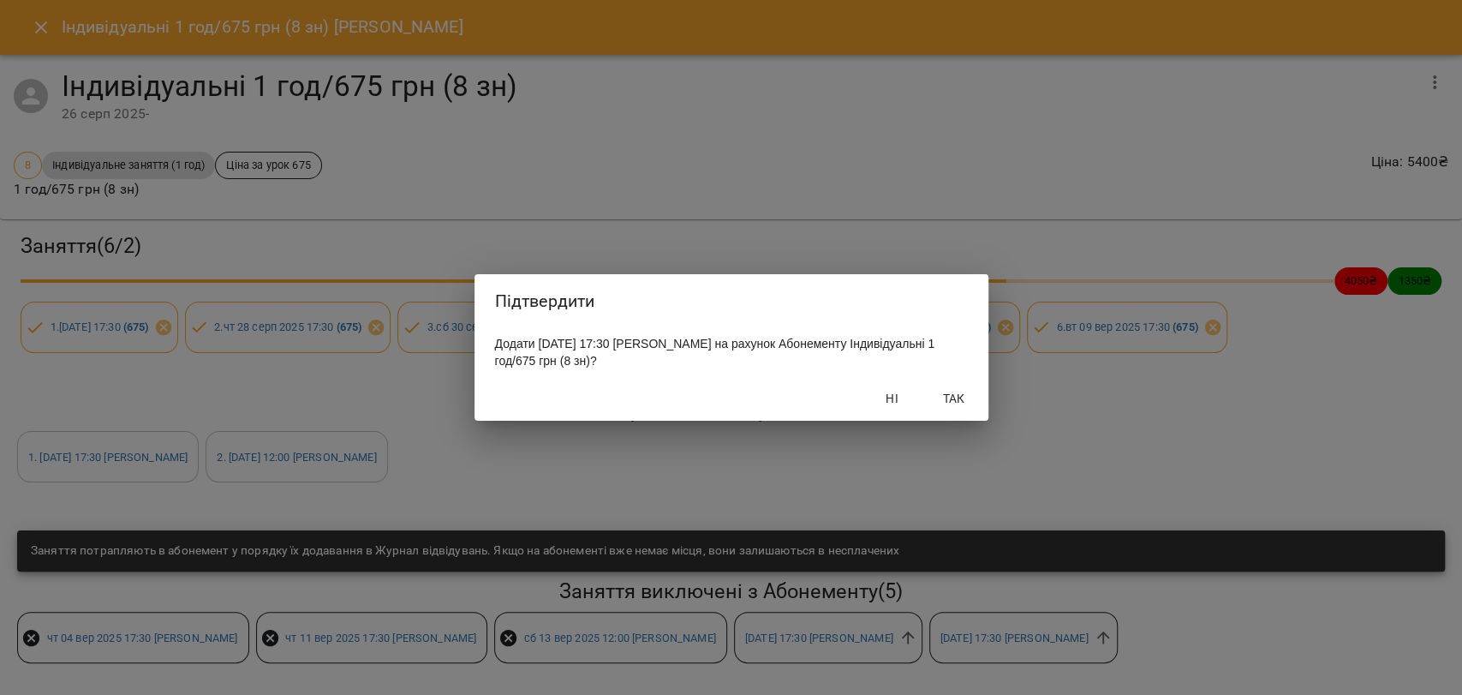
click at [957, 413] on button "Так" at bounding box center [954, 398] width 55 height 31
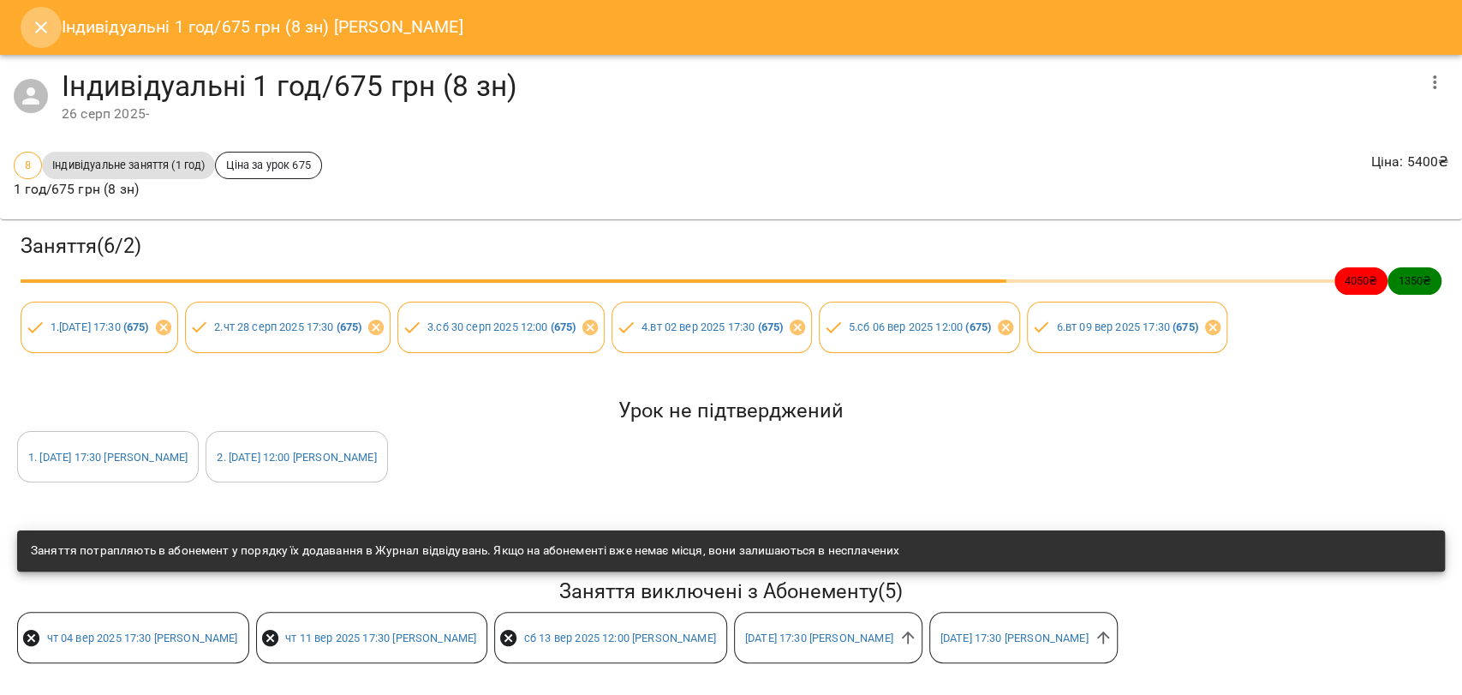
click at [35, 33] on icon "Close" at bounding box center [41, 27] width 21 height 21
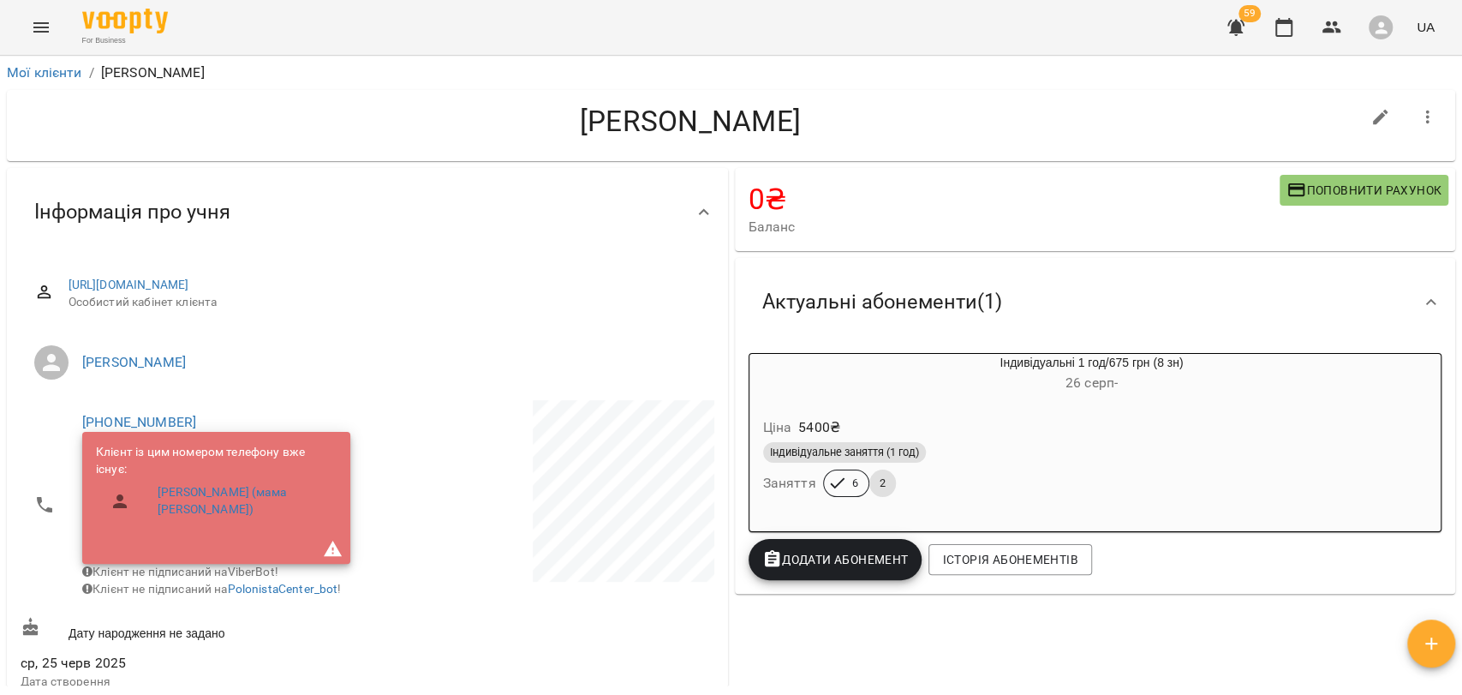
click at [850, 443] on div "Індивідуальне заняття (1 год)" at bounding box center [1051, 451] width 582 height 27
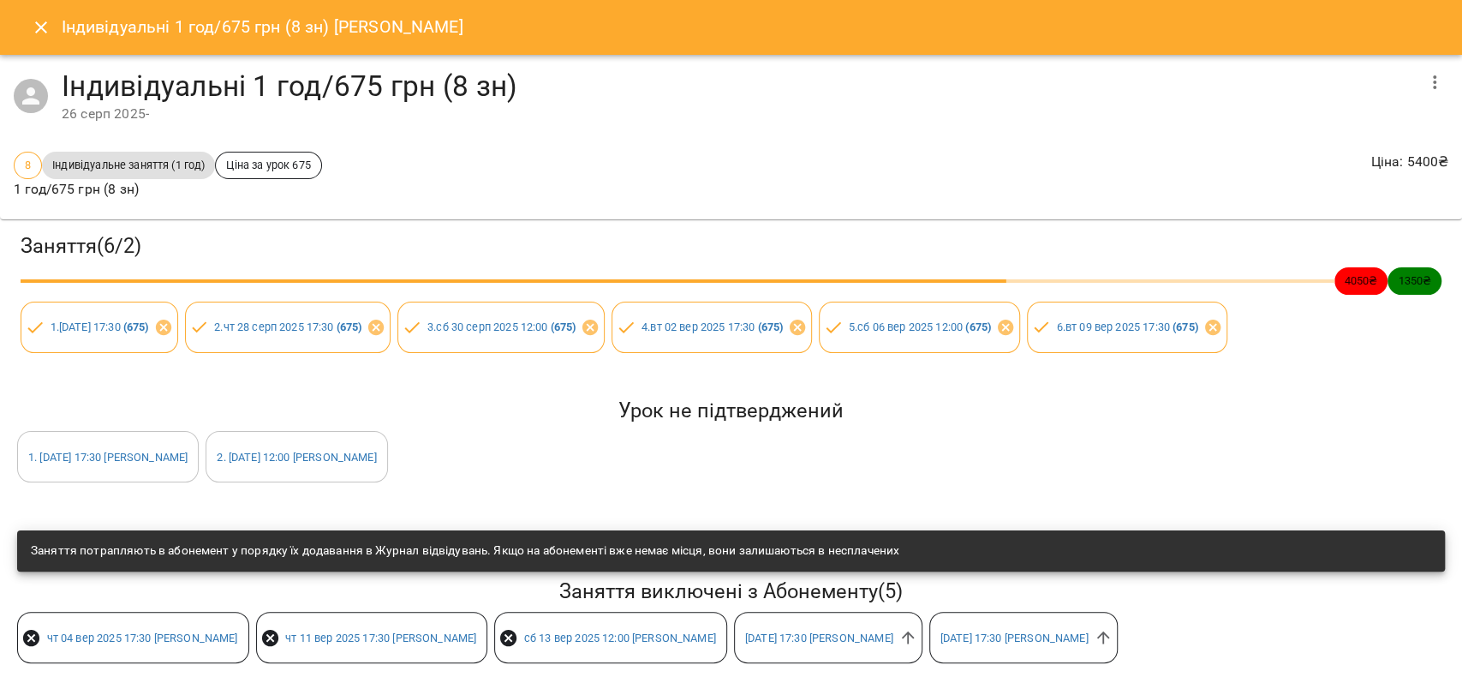
scroll to position [3, 0]
click at [917, 632] on icon at bounding box center [907, 637] width 19 height 19
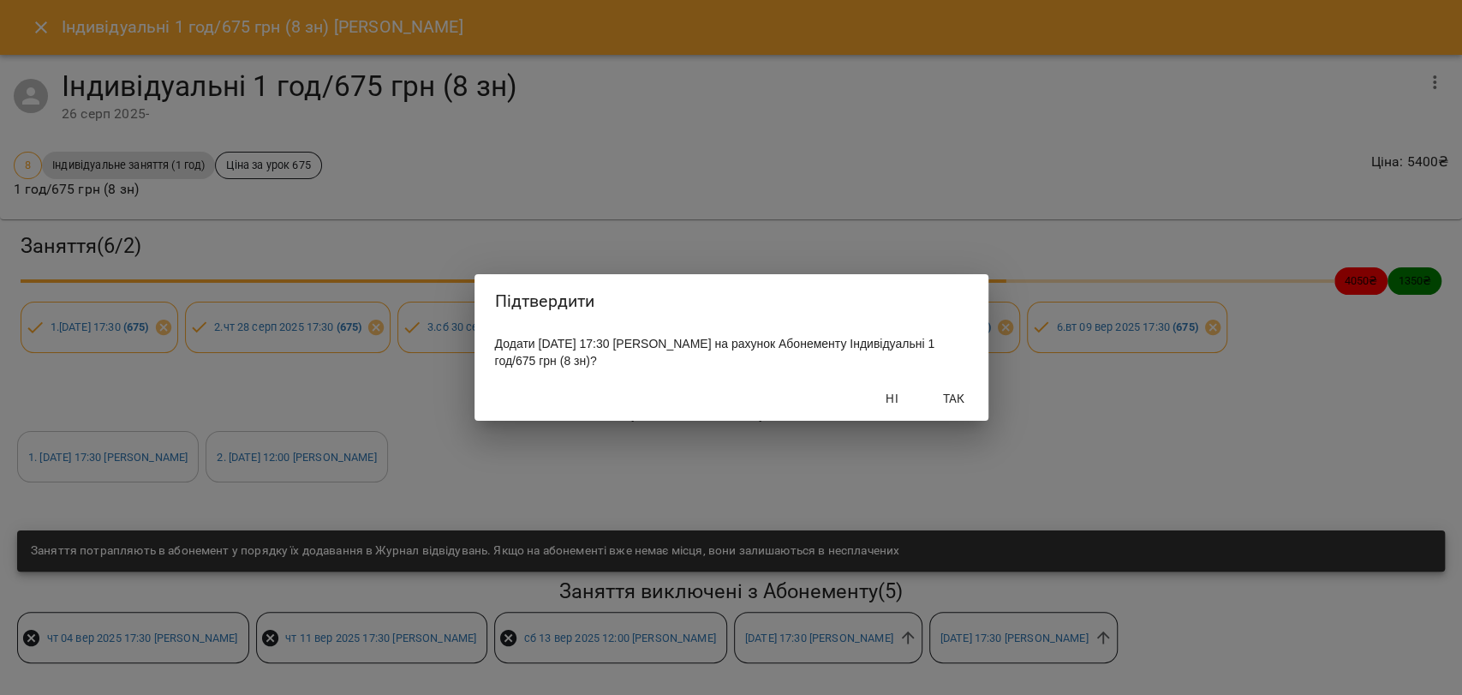
click at [955, 403] on span "Так" at bounding box center [954, 398] width 41 height 21
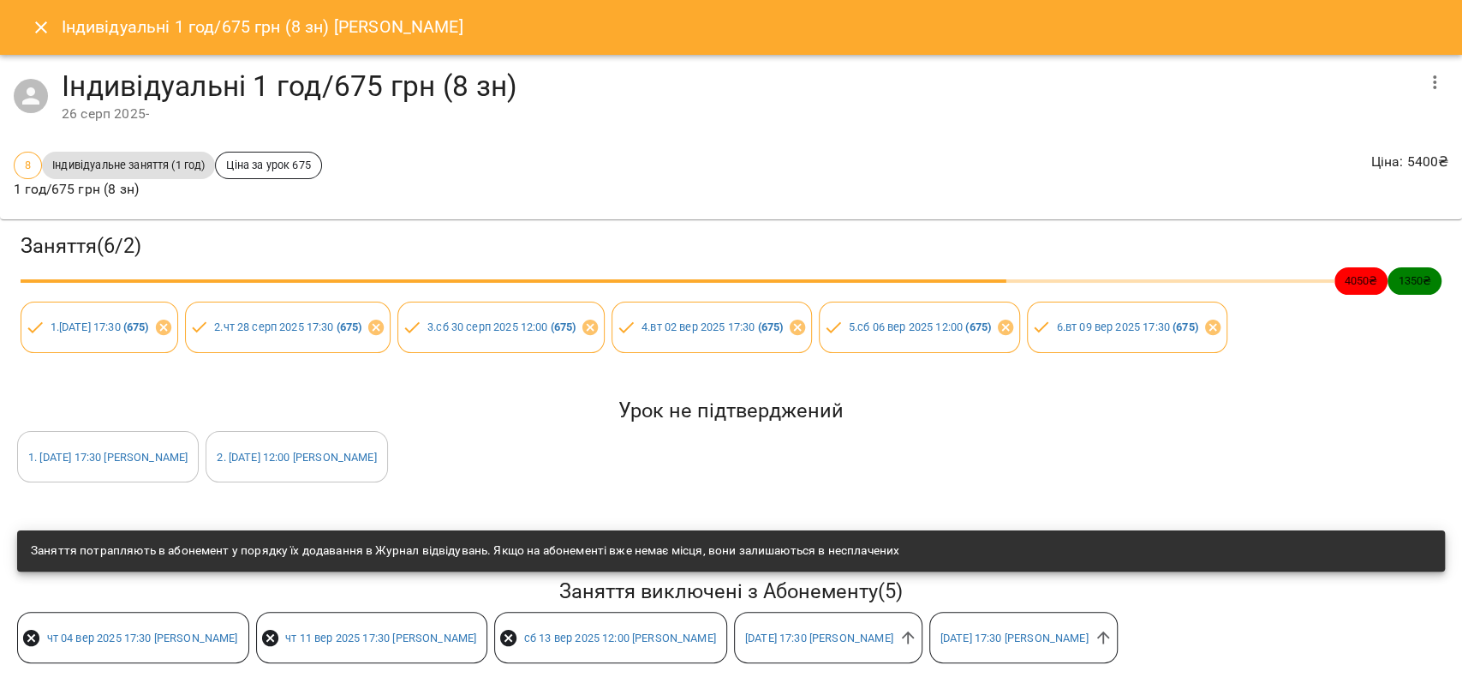
click at [25, 24] on button "Close" at bounding box center [41, 27] width 41 height 41
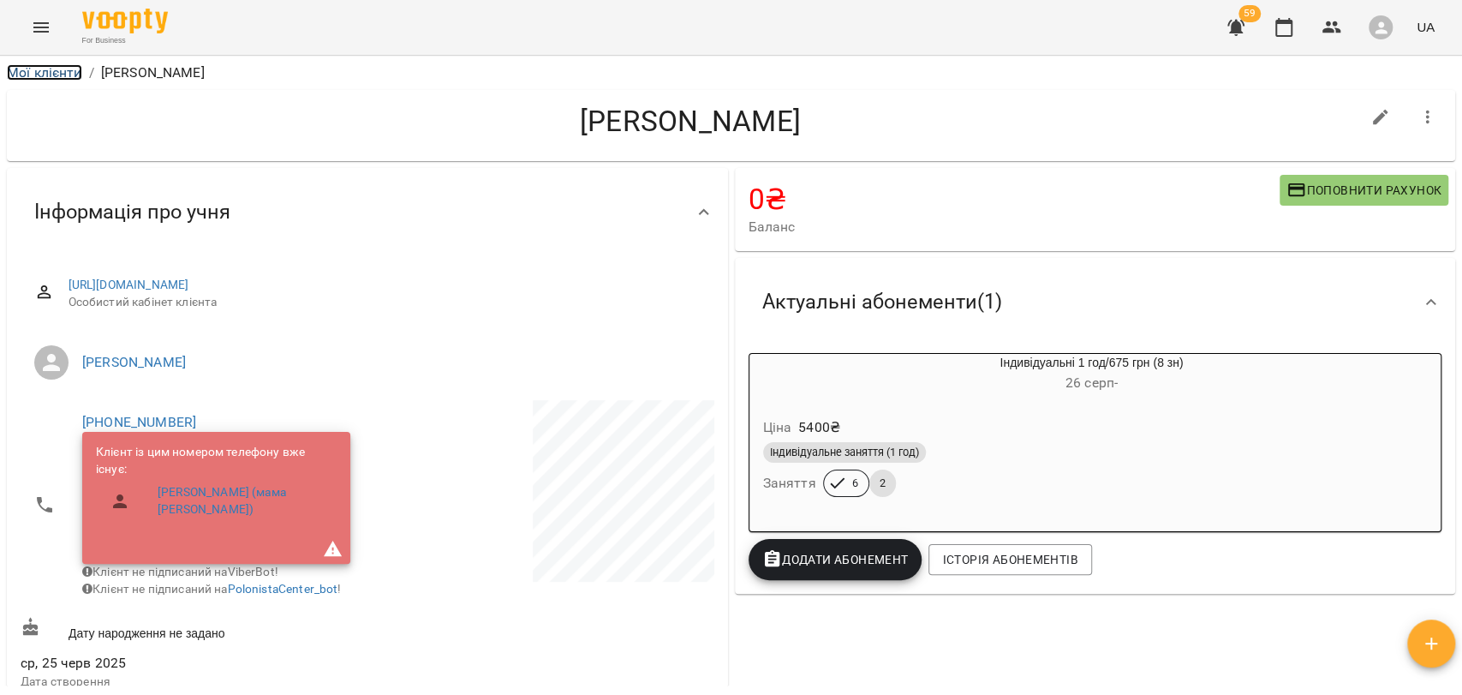
click at [69, 66] on link "Мої клієнти" at bounding box center [44, 72] width 75 height 16
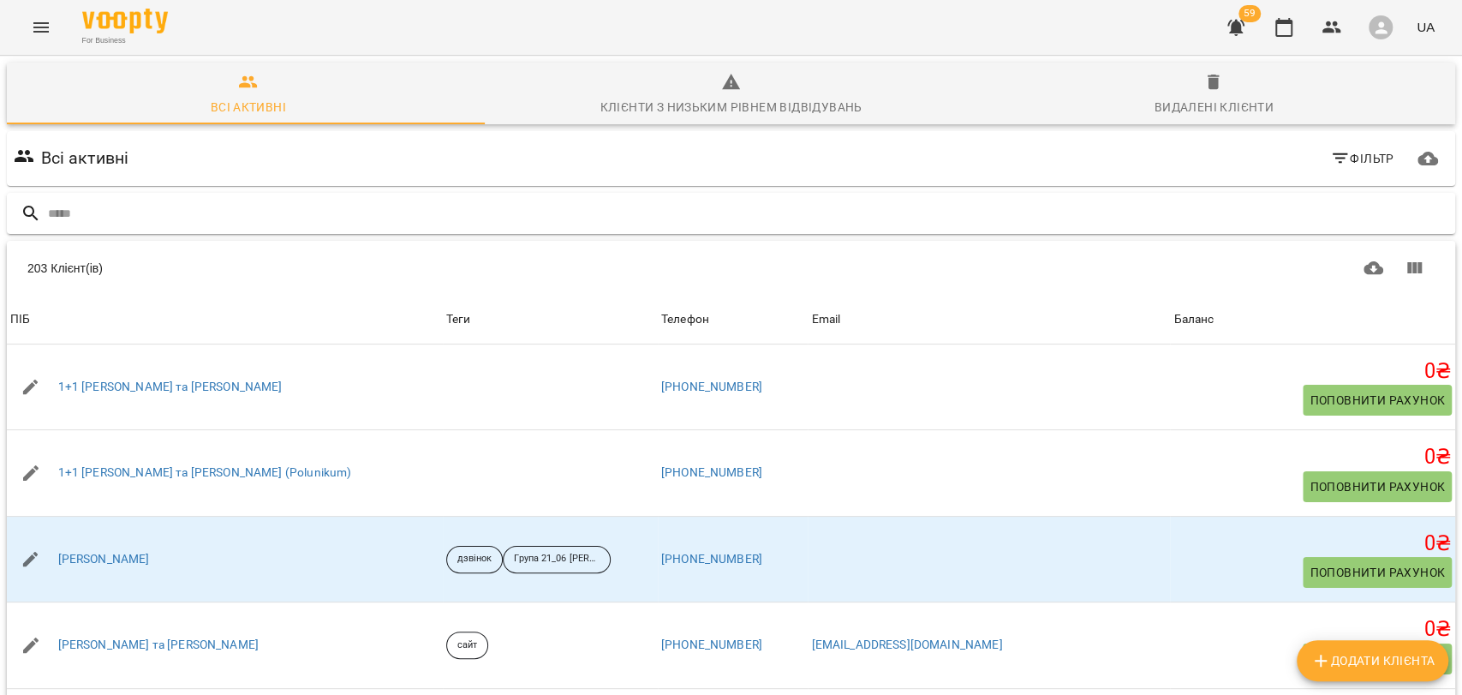
click at [170, 217] on input "text" at bounding box center [748, 214] width 1400 height 28
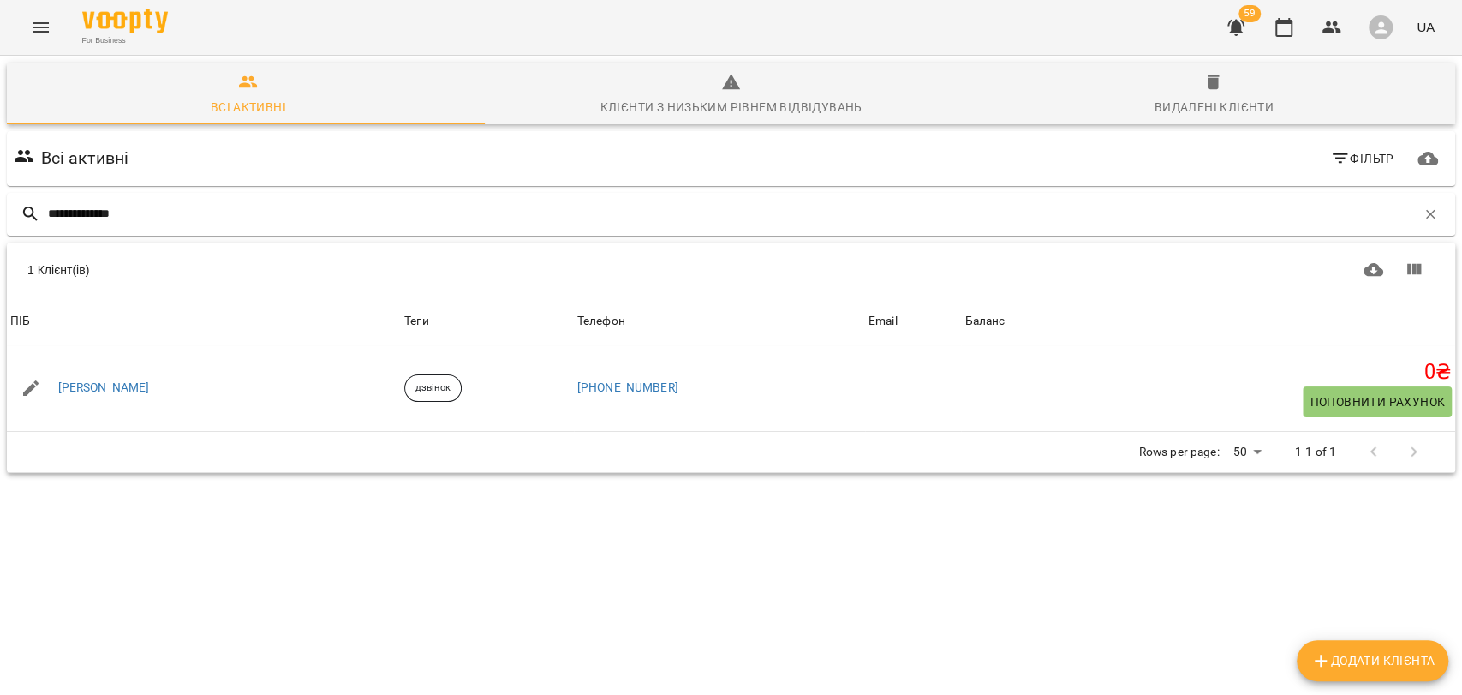
type input "**********"
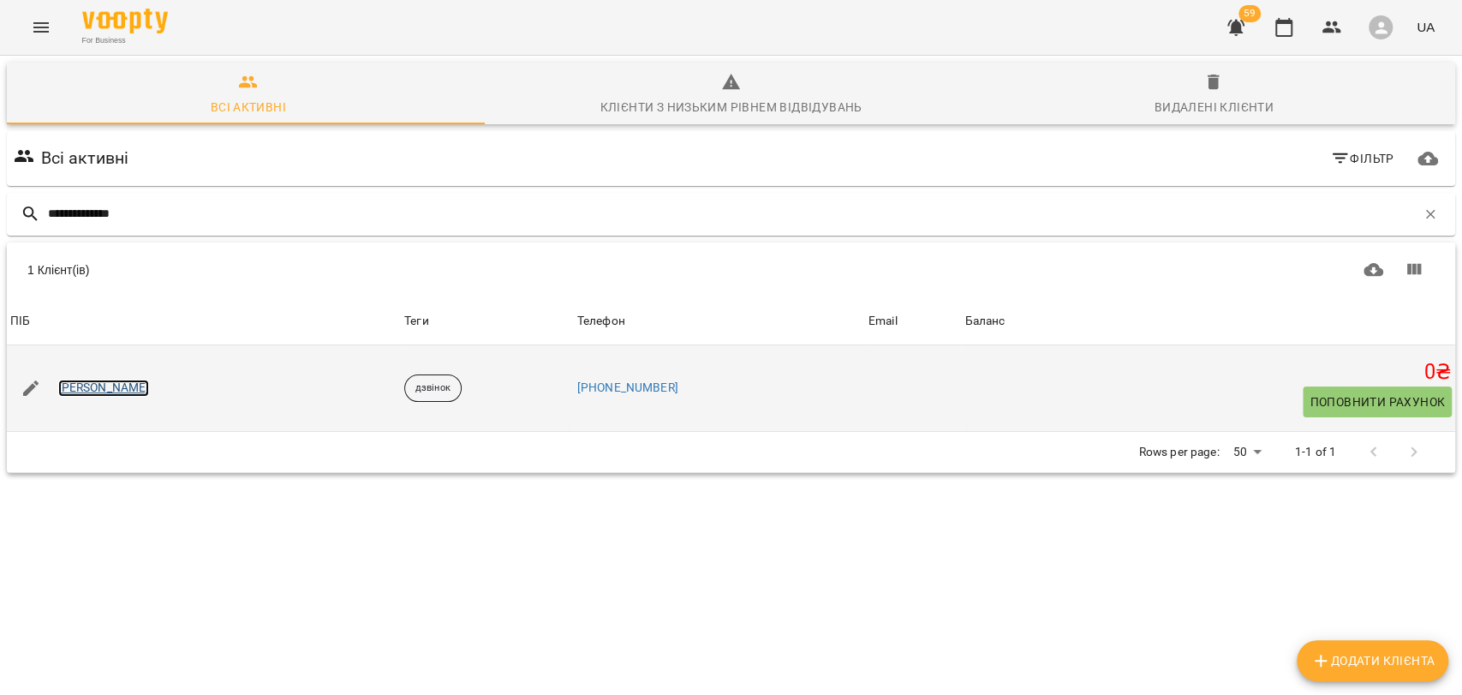
click at [133, 379] on link "Ольга Степанюк" at bounding box center [104, 387] width 92 height 17
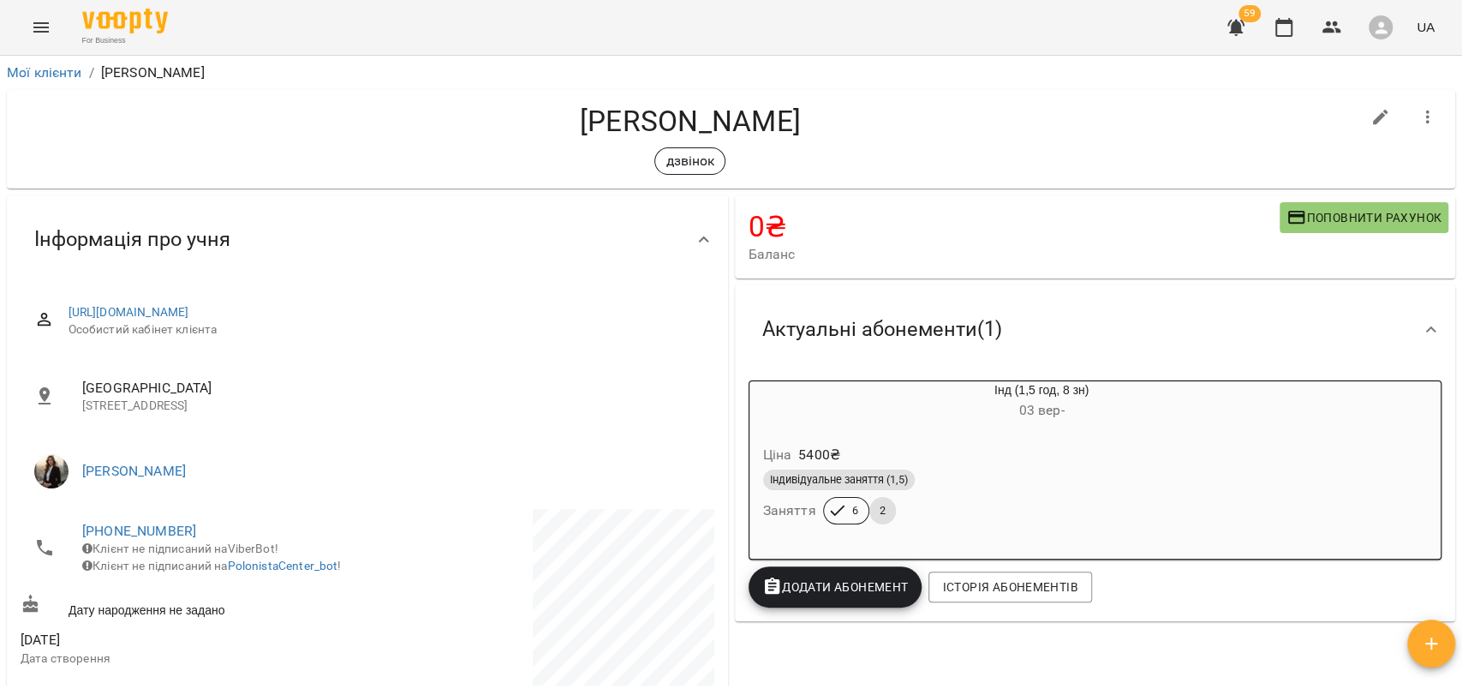
click at [891, 456] on div "Ціна 5400 ₴" at bounding box center [1001, 454] width 482 height 31
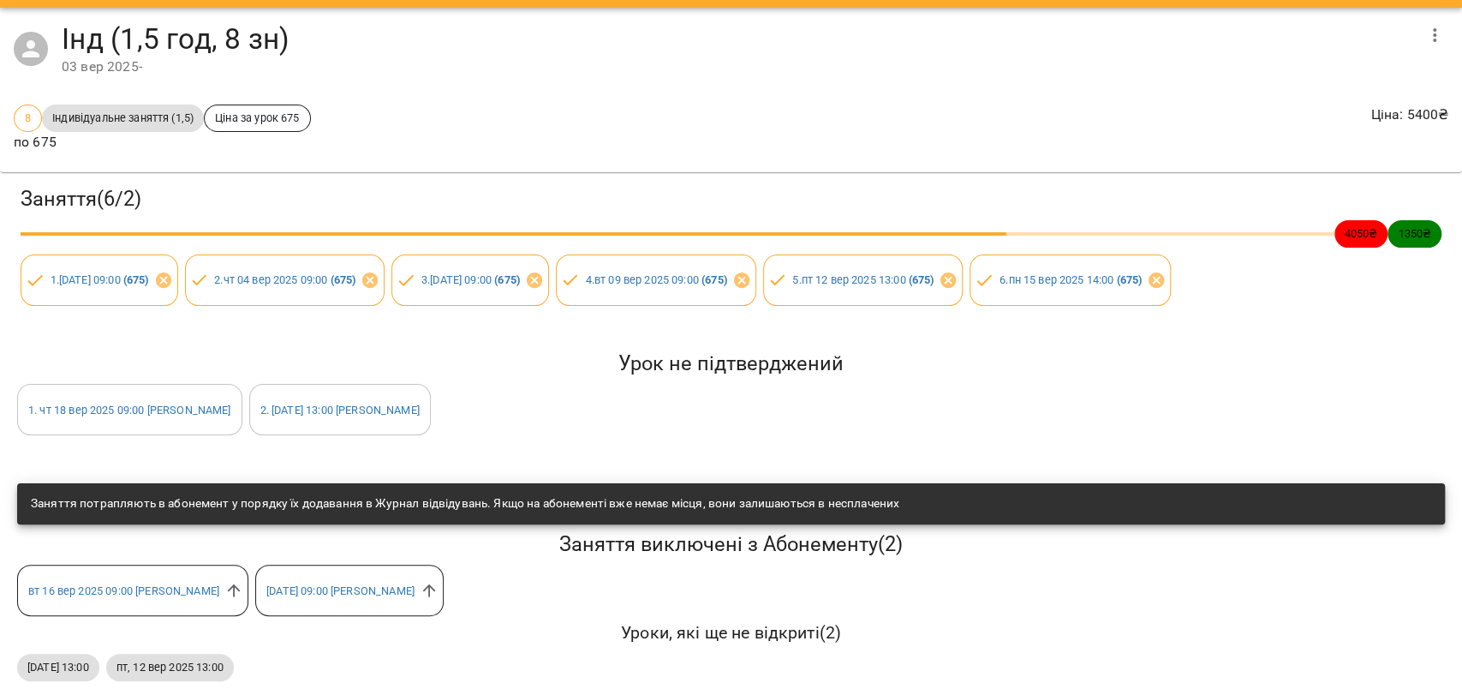
scroll to position [71, 0]
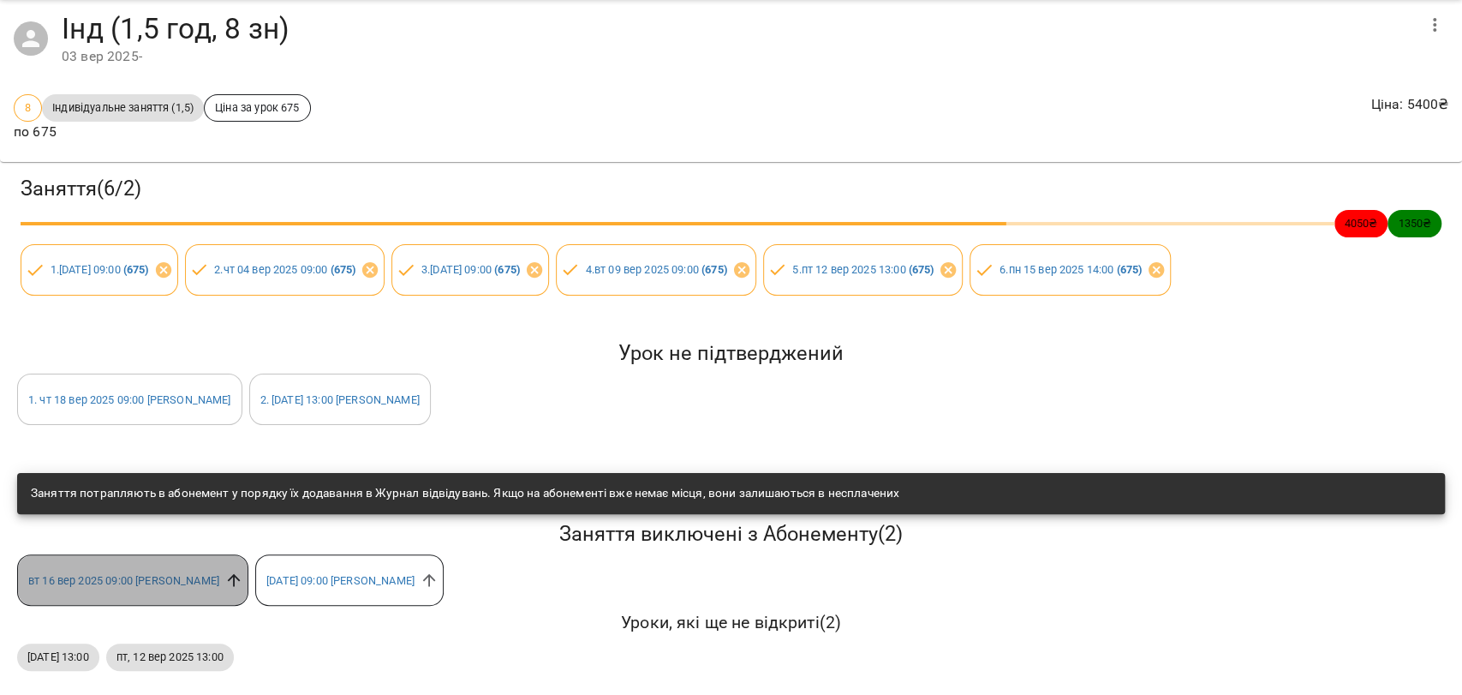
click at [243, 570] on icon at bounding box center [233, 579] width 19 height 19
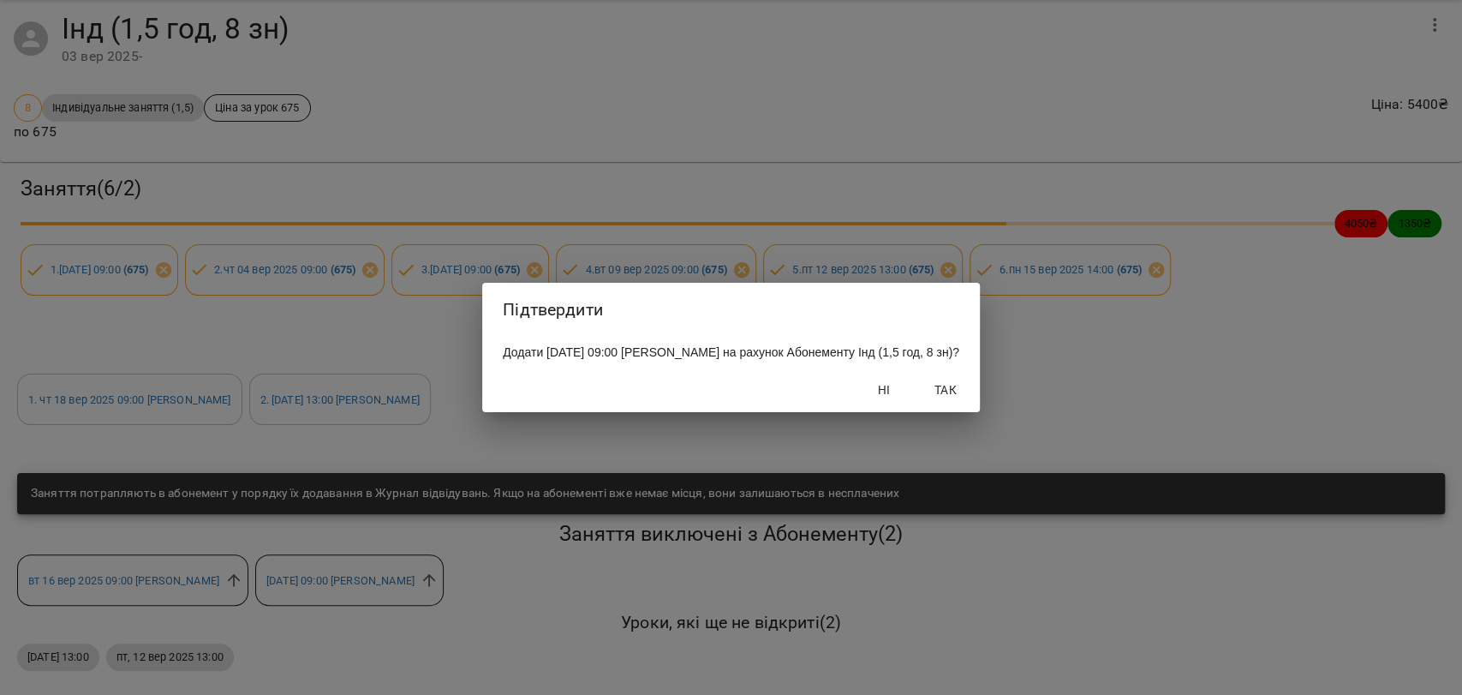
click at [951, 397] on span "Так" at bounding box center [945, 389] width 41 height 21
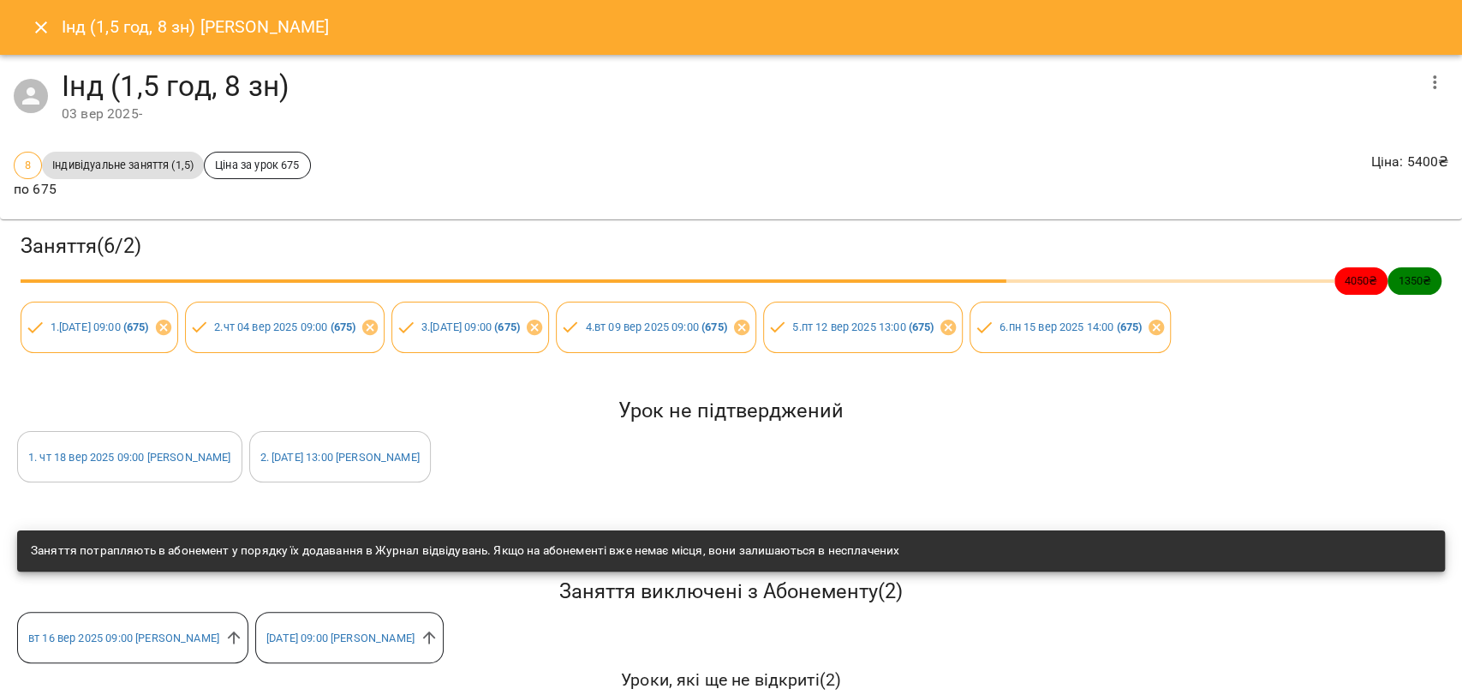
click at [32, 29] on icon "Close" at bounding box center [41, 27] width 21 height 21
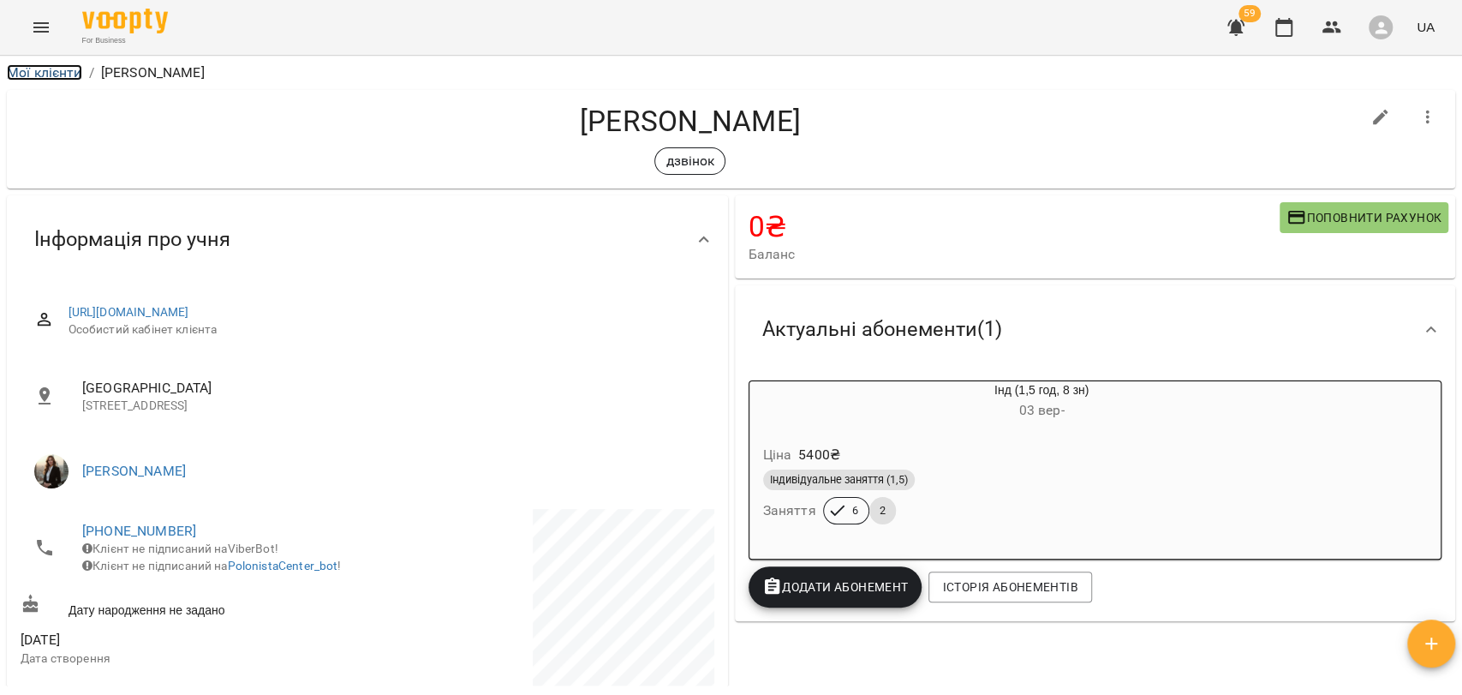
click at [39, 69] on link "Мої клієнти" at bounding box center [44, 72] width 75 height 16
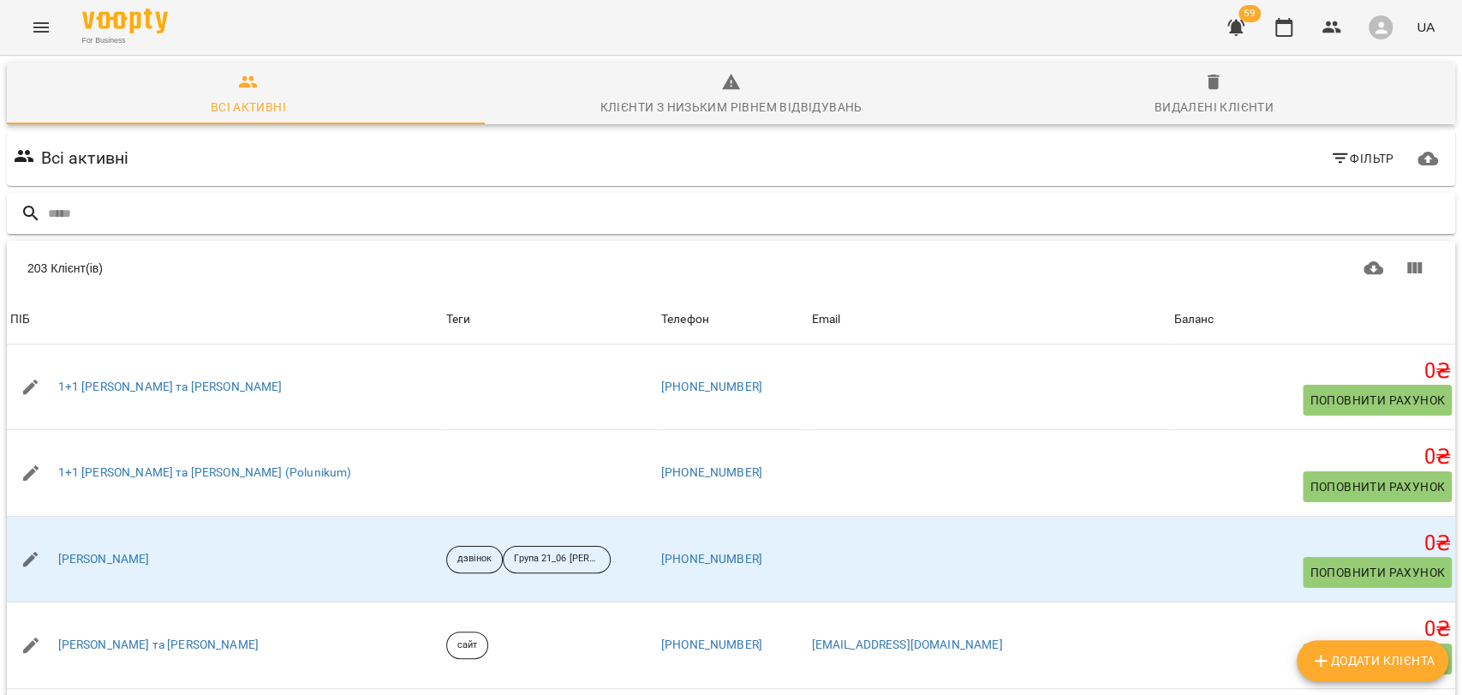
click at [178, 222] on input "text" at bounding box center [748, 214] width 1400 height 28
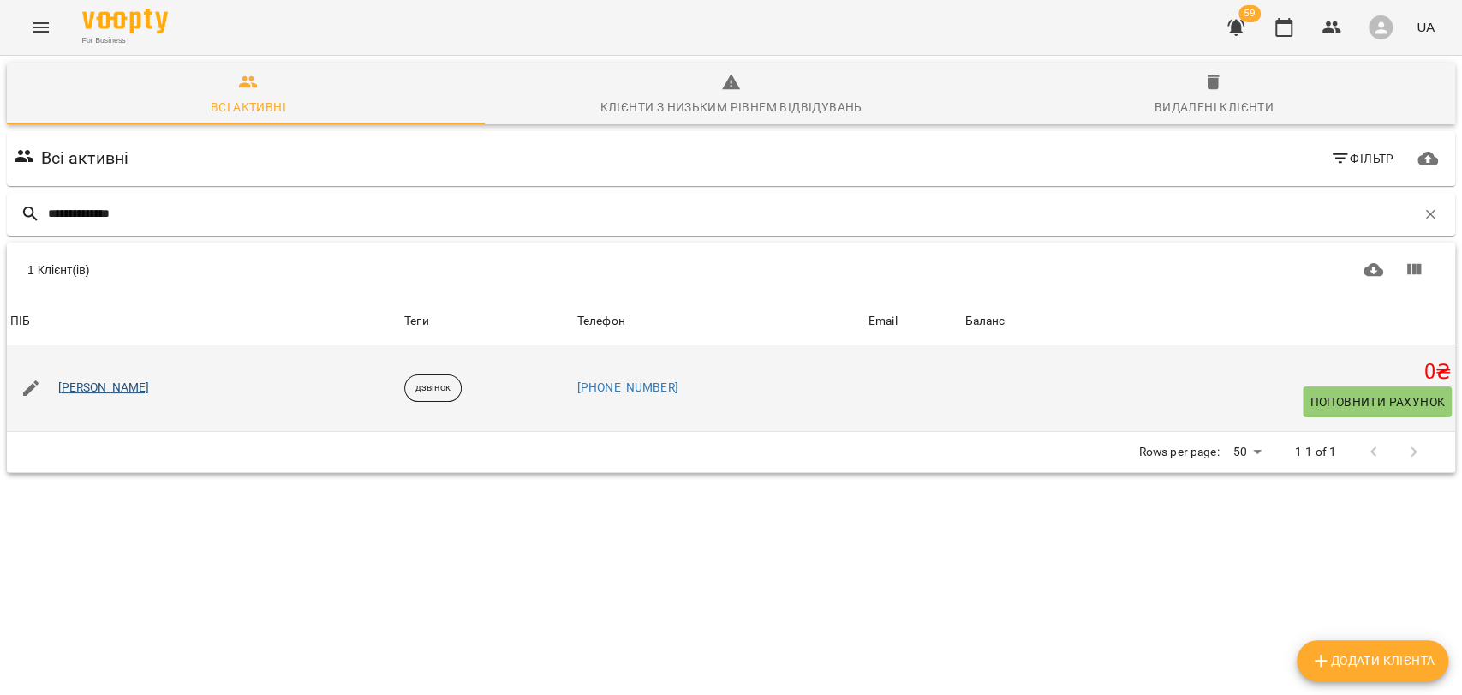
type input "**********"
click at [126, 383] on link "Ольга Степанюк" at bounding box center [104, 387] width 92 height 17
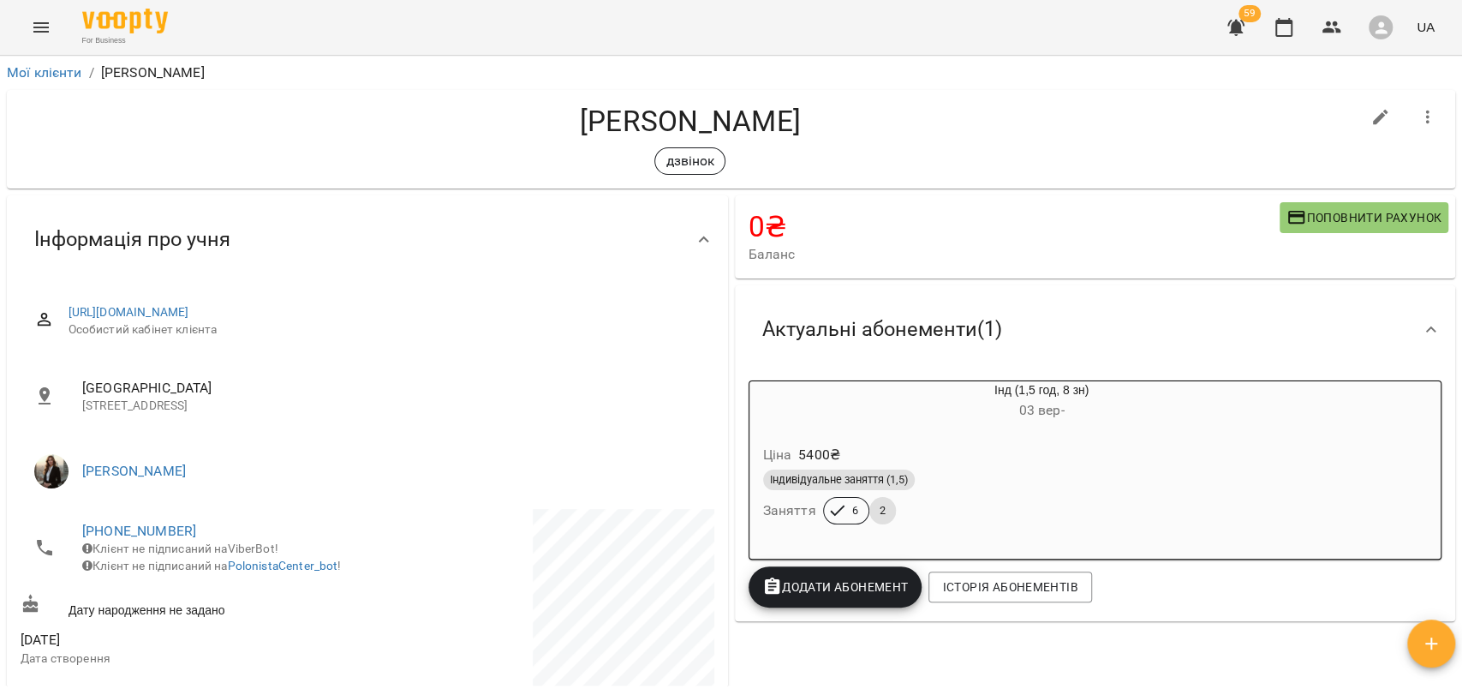
click at [862, 487] on span "Індивідуальне заняття (1,5)" at bounding box center [839, 479] width 152 height 15
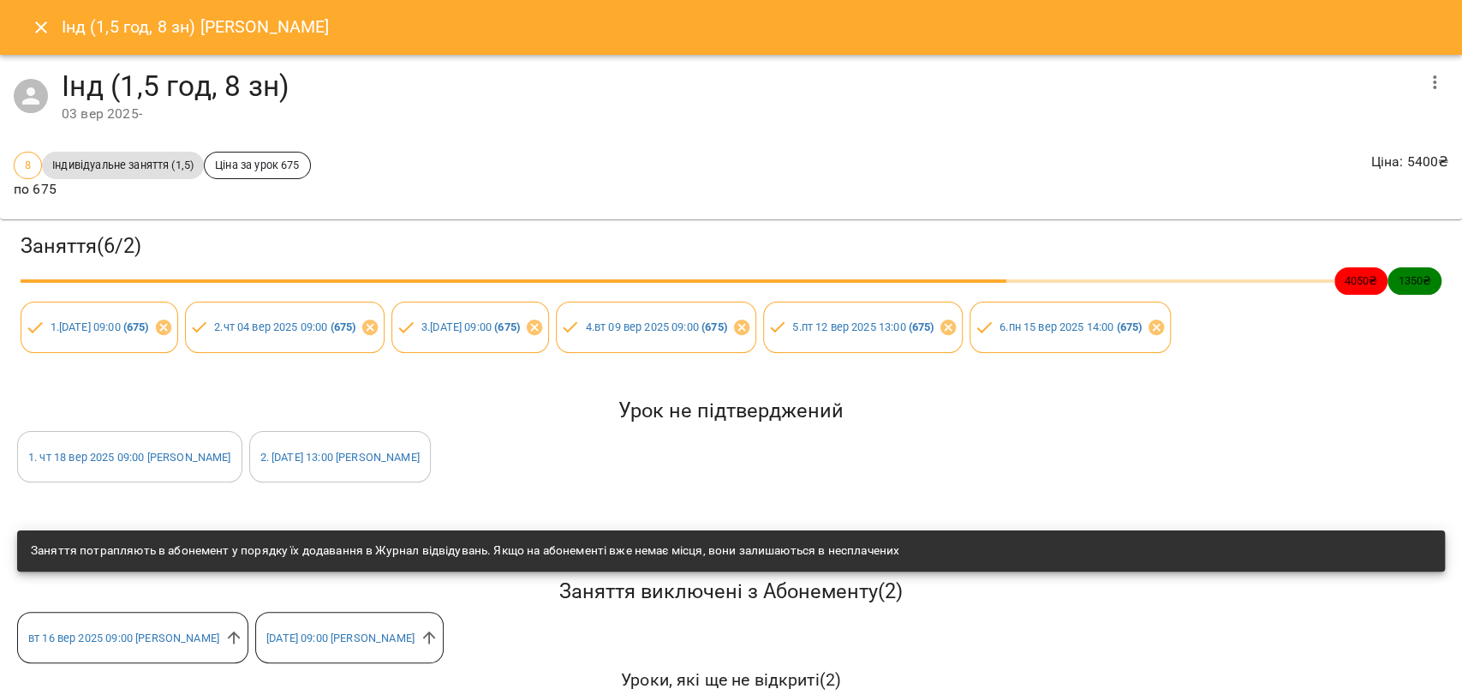
click at [39, 33] on icon "Close" at bounding box center [41, 27] width 21 height 21
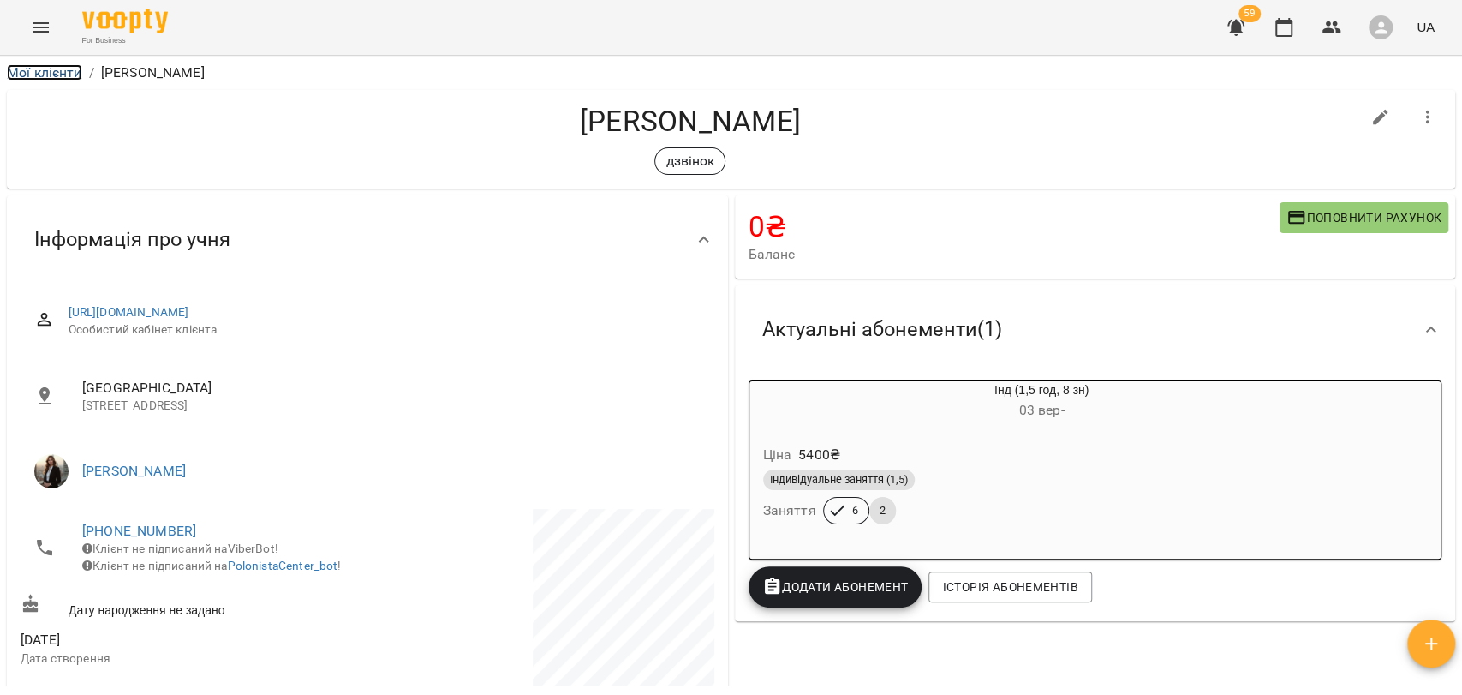
click at [47, 70] on link "Мої клієнти" at bounding box center [44, 72] width 75 height 16
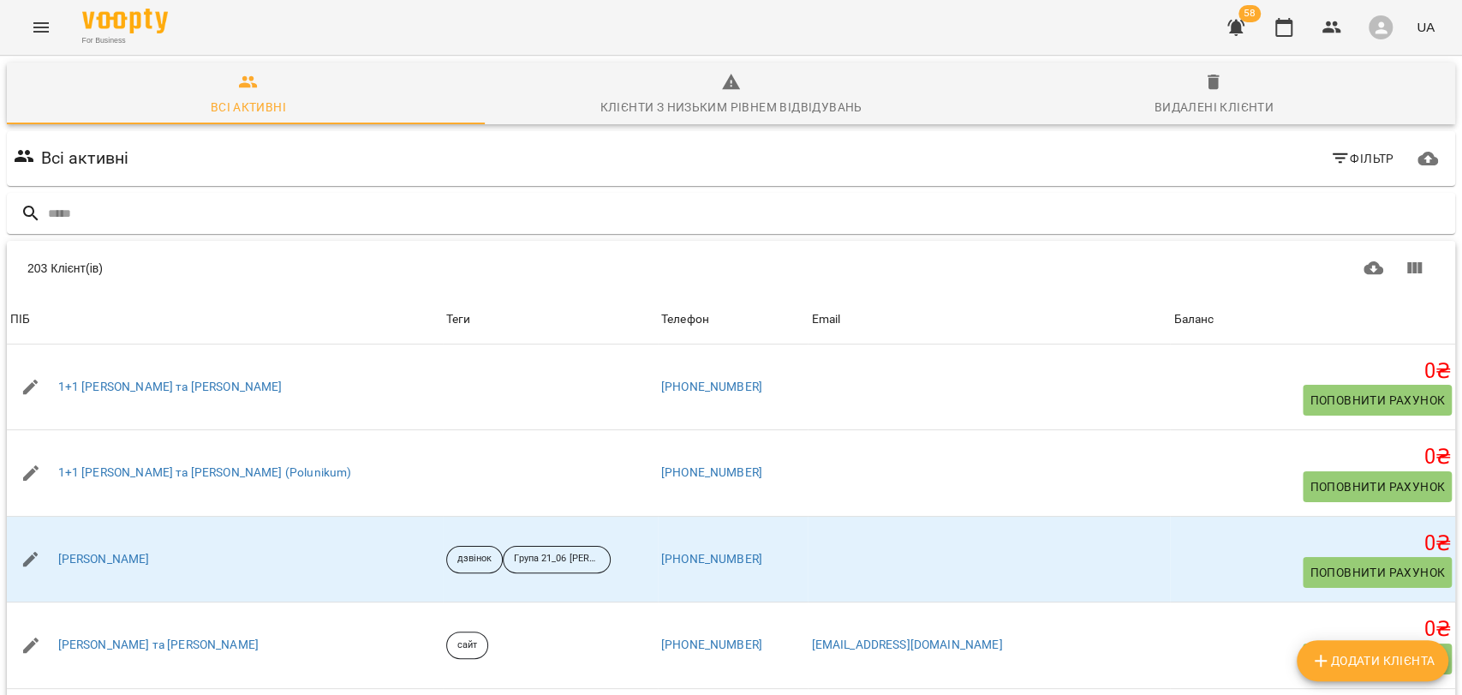
click at [1386, 29] on icon "button" at bounding box center [1381, 28] width 18 height 18
drag, startPoint x: 363, startPoint y: 132, endPoint x: 212, endPoint y: 76, distance: 160.7
click at [318, 130] on div at bounding box center [731, 347] width 1462 height 695
click at [41, 24] on icon "Menu" at bounding box center [41, 27] width 21 height 21
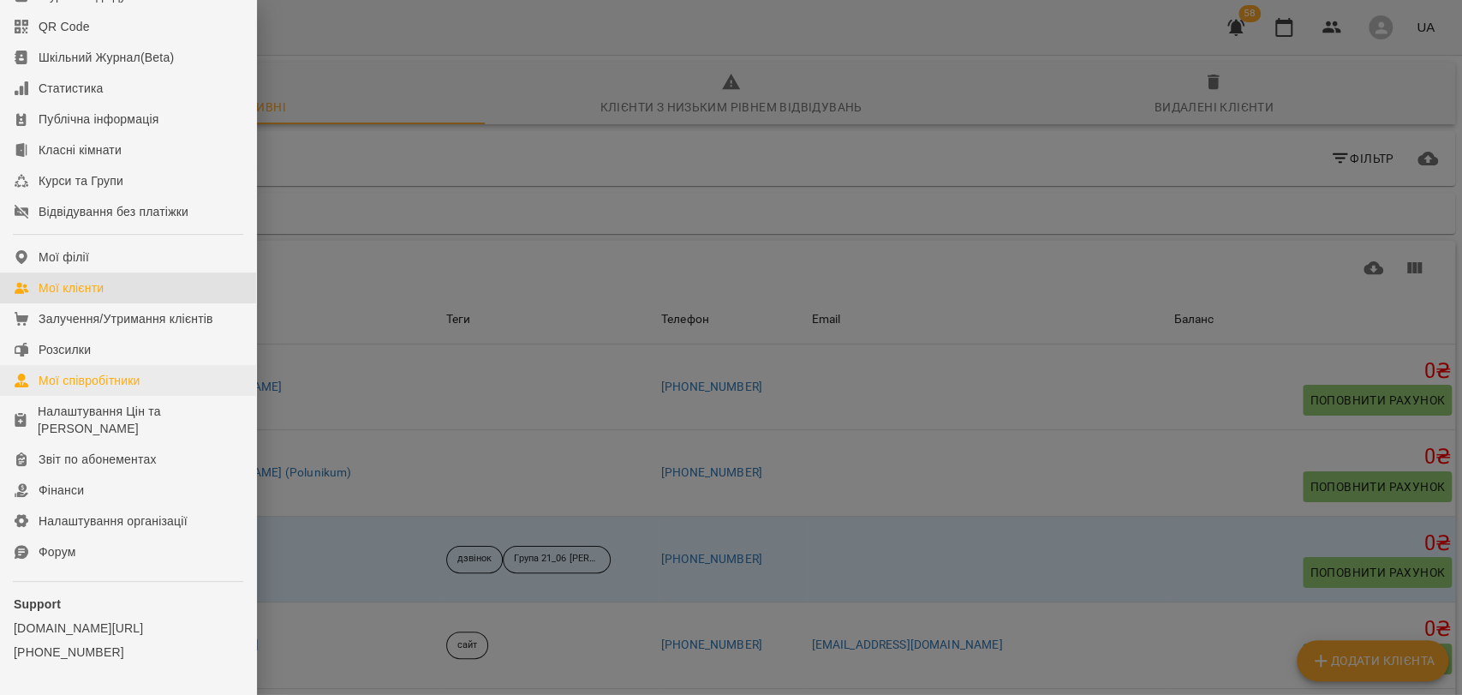
scroll to position [158, 0]
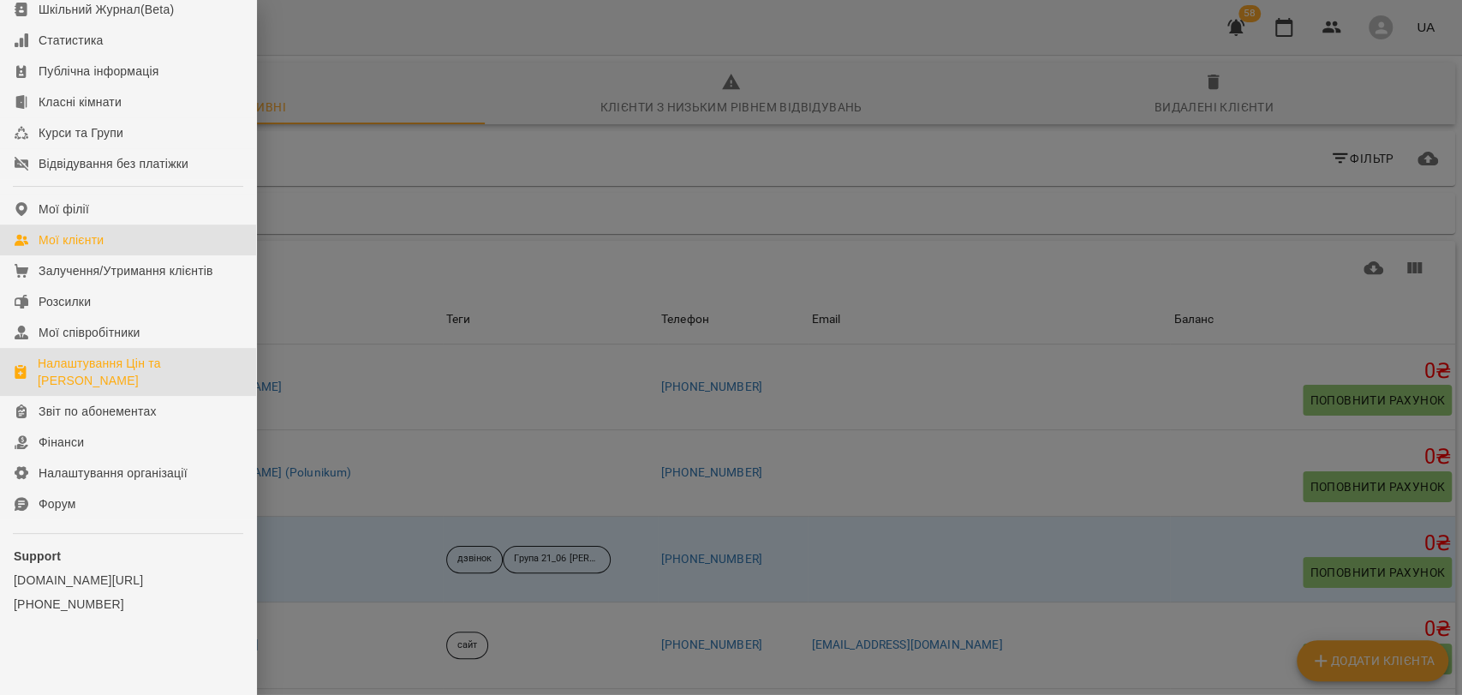
click at [96, 382] on div "Налаштування Цін та [PERSON_NAME]" at bounding box center [140, 372] width 205 height 34
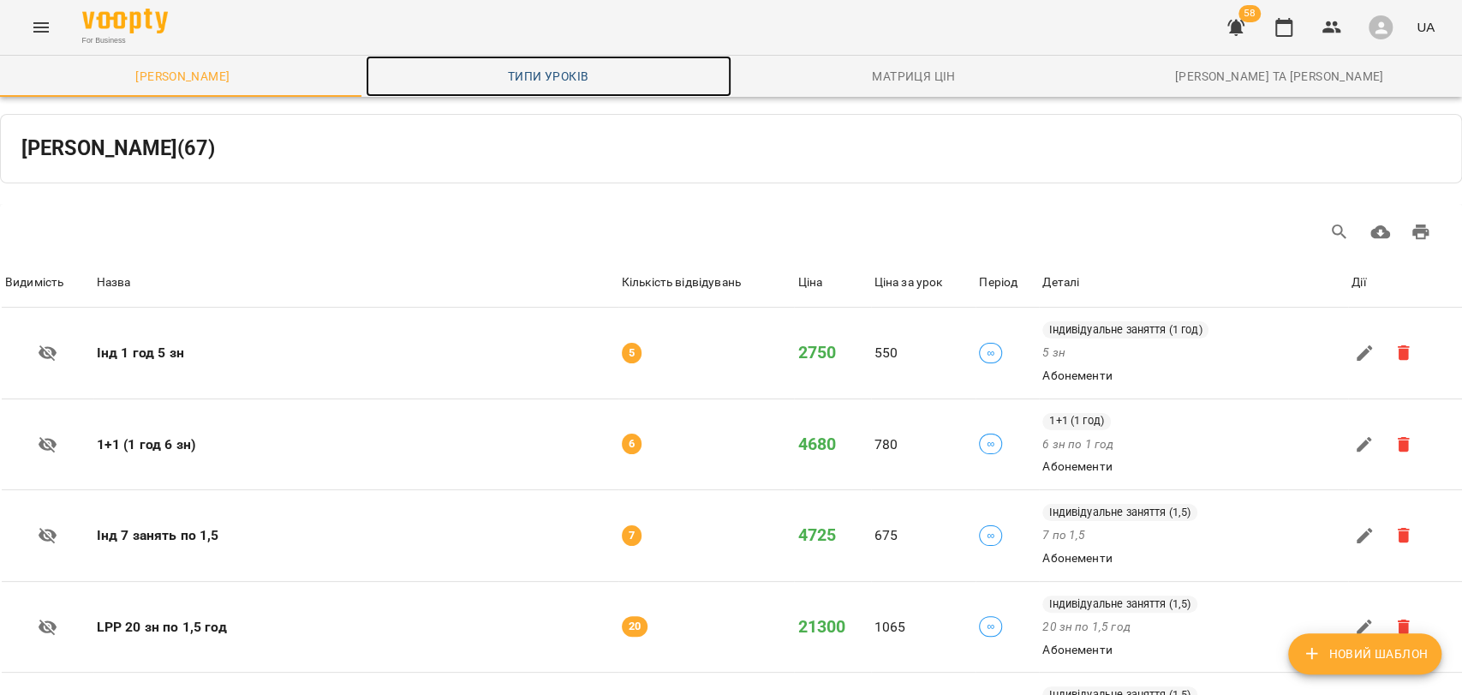
click at [523, 77] on span "Типи уроків" at bounding box center [548, 76] width 345 height 21
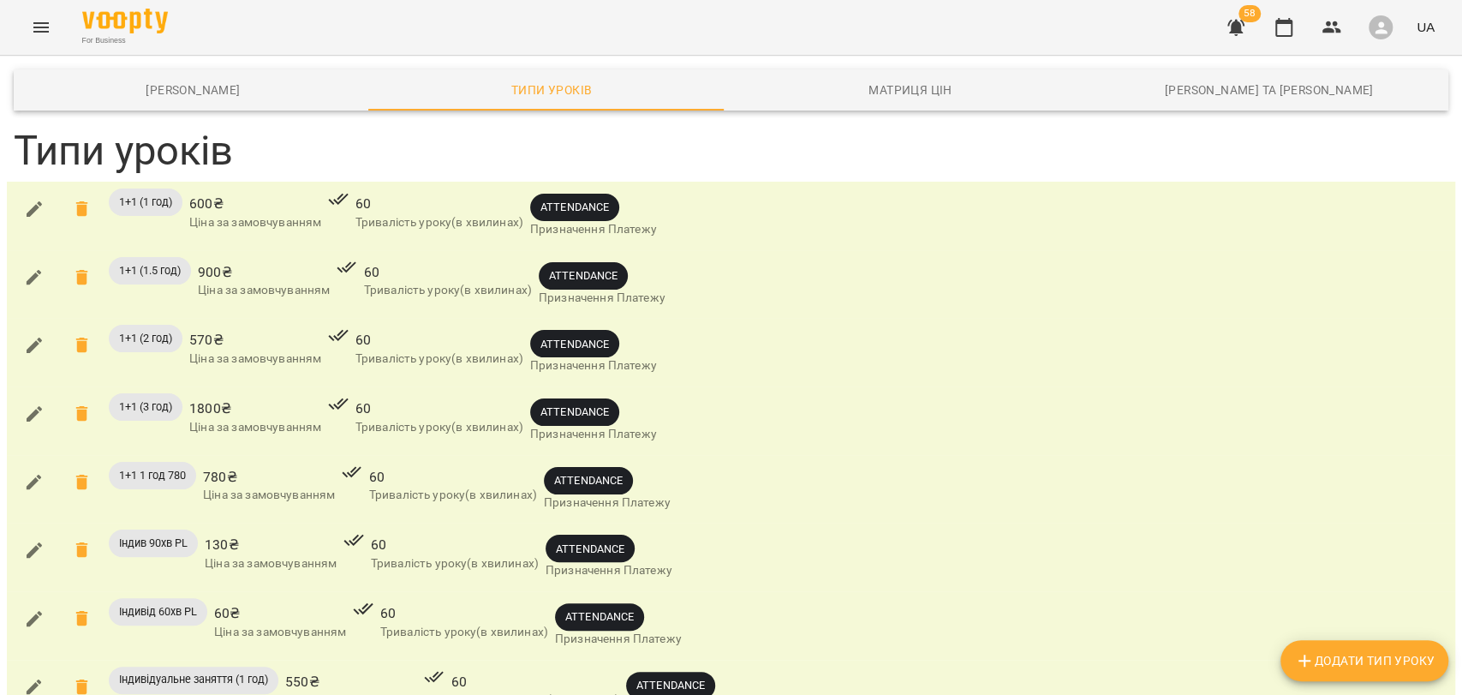
scroll to position [667, 0]
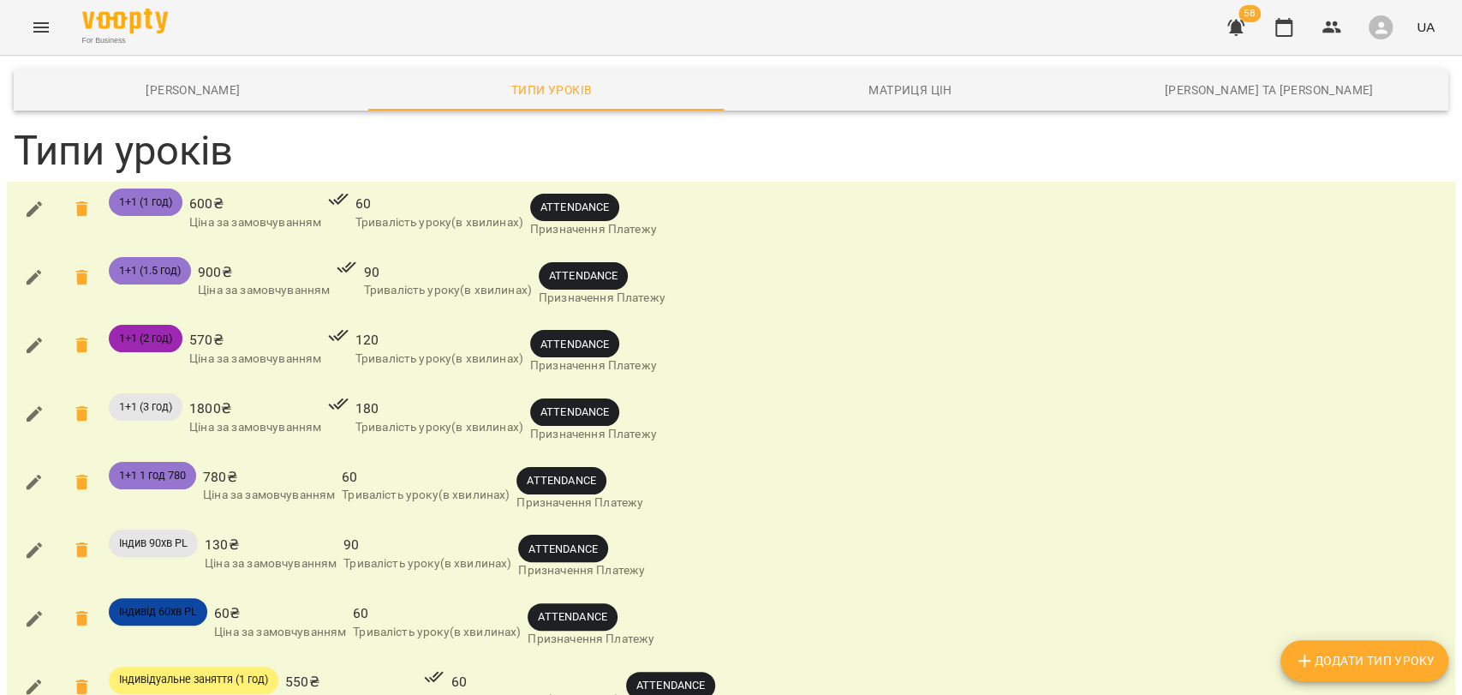
scroll to position [665, 0]
click at [1375, 27] on icon "button" at bounding box center [1381, 28] width 18 height 18
click at [1347, 164] on span "Вийти" at bounding box center [1348, 157] width 42 height 21
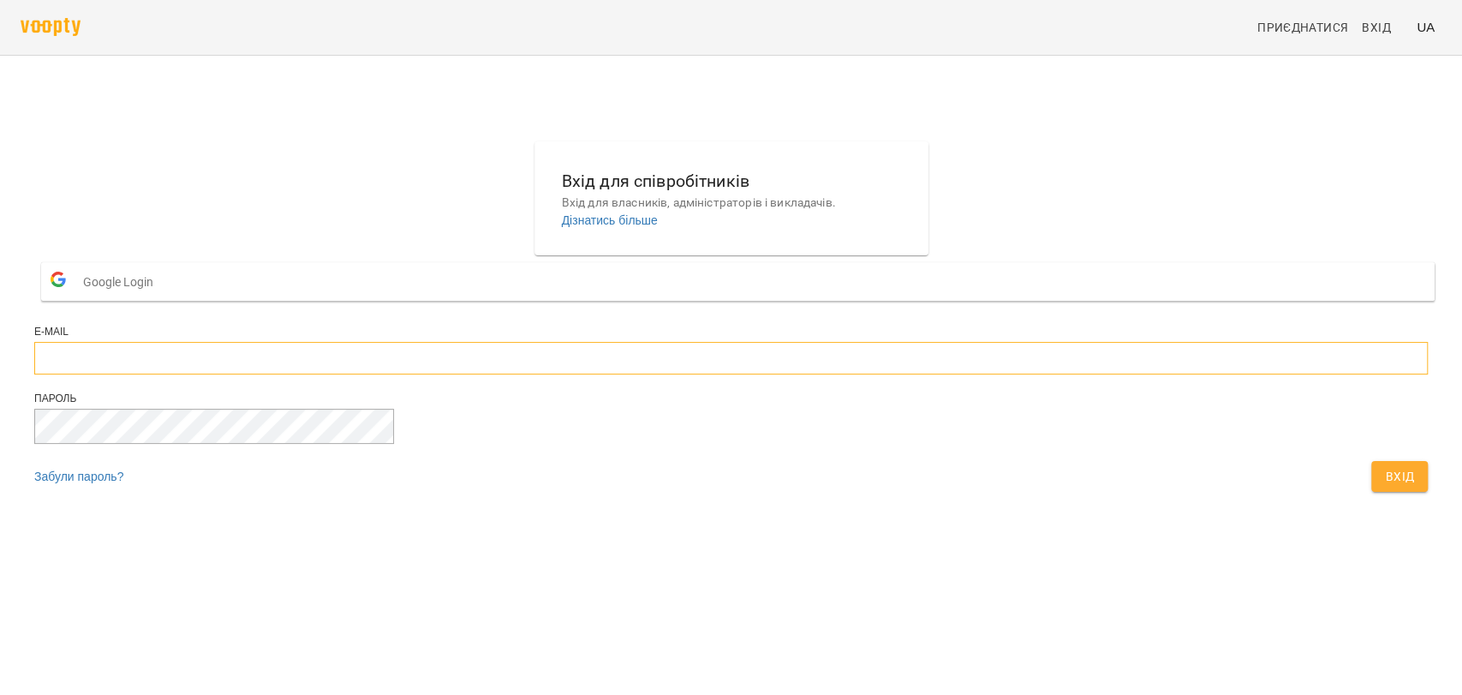
type input "**********"
click at [706, 374] on input "**********" at bounding box center [730, 358] width 1393 height 33
click at [850, 507] on div "**********" at bounding box center [730, 320] width 1407 height 373
click at [1385, 486] on span "Вхід" at bounding box center [1399, 476] width 29 height 21
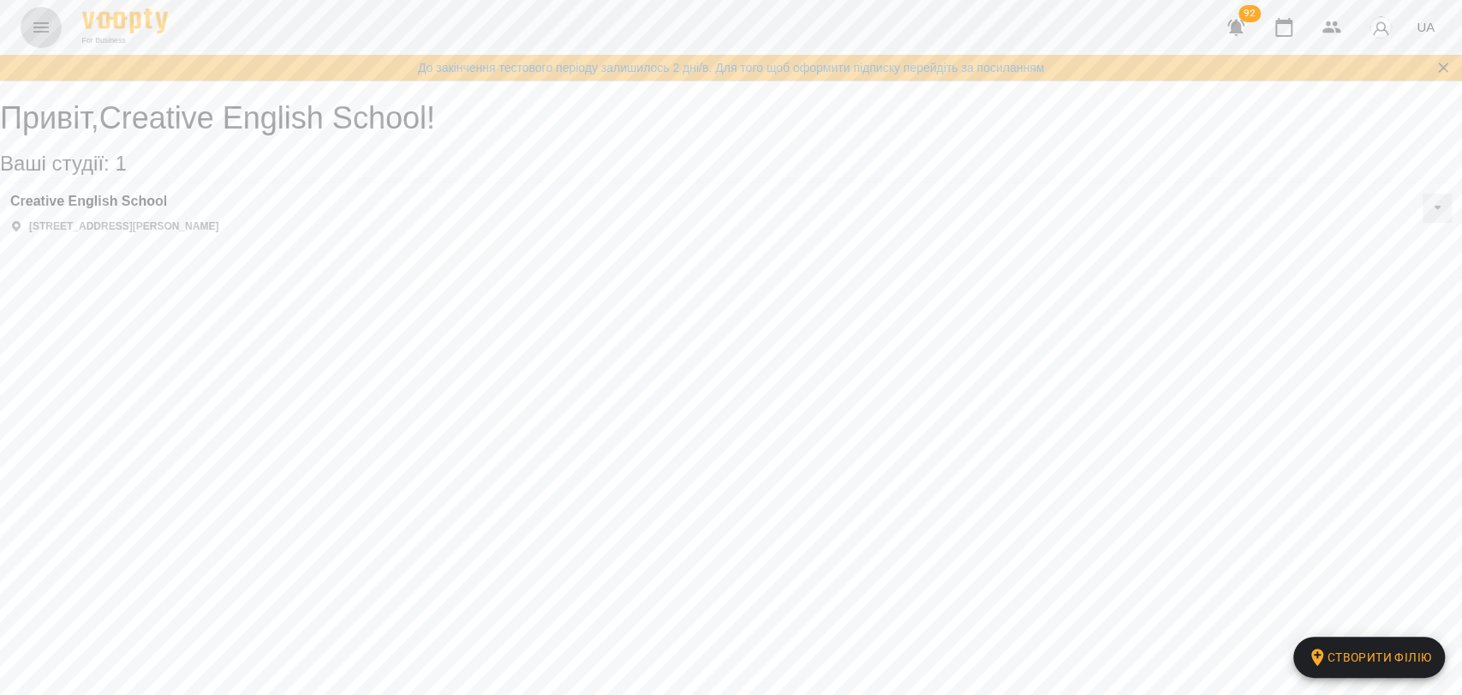
click at [36, 21] on icon "Menu" at bounding box center [41, 27] width 21 height 21
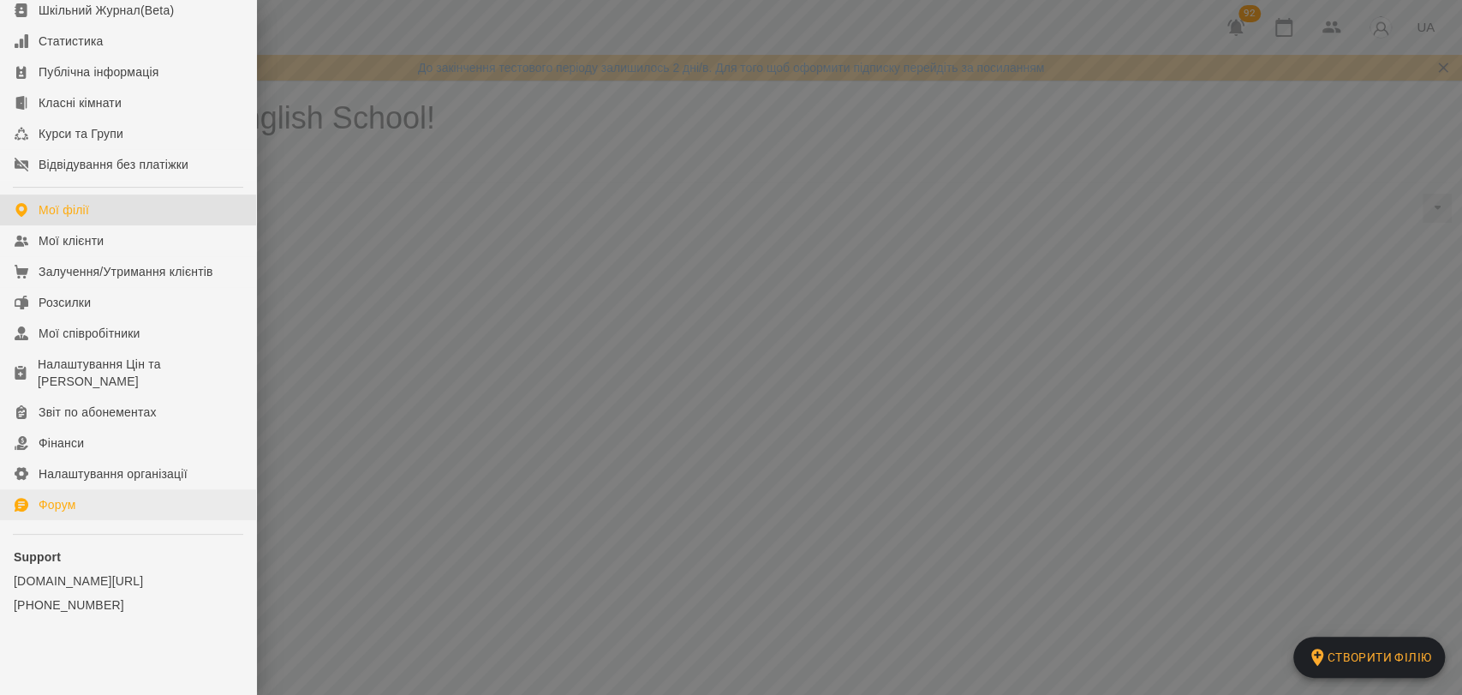
scroll to position [110, 0]
click at [122, 479] on div "Налаштування організації" at bounding box center [113, 472] width 149 height 17
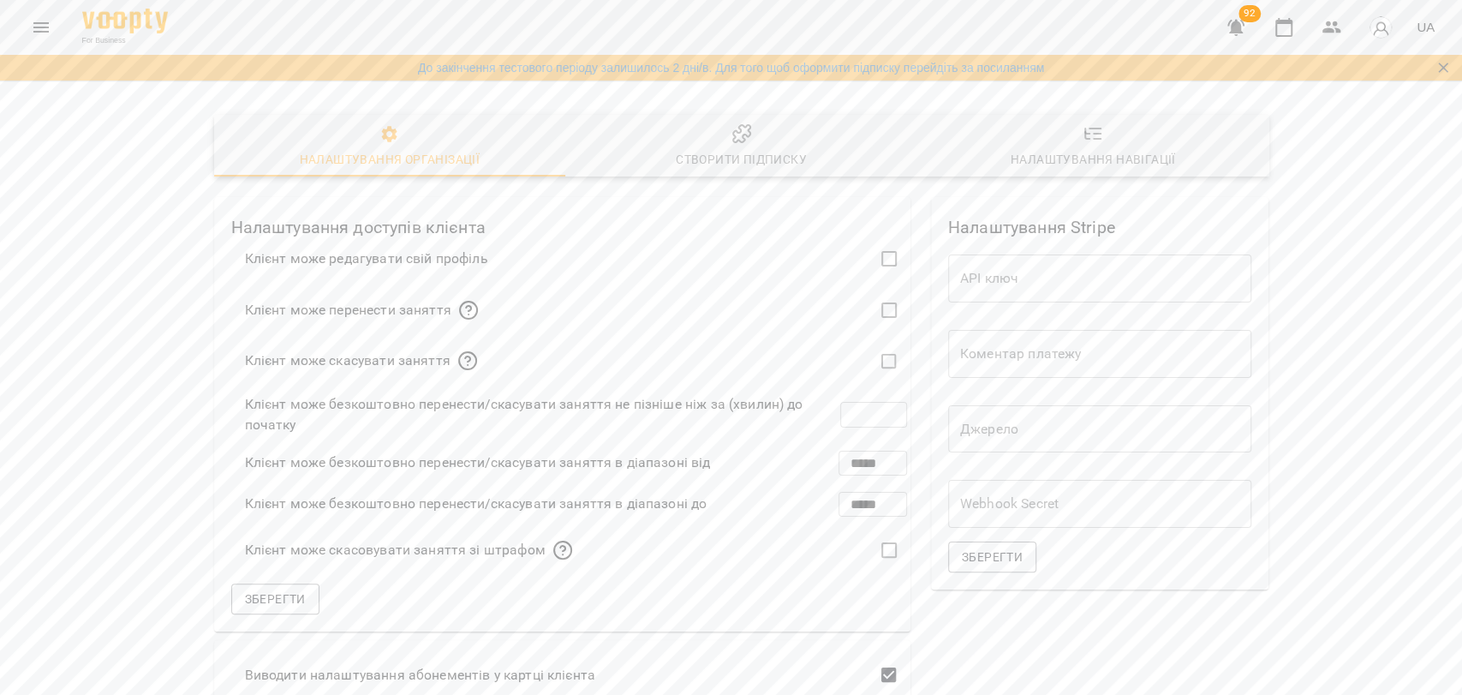
click at [714, 146] on span "Створити підписку" at bounding box center [741, 146] width 331 height 46
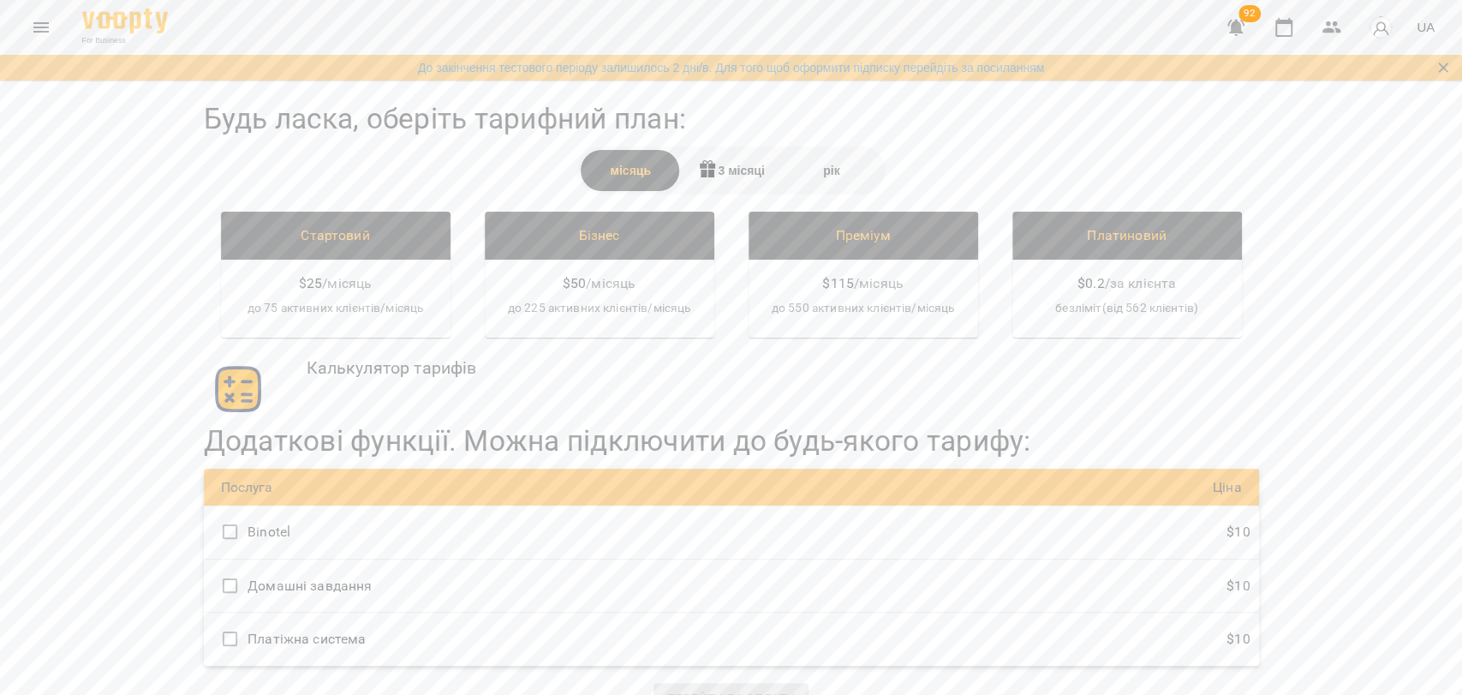
click at [1388, 18] on img "button" at bounding box center [1381, 27] width 24 height 24
click at [1334, 158] on span "Вийти" at bounding box center [1360, 157] width 158 height 21
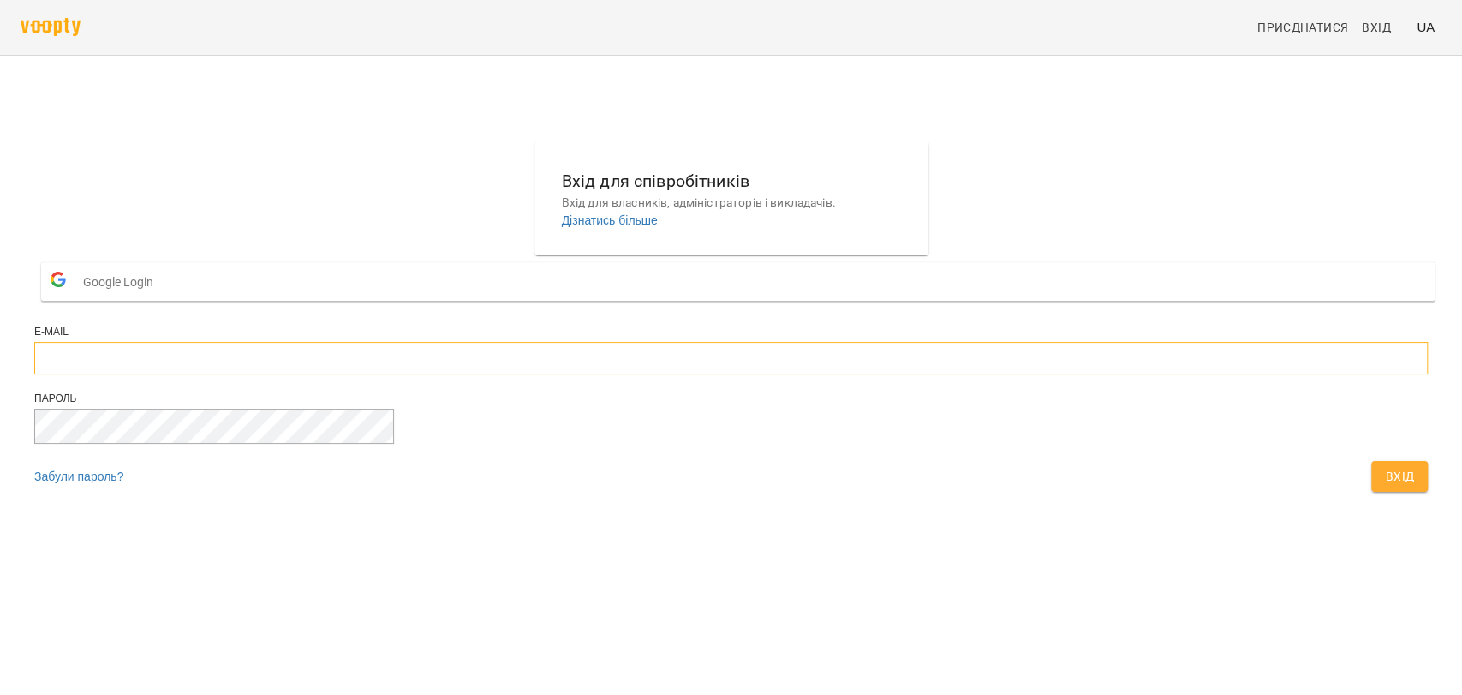
type input "**********"
click at [1371, 492] on button "Вхід" at bounding box center [1399, 476] width 57 height 31
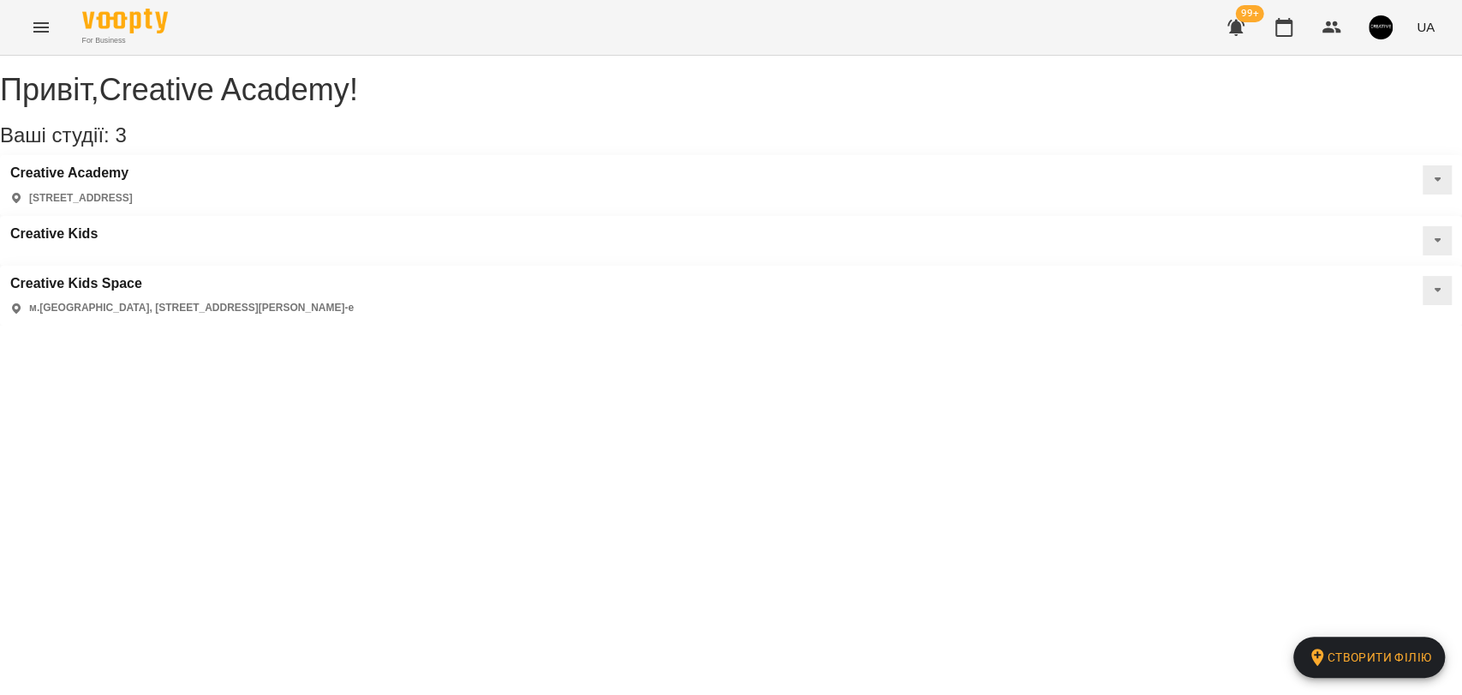
click at [39, 19] on icon "Menu" at bounding box center [41, 27] width 21 height 21
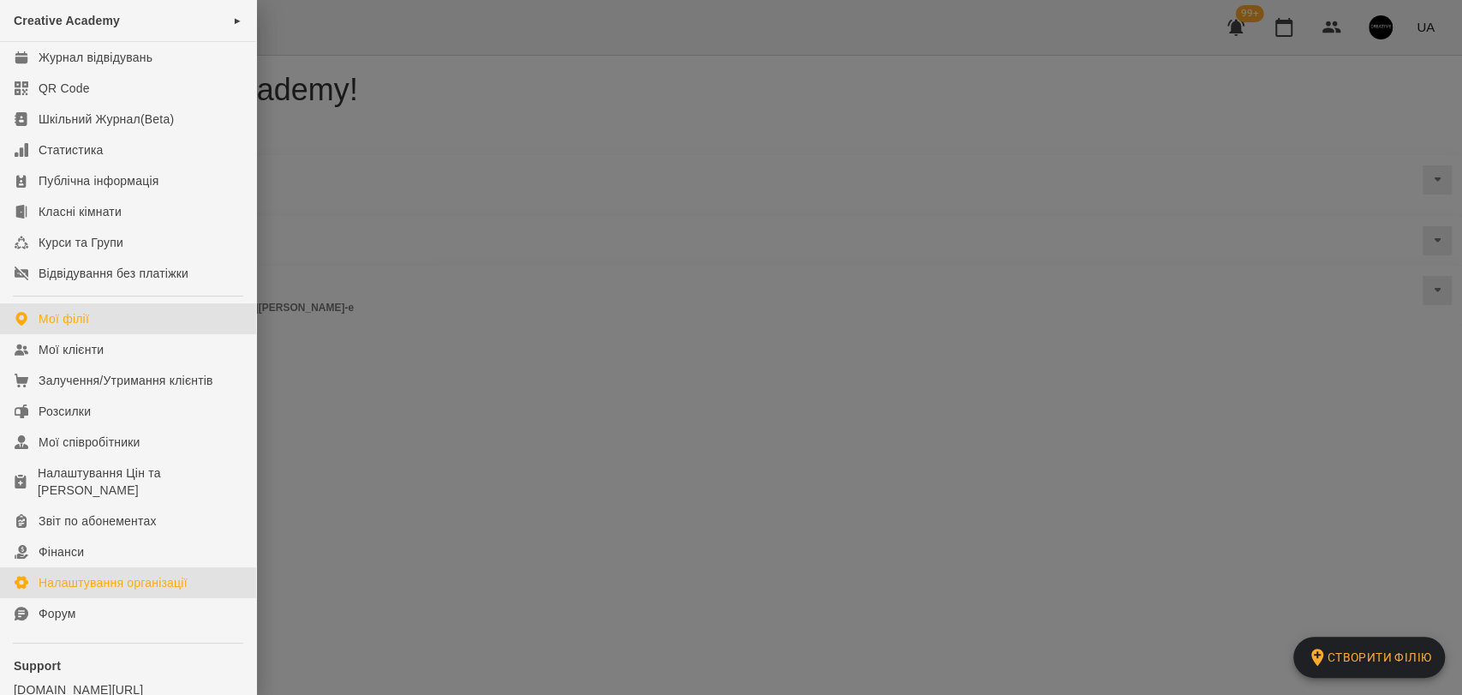
click at [119, 582] on div "Налаштування організації" at bounding box center [113, 582] width 149 height 17
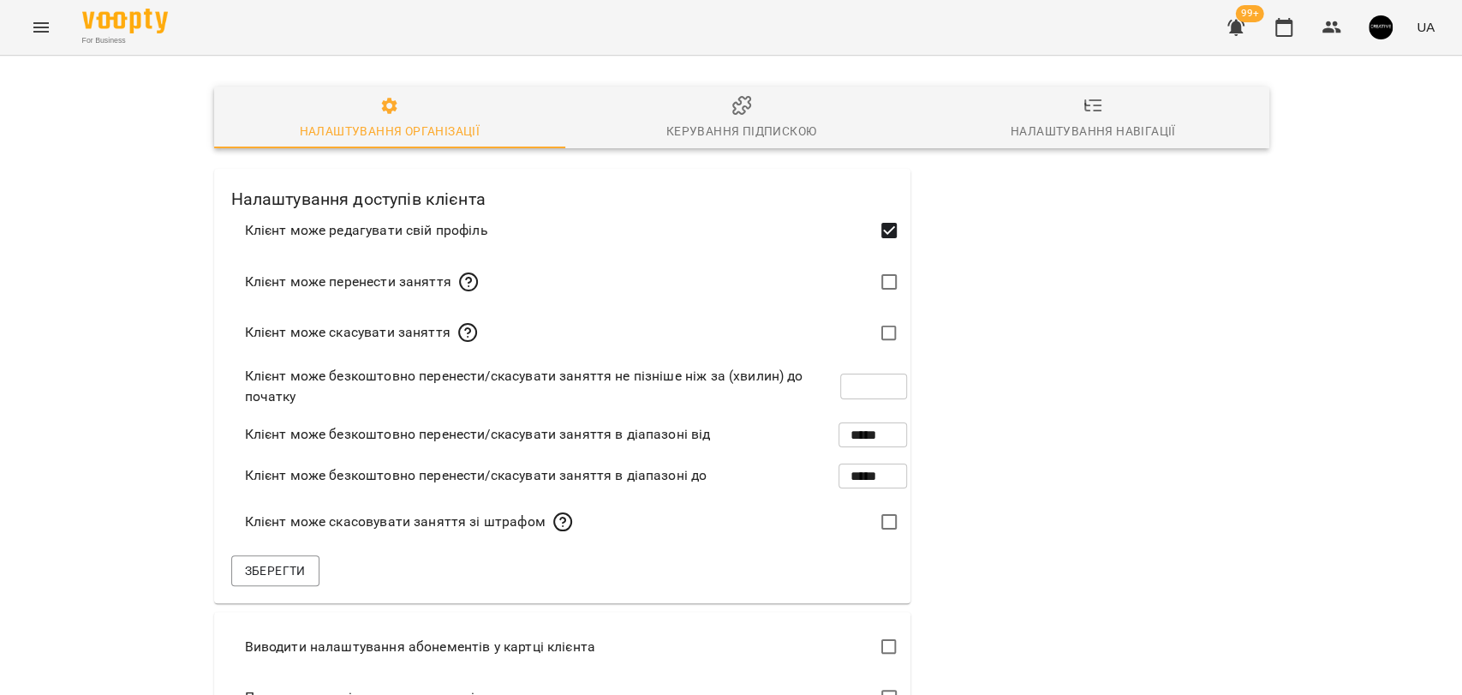
click at [672, 139] on div "Керування підпискою" at bounding box center [741, 131] width 150 height 21
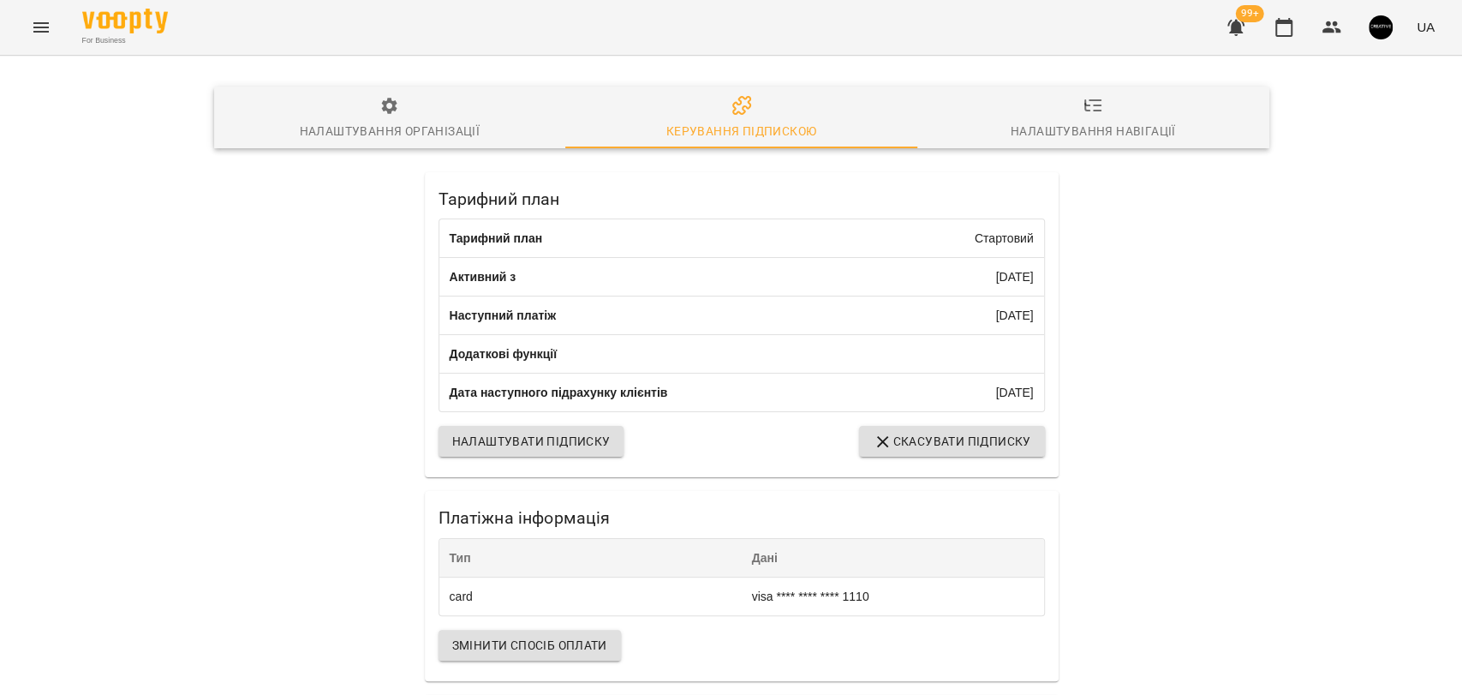
scroll to position [346, 0]
click at [1381, 34] on img "button" at bounding box center [1381, 27] width 24 height 24
click at [1307, 115] on div at bounding box center [731, 347] width 1462 height 695
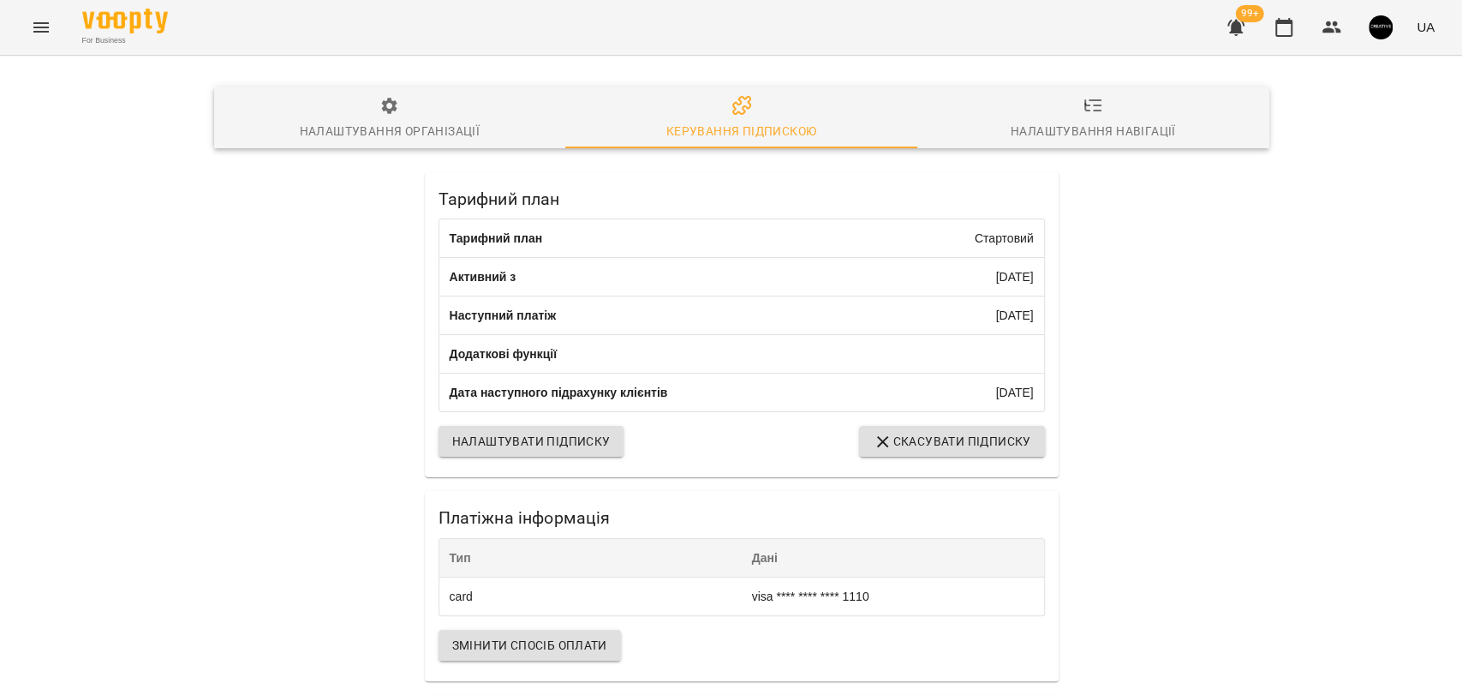
click at [1382, 50] on div "For Business 99+ UA" at bounding box center [731, 27] width 1462 height 55
click at [1385, 36] on img "button" at bounding box center [1381, 27] width 24 height 24
click at [1333, 155] on span "Вийти" at bounding box center [1347, 157] width 42 height 21
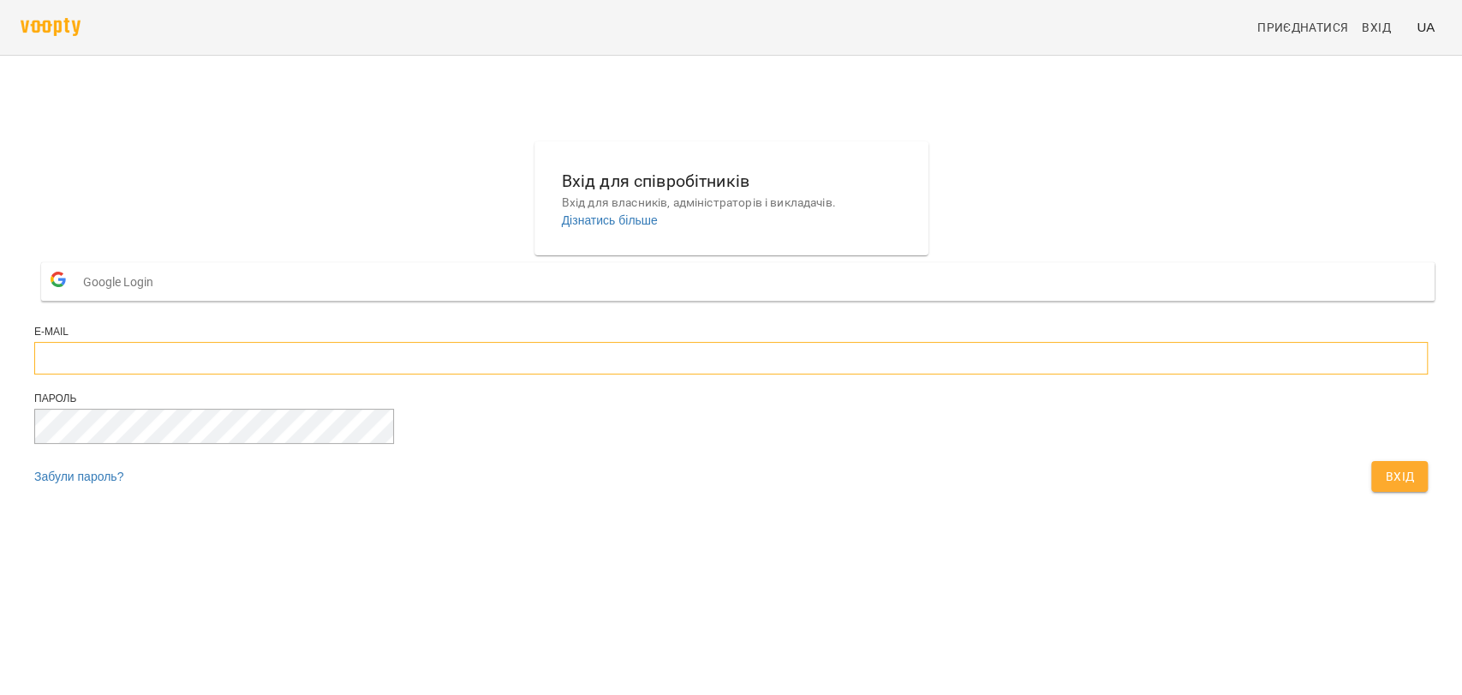
type input "**********"
click at [659, 374] on input "**********" at bounding box center [730, 358] width 1393 height 33
click at [1385, 486] on span "Вхід" at bounding box center [1399, 476] width 29 height 21
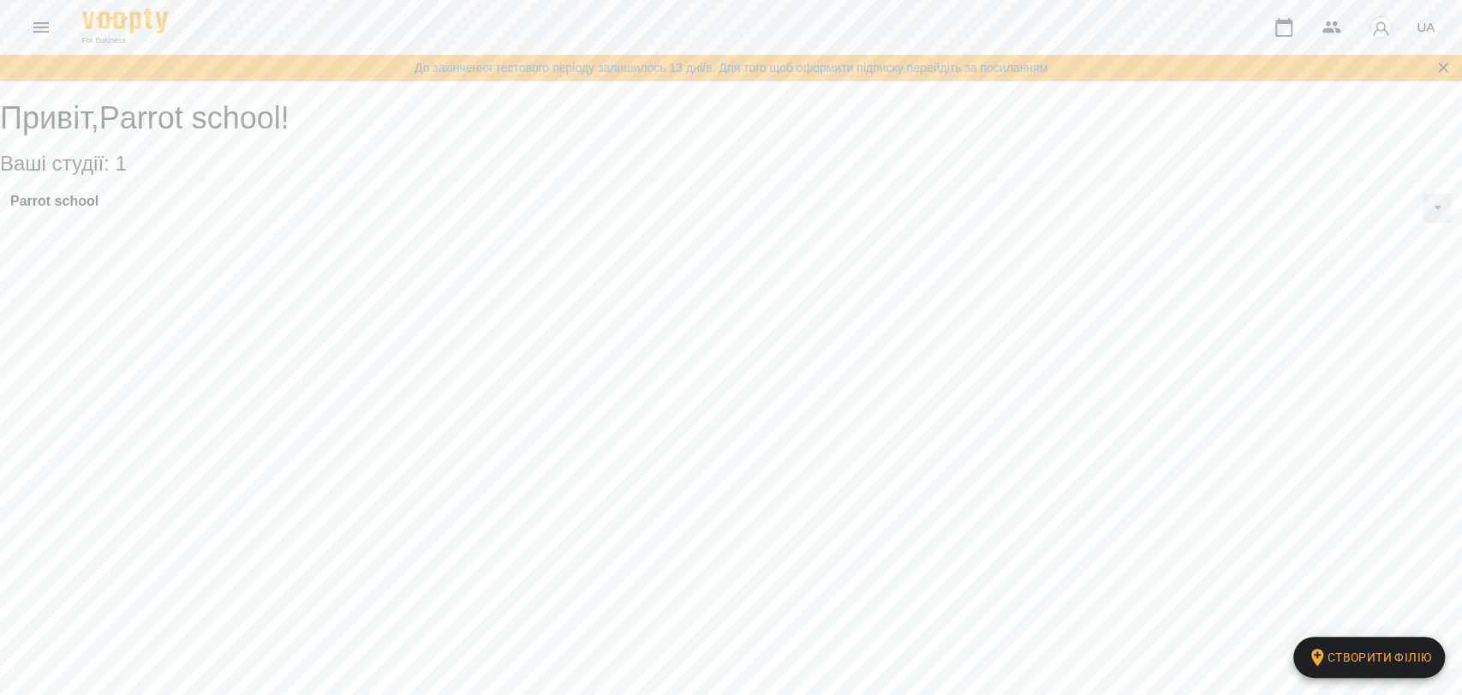
click at [1377, 34] on img "button" at bounding box center [1381, 27] width 24 height 24
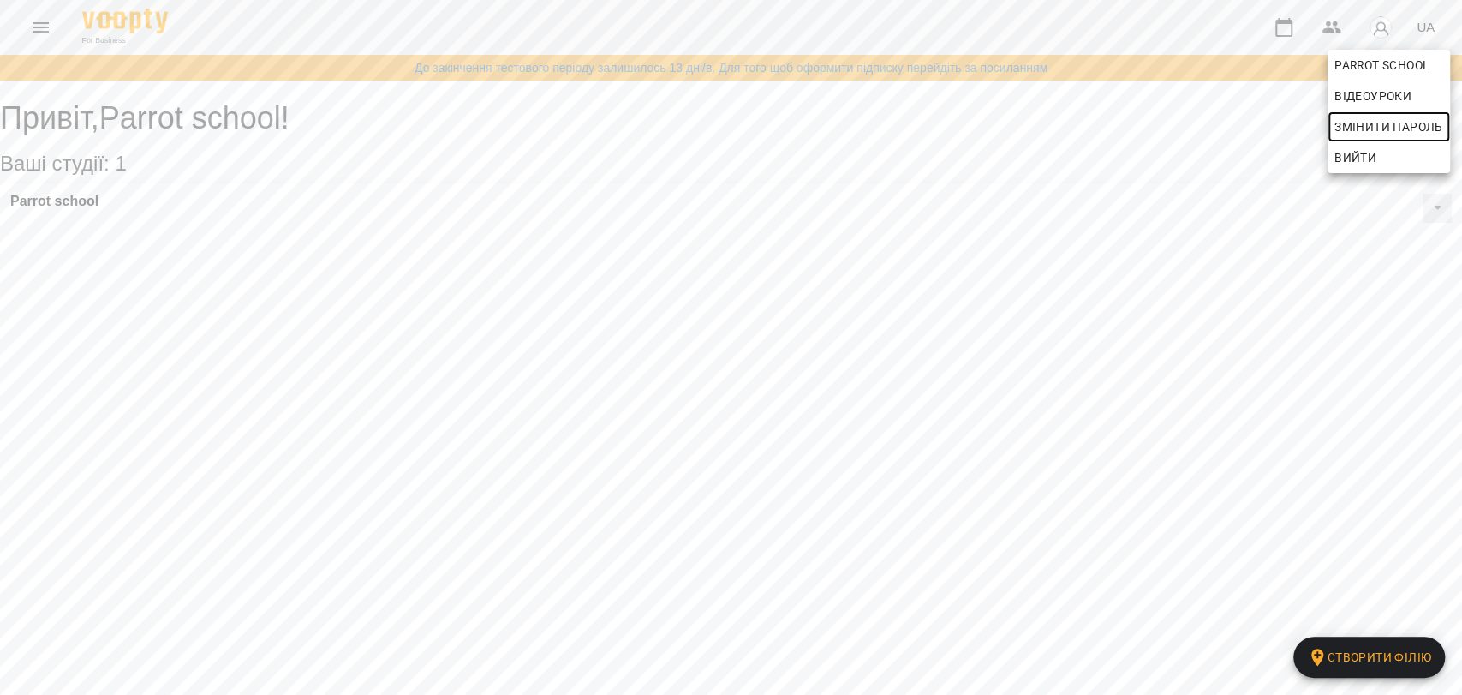
click at [1350, 125] on span "Змінити пароль" at bounding box center [1388, 126] width 109 height 21
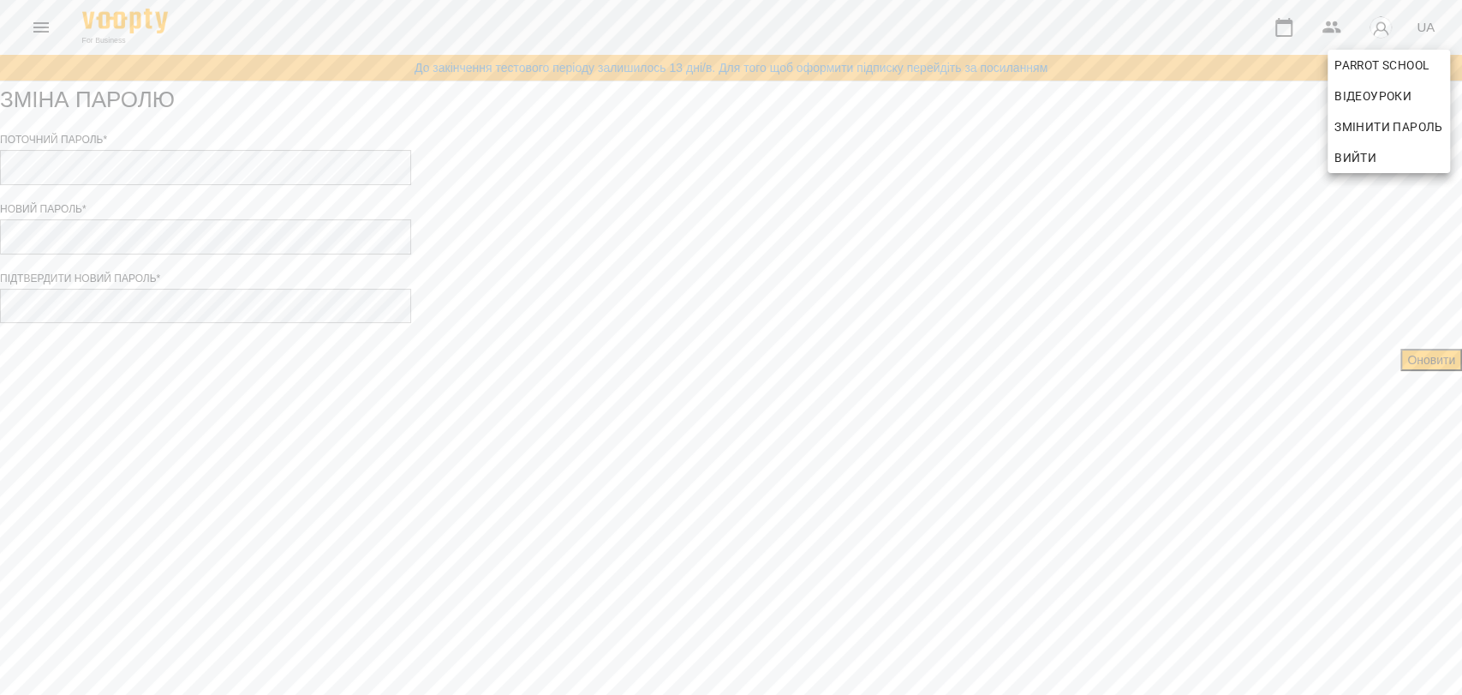
click at [732, 210] on div at bounding box center [731, 347] width 1462 height 695
click at [1400, 371] on button "Оновити" at bounding box center [1431, 360] width 62 height 22
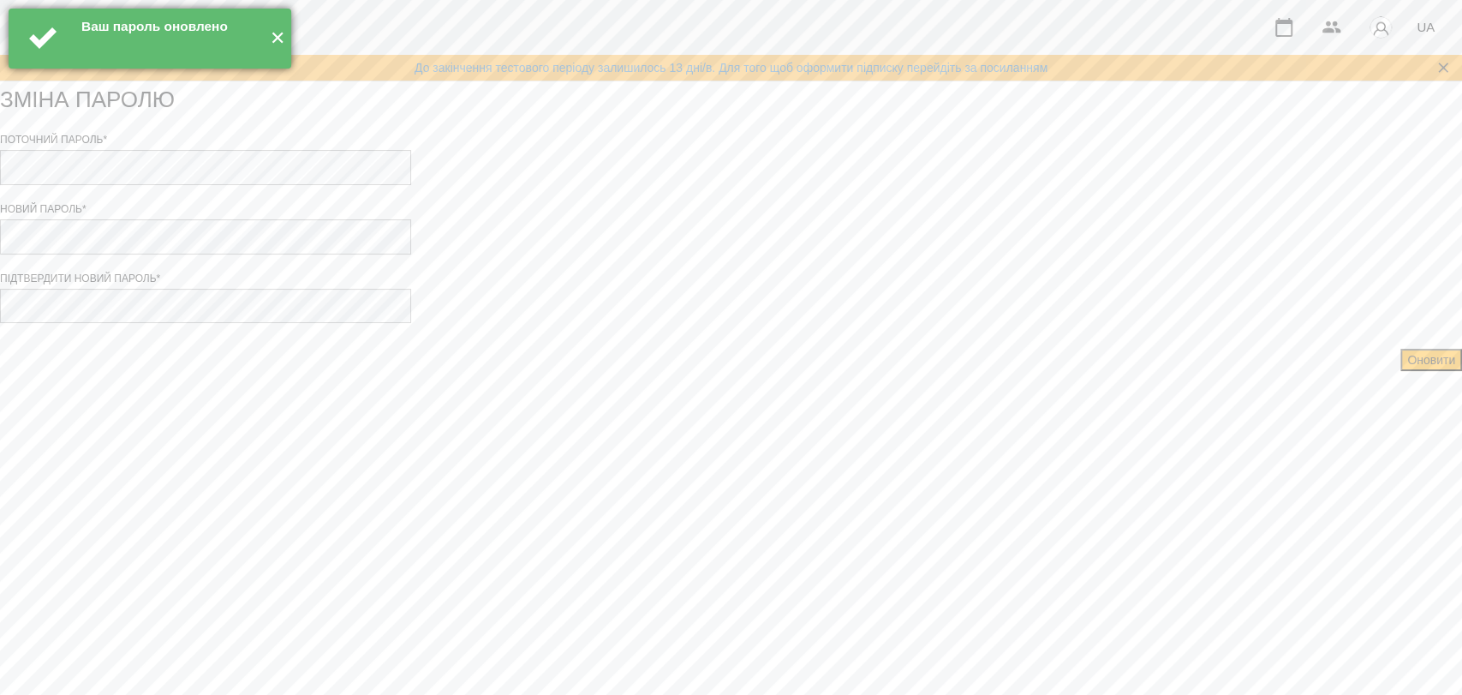
click at [278, 24] on button "✕" at bounding box center [277, 39] width 28 height 60
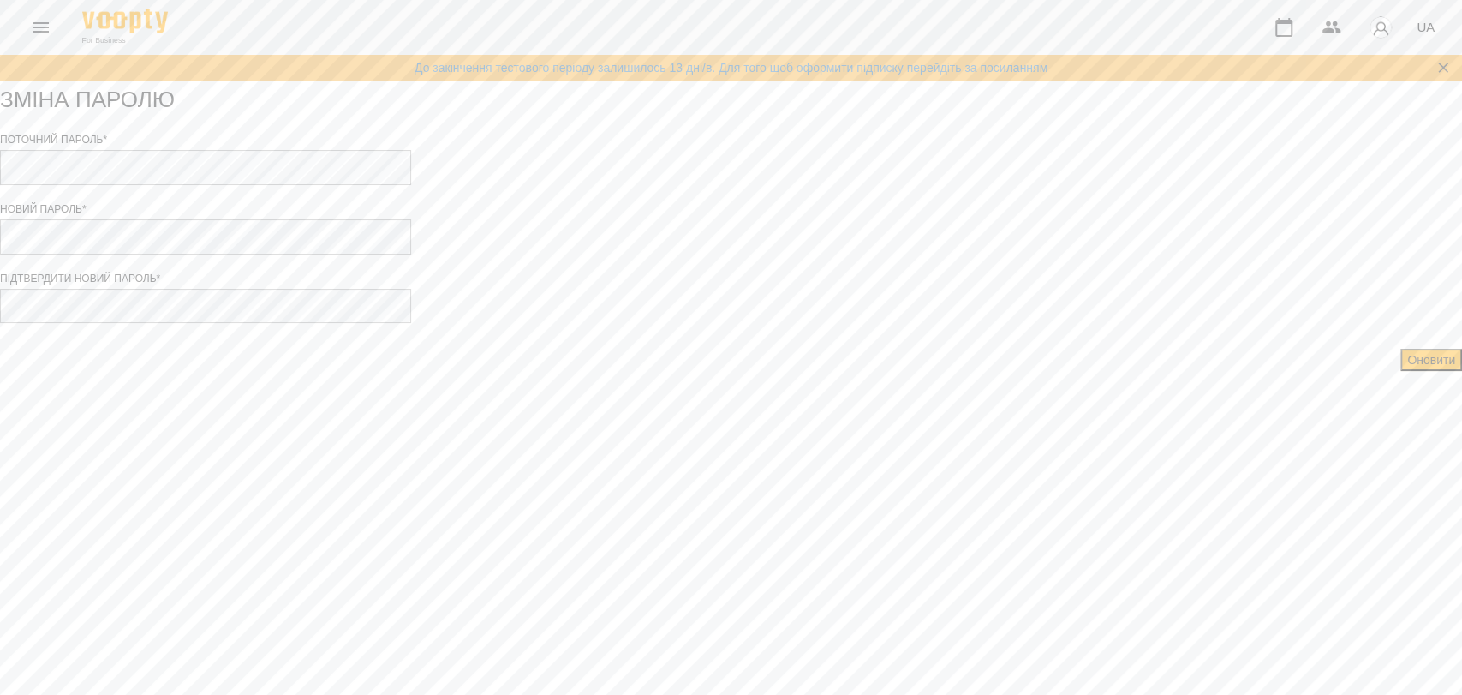
click at [1400, 31] on button "button" at bounding box center [1380, 27] width 45 height 45
click at [1340, 164] on span "Вийти" at bounding box center [1355, 157] width 42 height 21
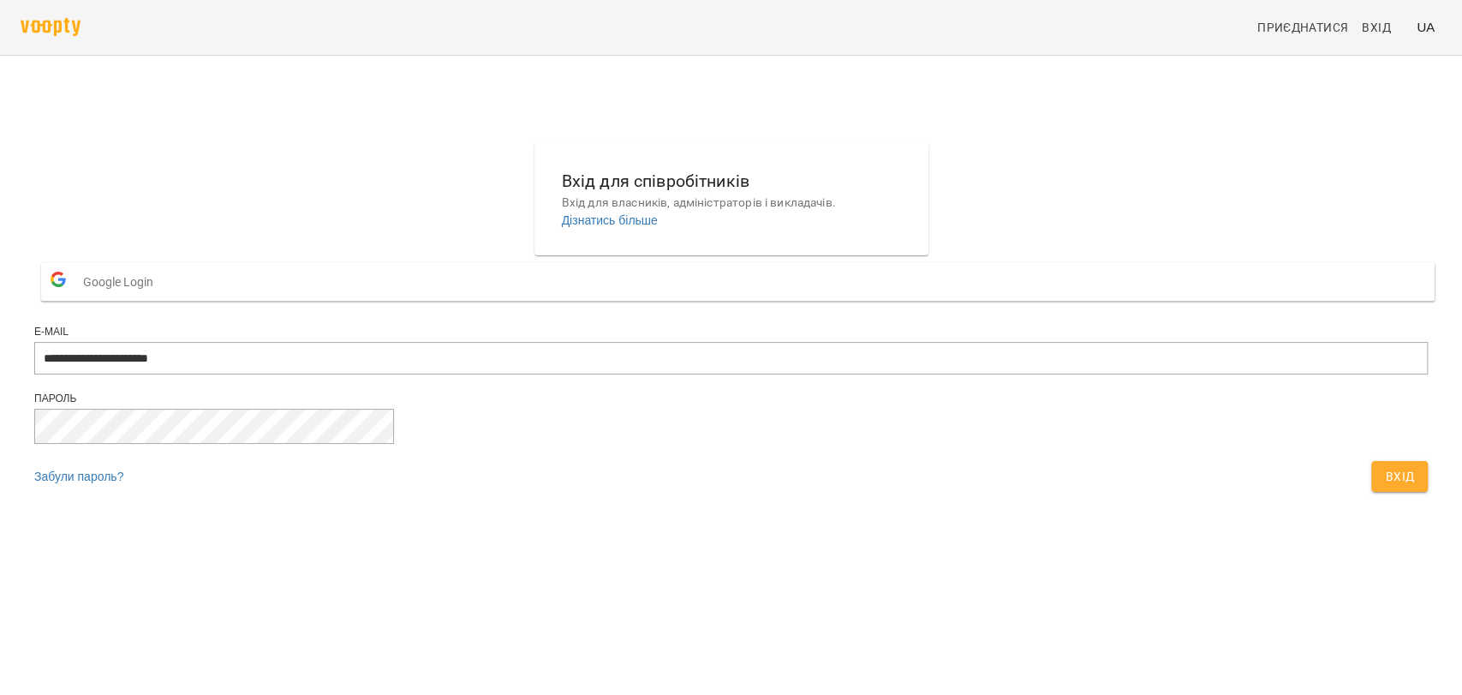
click at [838, 391] on div "**********" at bounding box center [730, 358] width 1393 height 67
click at [899, 374] on input "**********" at bounding box center [730, 358] width 1393 height 33
type input "**********"
click at [1385, 486] on span "Вхід" at bounding box center [1399, 476] width 29 height 21
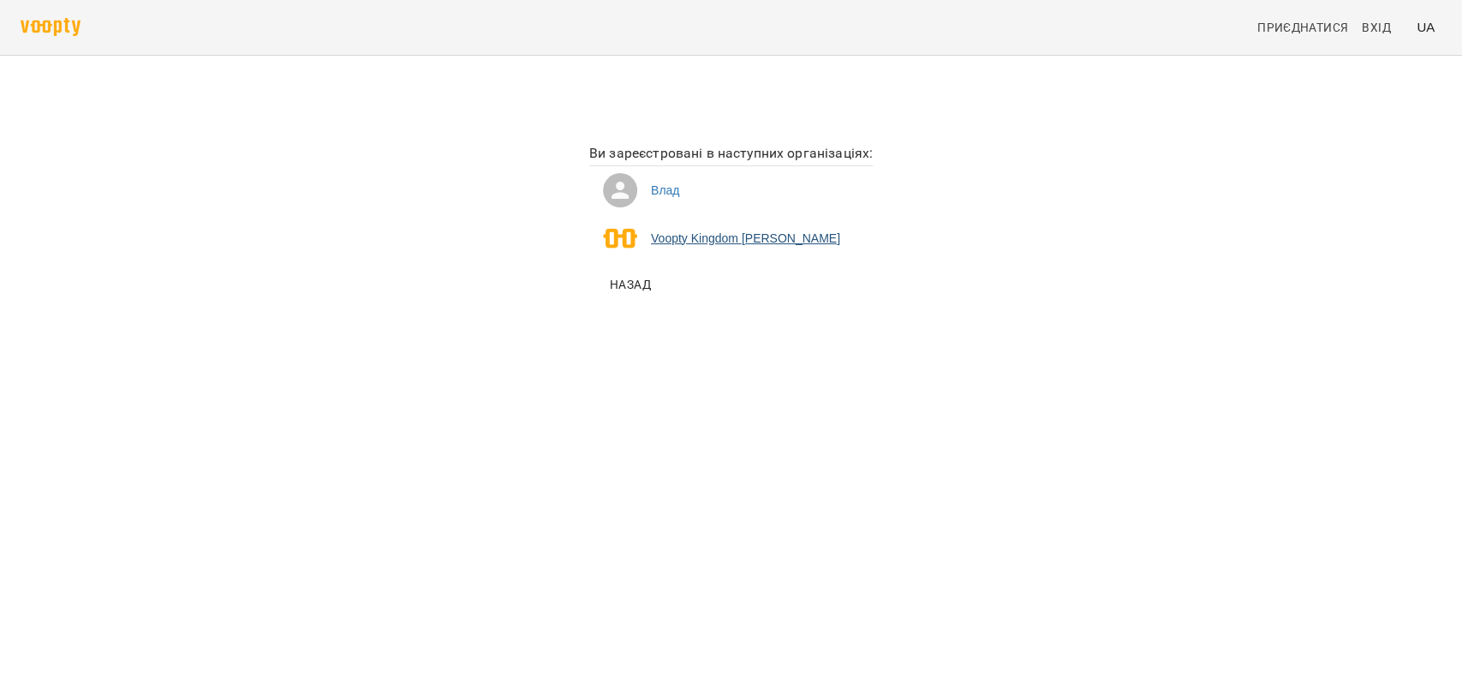
click at [649, 245] on li "Voopty Kingdom Ямпольський Владислав Костянтинович" at bounding box center [730, 238] width 283 height 48
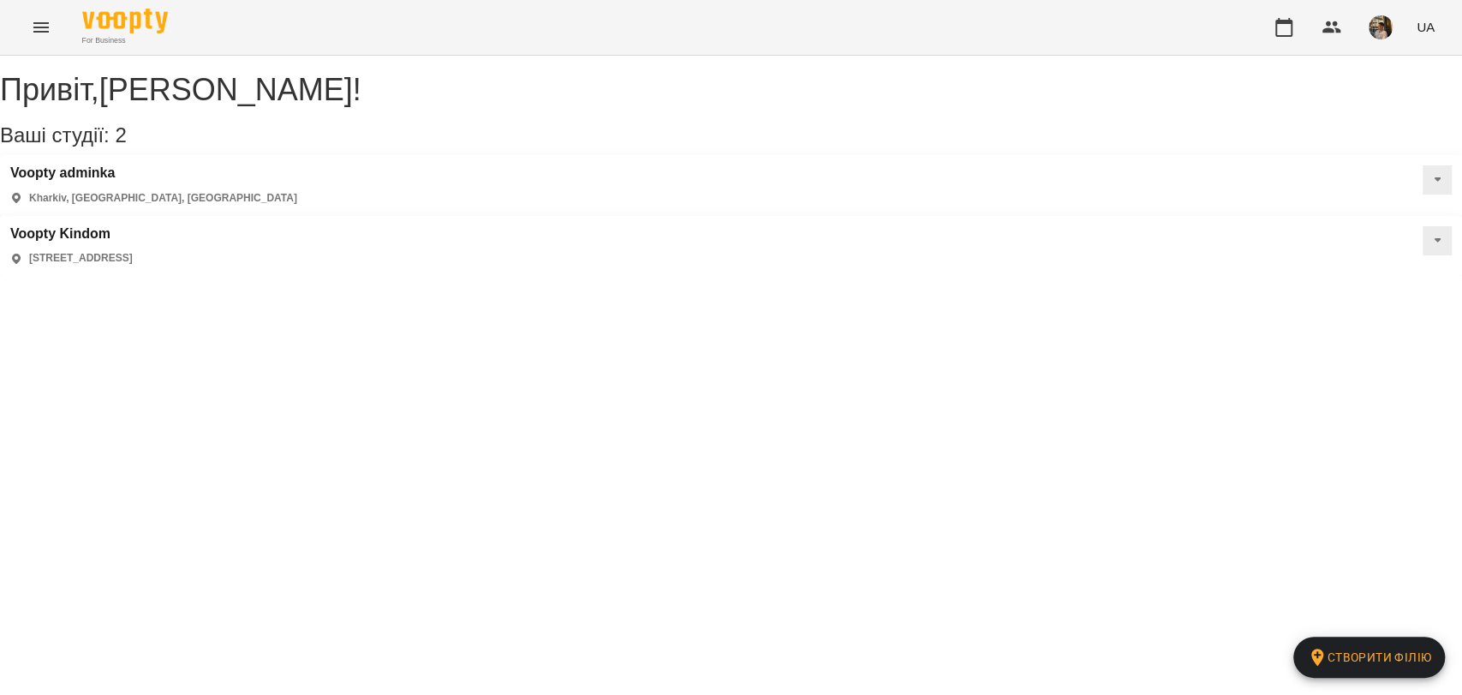
click at [39, 24] on icon "Menu" at bounding box center [41, 27] width 21 height 21
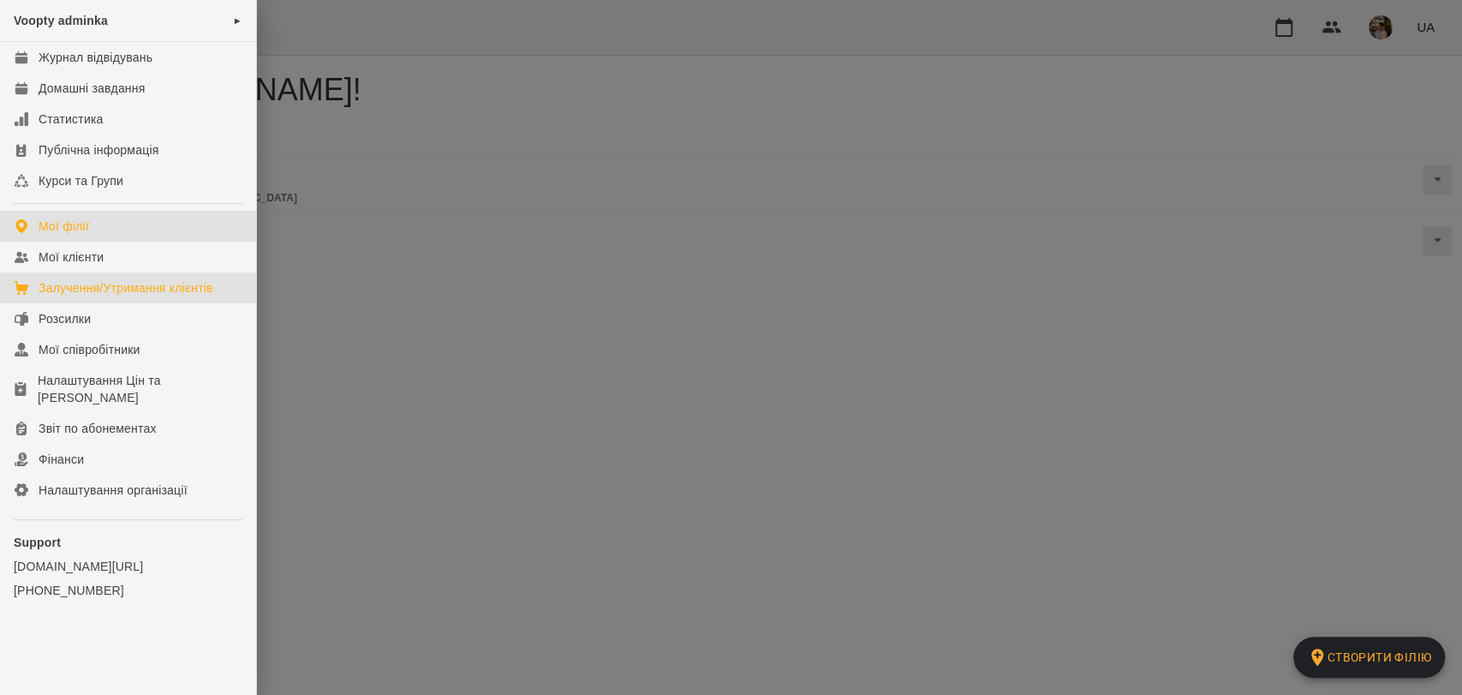
click at [190, 297] on link "Залучення/Утримання клієнтів" at bounding box center [128, 287] width 256 height 31
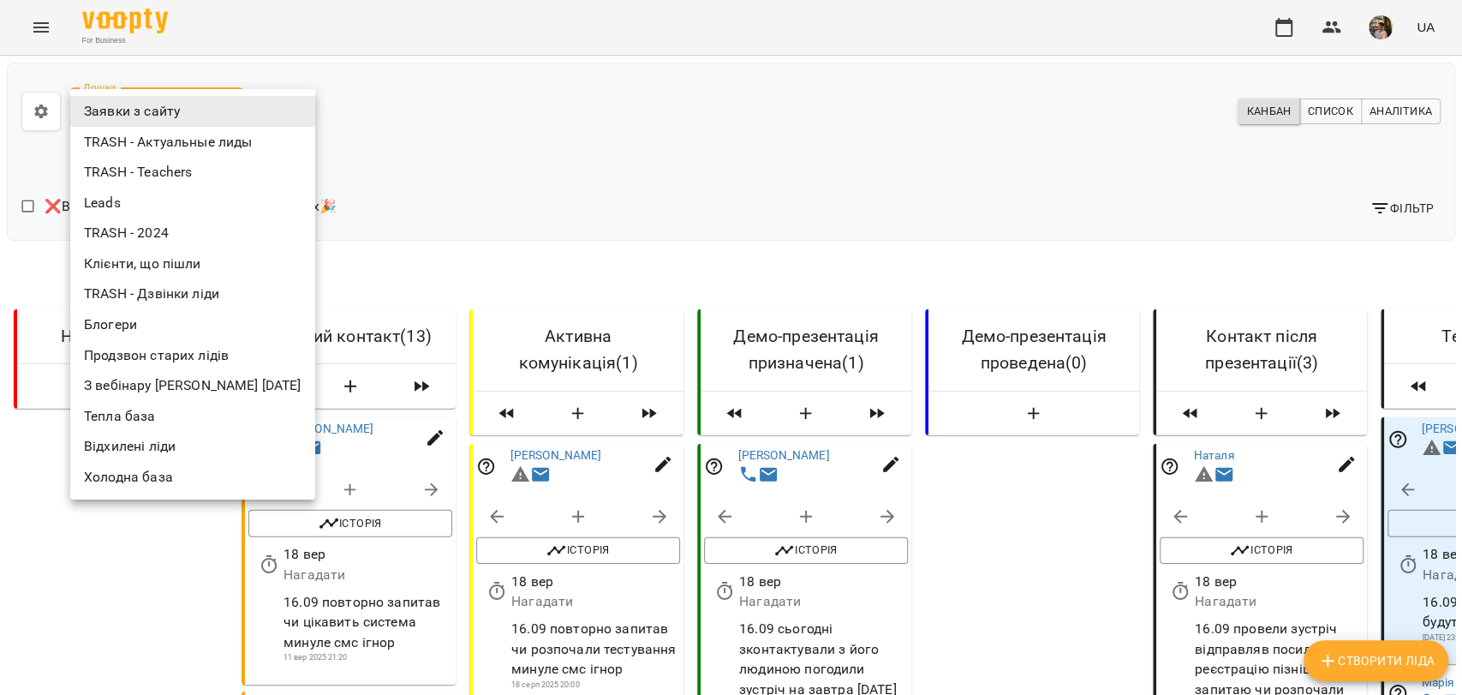
click at [152, 414] on li "Тепла база" at bounding box center [192, 416] width 245 height 31
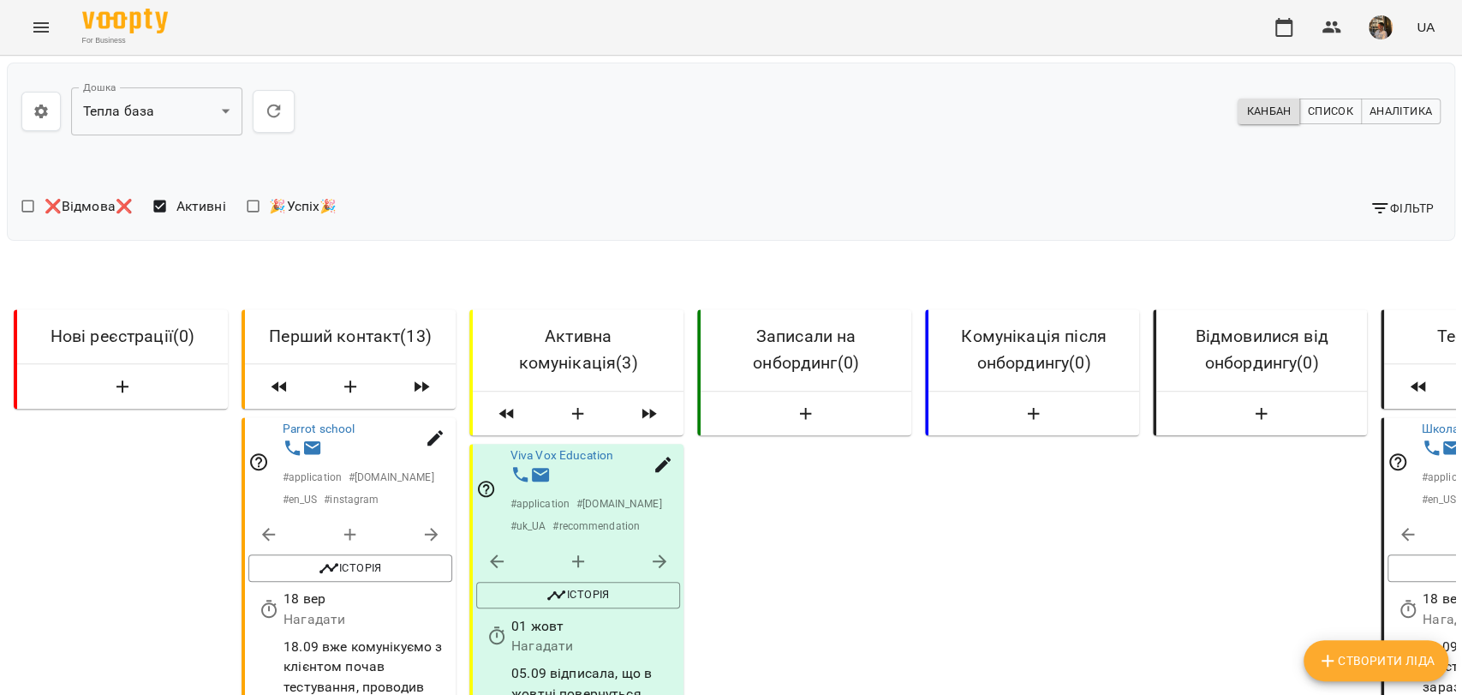
click at [1377, 33] on img "button" at bounding box center [1381, 27] width 24 height 24
click at [1250, 195] on span "Вийти" at bounding box center [1215, 188] width 109 height 21
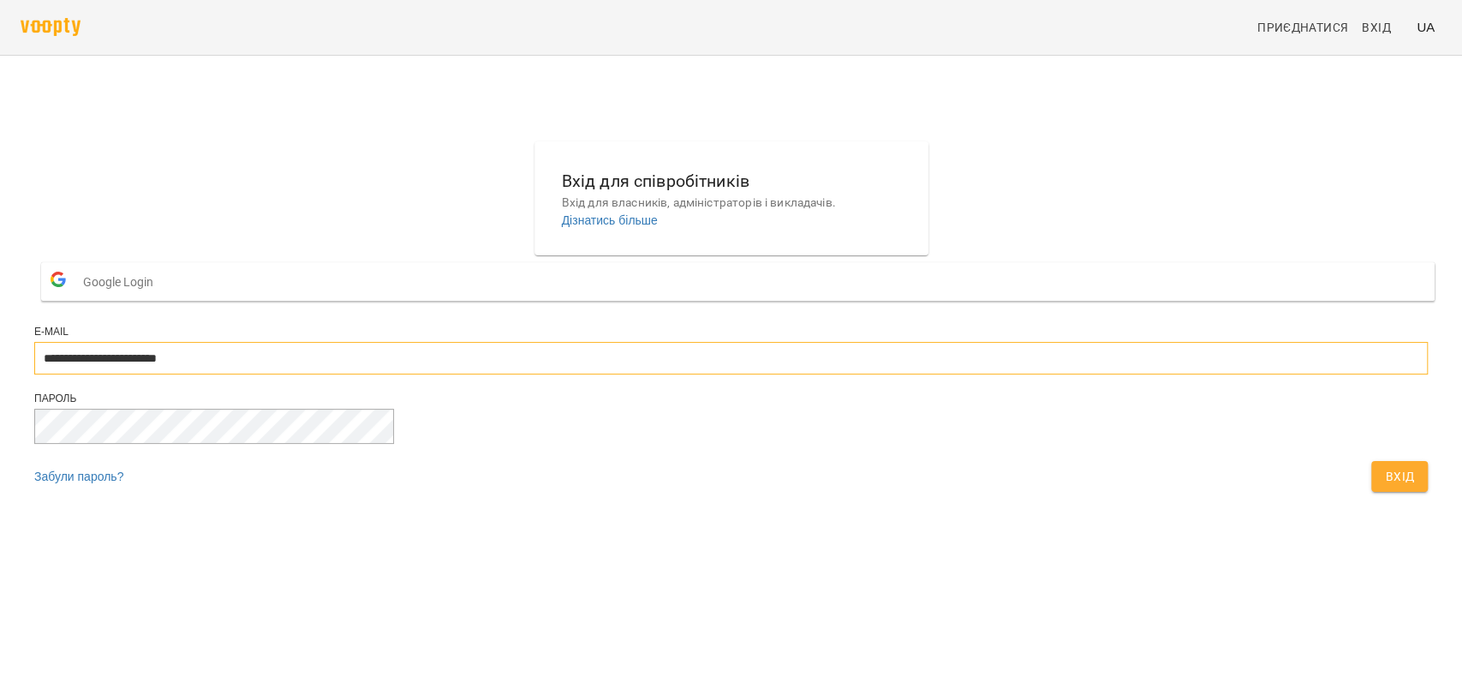
drag, startPoint x: 838, startPoint y: 379, endPoint x: 854, endPoint y: 403, distance: 29.7
click at [838, 374] on input "**********" at bounding box center [730, 358] width 1393 height 33
type input "**********"
click at [1371, 492] on button "Вхід" at bounding box center [1399, 476] width 57 height 31
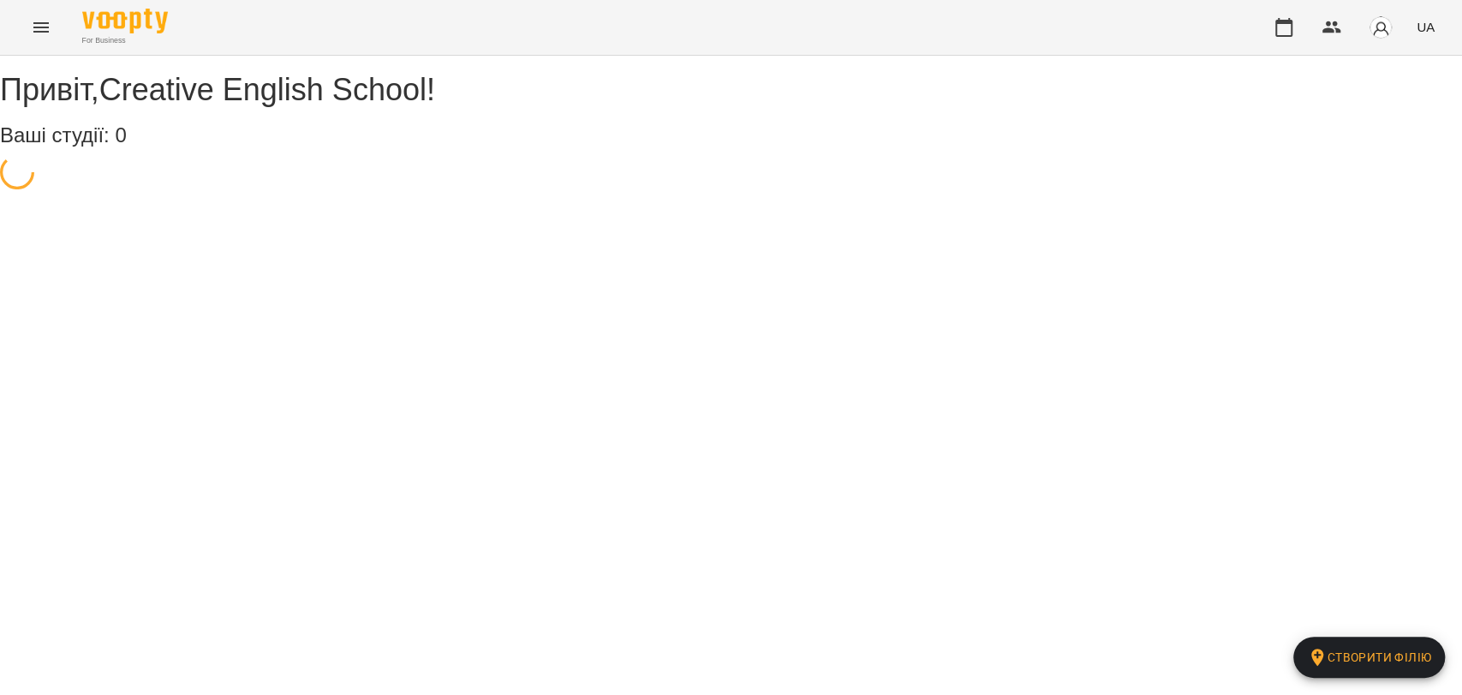
click at [43, 39] on button "Menu" at bounding box center [41, 27] width 41 height 41
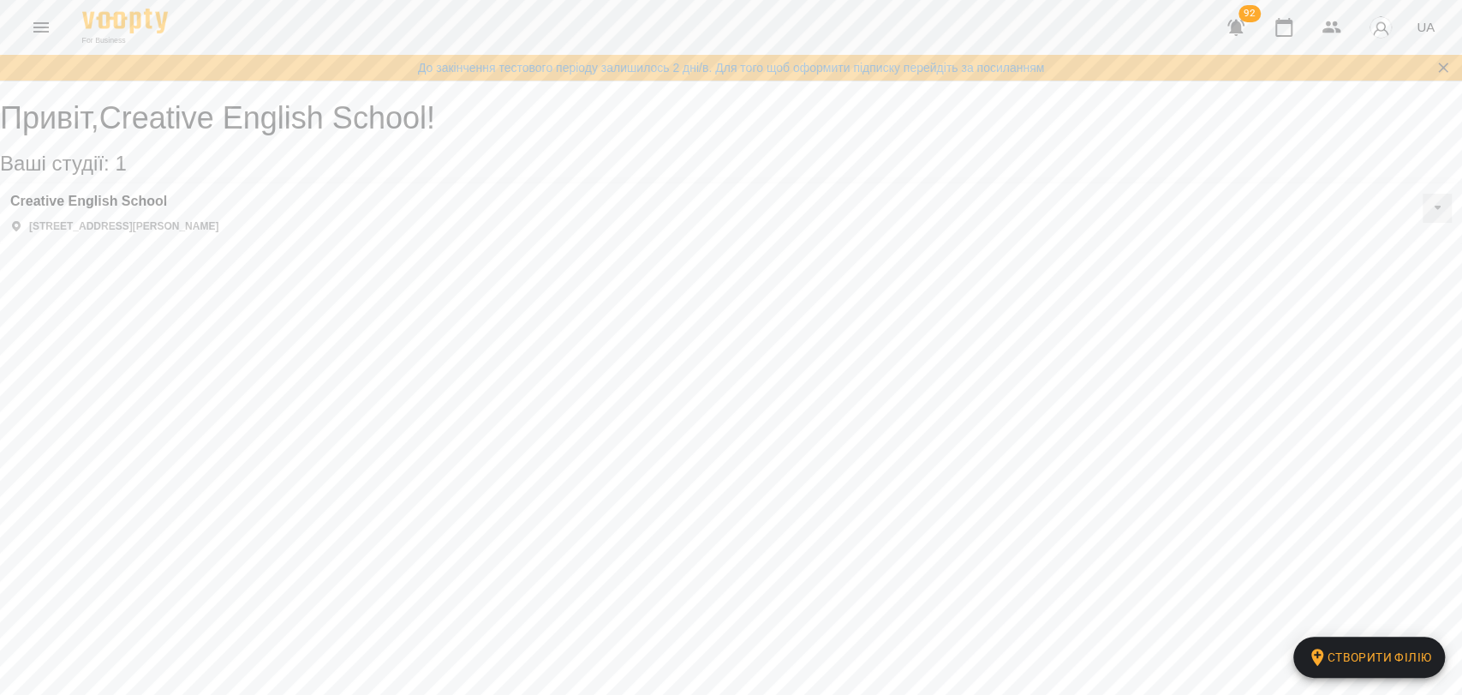
click at [48, 37] on button "Menu" at bounding box center [41, 27] width 41 height 41
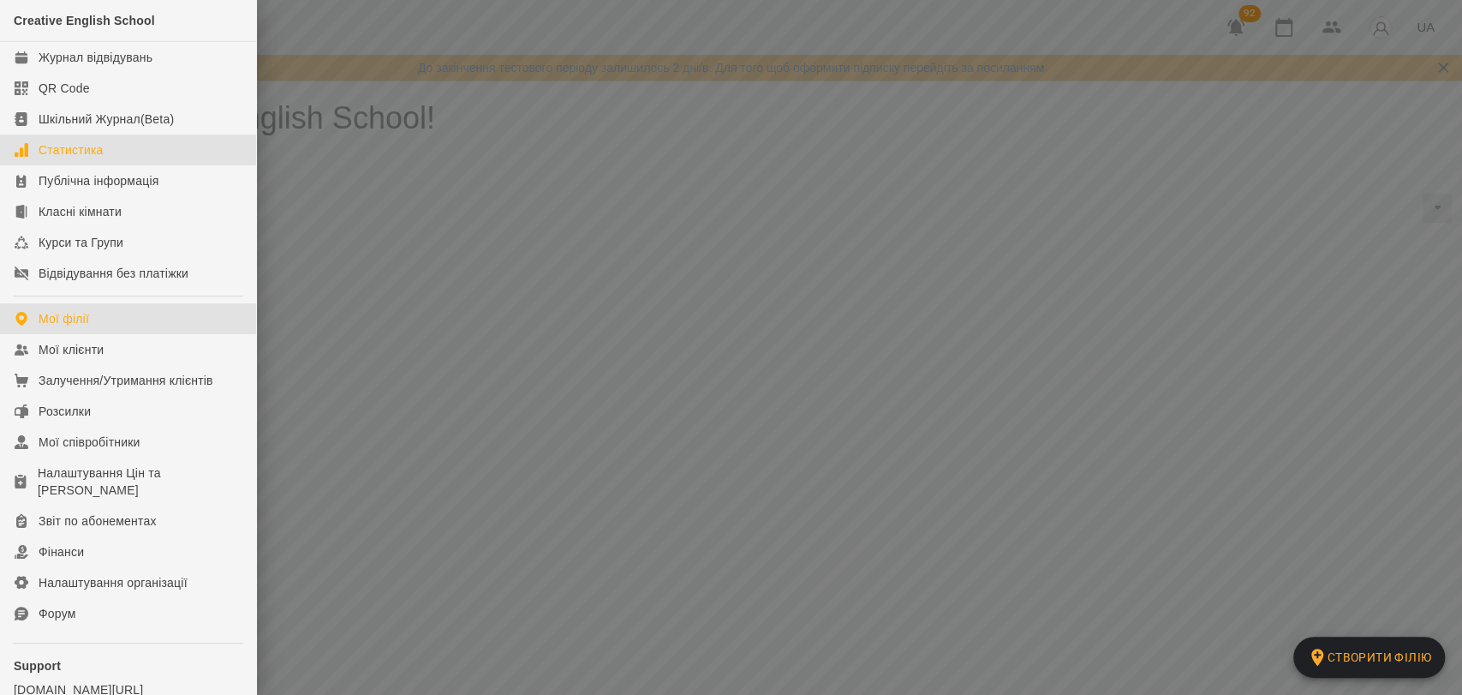
click at [98, 157] on div "Статистика" at bounding box center [71, 149] width 65 height 17
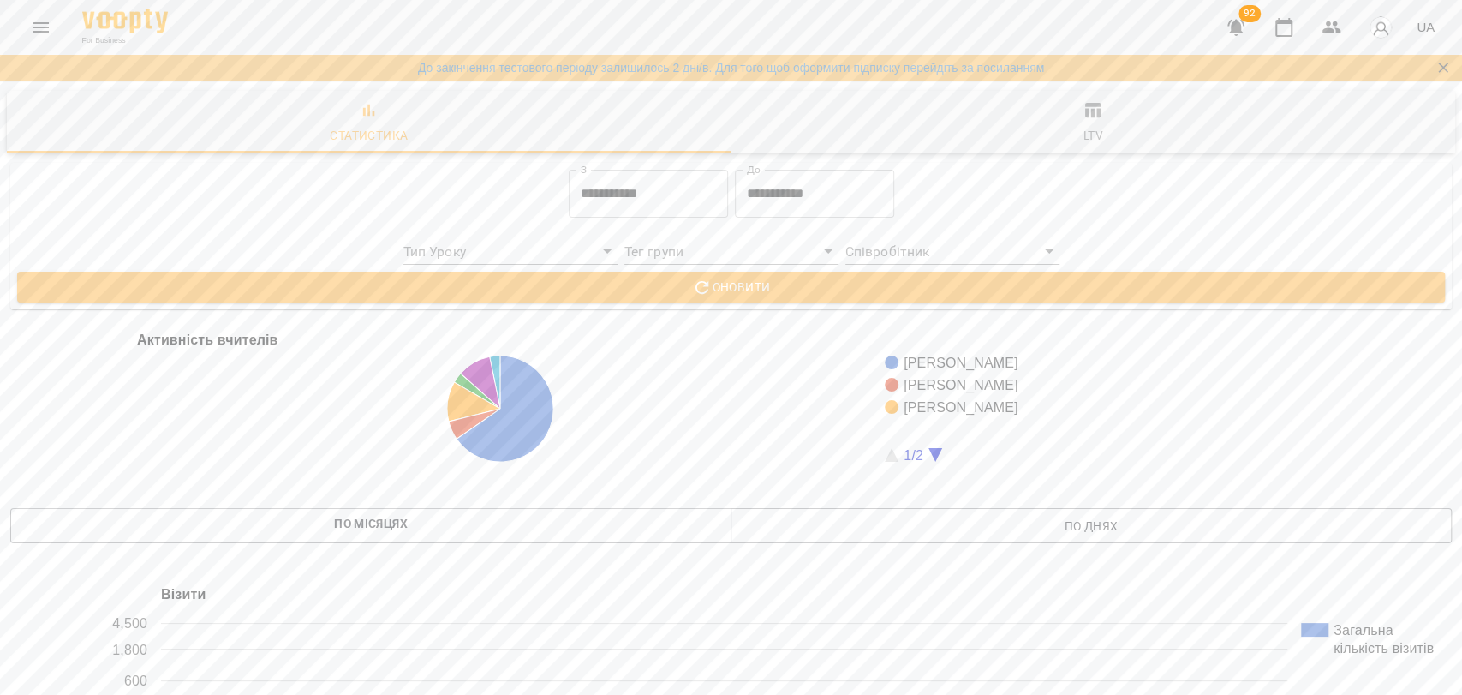
click at [671, 195] on input "**********" at bounding box center [648, 194] width 159 height 48
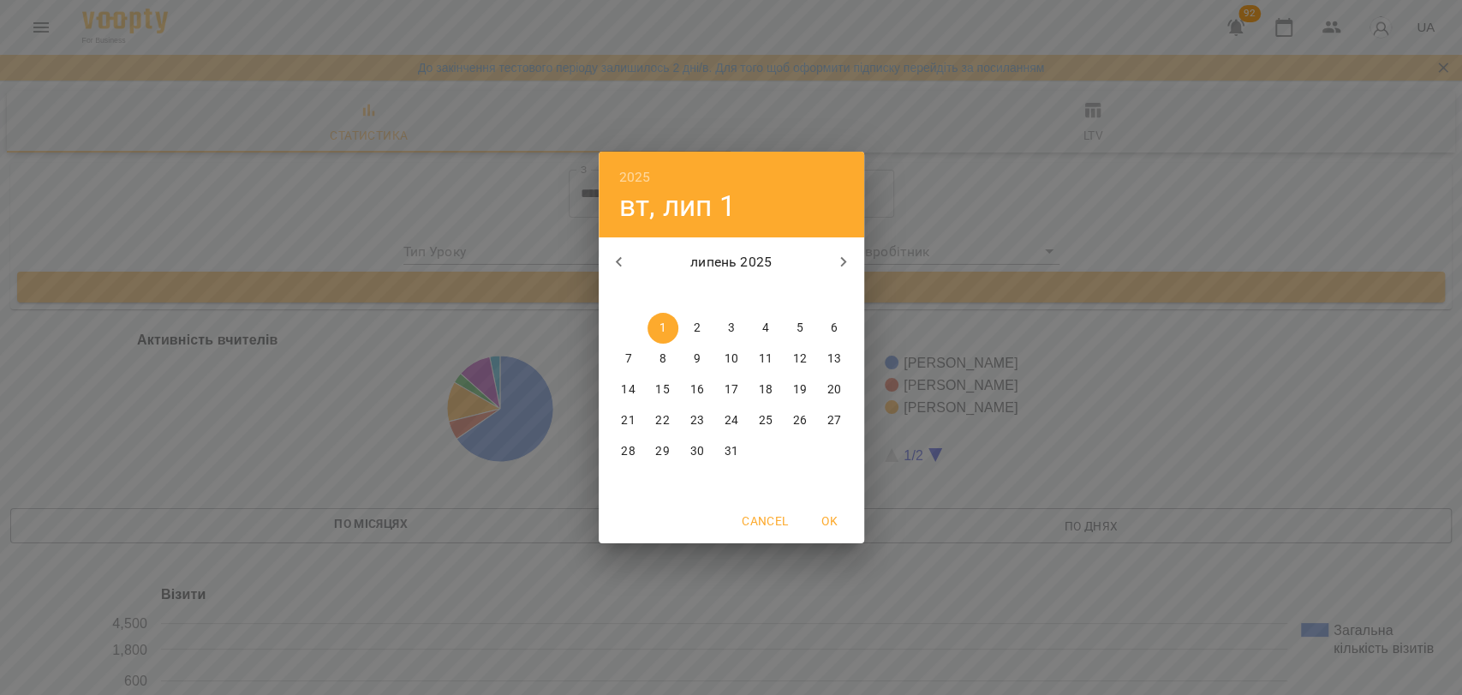
click at [833, 259] on icon "button" at bounding box center [843, 262] width 21 height 21
click at [770, 327] on span "1" at bounding box center [765, 327] width 31 height 17
type input "**********"
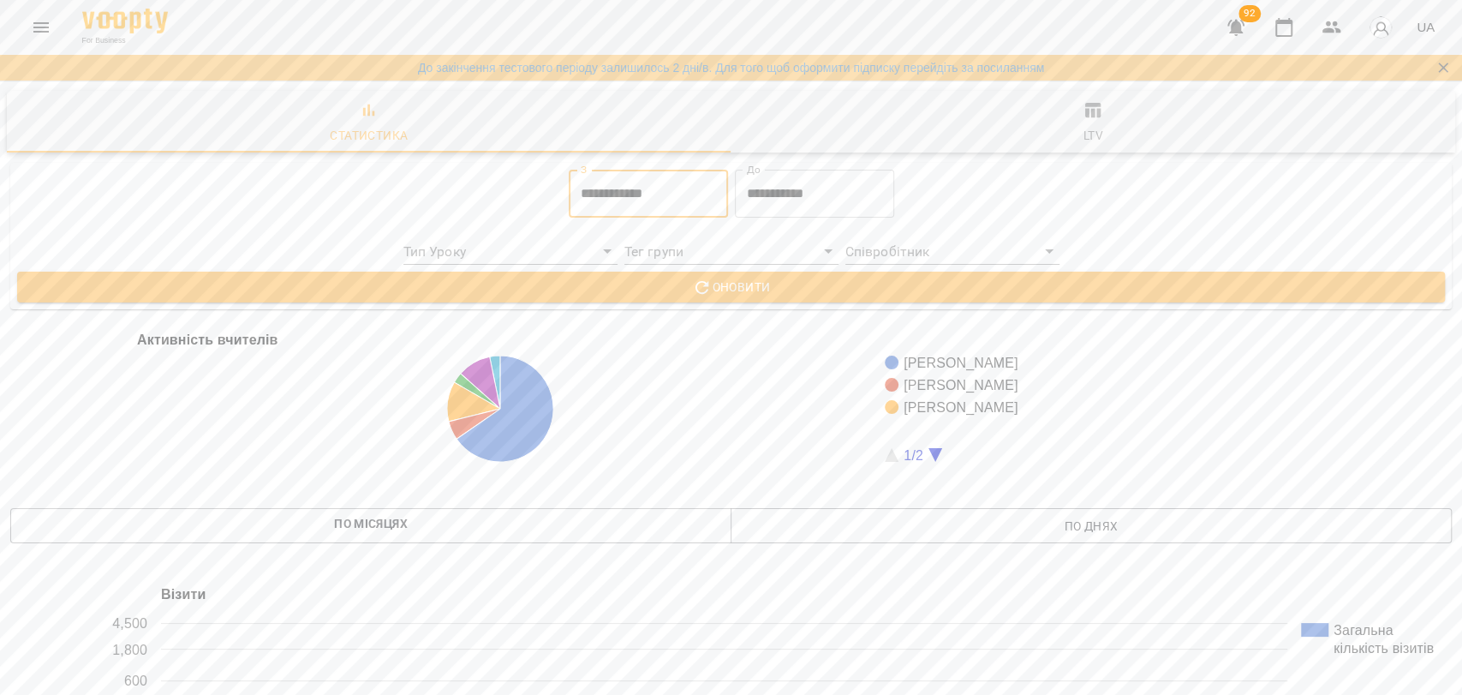
click at [800, 210] on input "**********" at bounding box center [814, 194] width 159 height 48
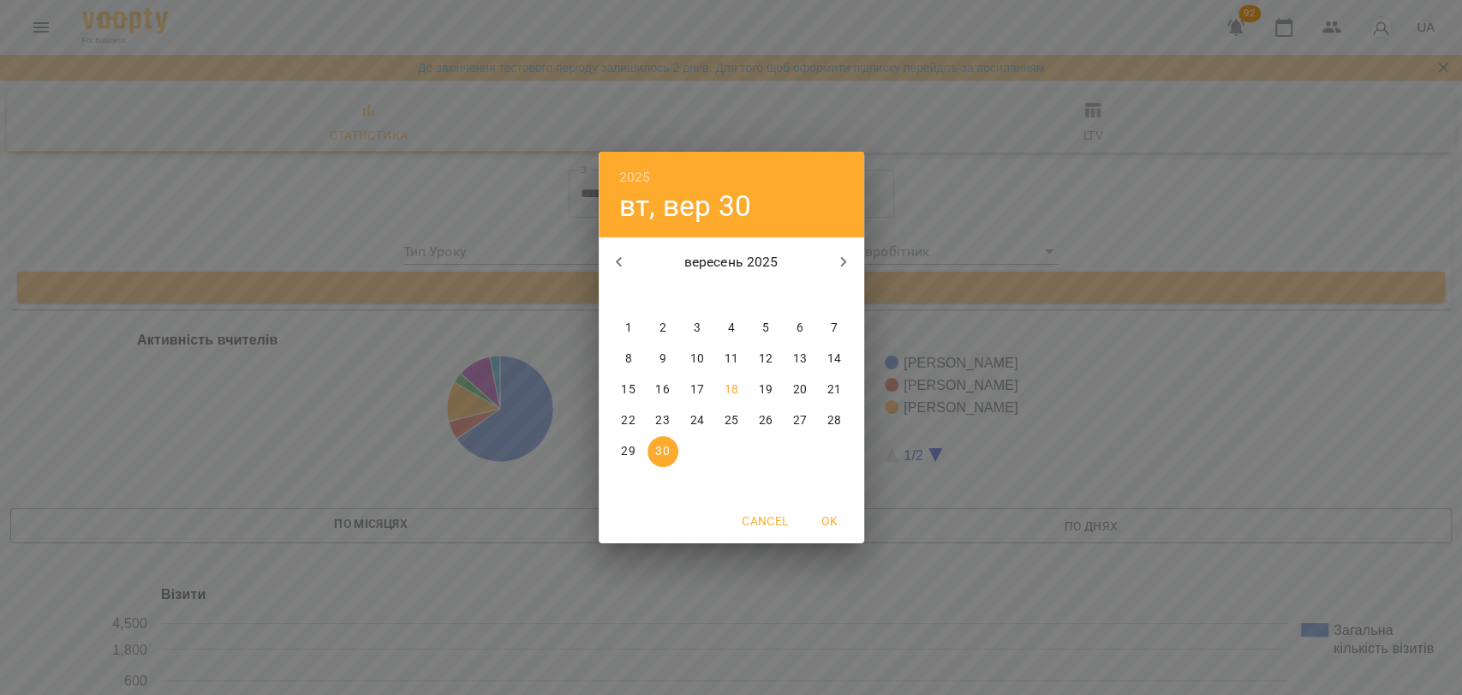
click at [618, 265] on icon "button" at bounding box center [619, 262] width 21 height 21
click at [829, 439] on button "31" at bounding box center [834, 451] width 31 height 31
type input "**********"
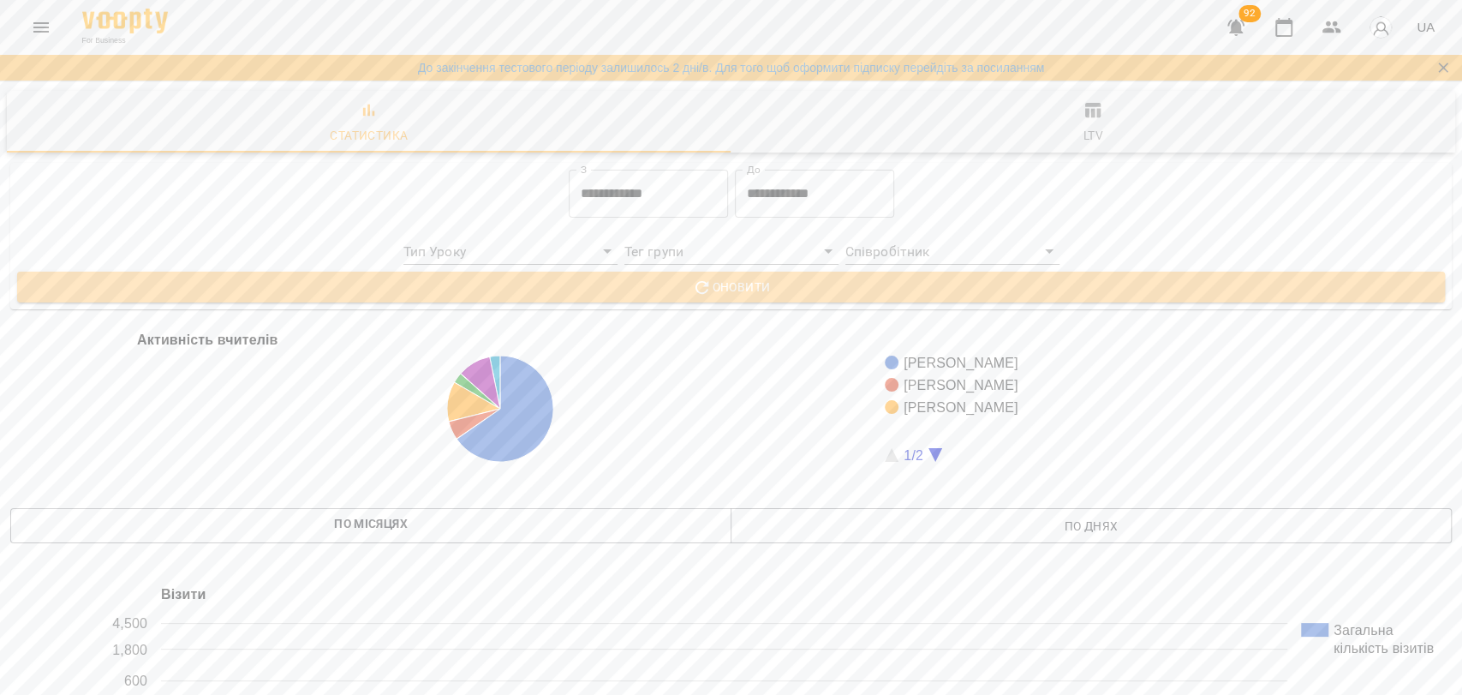
click at [819, 297] on button "Оновити" at bounding box center [731, 286] width 1428 height 31
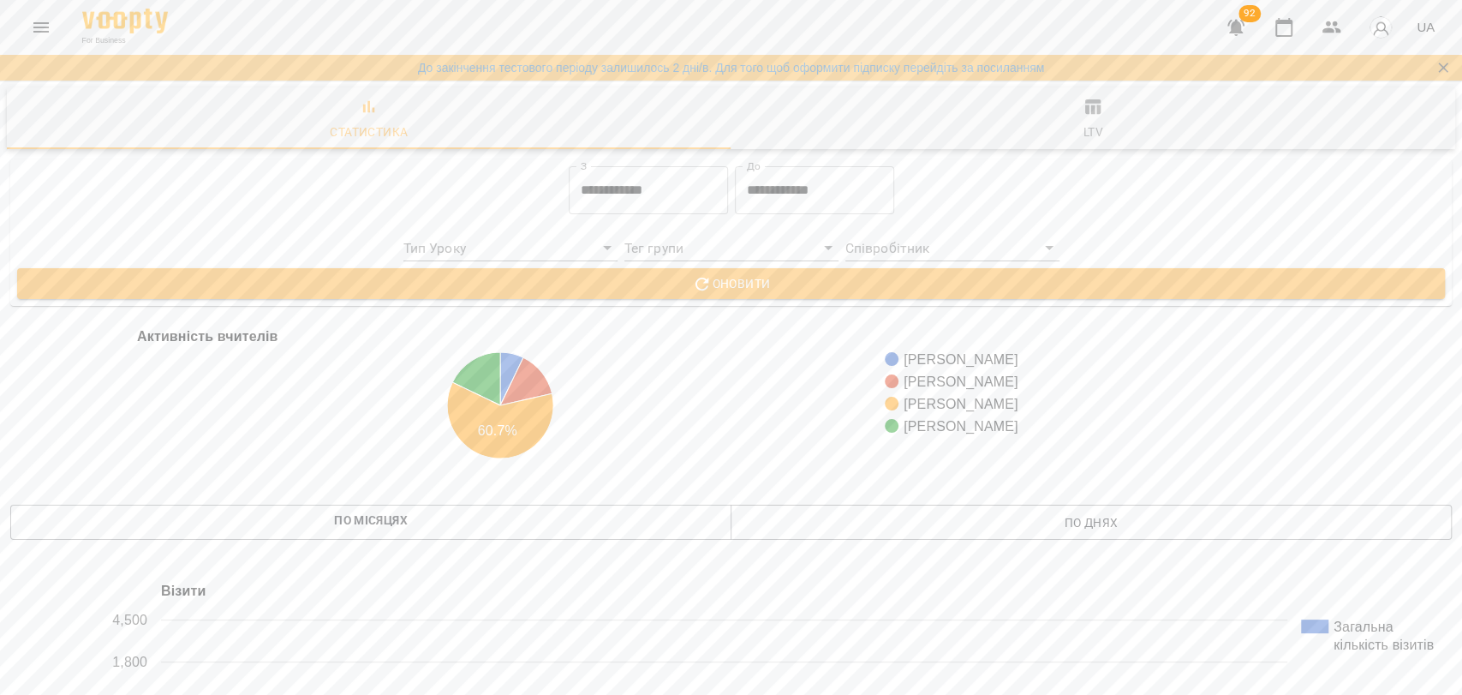
scroll to position [2658, 0]
click at [51, 27] on icon "Menu" at bounding box center [41, 27] width 21 height 21
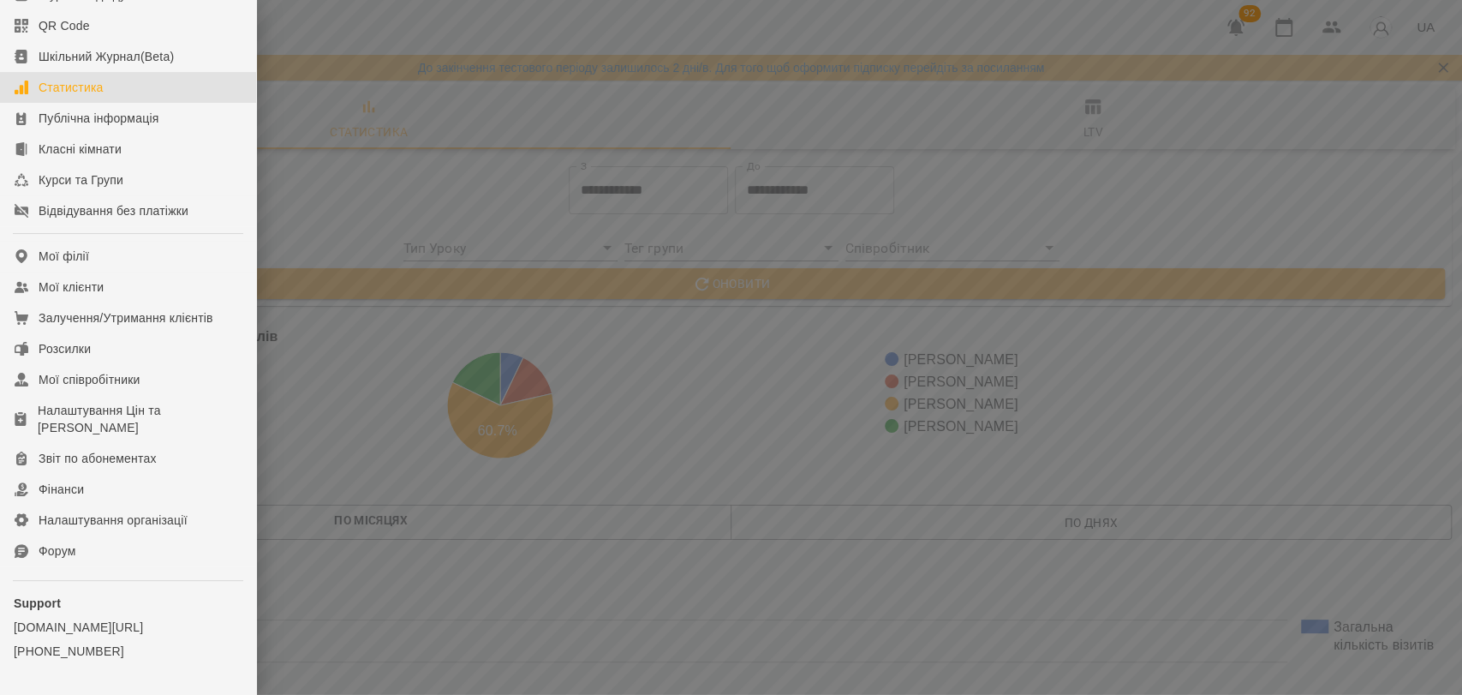
scroll to position [158, 0]
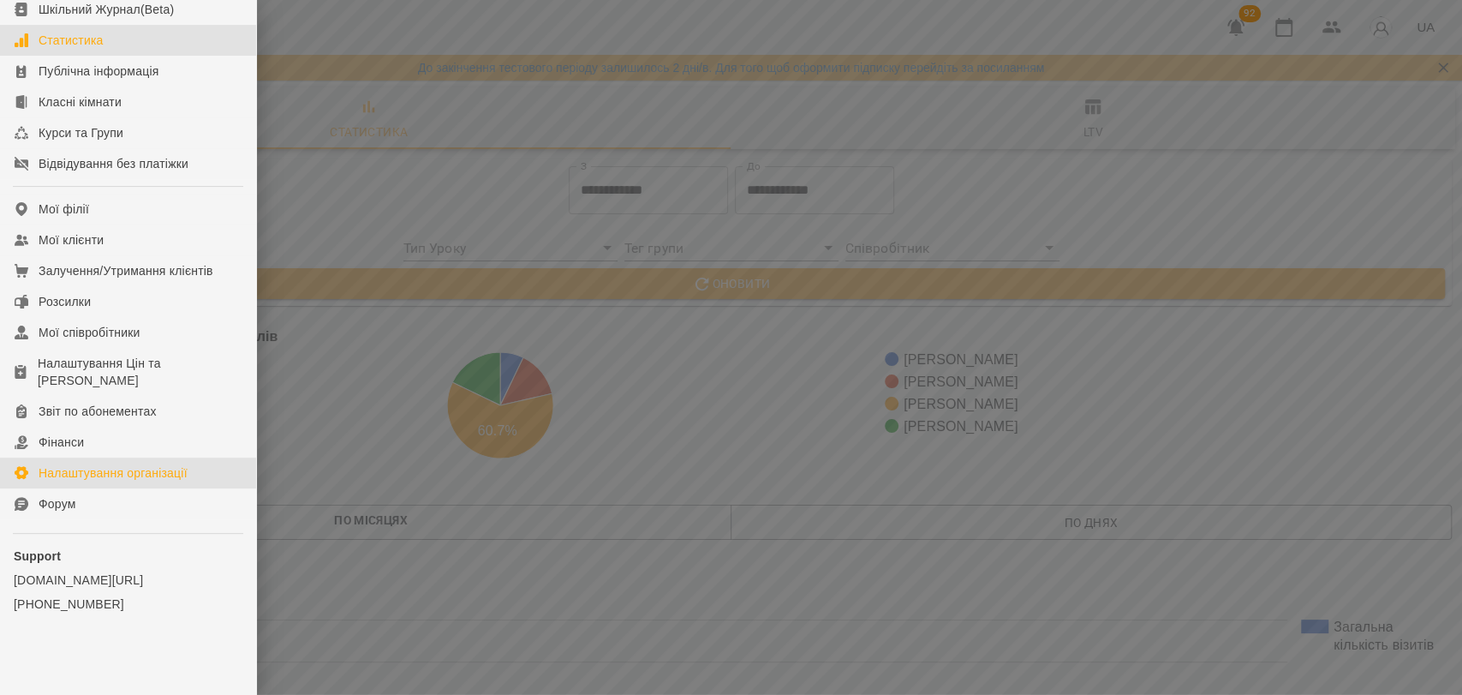
click at [125, 476] on div "Налаштування організації" at bounding box center [113, 472] width 149 height 17
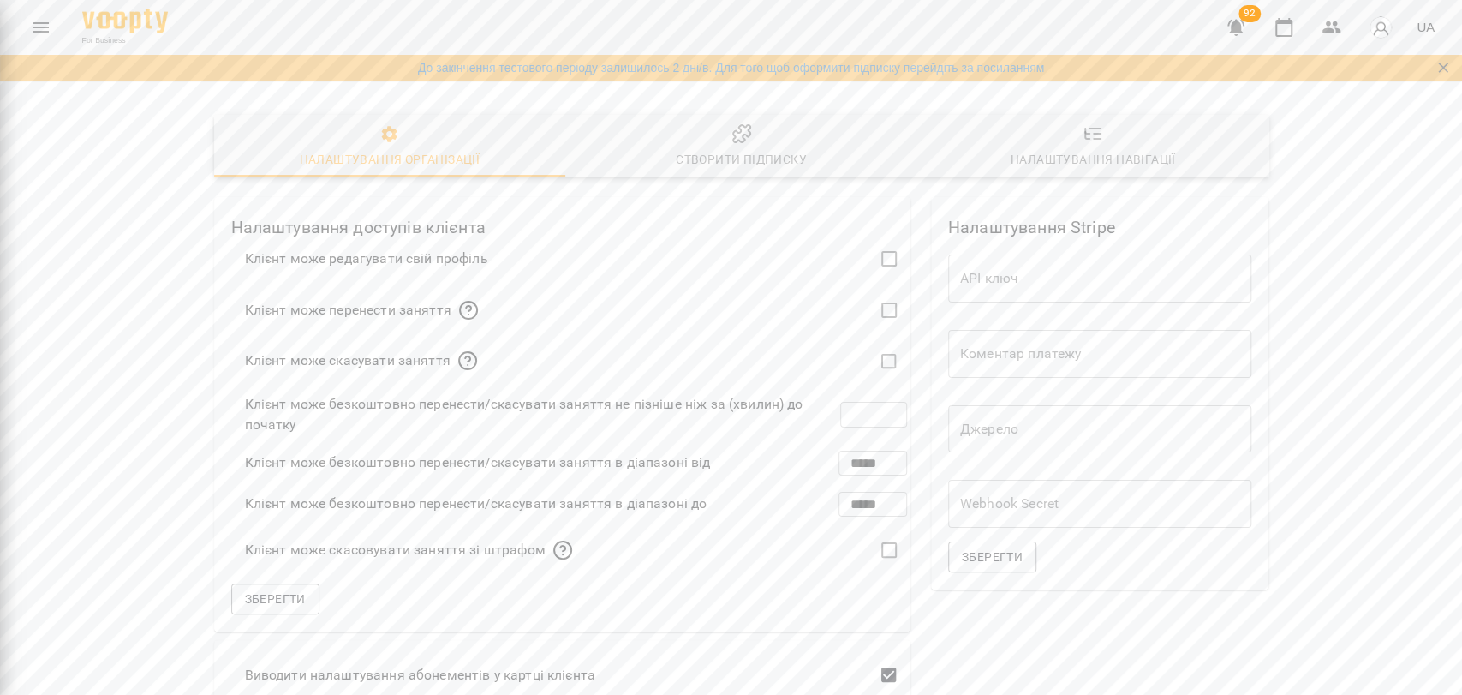
scroll to position [57, 0]
type input "***"
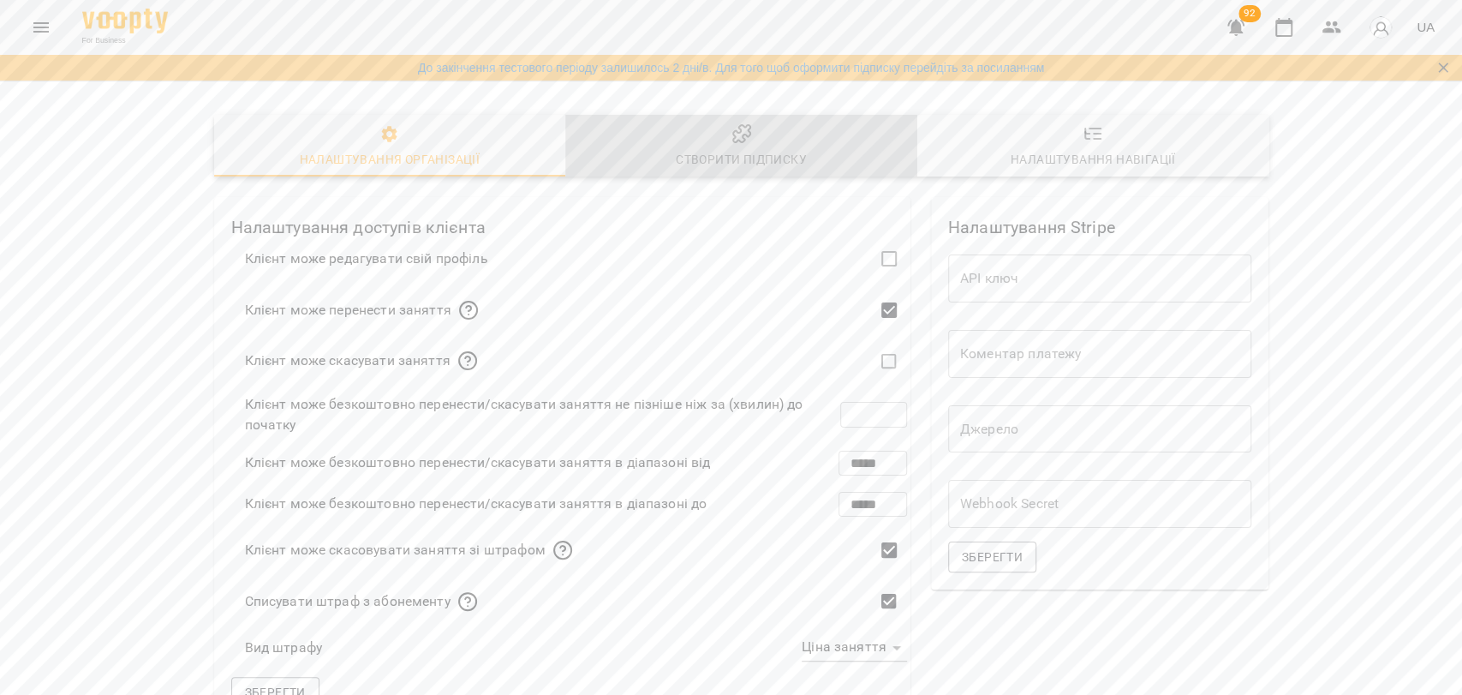
click at [716, 149] on div "Створити підписку" at bounding box center [741, 159] width 131 height 21
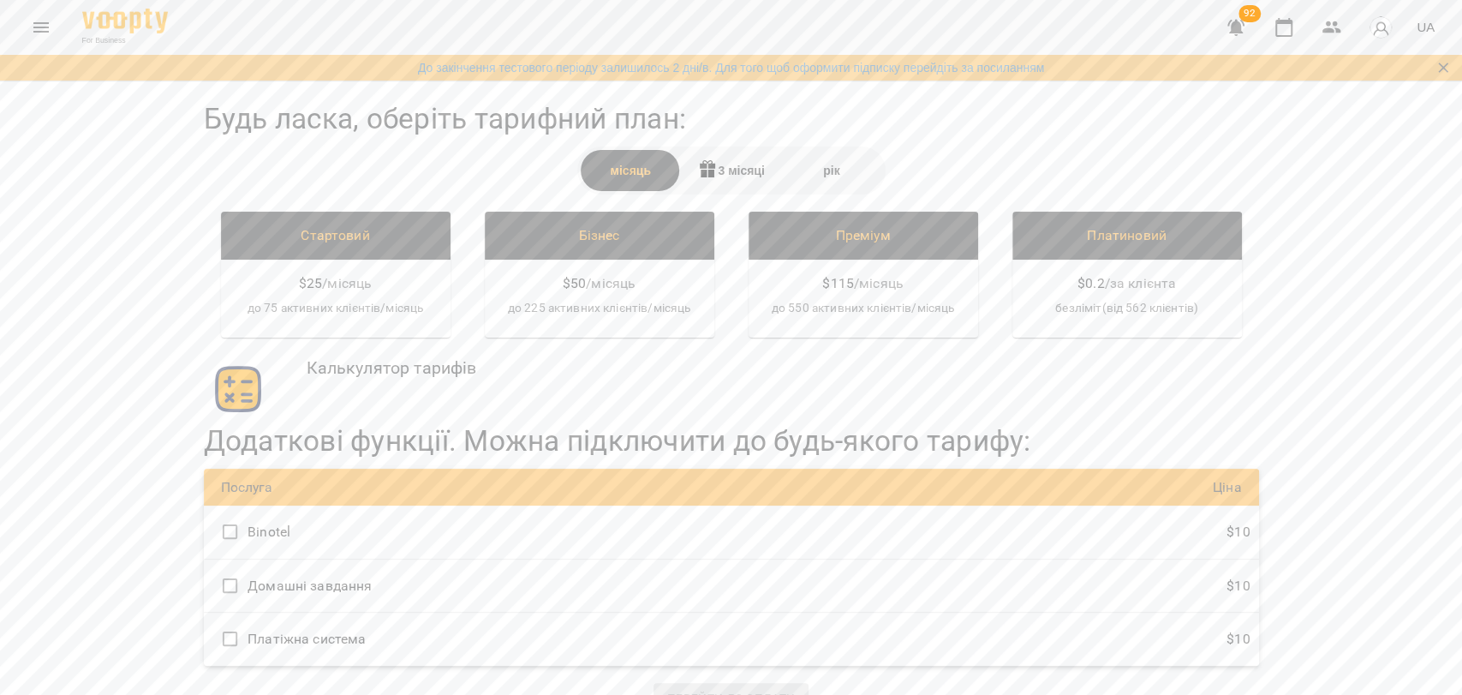
scroll to position [35, 0]
click at [815, 150] on div "рік" at bounding box center [831, 170] width 100 height 41
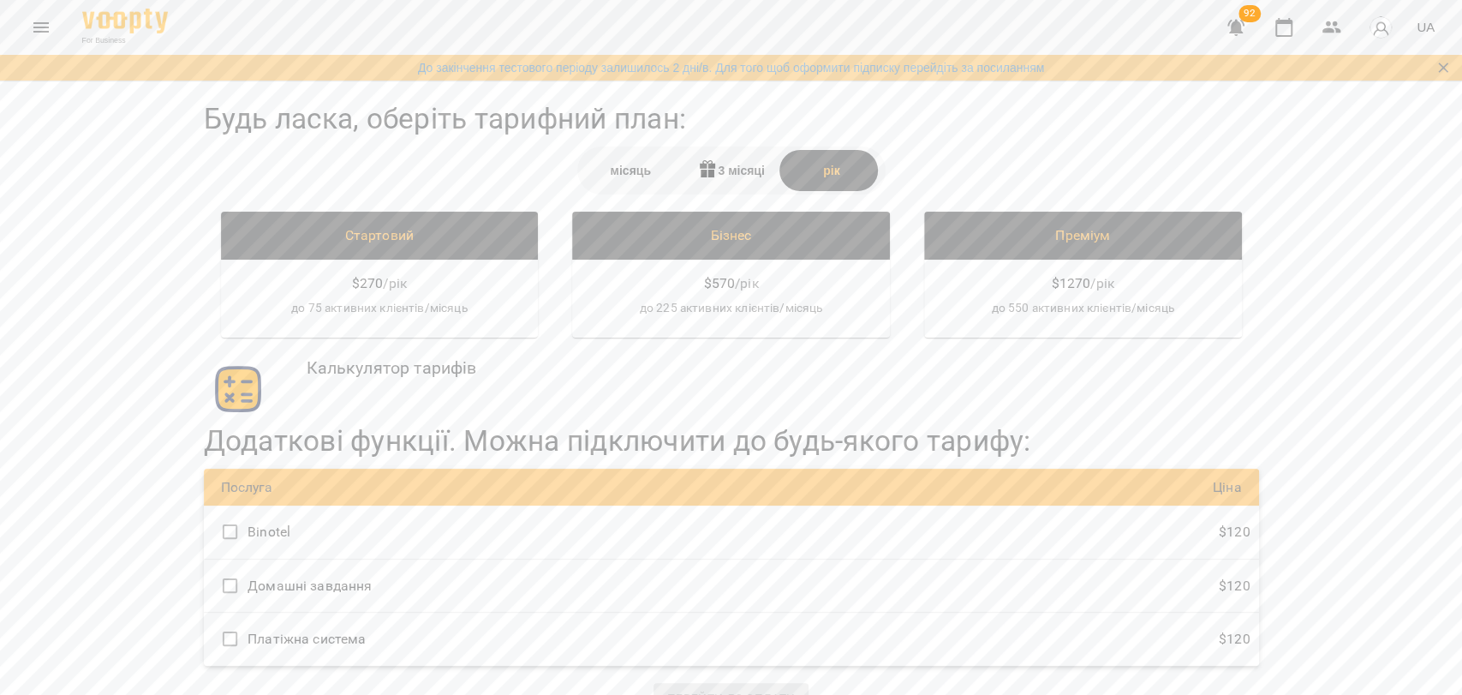
scroll to position [0, 0]
